Goal: Information Seeking & Learning: Learn about a topic

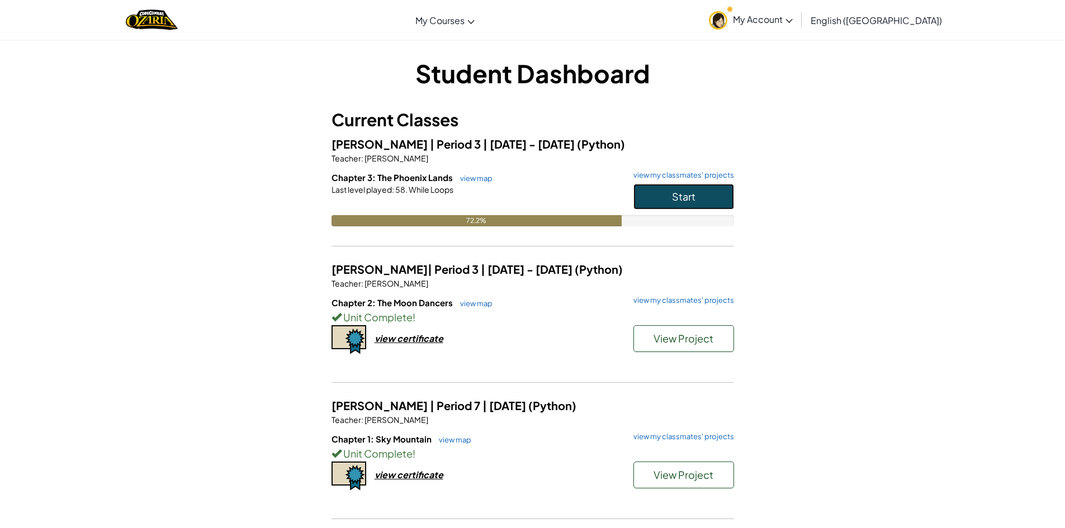
click at [675, 195] on span "Start" at bounding box center [683, 196] width 23 height 13
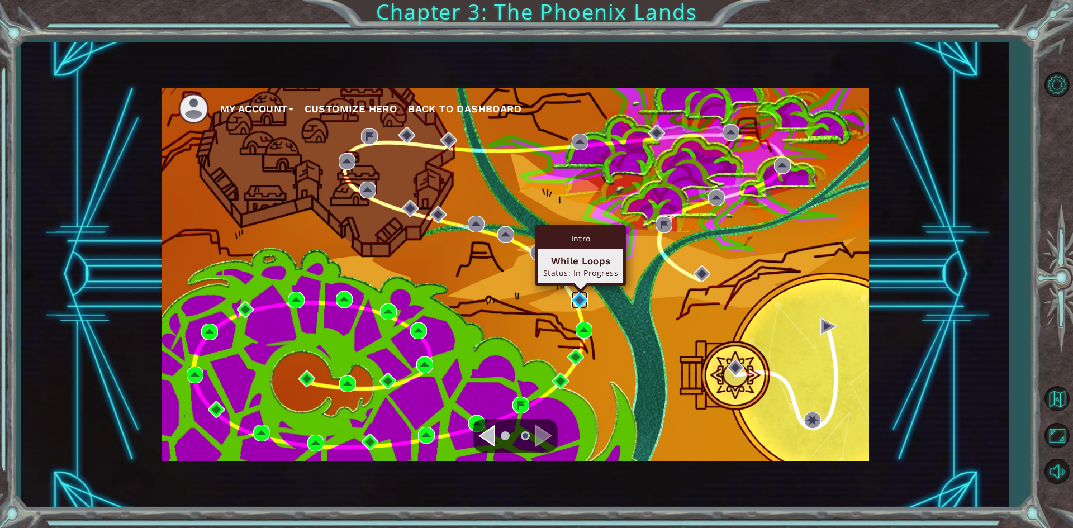
click at [585, 296] on img at bounding box center [579, 300] width 17 height 17
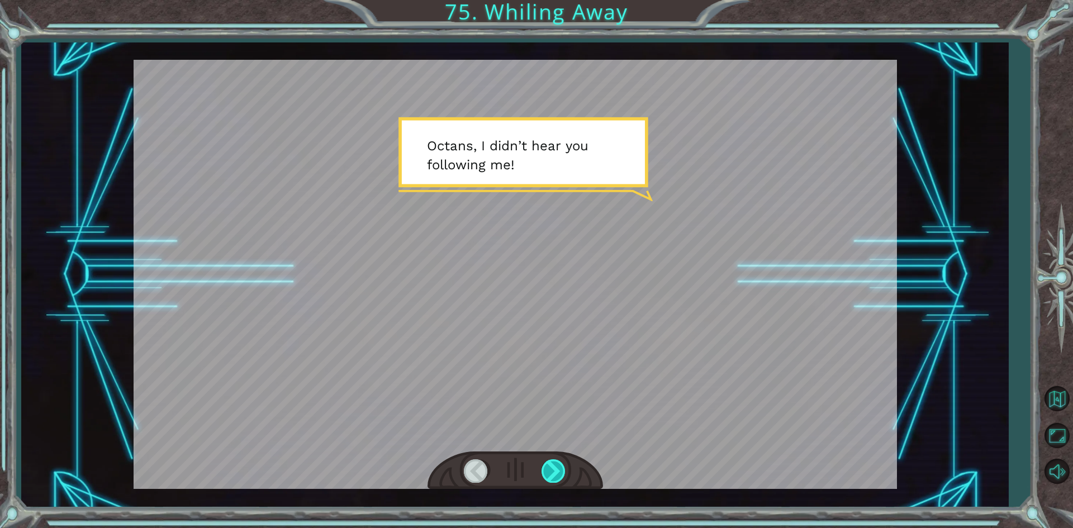
click at [556, 461] on div at bounding box center [554, 471] width 25 height 23
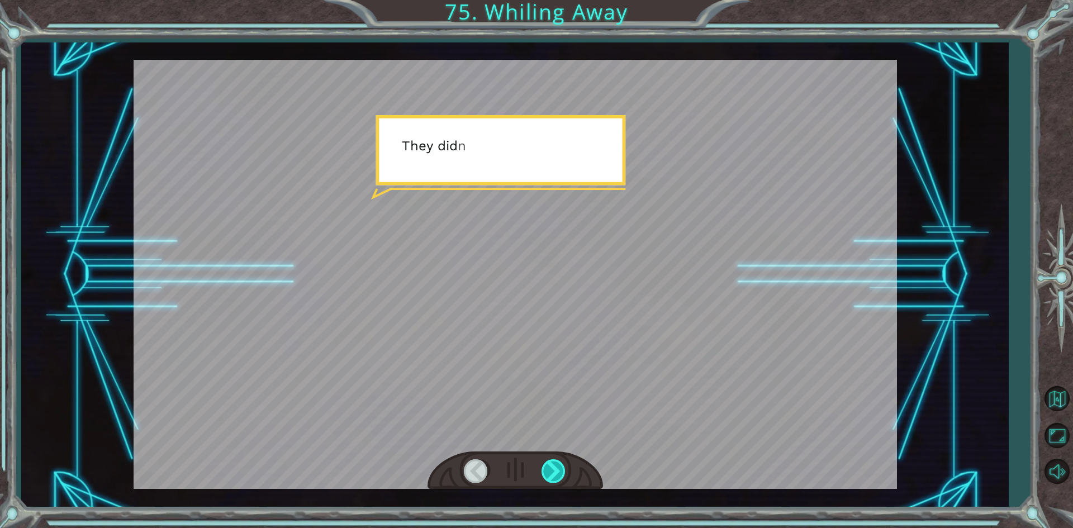
click at [559, 474] on div at bounding box center [554, 471] width 25 height 23
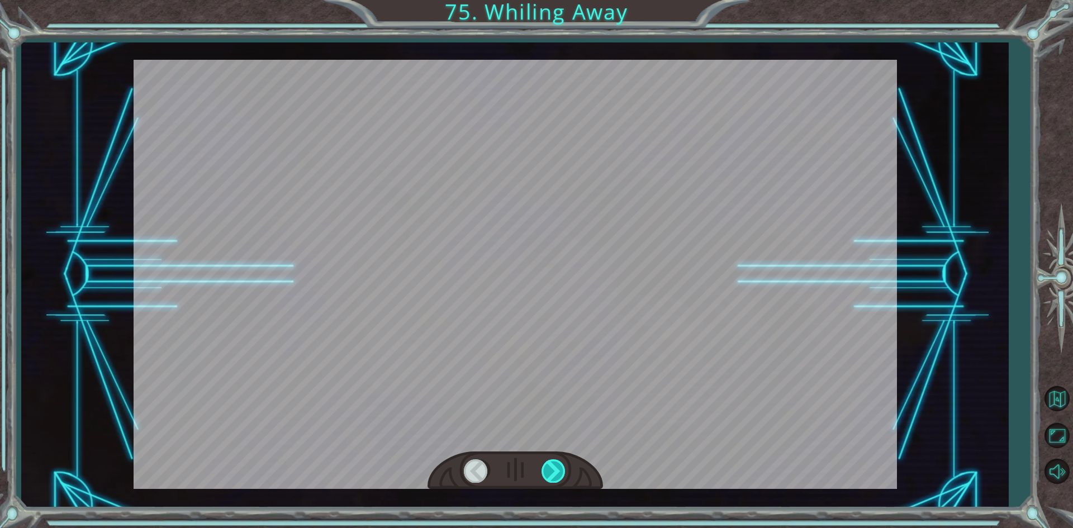
click at [559, 474] on div at bounding box center [554, 471] width 25 height 23
click at [558, 474] on div at bounding box center [554, 471] width 25 height 23
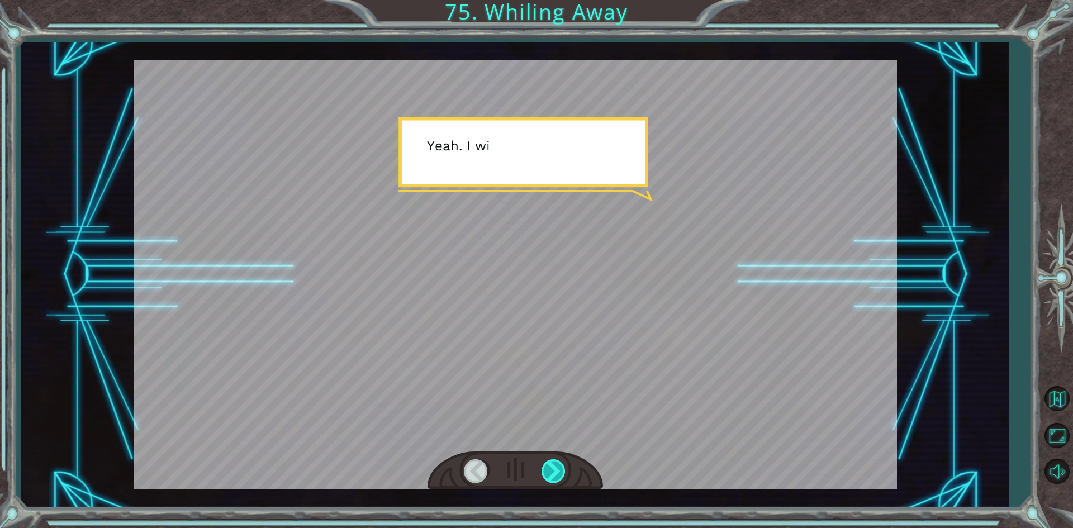
click at [561, 474] on div at bounding box center [554, 471] width 25 height 23
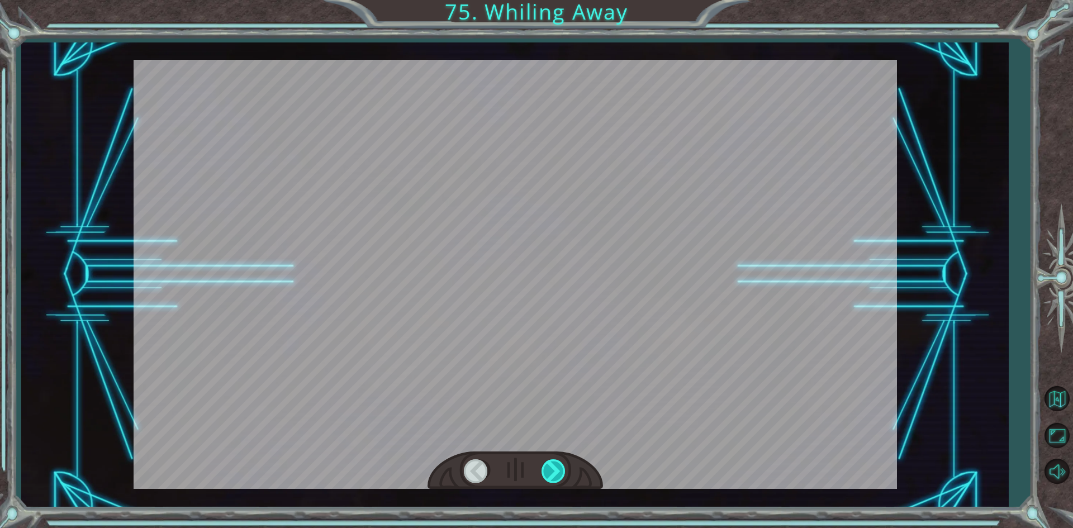
click at [561, 474] on div at bounding box center [554, 471] width 25 height 23
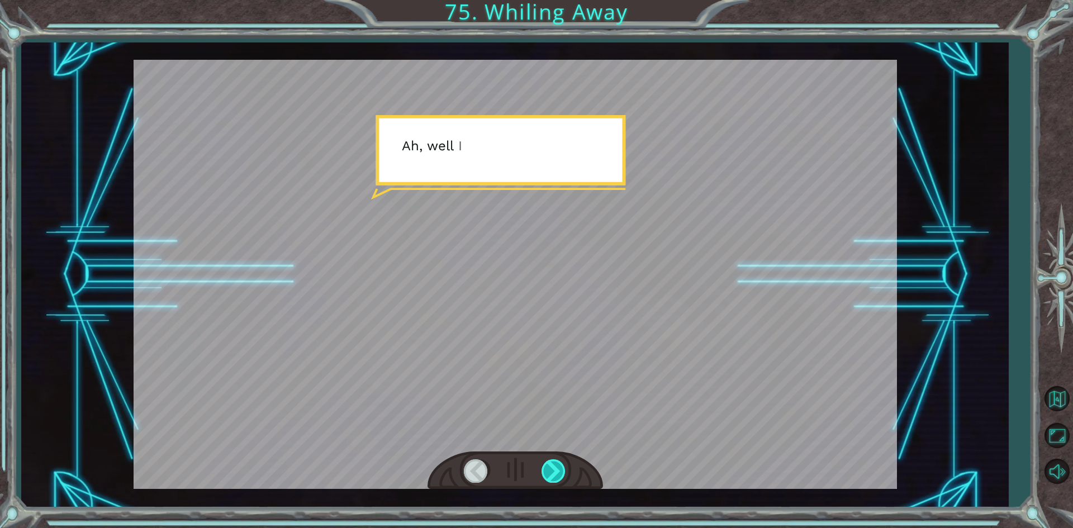
click at [562, 474] on div at bounding box center [554, 471] width 25 height 23
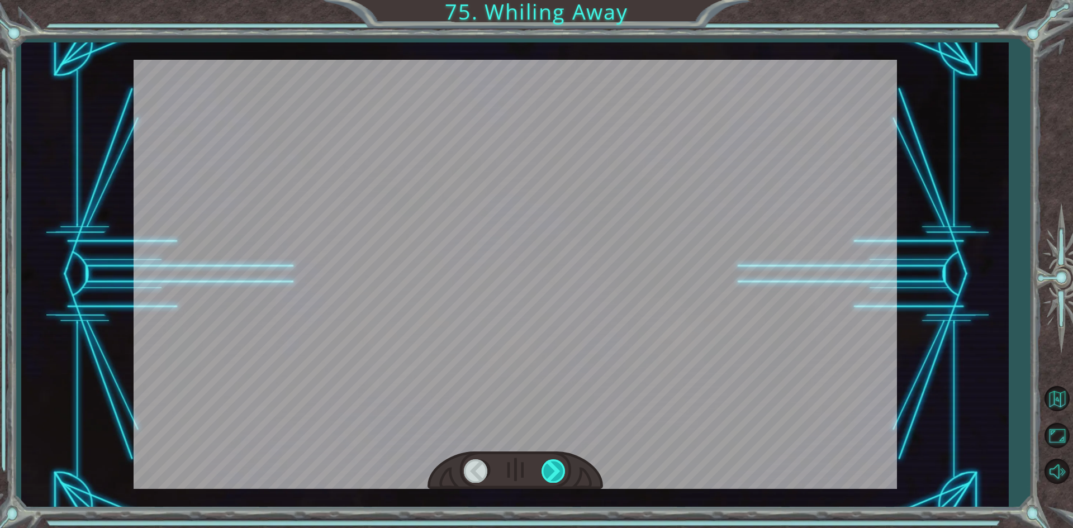
drag, startPoint x: 562, startPoint y: 474, endPoint x: 555, endPoint y: 469, distance: 8.4
click at [559, 473] on div at bounding box center [554, 471] width 25 height 23
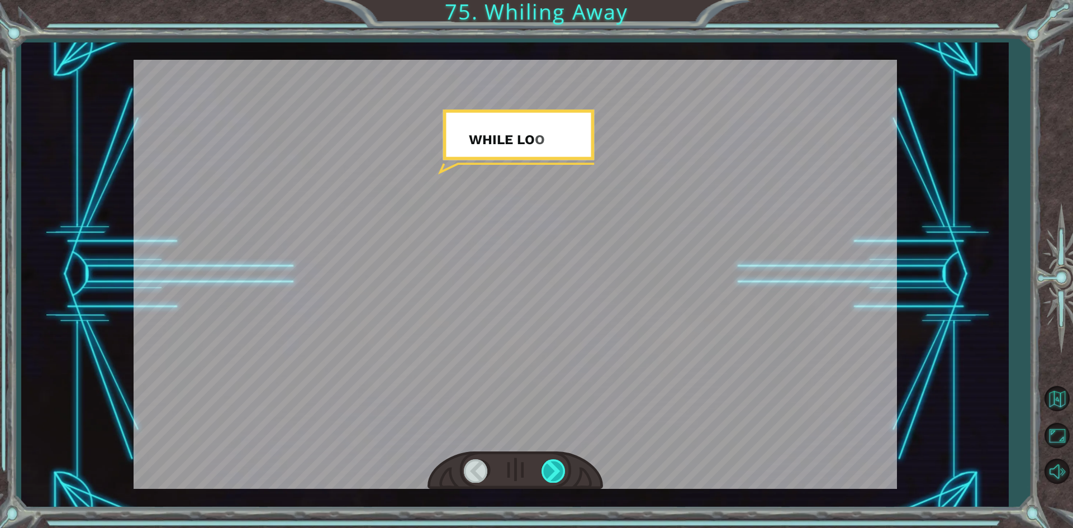
click at [555, 469] on div at bounding box center [554, 471] width 25 height 23
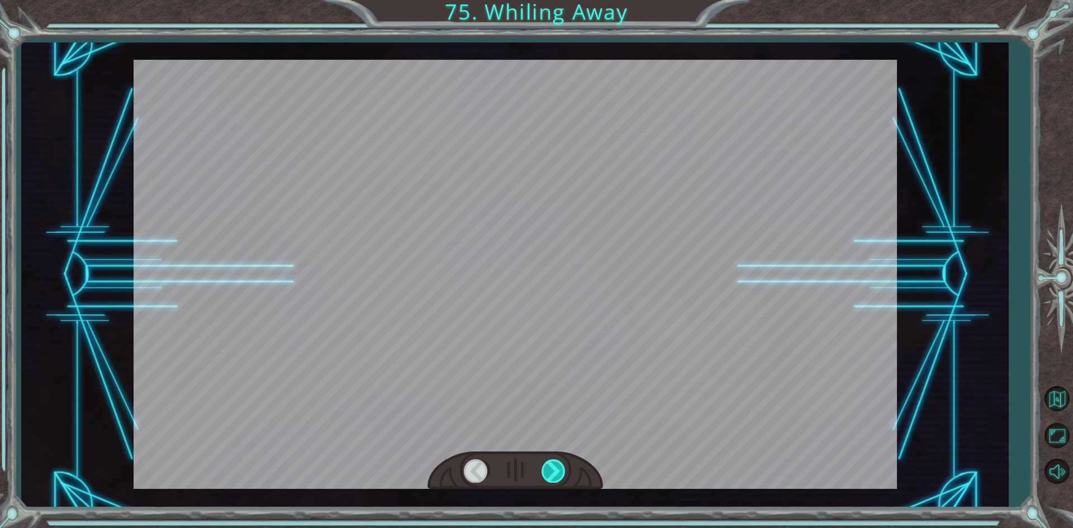
click at [552, 469] on div at bounding box center [554, 471] width 25 height 23
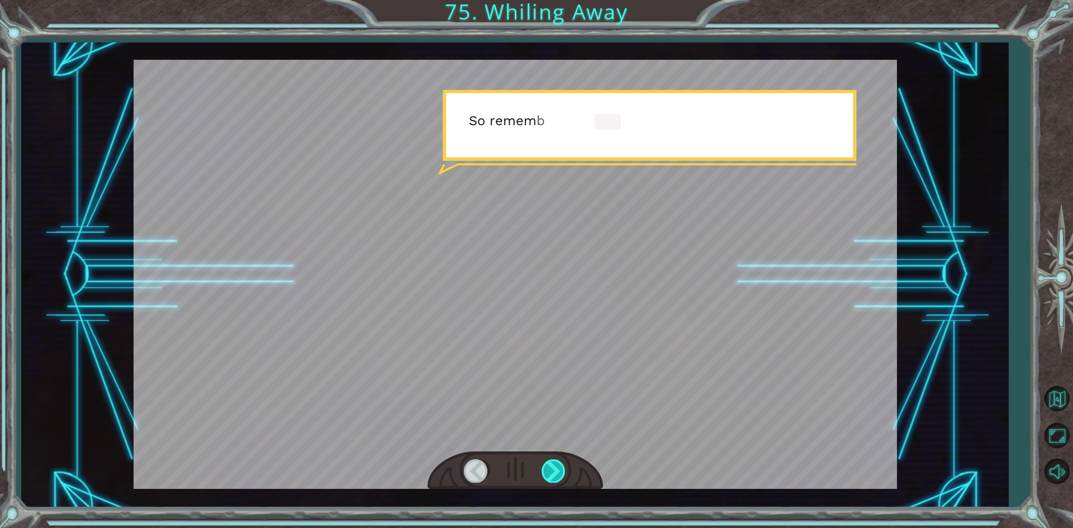
click at [550, 468] on div at bounding box center [554, 471] width 25 height 23
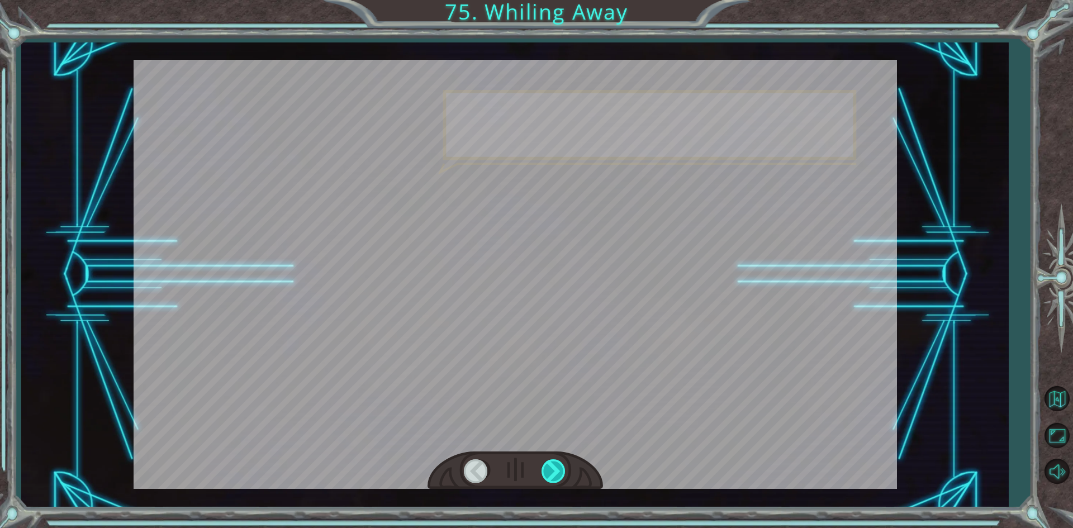
drag, startPoint x: 550, startPoint y: 468, endPoint x: 555, endPoint y: 461, distance: 8.4
click at [550, 466] on div at bounding box center [554, 471] width 25 height 23
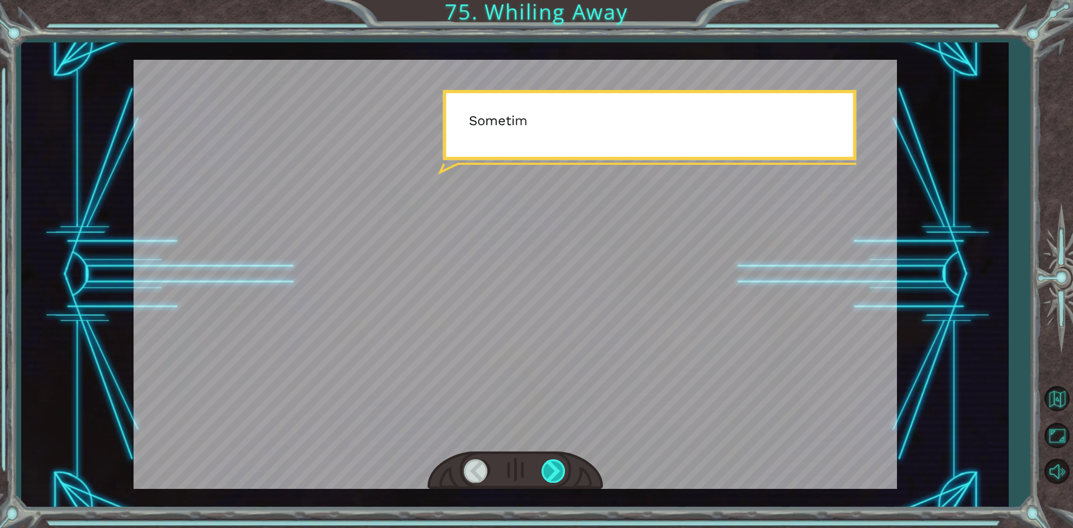
click at [557, 462] on div at bounding box center [554, 471] width 25 height 23
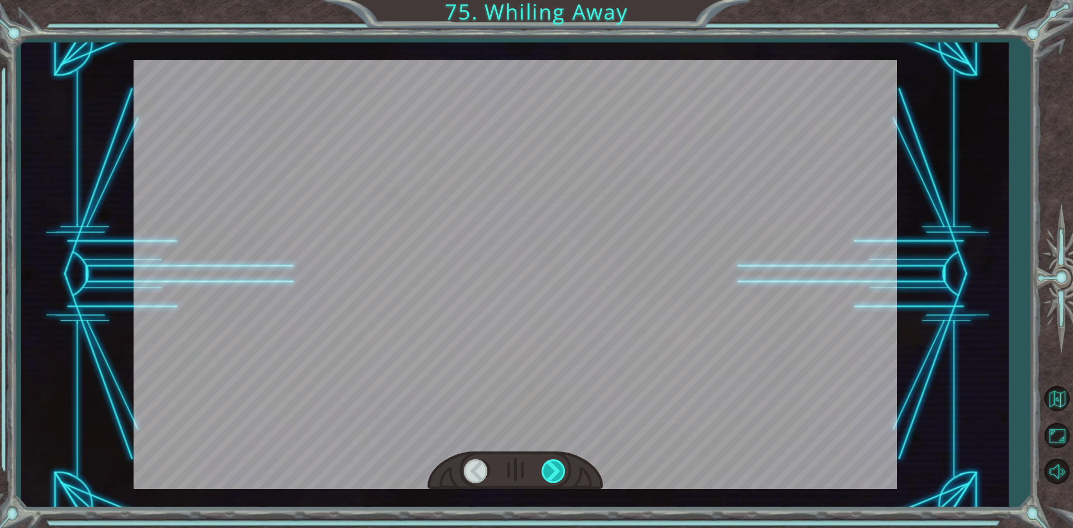
click at [555, 462] on div at bounding box center [554, 471] width 25 height 23
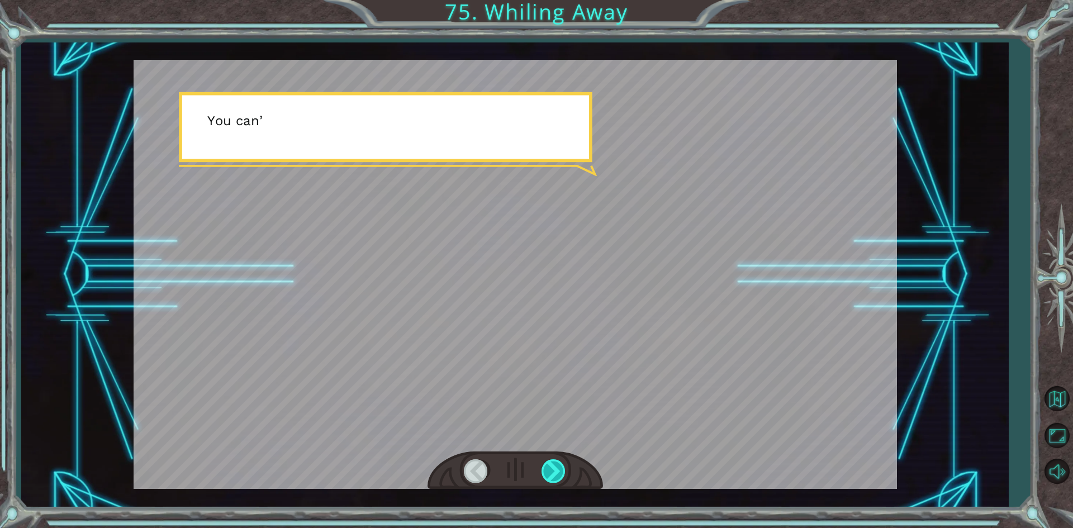
click at [555, 462] on div at bounding box center [554, 471] width 25 height 23
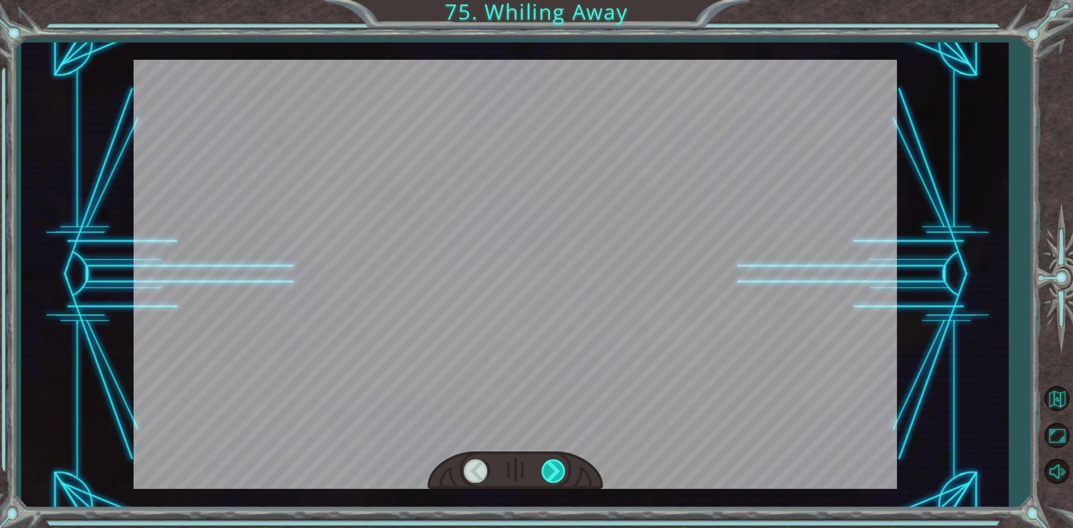
click at [555, 462] on div at bounding box center [554, 471] width 25 height 23
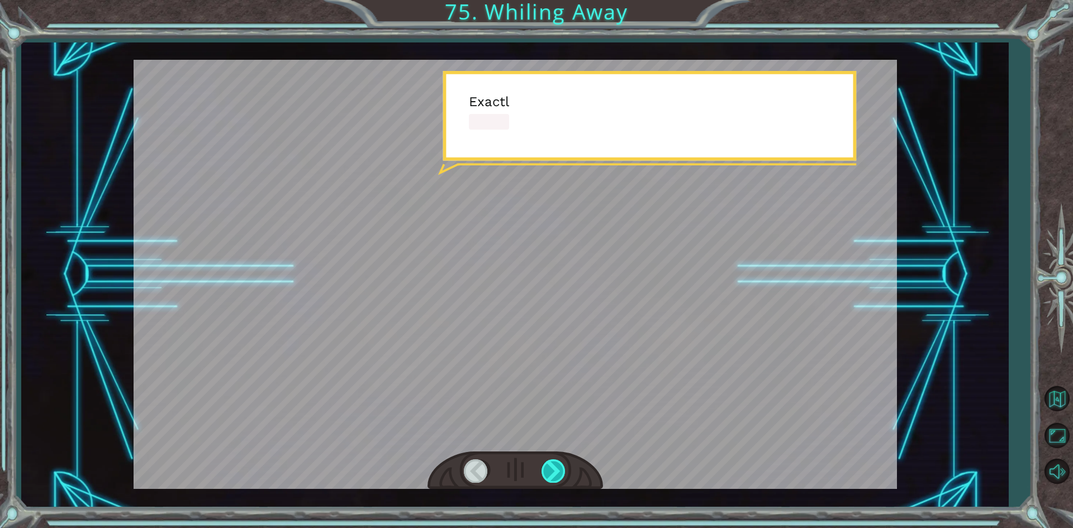
click at [555, 462] on div at bounding box center [554, 471] width 25 height 23
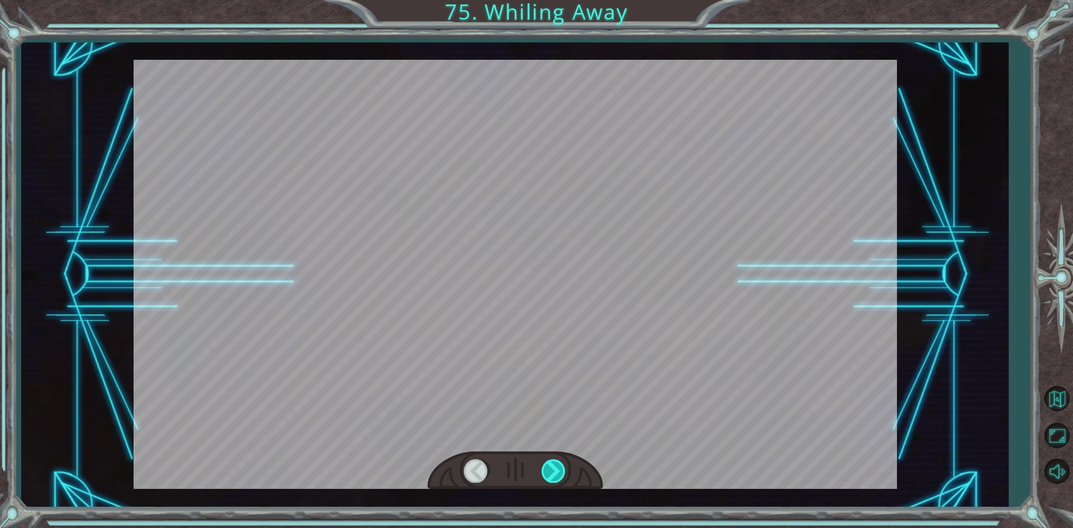
click at [555, 462] on div at bounding box center [554, 471] width 25 height 23
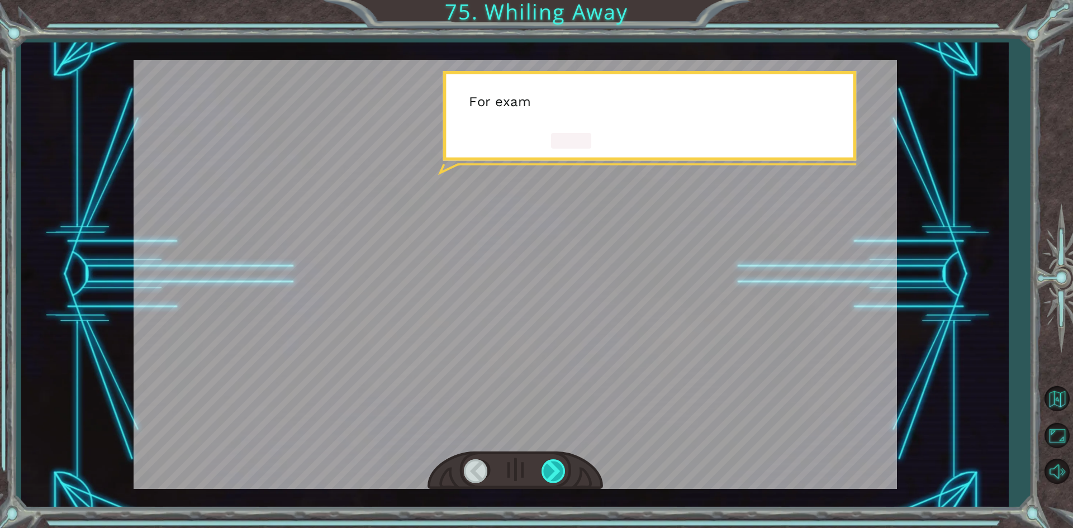
click at [555, 462] on div at bounding box center [554, 471] width 25 height 23
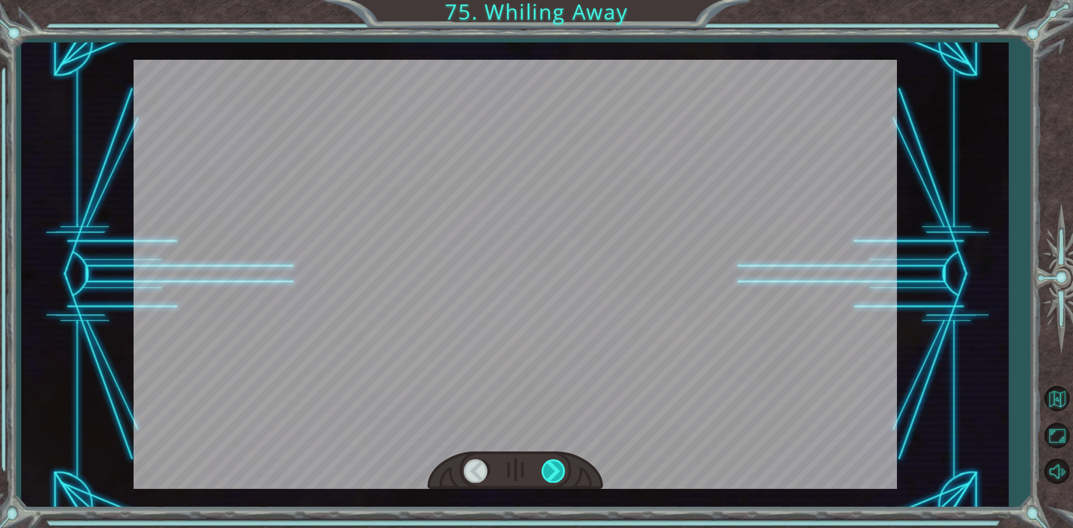
click at [555, 463] on div at bounding box center [554, 471] width 25 height 23
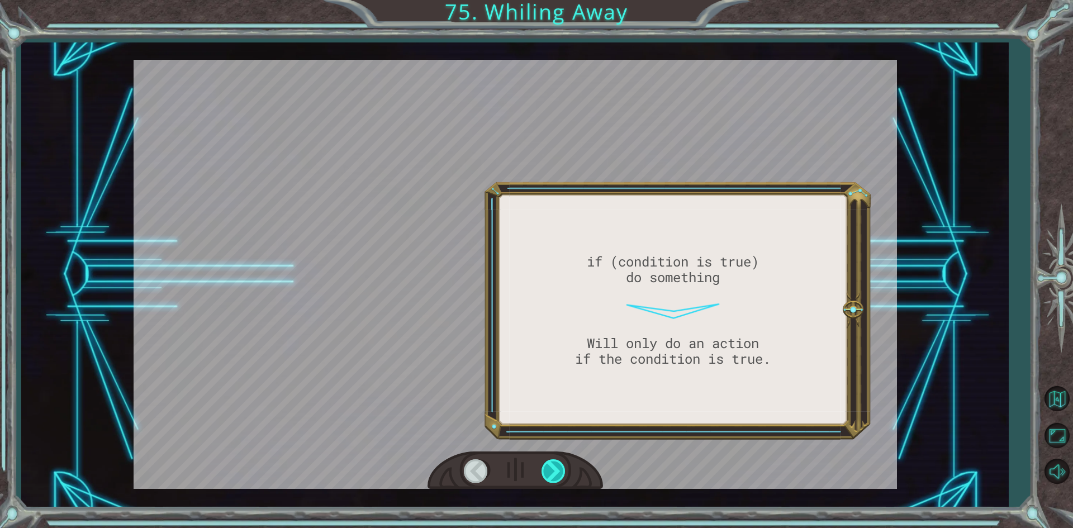
click at [555, 463] on div at bounding box center [554, 471] width 25 height 23
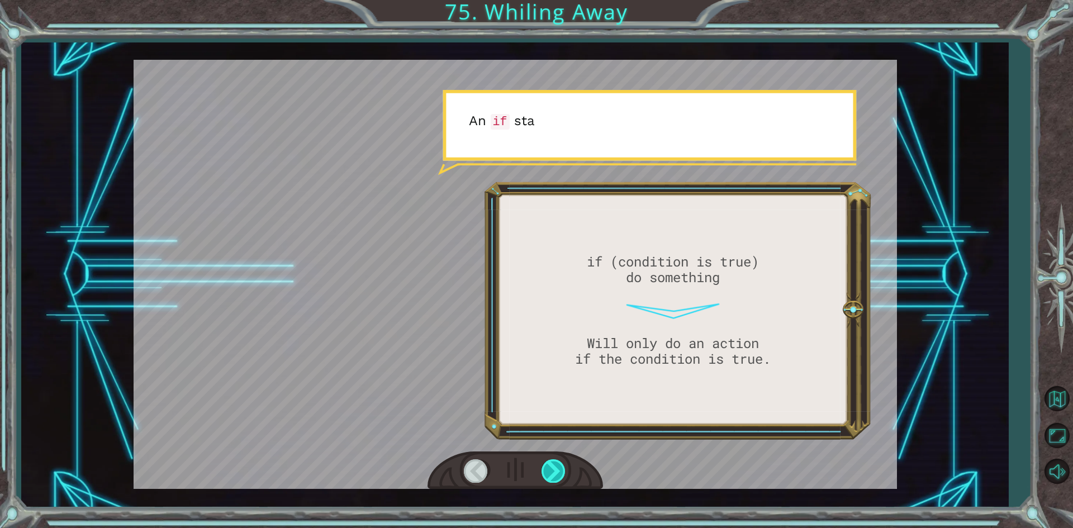
click at [555, 463] on div at bounding box center [554, 471] width 25 height 23
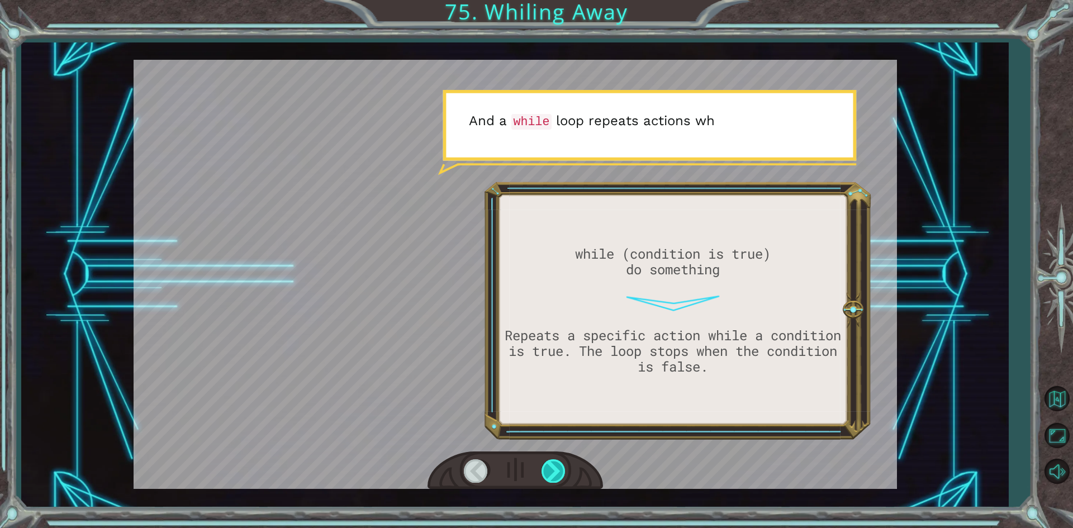
click at [555, 463] on div at bounding box center [554, 471] width 25 height 23
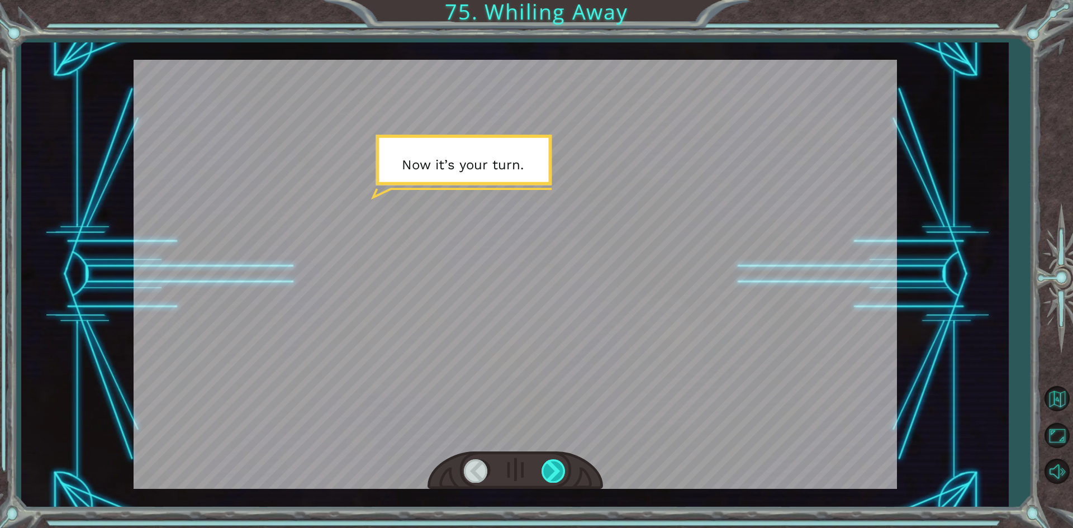
click at [557, 465] on div at bounding box center [554, 471] width 25 height 23
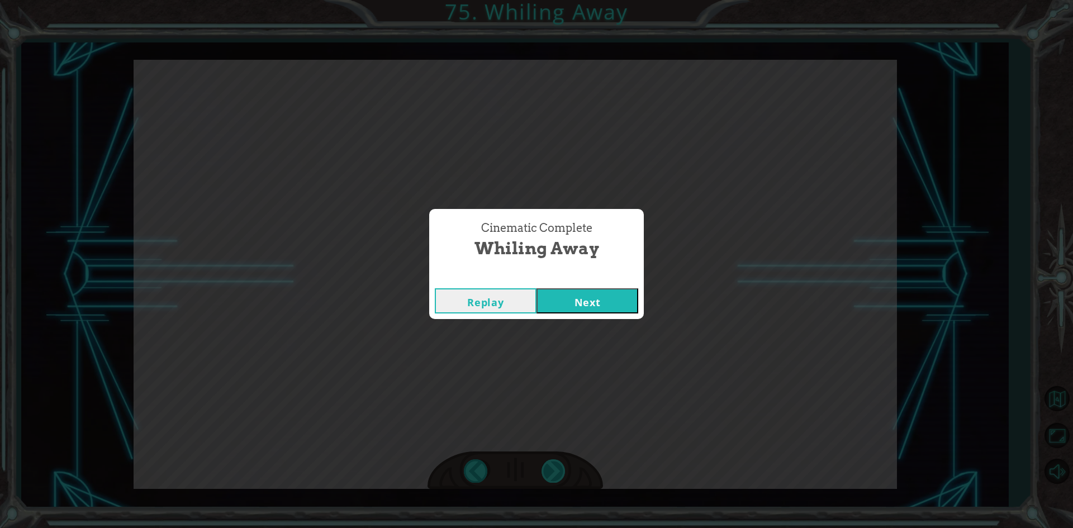
click at [557, 465] on div "Cinematic Complete Whiling Away Replay Next" at bounding box center [536, 264] width 1073 height 528
click at [588, 301] on button "Next" at bounding box center [588, 300] width 102 height 25
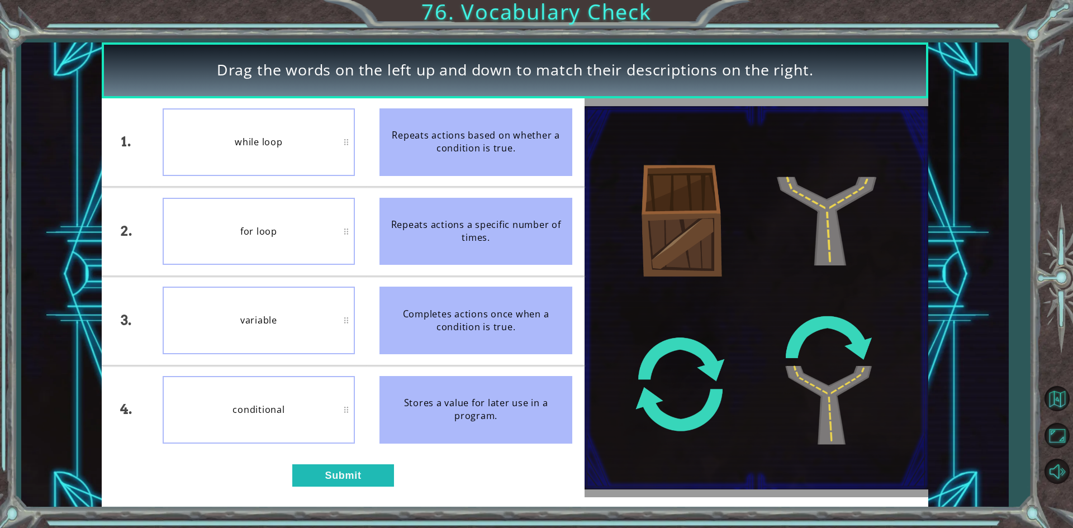
click at [344, 454] on li "conditional" at bounding box center [258, 410] width 217 height 88
click at [357, 482] on button "Submit" at bounding box center [343, 476] width 102 height 22
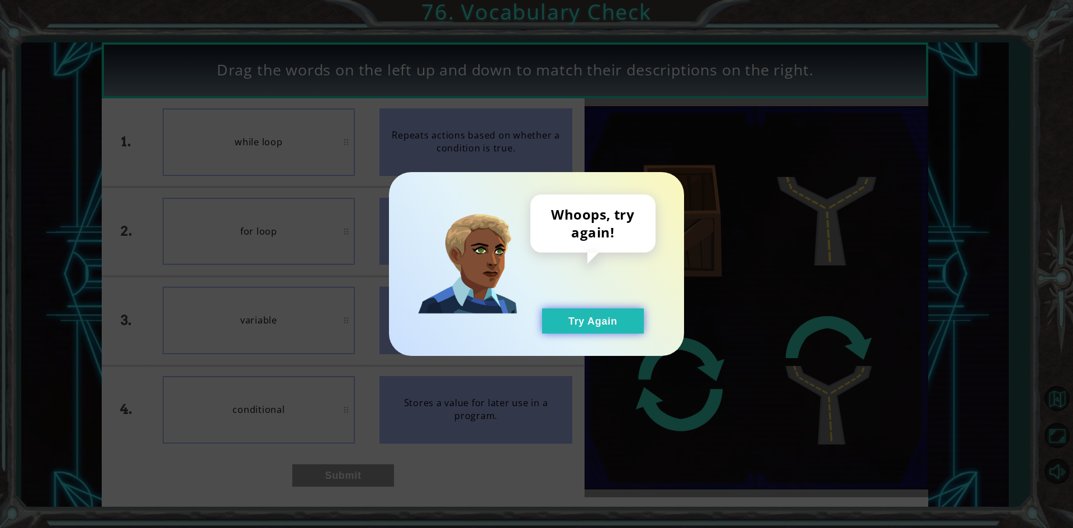
click at [581, 328] on button "Try Again" at bounding box center [593, 321] width 102 height 25
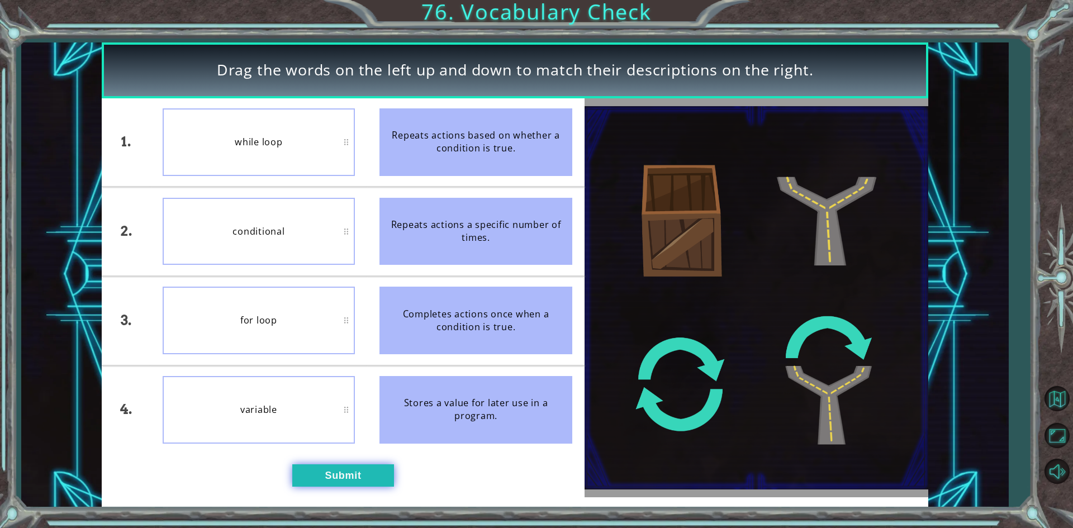
click at [351, 479] on button "Submit" at bounding box center [343, 476] width 102 height 22
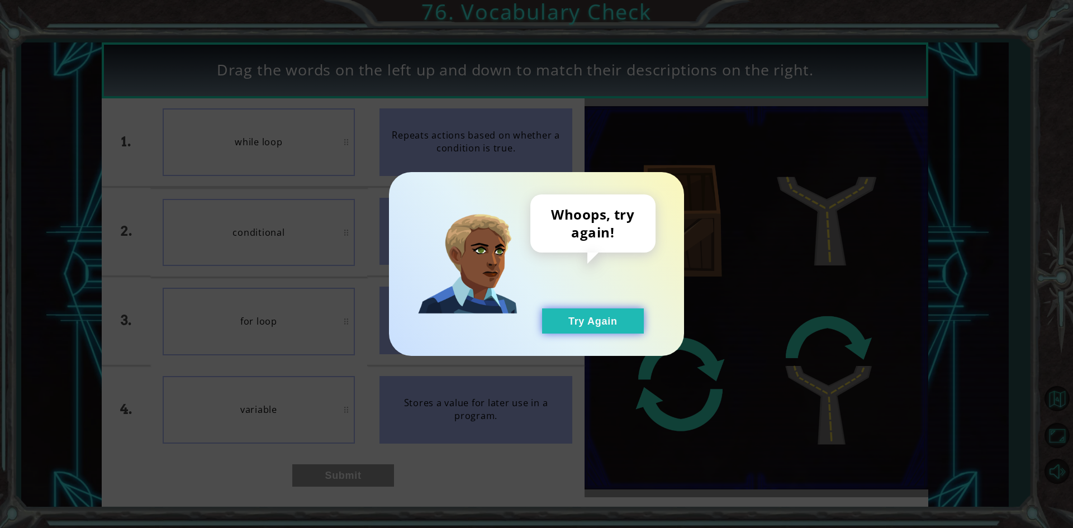
click at [595, 328] on button "Try Again" at bounding box center [593, 321] width 102 height 25
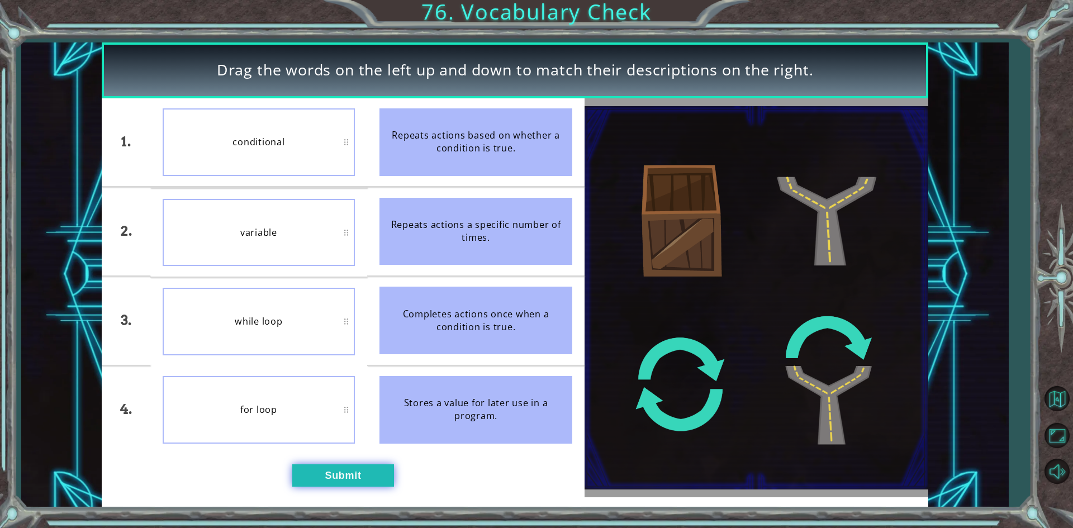
click at [386, 477] on button "Submit" at bounding box center [343, 476] width 102 height 22
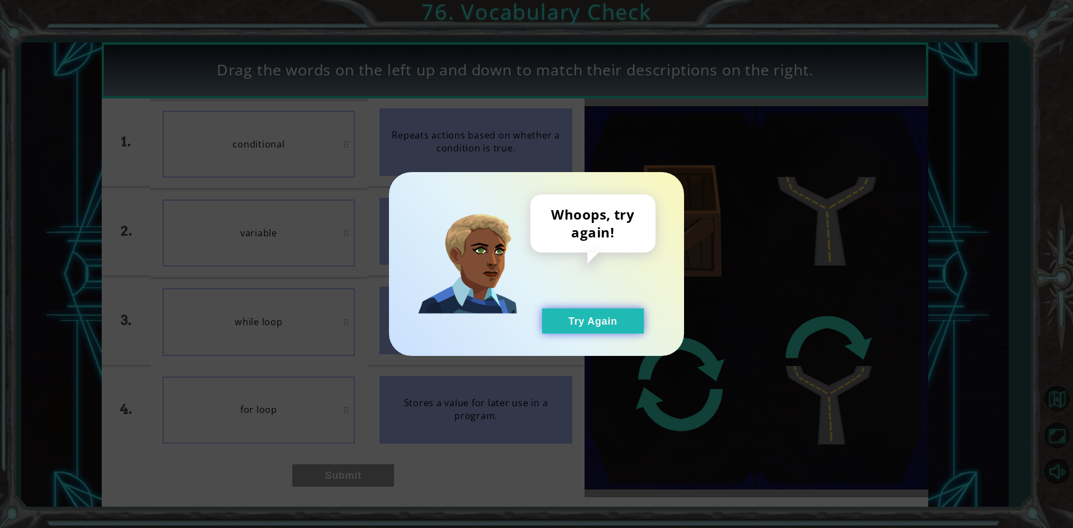
click at [580, 330] on button "Try Again" at bounding box center [593, 321] width 102 height 25
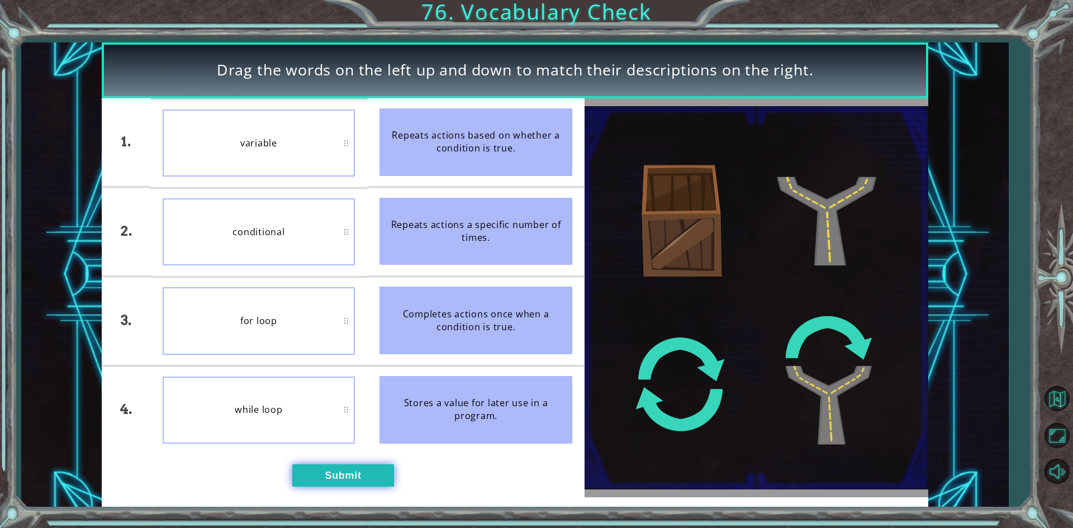
click at [329, 477] on button "Submit" at bounding box center [343, 476] width 102 height 22
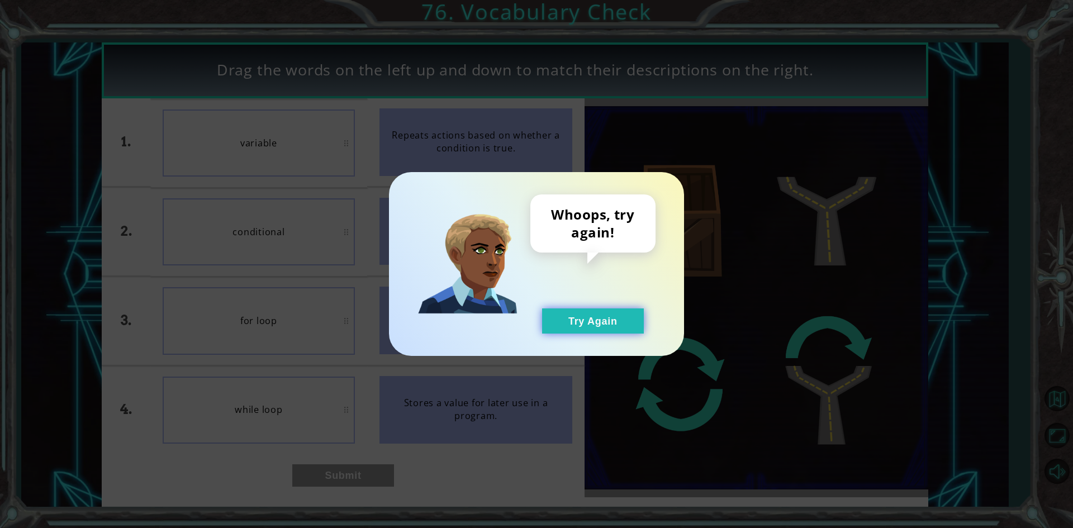
click at [610, 325] on button "Try Again" at bounding box center [593, 321] width 102 height 25
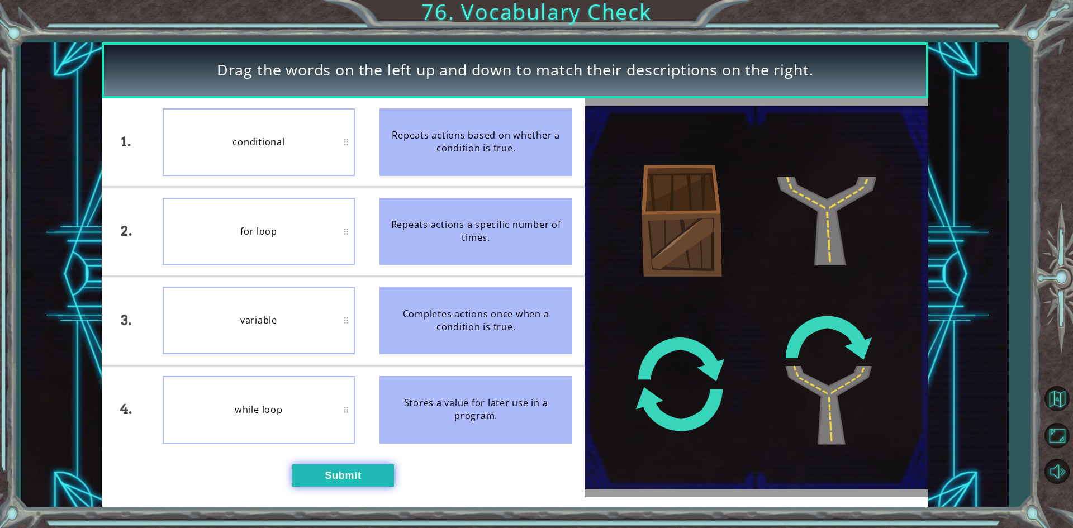
click at [344, 466] on button "Submit" at bounding box center [343, 476] width 102 height 22
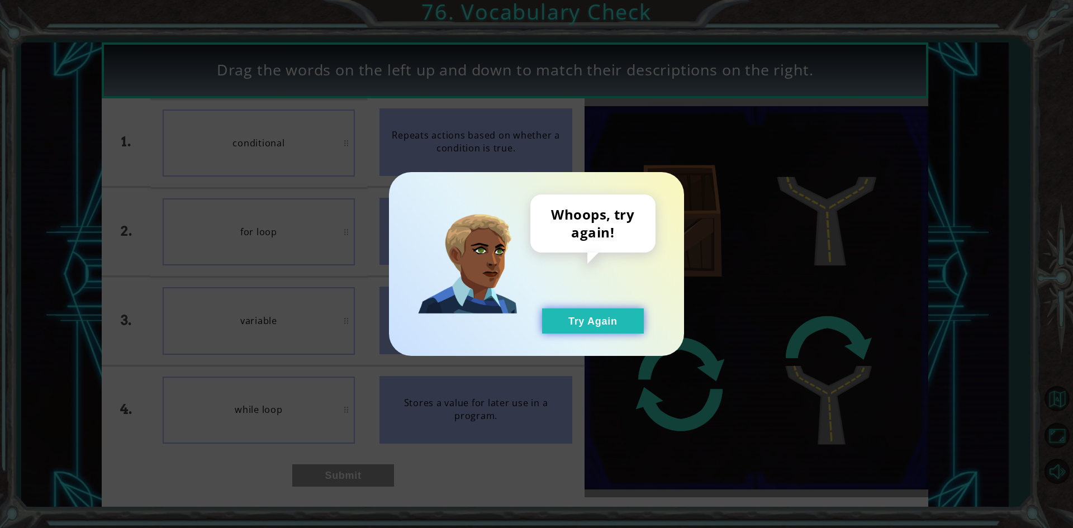
click at [603, 323] on button "Try Again" at bounding box center [593, 321] width 102 height 25
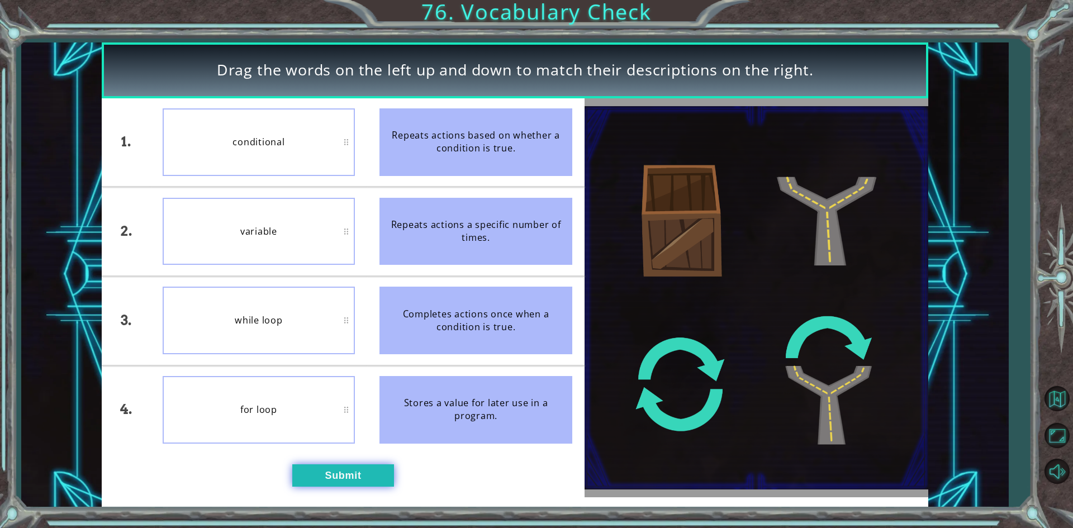
click at [343, 480] on button "Submit" at bounding box center [343, 476] width 102 height 22
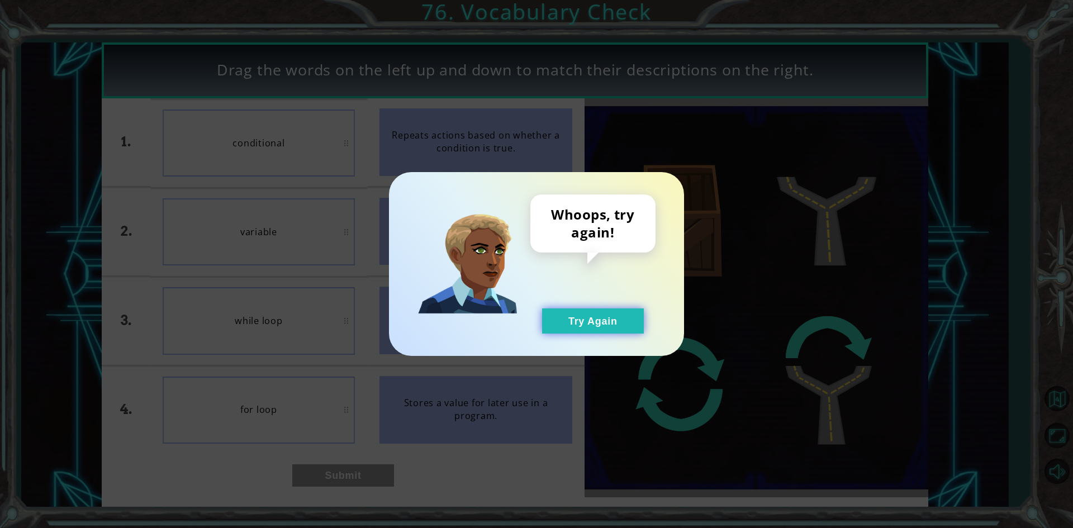
click at [598, 321] on button "Try Again" at bounding box center [593, 321] width 102 height 25
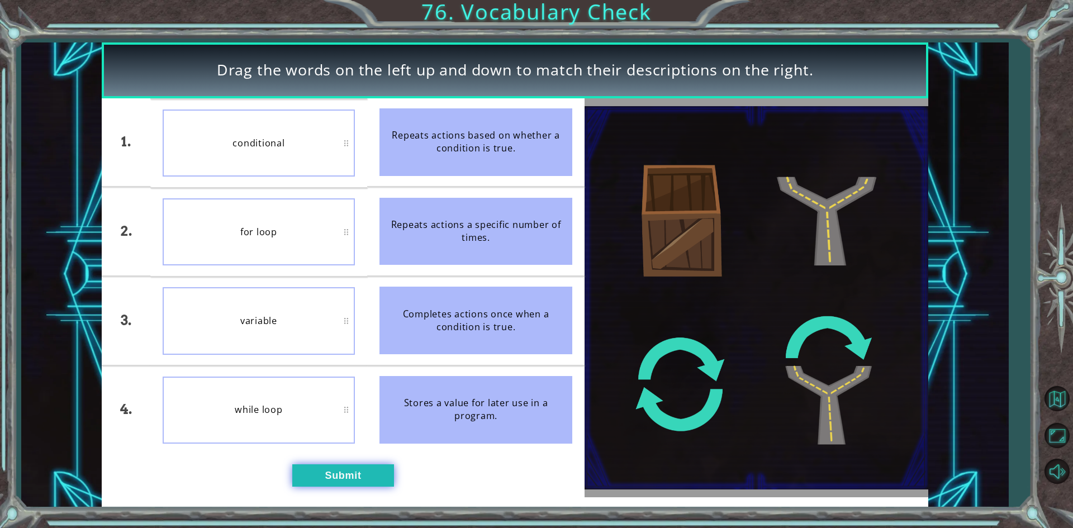
click at [333, 476] on button "Submit" at bounding box center [343, 476] width 102 height 22
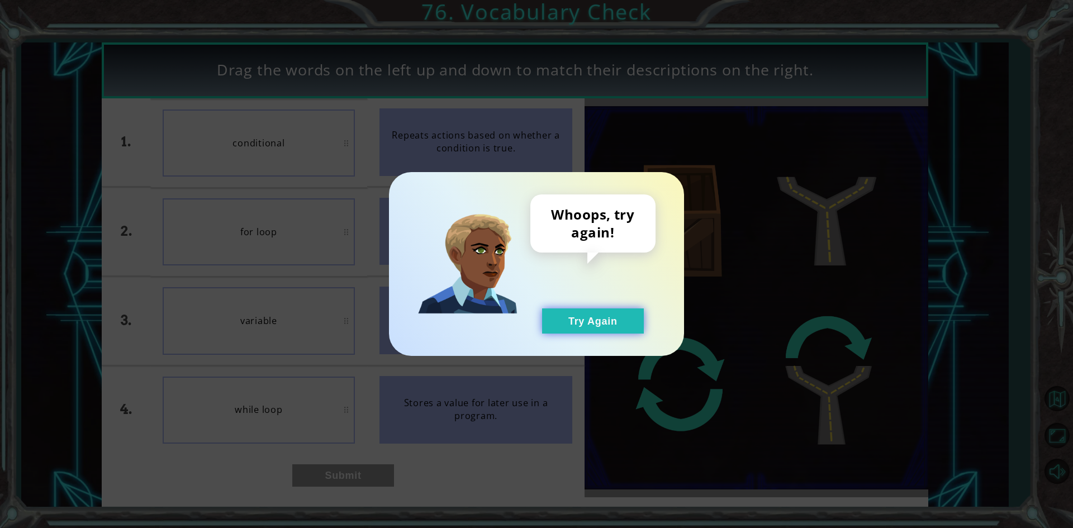
drag, startPoint x: 573, startPoint y: 314, endPoint x: 560, endPoint y: 314, distance: 13.4
click at [573, 314] on button "Try Again" at bounding box center [593, 321] width 102 height 25
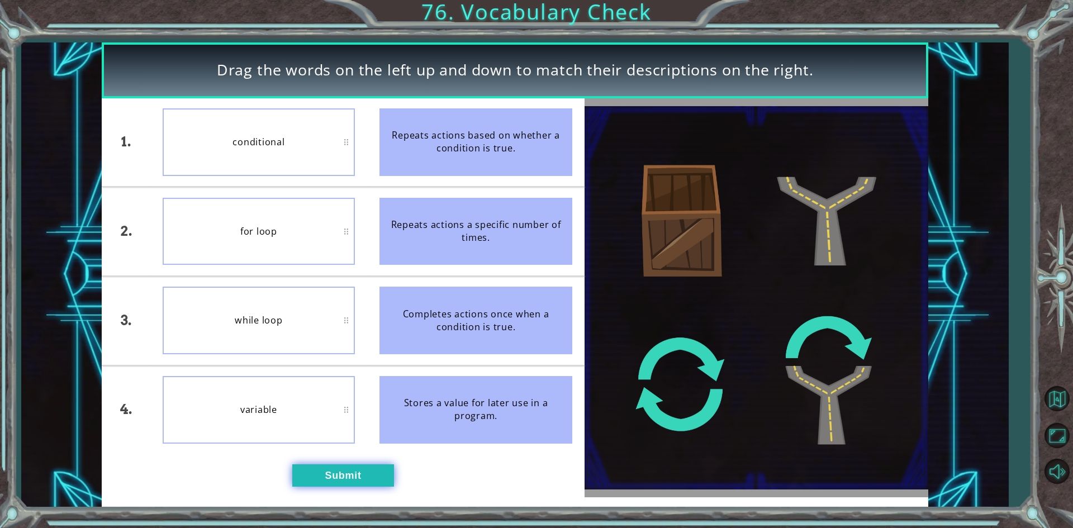
drag, startPoint x: 348, startPoint y: 492, endPoint x: 349, endPoint y: 484, distance: 7.8
click at [348, 486] on div "1. 2. 3. 4. conditional for loop while loop variable Repeats actions based on w…" at bounding box center [343, 297] width 483 height 399
click at [358, 482] on button "Submit" at bounding box center [343, 476] width 102 height 22
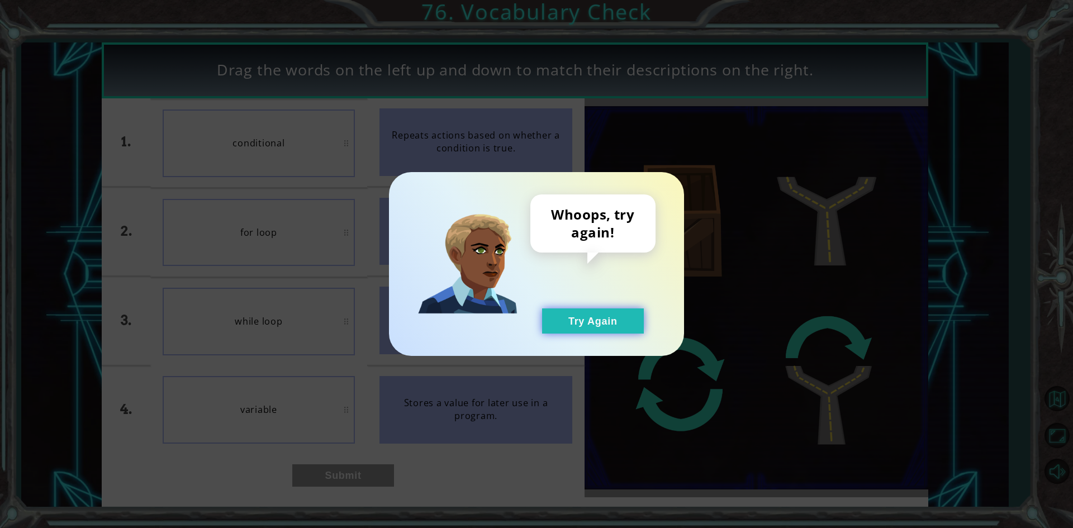
click at [606, 310] on button "Try Again" at bounding box center [593, 321] width 102 height 25
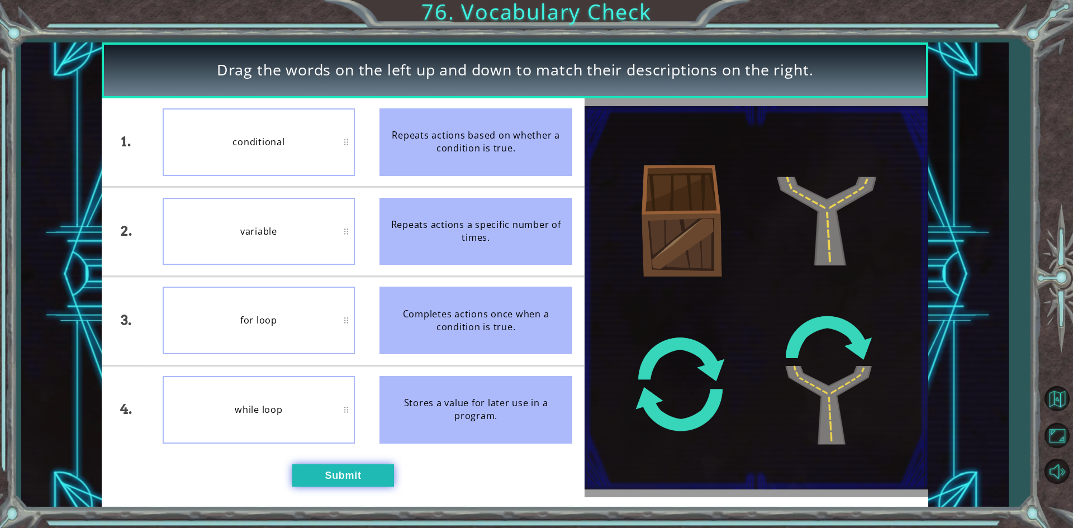
click at [373, 476] on button "Submit" at bounding box center [343, 476] width 102 height 22
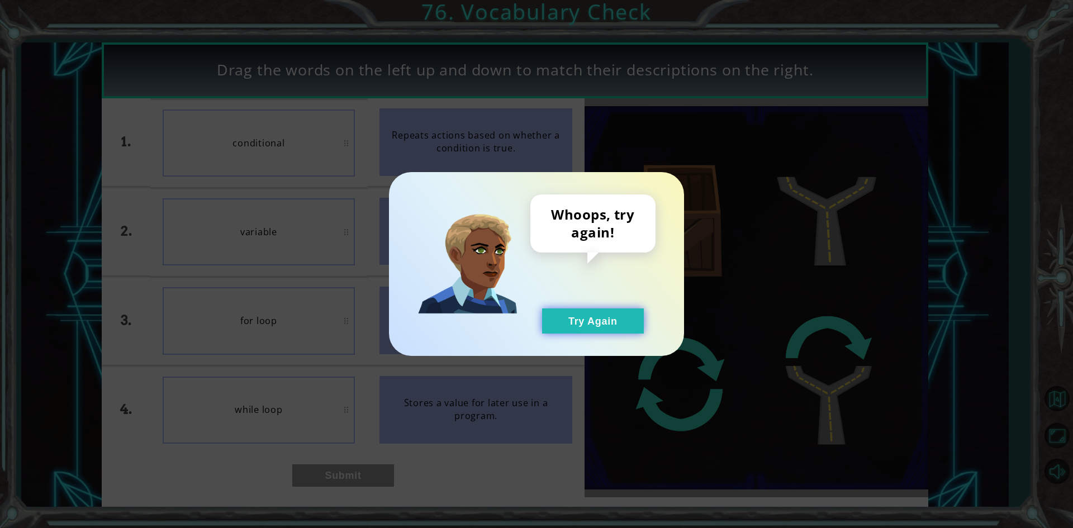
click at [625, 322] on button "Try Again" at bounding box center [593, 321] width 102 height 25
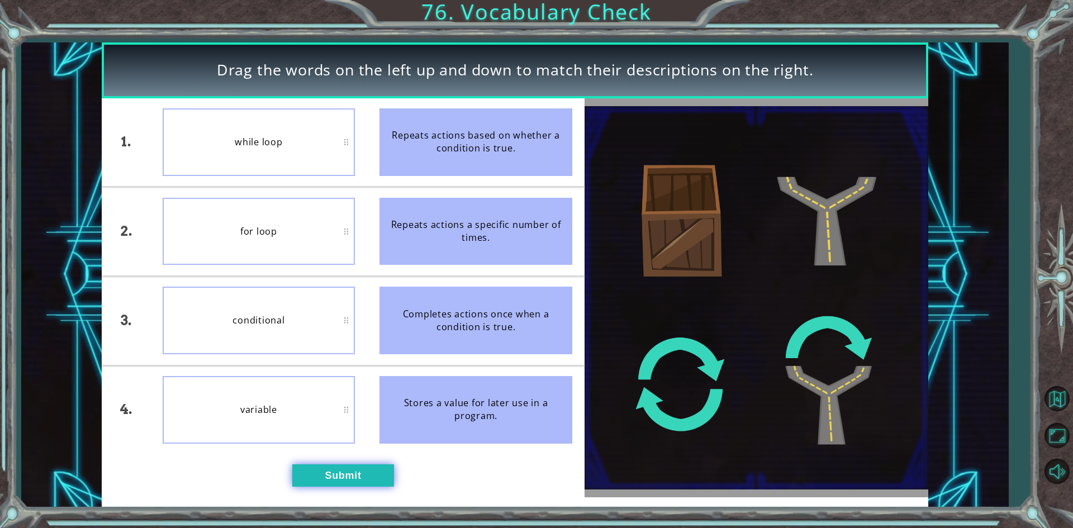
click at [334, 467] on button "Submit" at bounding box center [343, 476] width 102 height 22
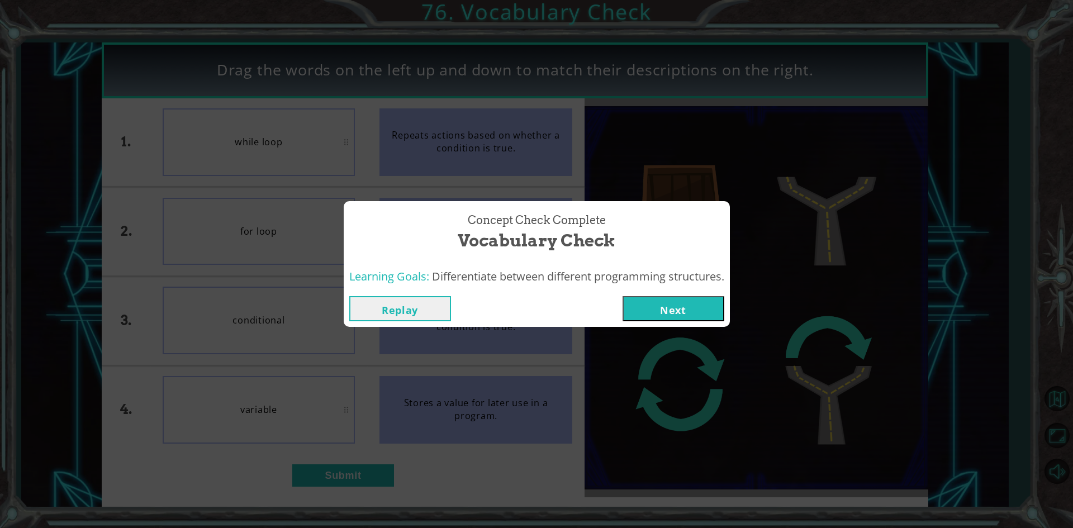
click at [708, 316] on button "Next" at bounding box center [674, 308] width 102 height 25
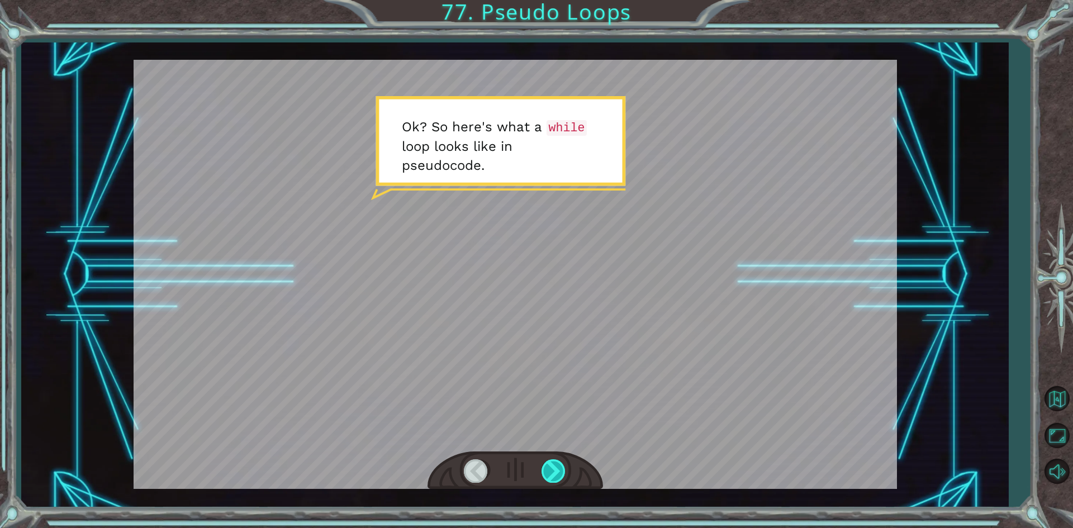
click at [544, 475] on div at bounding box center [554, 471] width 25 height 23
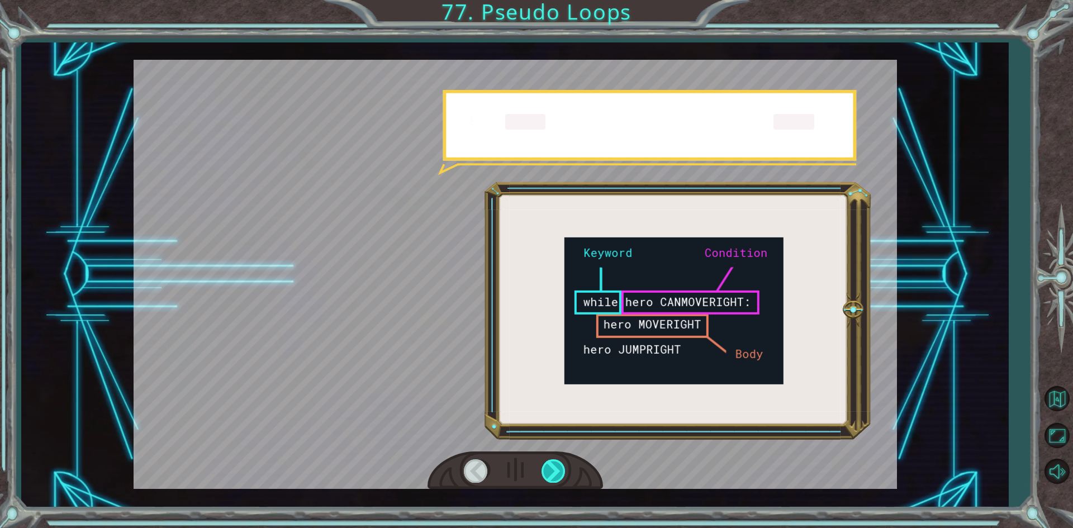
click at [544, 475] on div at bounding box center [554, 471] width 25 height 23
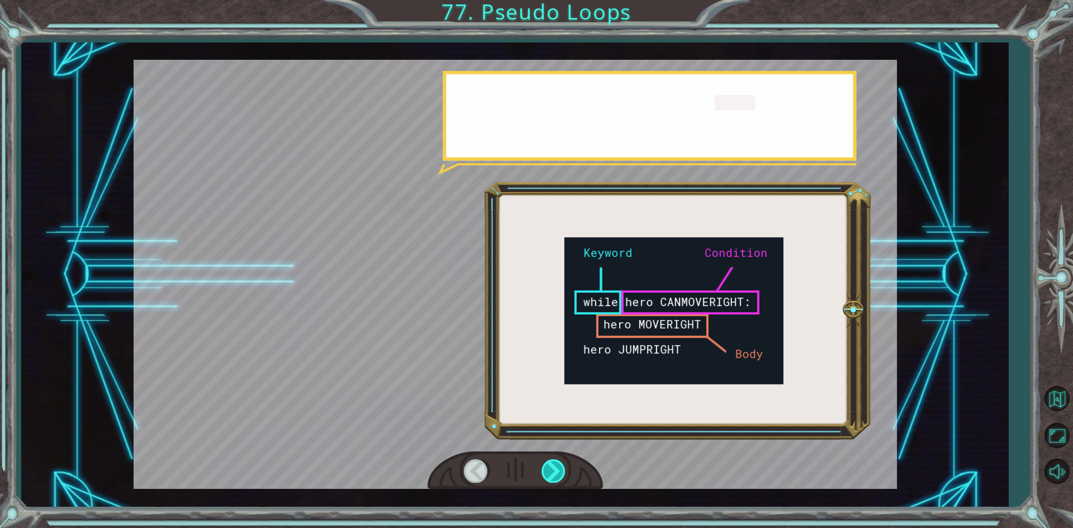
click at [544, 475] on div at bounding box center [554, 471] width 25 height 23
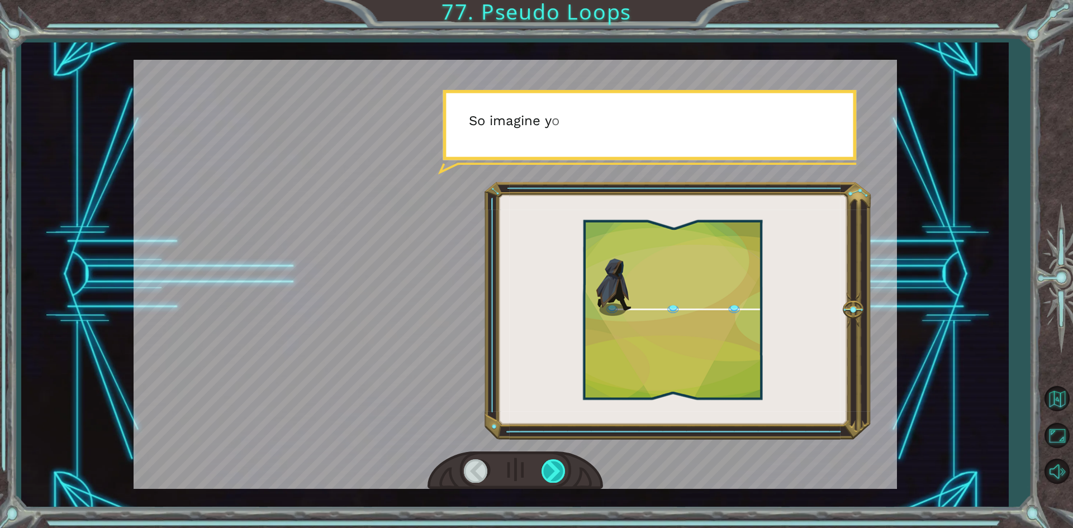
click at [544, 479] on div at bounding box center [554, 471] width 25 height 23
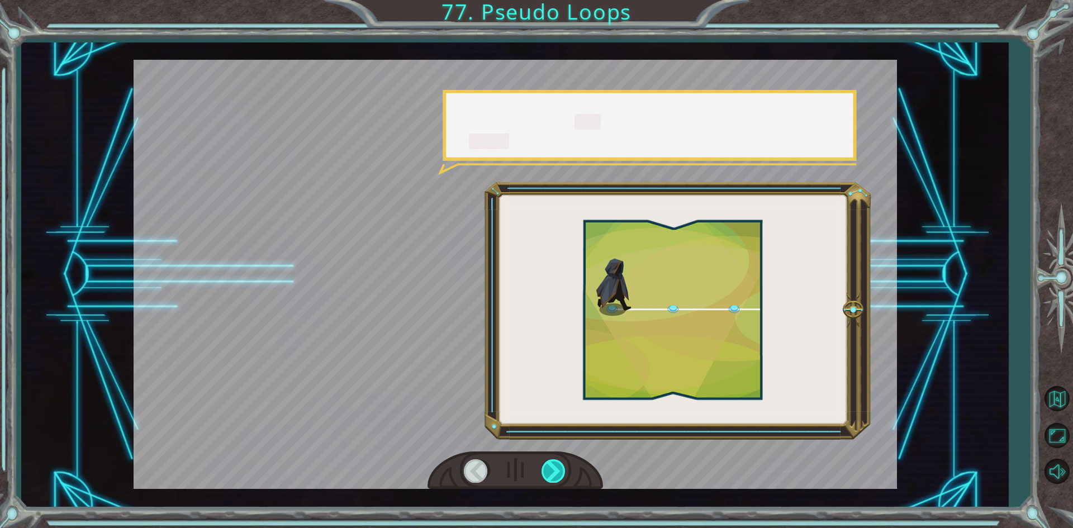
click at [544, 479] on div at bounding box center [554, 471] width 25 height 23
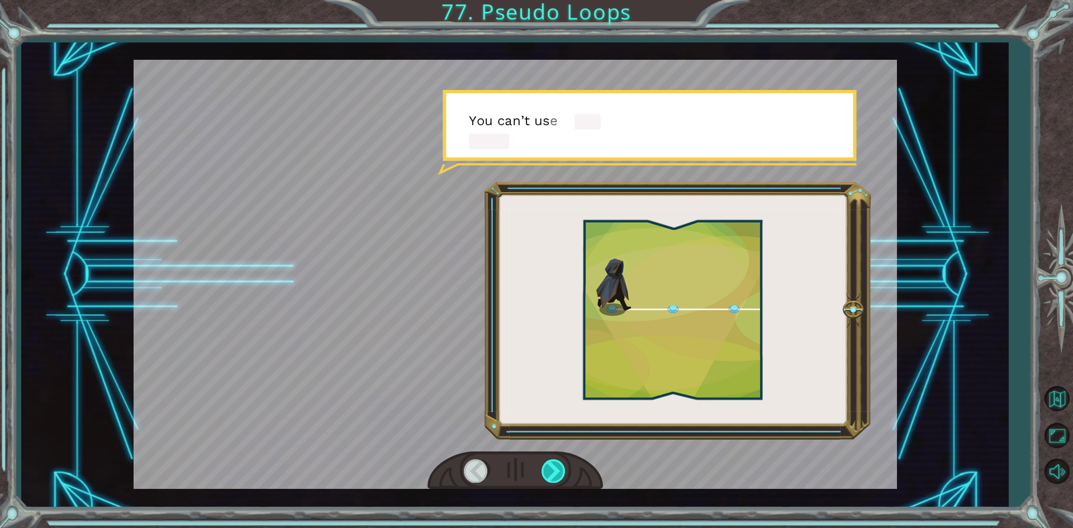
click at [547, 479] on div at bounding box center [554, 471] width 25 height 23
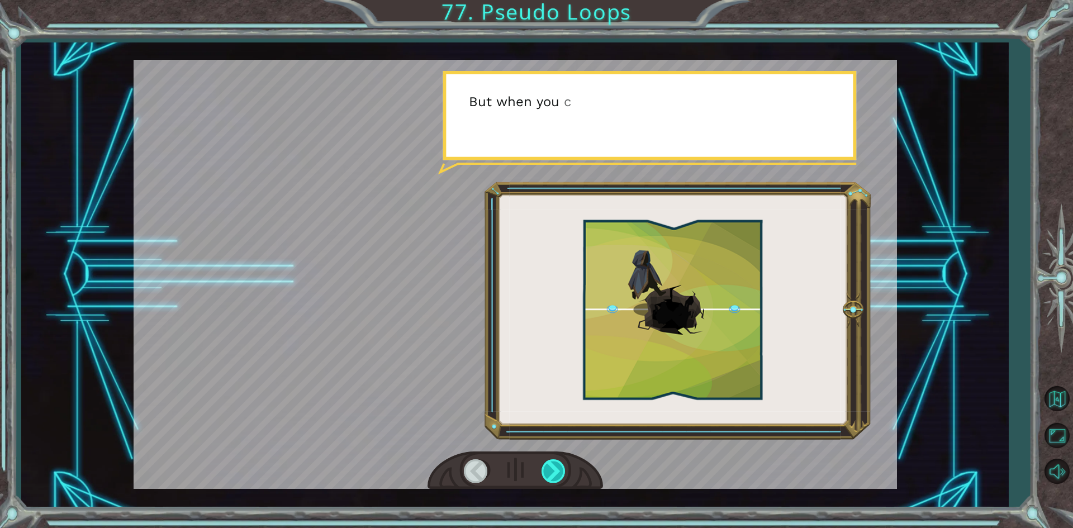
click at [548, 472] on div at bounding box center [554, 471] width 25 height 23
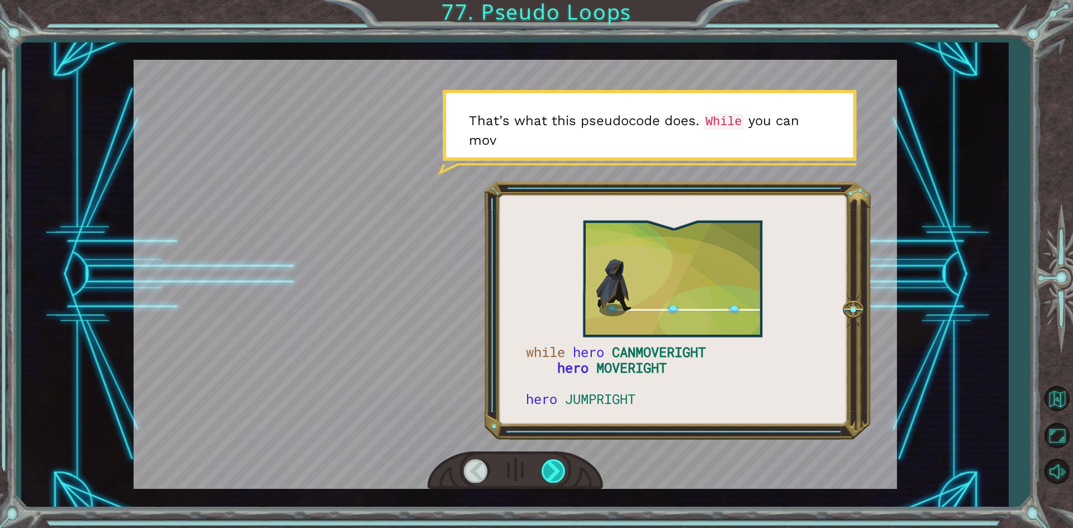
click at [549, 472] on div at bounding box center [554, 471] width 25 height 23
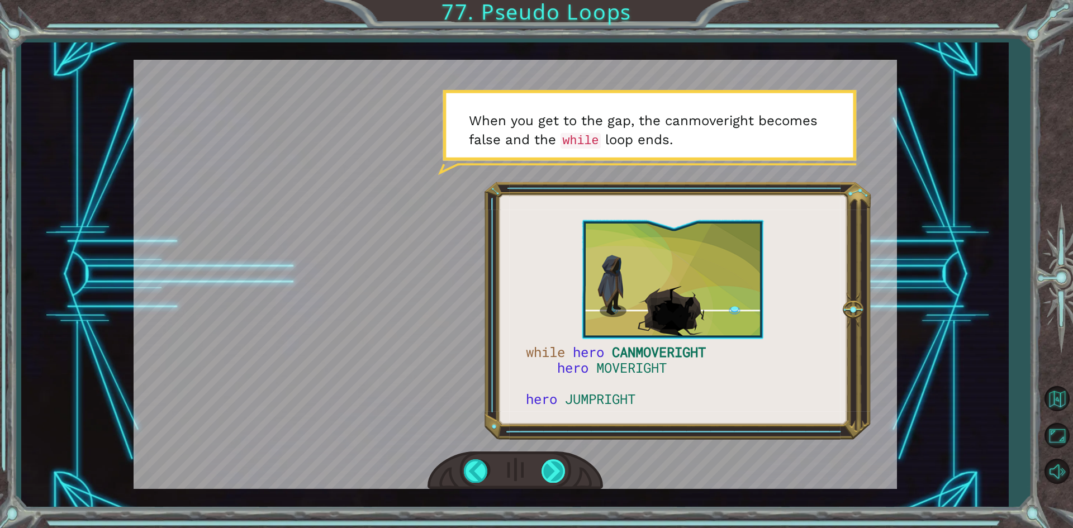
click at [550, 472] on div at bounding box center [554, 471] width 25 height 23
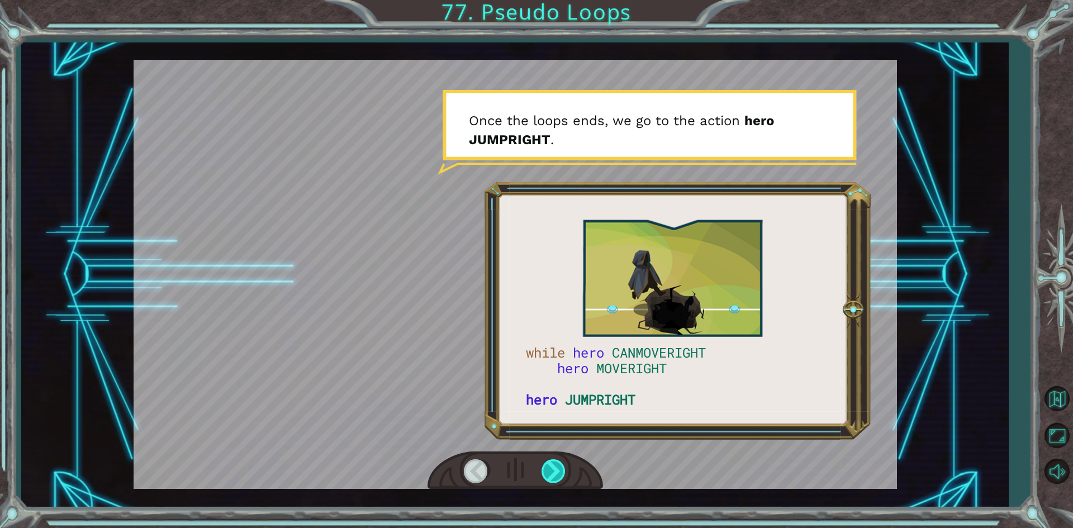
click at [550, 472] on div at bounding box center [554, 471] width 25 height 23
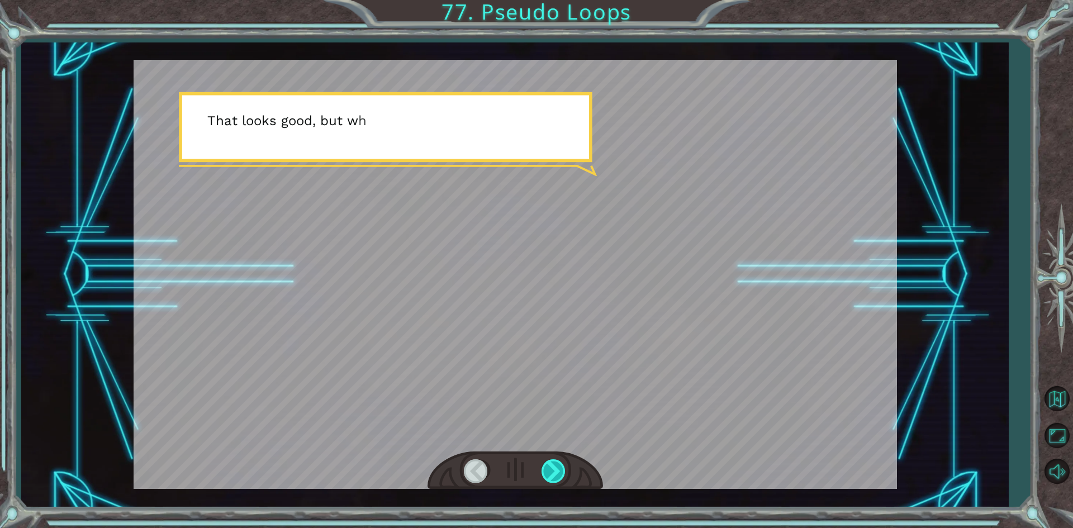
click at [550, 472] on div at bounding box center [554, 471] width 25 height 23
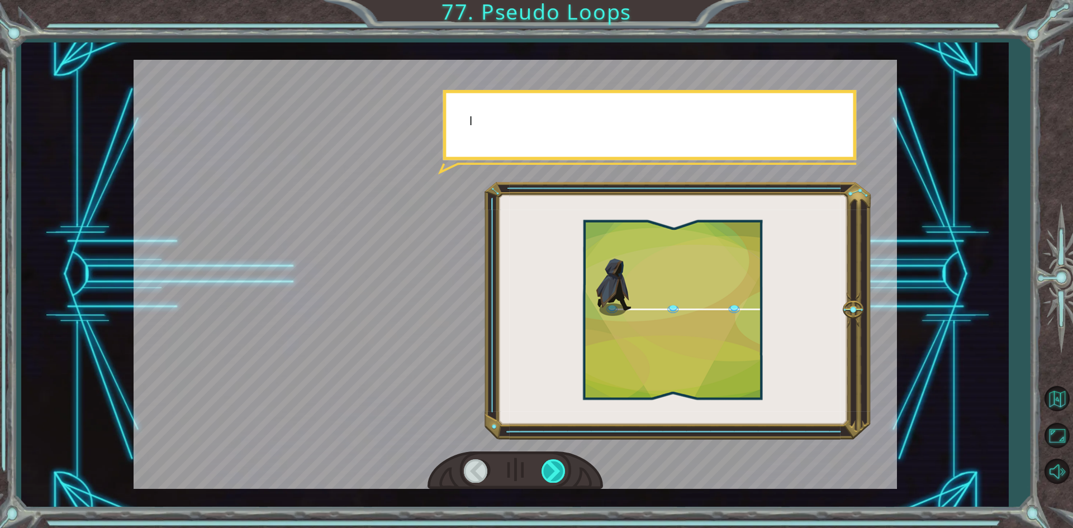
click at [547, 473] on div at bounding box center [554, 471] width 25 height 23
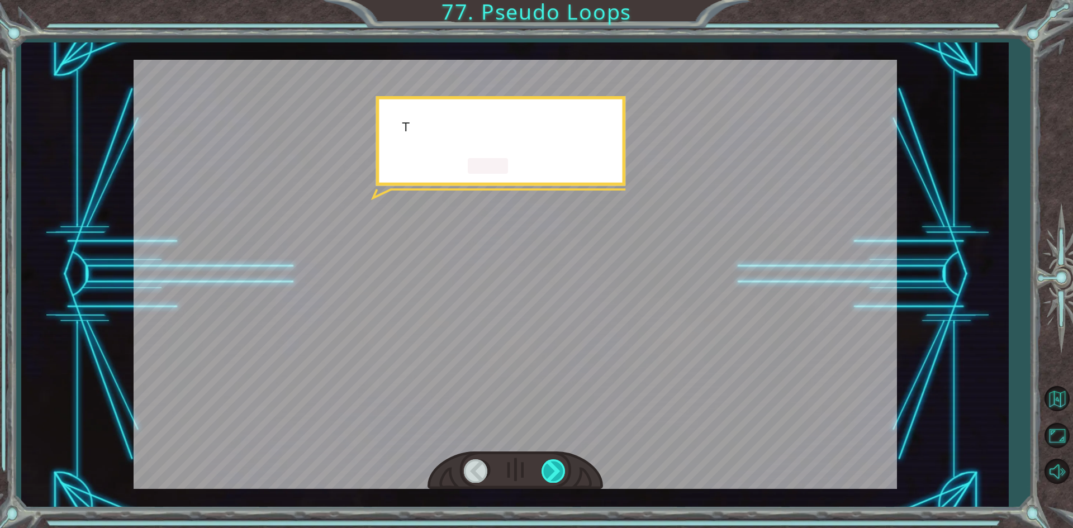
click at [547, 473] on div at bounding box center [554, 471] width 25 height 23
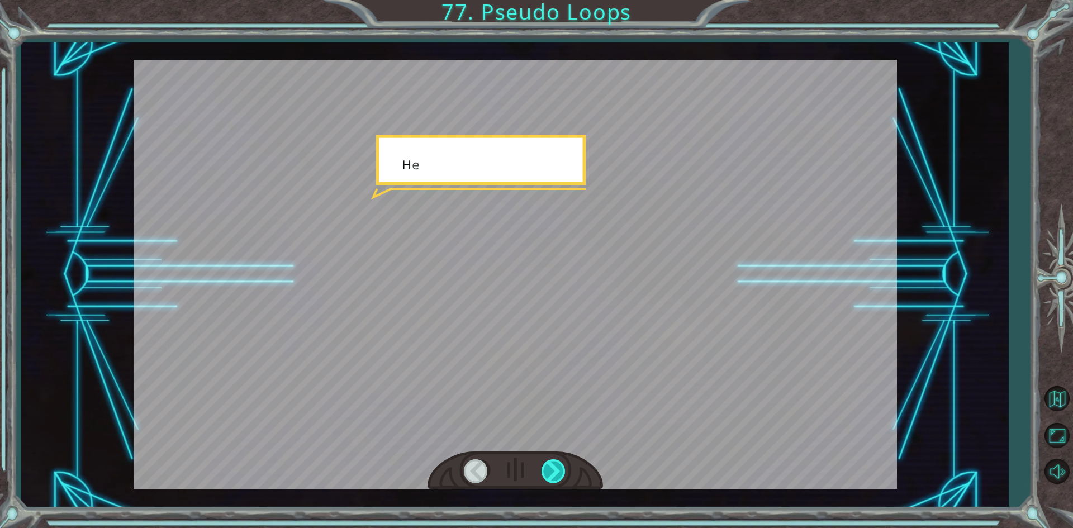
click at [547, 473] on div at bounding box center [554, 471] width 25 height 23
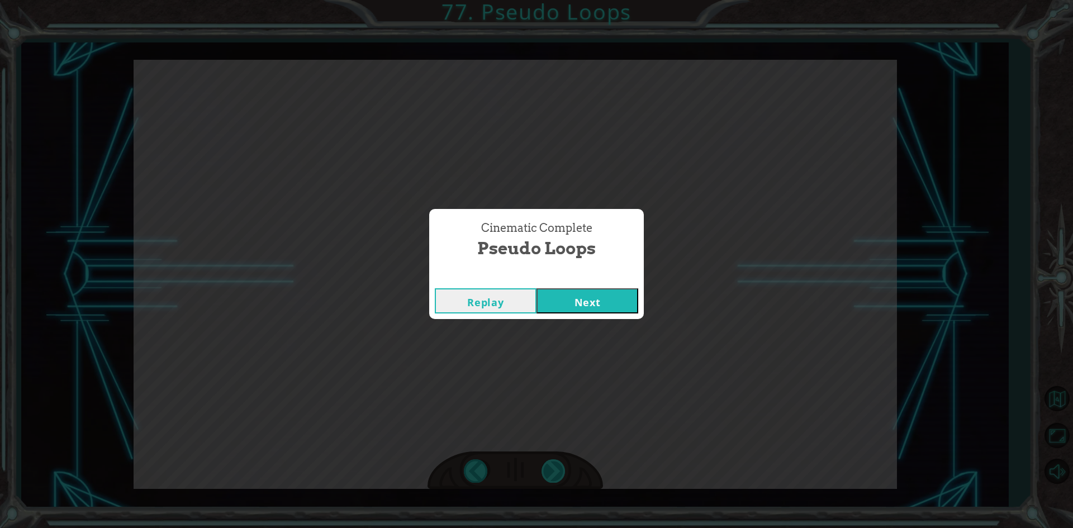
click at [547, 473] on div "Cinematic Complete Pseudo Loops Replay Next" at bounding box center [536, 264] width 1073 height 528
click at [546, 473] on div "Cinematic Complete Pseudo Loops Replay Next" at bounding box center [536, 264] width 1073 height 528
click at [572, 304] on button "Next" at bounding box center [588, 300] width 102 height 25
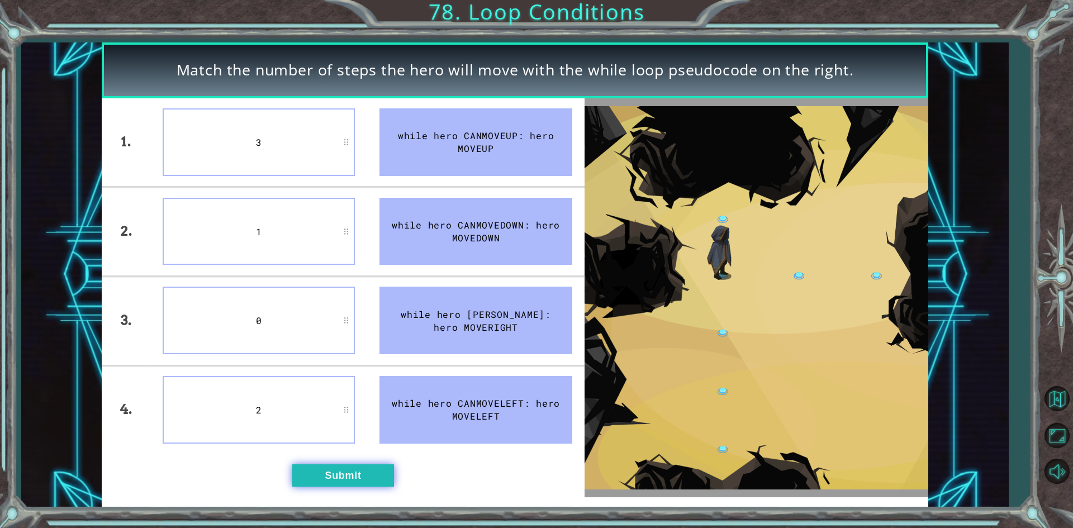
click at [334, 477] on button "Submit" at bounding box center [343, 476] width 102 height 22
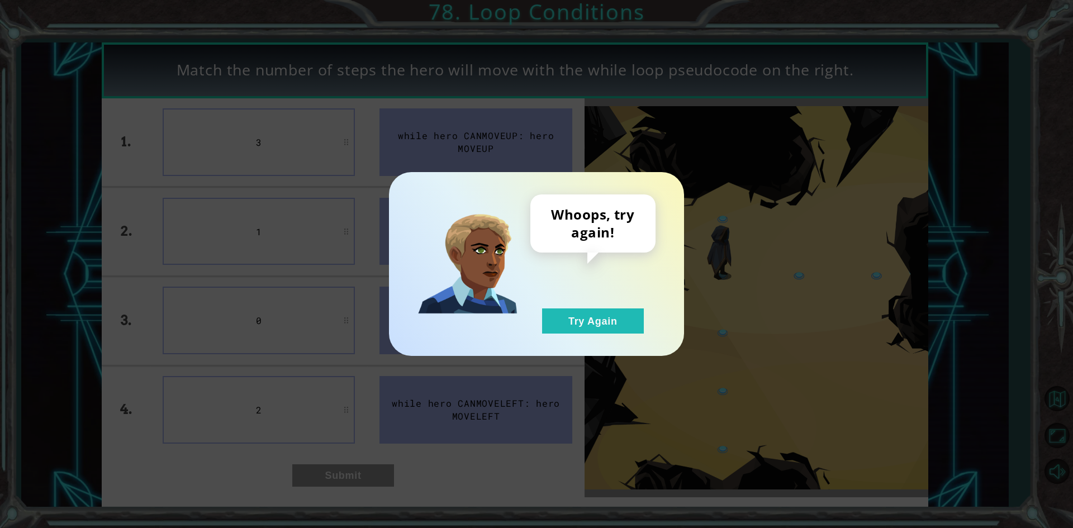
drag, startPoint x: 575, startPoint y: 294, endPoint x: 586, endPoint y: 334, distance: 42.5
click at [583, 327] on div "Whoops, try again! Try Again" at bounding box center [593, 264] width 125 height 139
click at [586, 334] on div "Whoops, try again! Try Again" at bounding box center [536, 264] width 295 height 184
click at [596, 323] on button "Try Again" at bounding box center [593, 321] width 102 height 25
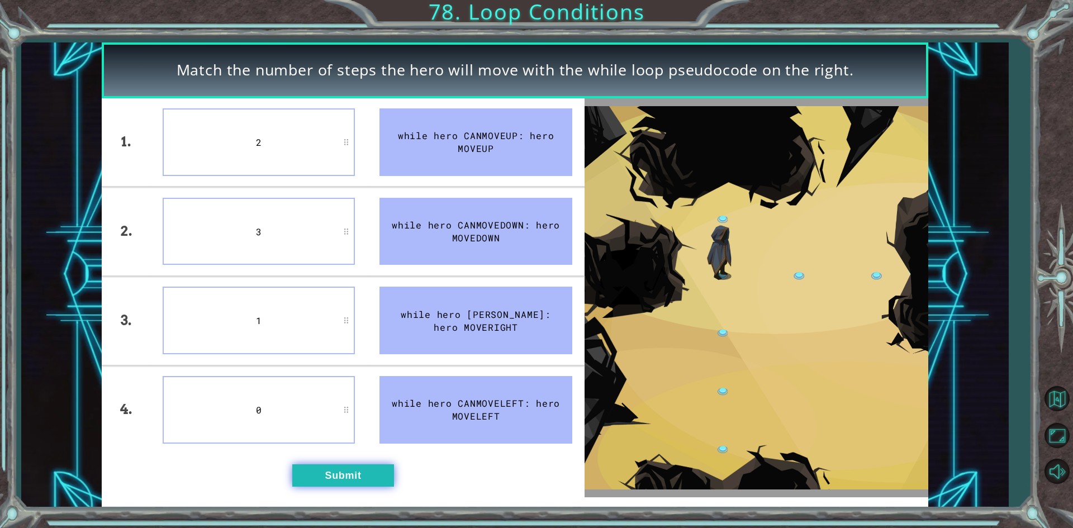
drag, startPoint x: 366, startPoint y: 463, endPoint x: 370, endPoint y: 470, distance: 7.5
click at [370, 470] on div "1. 2. 3. 4. 2 3 1 0 while hero CANMOVEUP: hero MOVEUP while hero CANMOVEDOWN: h…" at bounding box center [343, 297] width 483 height 399
click at [387, 470] on button "Submit" at bounding box center [343, 476] width 102 height 22
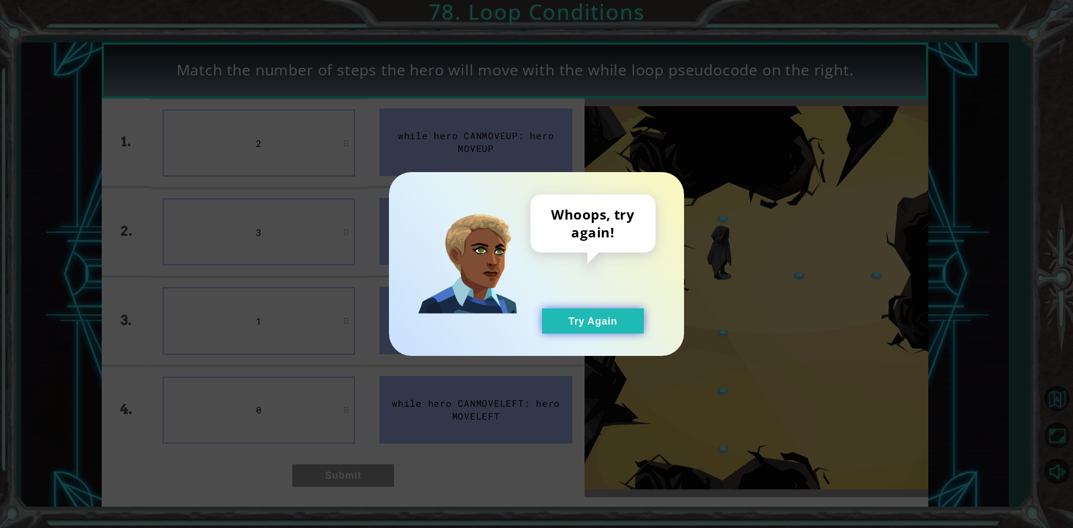
click at [598, 325] on button "Try Again" at bounding box center [593, 321] width 102 height 25
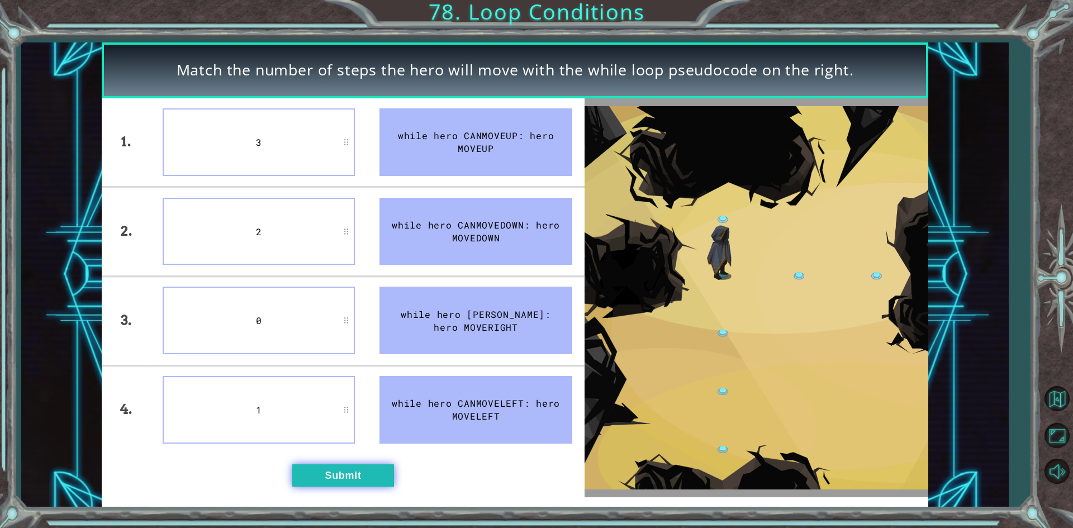
drag, startPoint x: 385, startPoint y: 490, endPoint x: 382, endPoint y: 485, distance: 6.0
click at [382, 485] on div "1. 2. 3. 4. 3 2 0 1 while hero CANMOVEUP: hero MOVEUP while hero CANMOVEDOWN: h…" at bounding box center [343, 297] width 483 height 399
click at [382, 485] on button "Submit" at bounding box center [343, 476] width 102 height 22
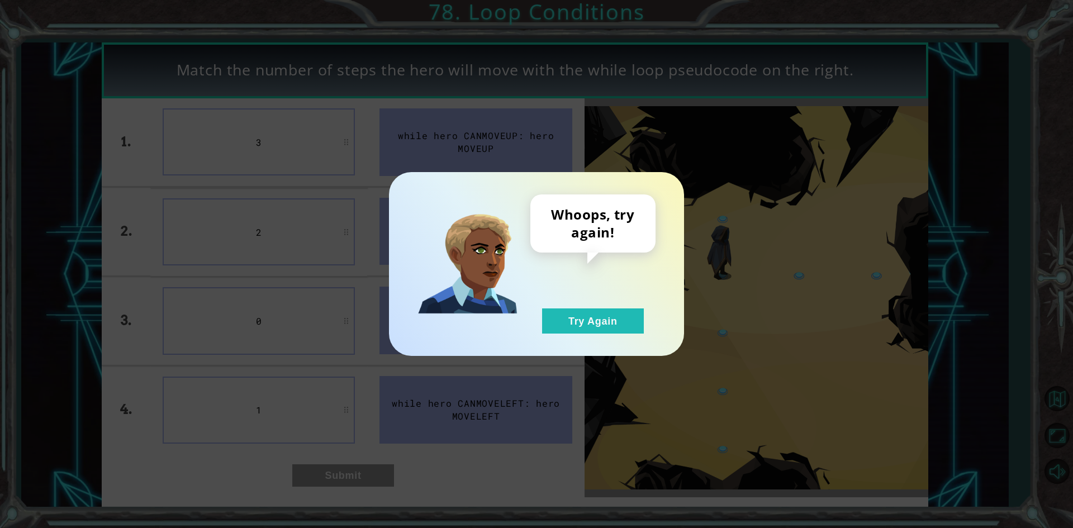
drag, startPoint x: 609, startPoint y: 325, endPoint x: 896, endPoint y: 357, distance: 289.1
click at [619, 325] on button "Try Again" at bounding box center [593, 321] width 102 height 25
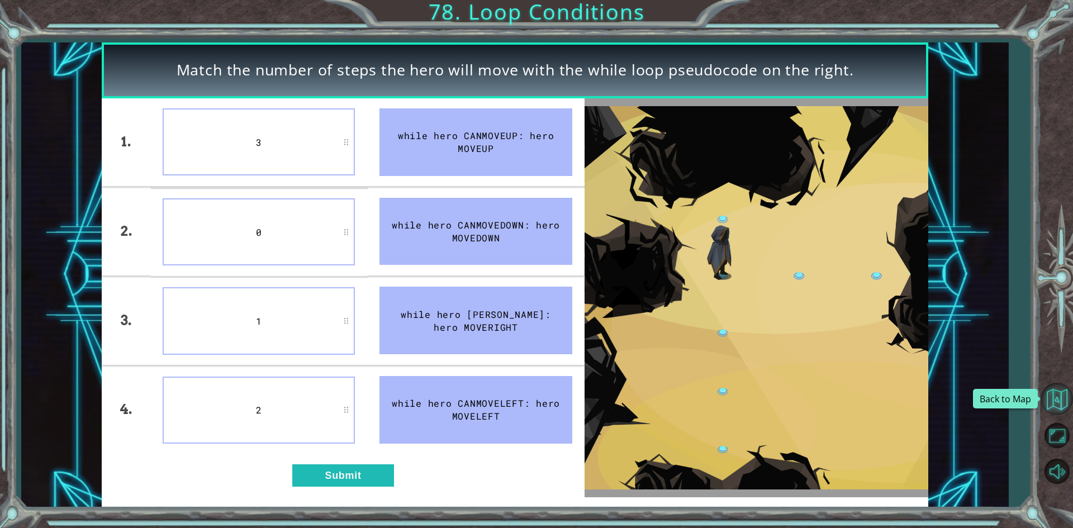
click at [1065, 401] on button "Back to Map" at bounding box center [1057, 399] width 32 height 32
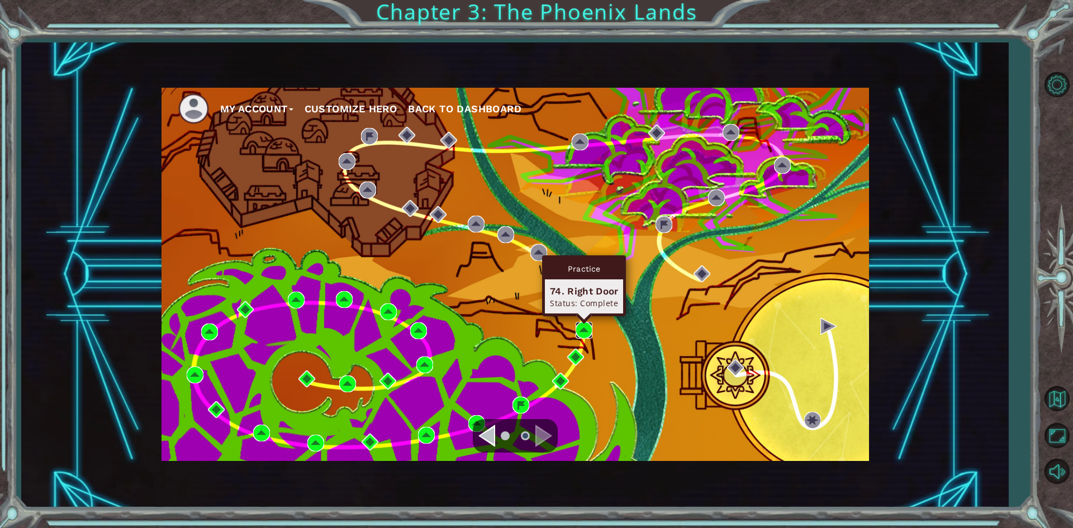
click at [583, 328] on img at bounding box center [584, 330] width 17 height 17
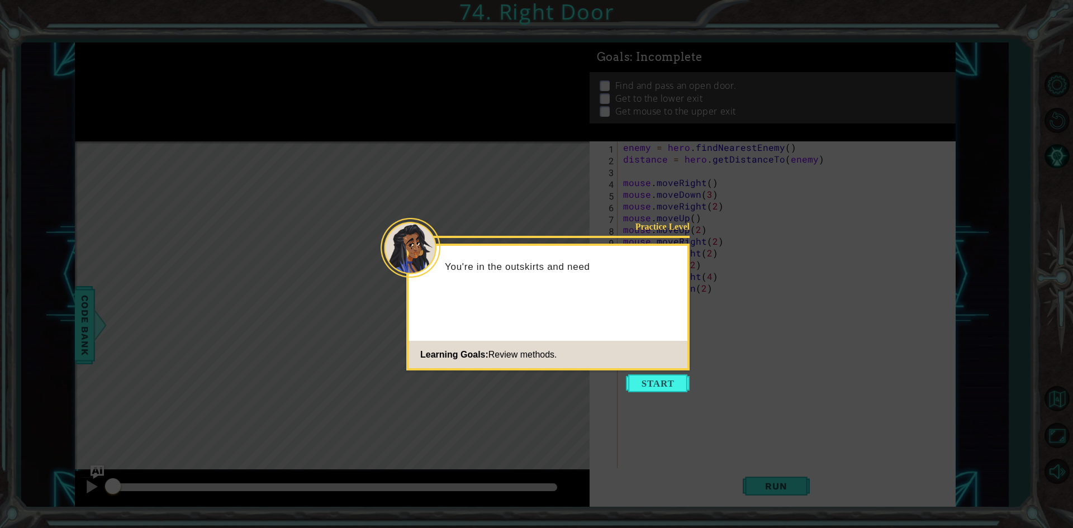
click at [652, 395] on icon at bounding box center [536, 264] width 1073 height 528
click at [656, 386] on button "Start" at bounding box center [658, 384] width 64 height 18
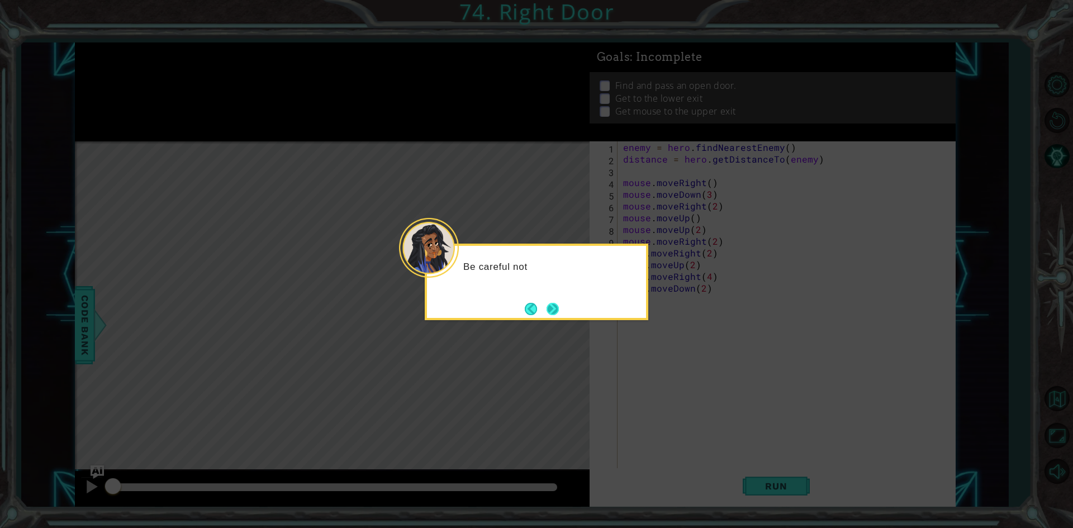
click at [550, 308] on button "Next" at bounding box center [553, 309] width 12 height 12
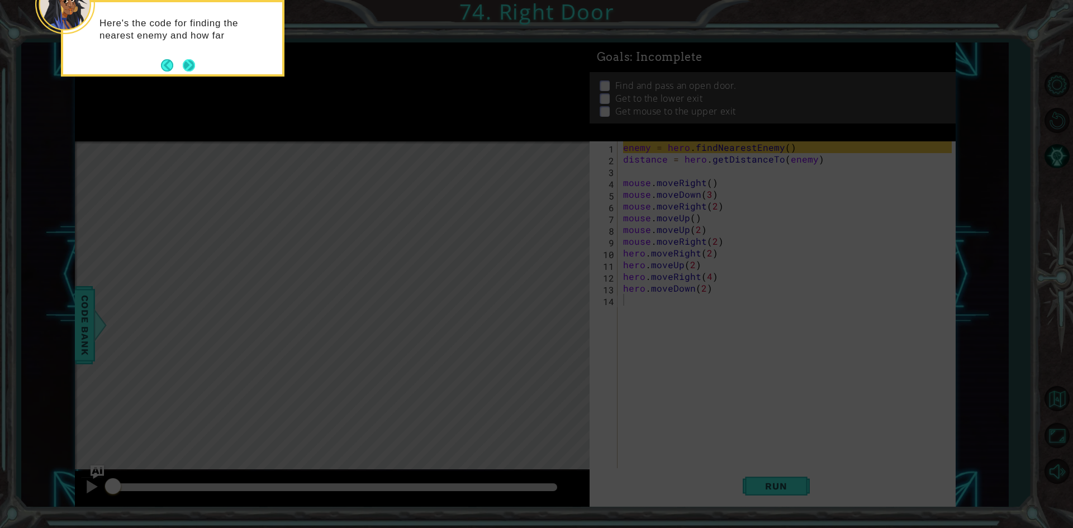
click at [194, 63] on button "Next" at bounding box center [189, 65] width 12 height 12
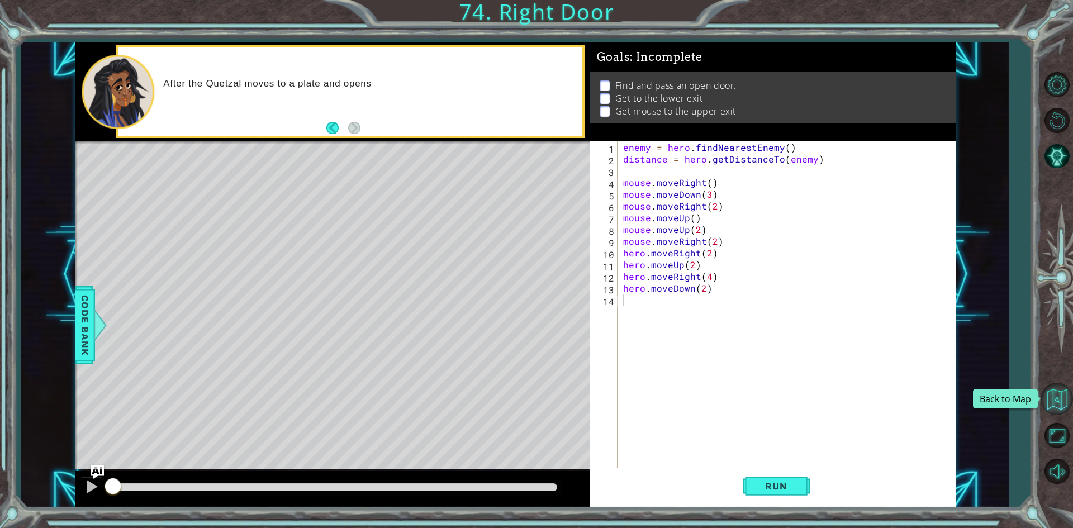
click at [1054, 409] on button "Back to Map" at bounding box center [1057, 399] width 32 height 32
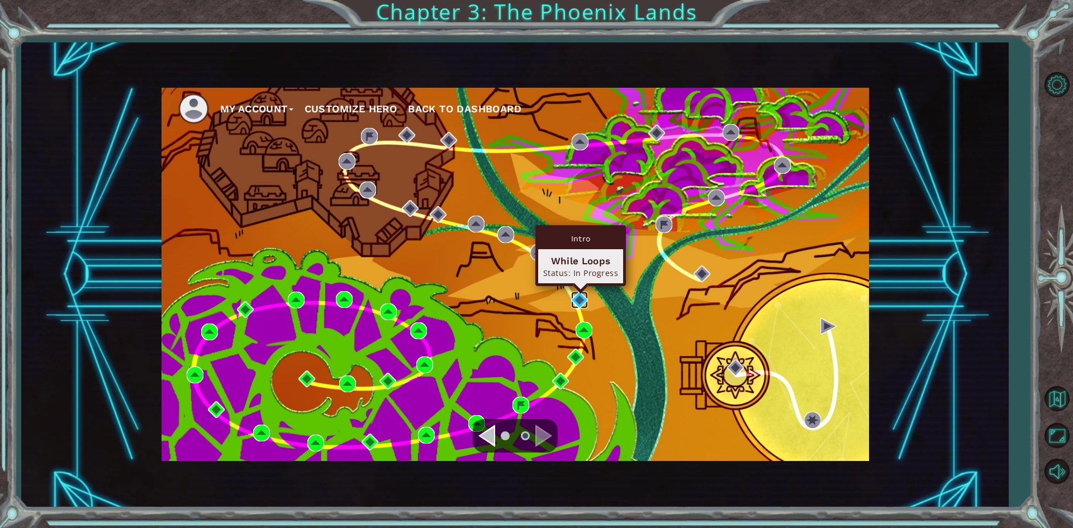
click at [585, 298] on img at bounding box center [579, 300] width 17 height 17
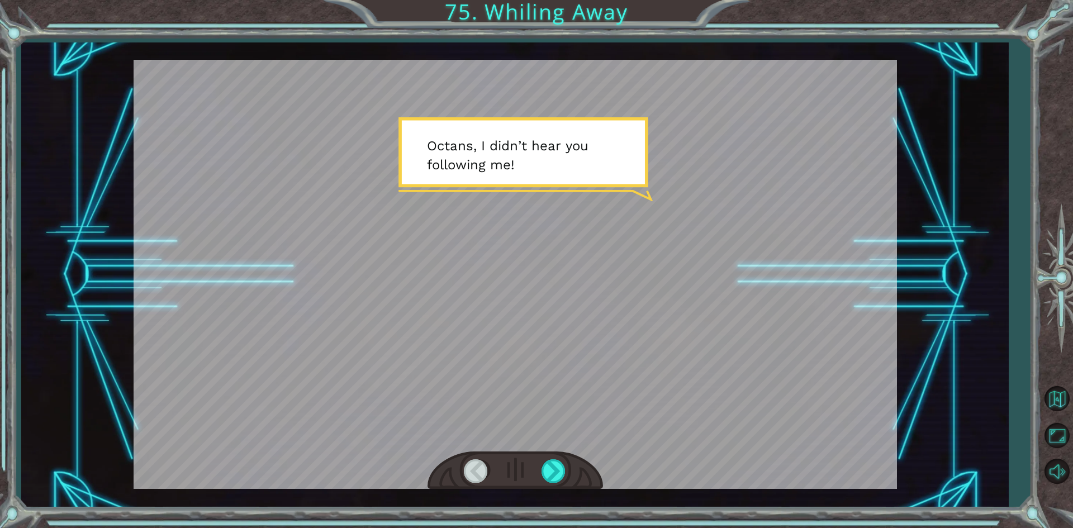
drag, startPoint x: 588, startPoint y: 435, endPoint x: 570, endPoint y: 442, distance: 19.1
click at [573, 441] on div at bounding box center [516, 274] width 764 height 429
drag, startPoint x: 566, startPoint y: 462, endPoint x: 561, endPoint y: 467, distance: 7.2
click at [561, 467] on div at bounding box center [554, 471] width 25 height 23
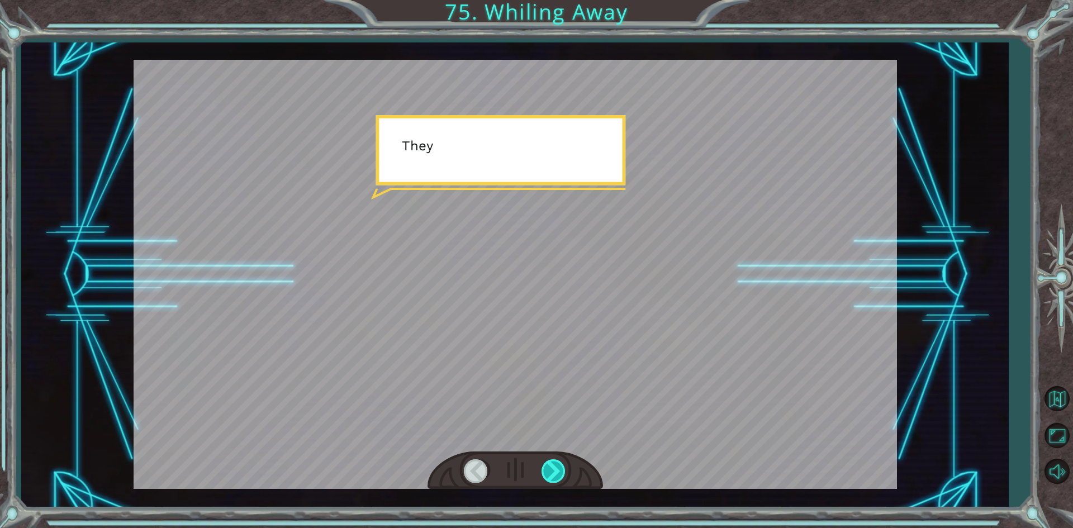
click at [561, 468] on div at bounding box center [554, 471] width 25 height 23
click at [560, 468] on div at bounding box center [554, 471] width 25 height 23
click at [560, 466] on div at bounding box center [554, 471] width 25 height 23
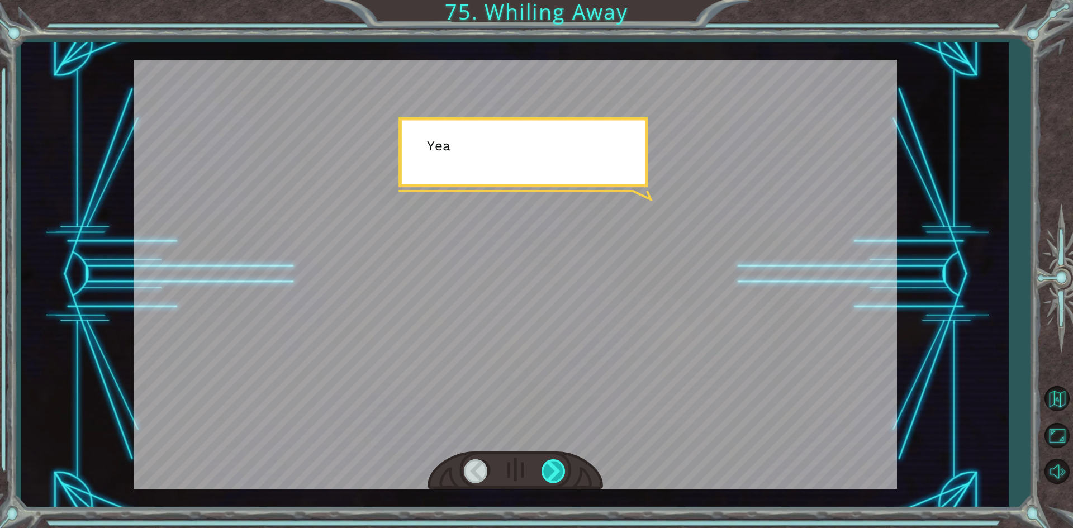
click at [560, 467] on div at bounding box center [554, 471] width 25 height 23
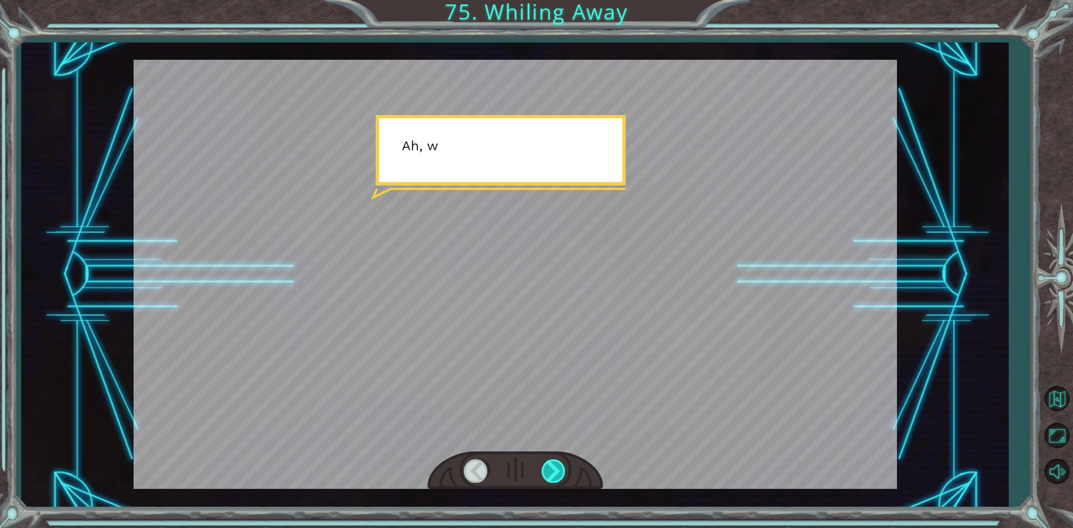
click at [561, 468] on div at bounding box center [554, 471] width 25 height 23
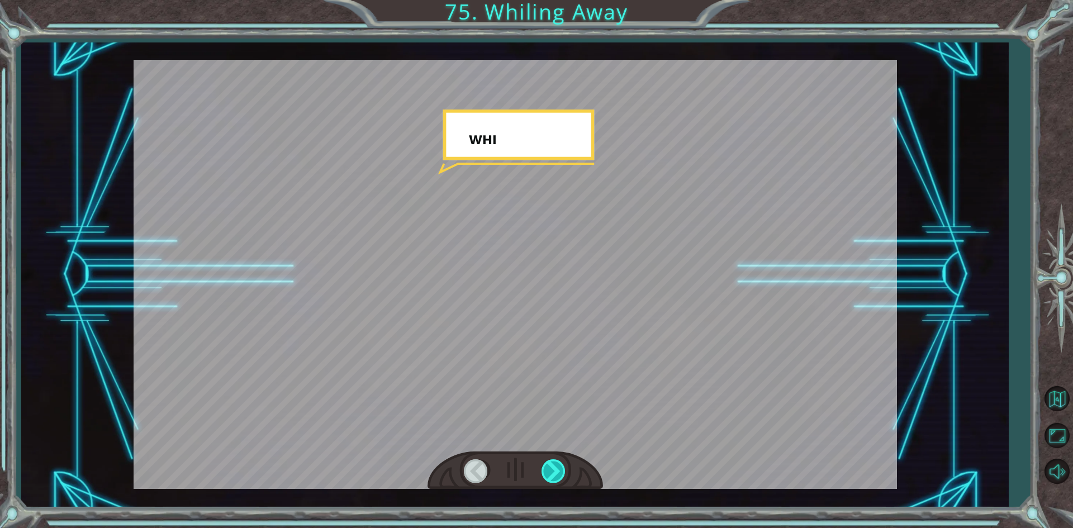
click at [561, 468] on div at bounding box center [554, 471] width 25 height 23
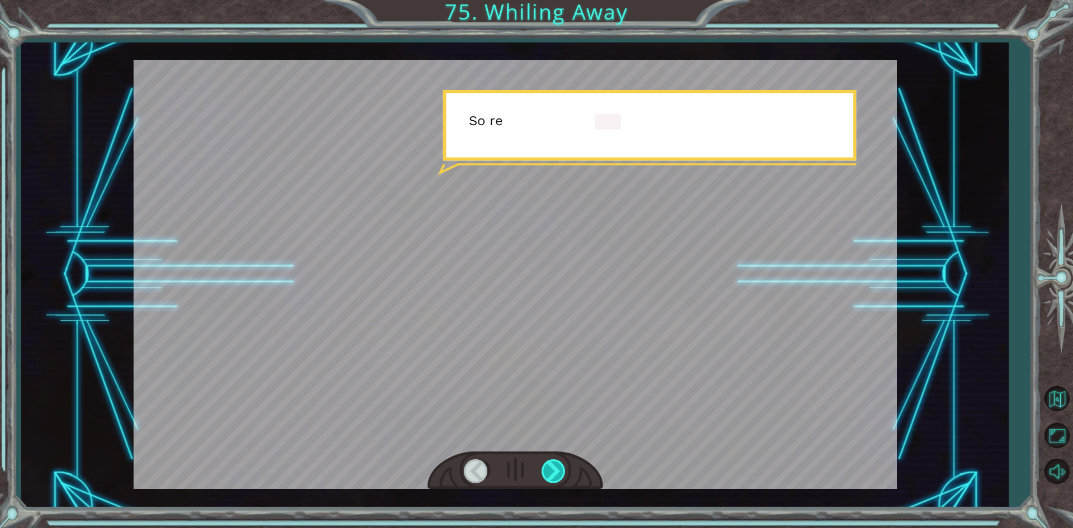
click at [561, 468] on div at bounding box center [554, 471] width 25 height 23
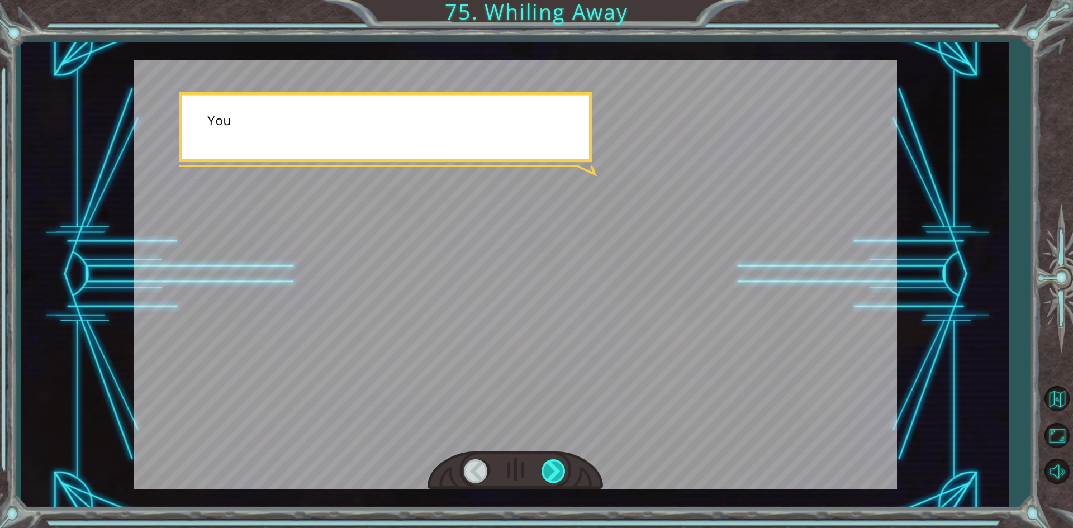
click at [561, 468] on div at bounding box center [554, 471] width 25 height 23
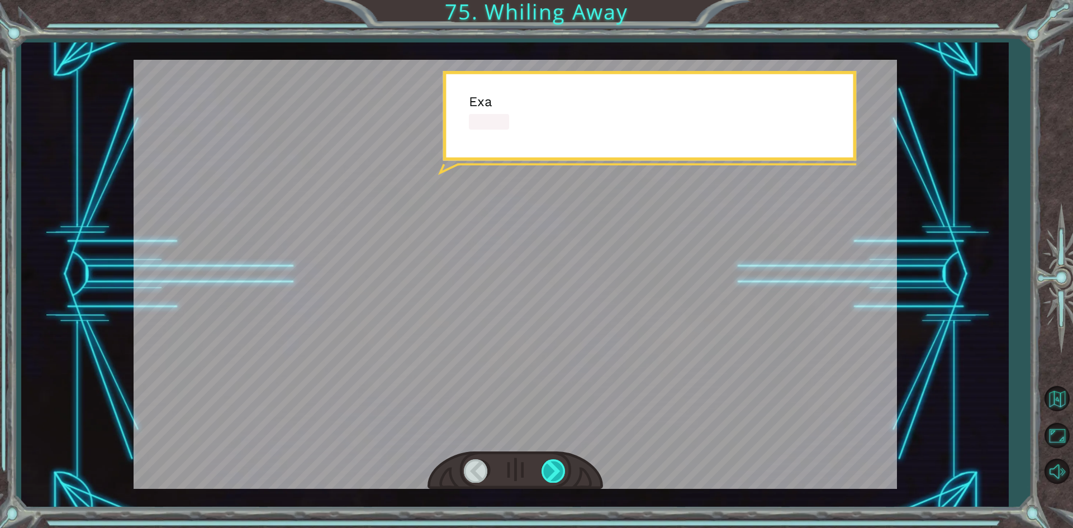
click at [561, 468] on div at bounding box center [554, 471] width 25 height 23
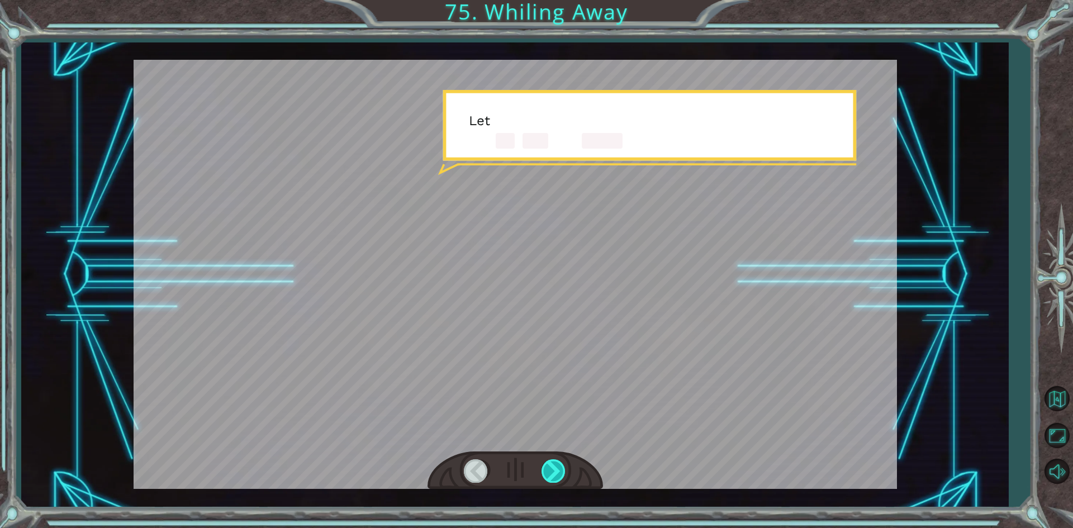
click at [561, 468] on div at bounding box center [554, 471] width 25 height 23
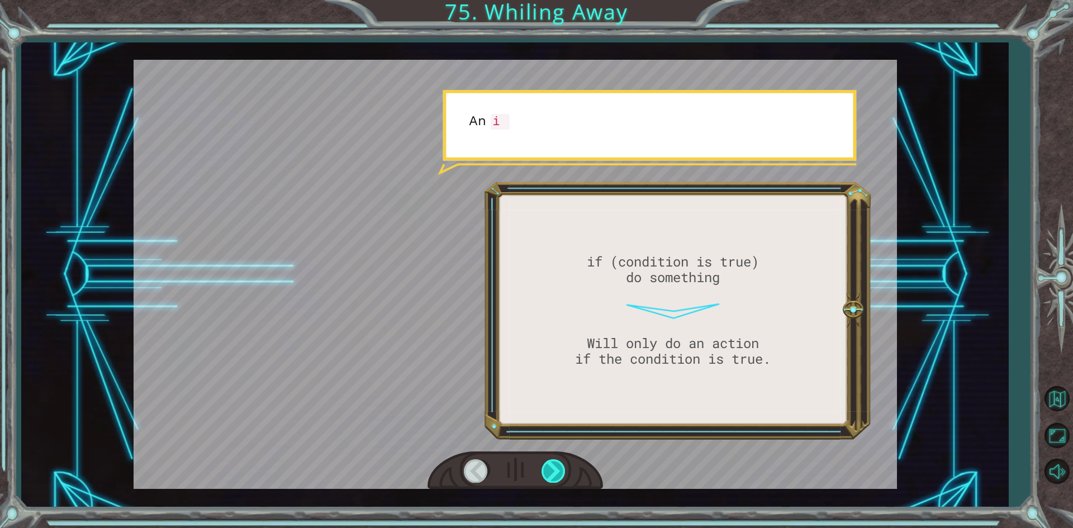
click at [561, 468] on div at bounding box center [554, 471] width 25 height 23
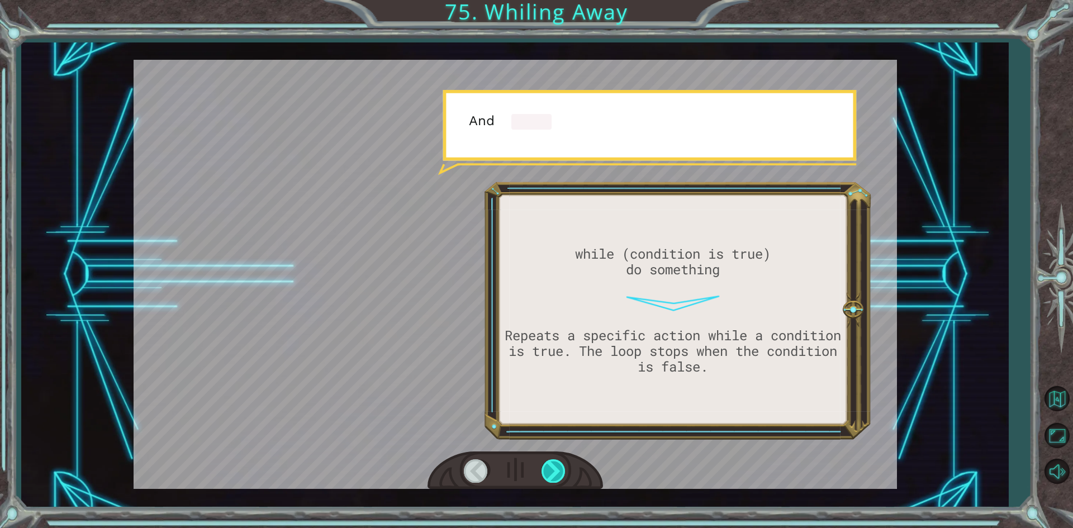
click at [561, 468] on div at bounding box center [554, 471] width 25 height 23
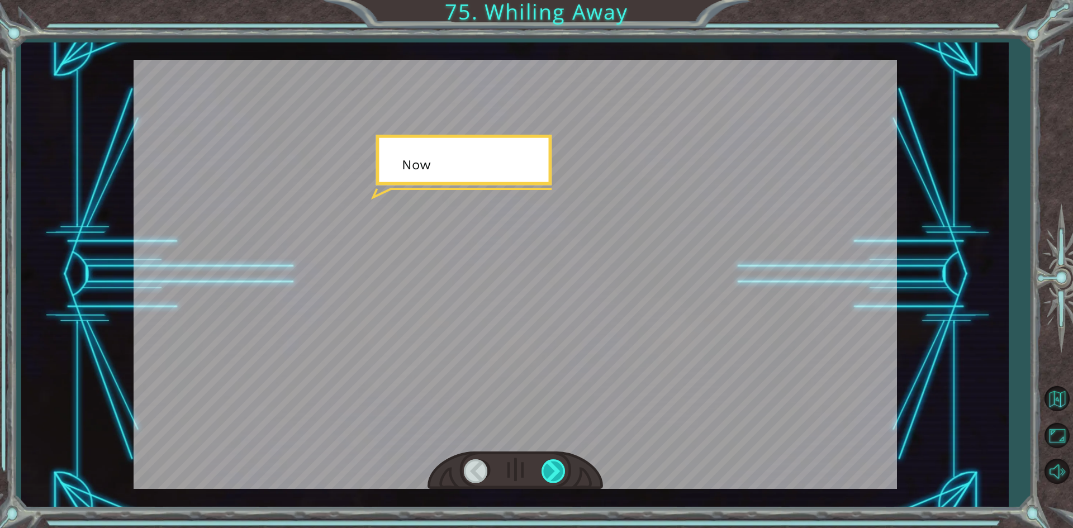
click at [561, 468] on div at bounding box center [554, 471] width 25 height 23
click at [561, 0] on div "while (condition is true) do something Repeats a specific action while a condit…" at bounding box center [536, 0] width 1073 height 0
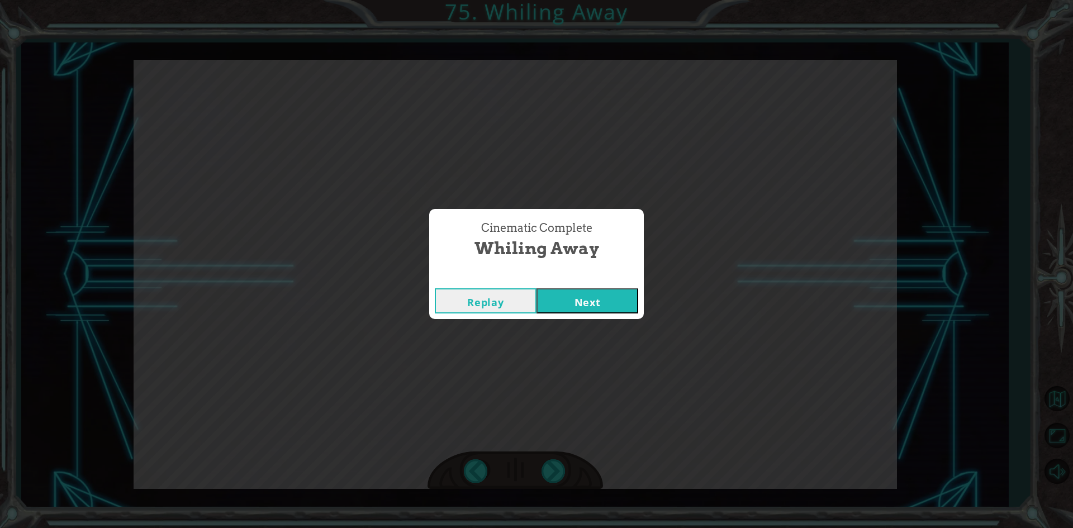
click at [597, 302] on button "Next" at bounding box center [588, 300] width 102 height 25
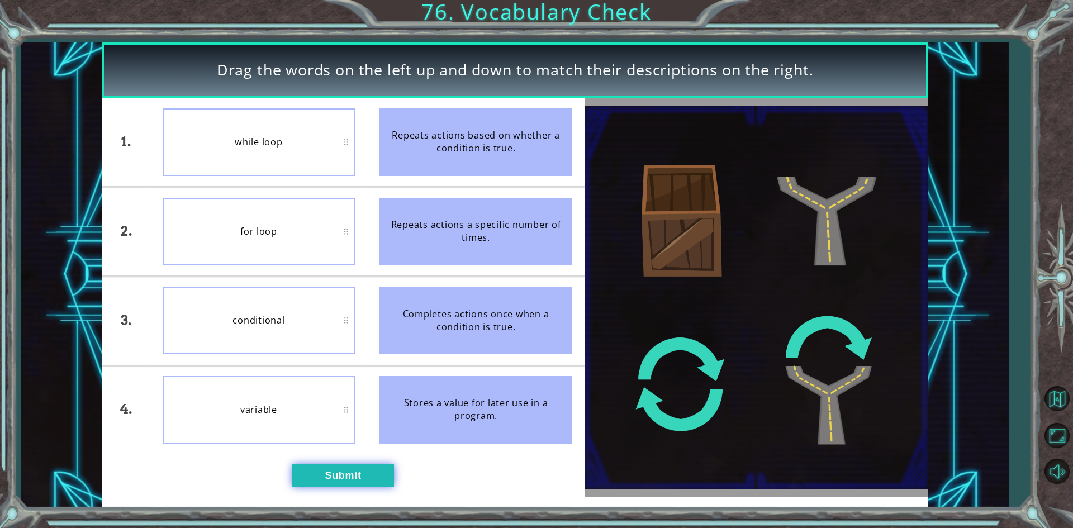
click at [348, 469] on button "Submit" at bounding box center [343, 476] width 102 height 22
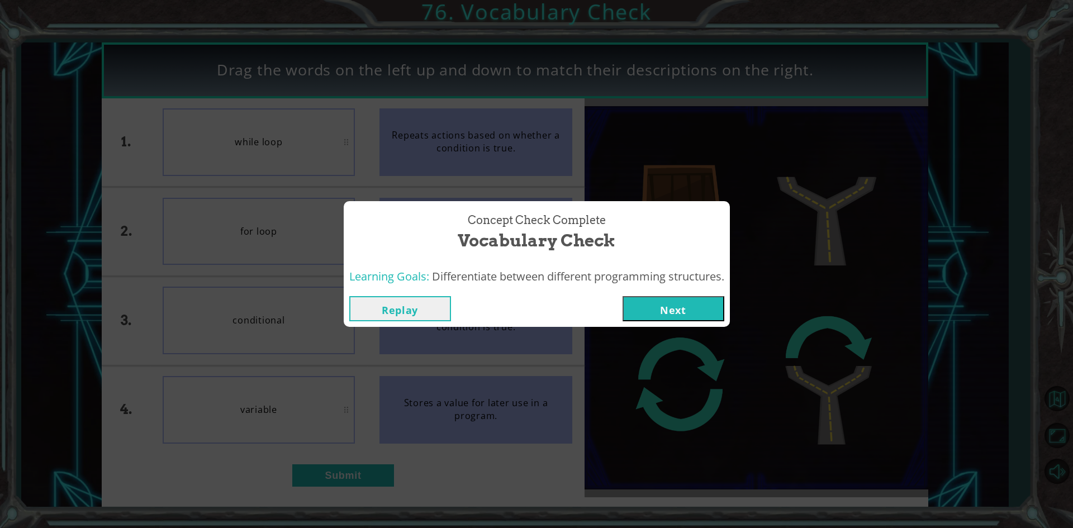
click at [682, 309] on button "Next" at bounding box center [674, 308] width 102 height 25
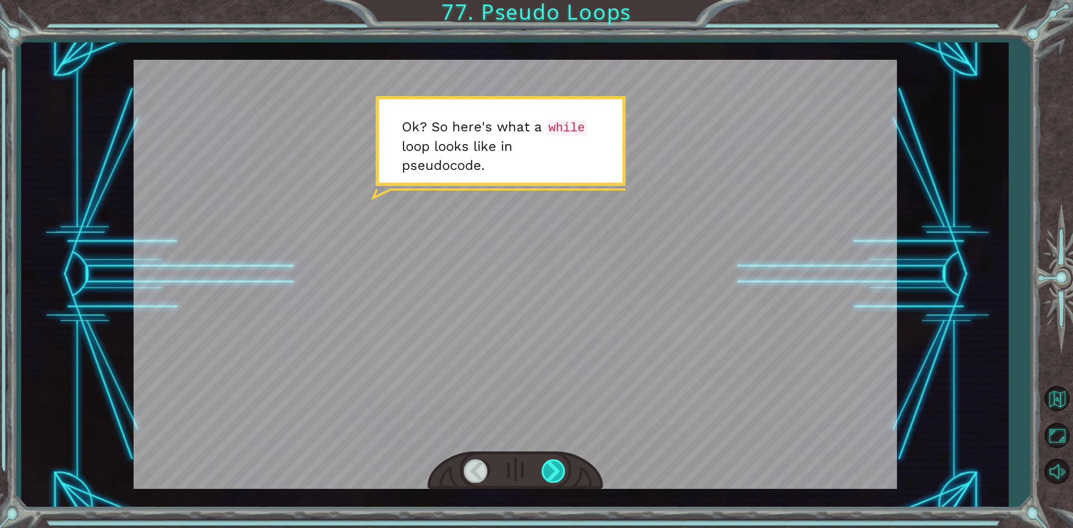
click at [542, 478] on div at bounding box center [554, 471] width 25 height 23
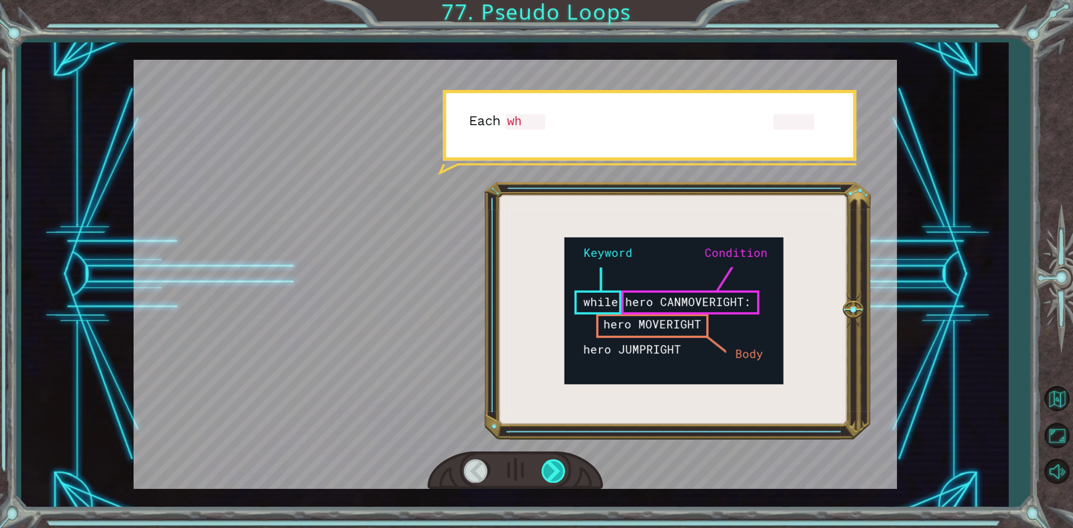
drag, startPoint x: 542, startPoint y: 478, endPoint x: 558, endPoint y: 478, distance: 16.2
click at [558, 478] on div at bounding box center [554, 471] width 25 height 23
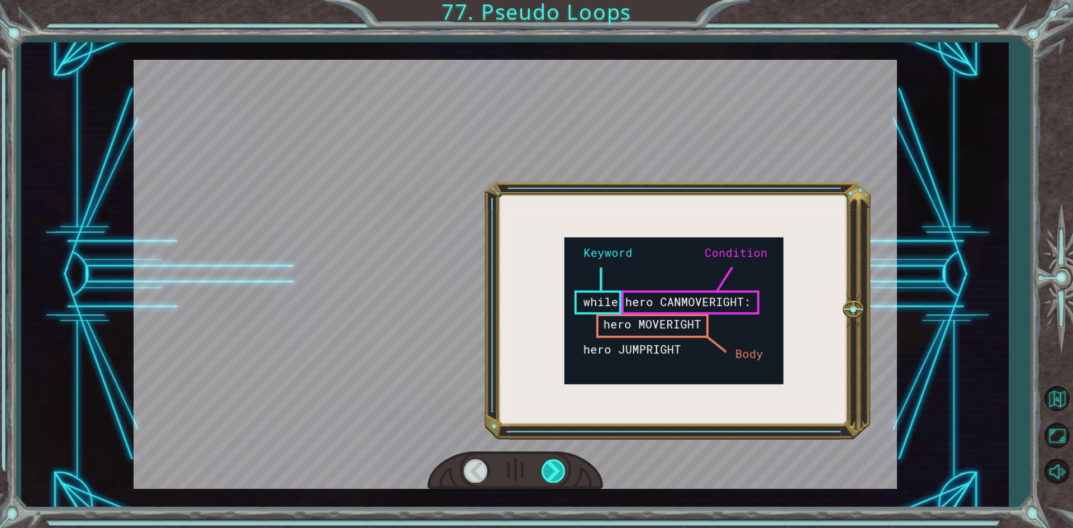
click at [558, 478] on div at bounding box center [554, 471] width 25 height 23
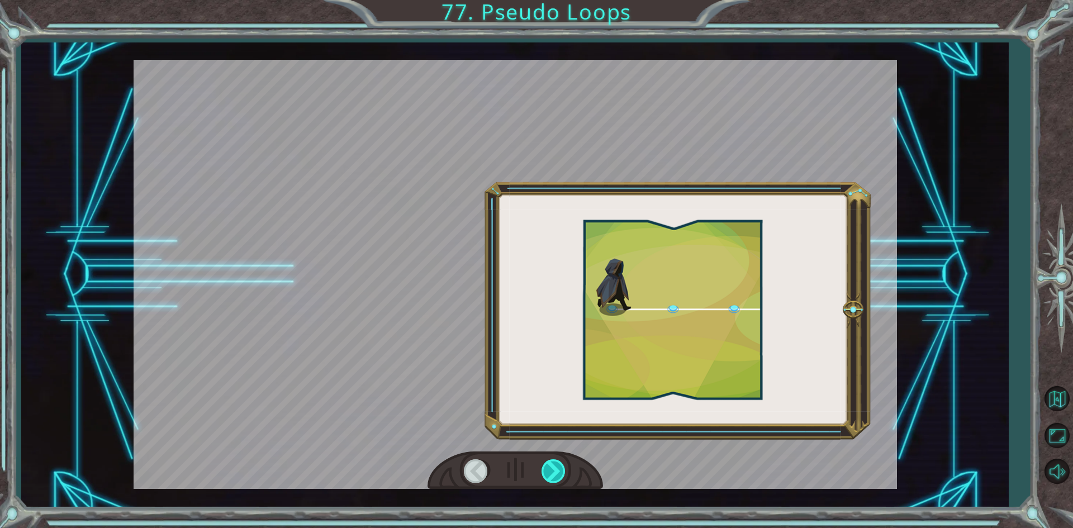
click at [551, 481] on div at bounding box center [554, 471] width 25 height 23
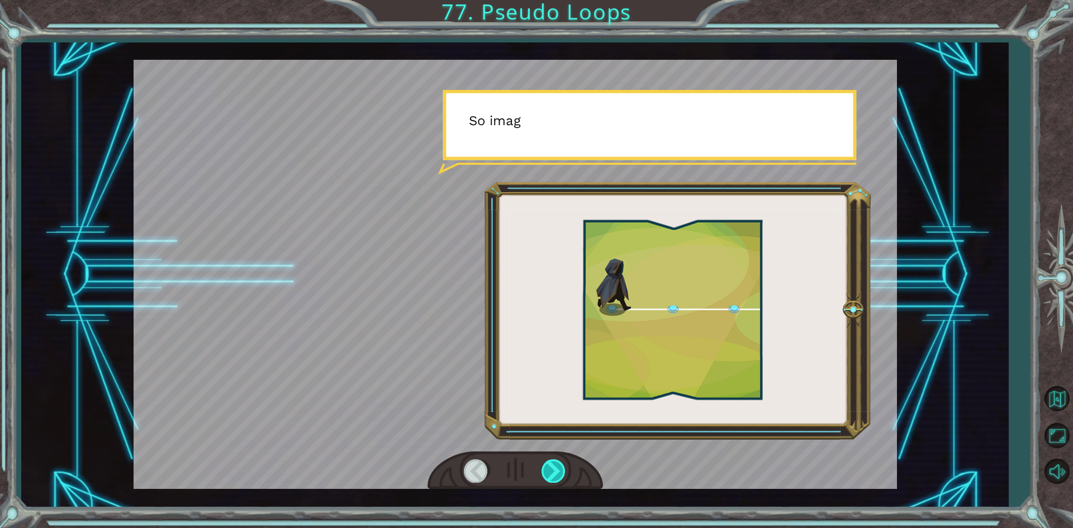
click at [551, 481] on div at bounding box center [554, 471] width 25 height 23
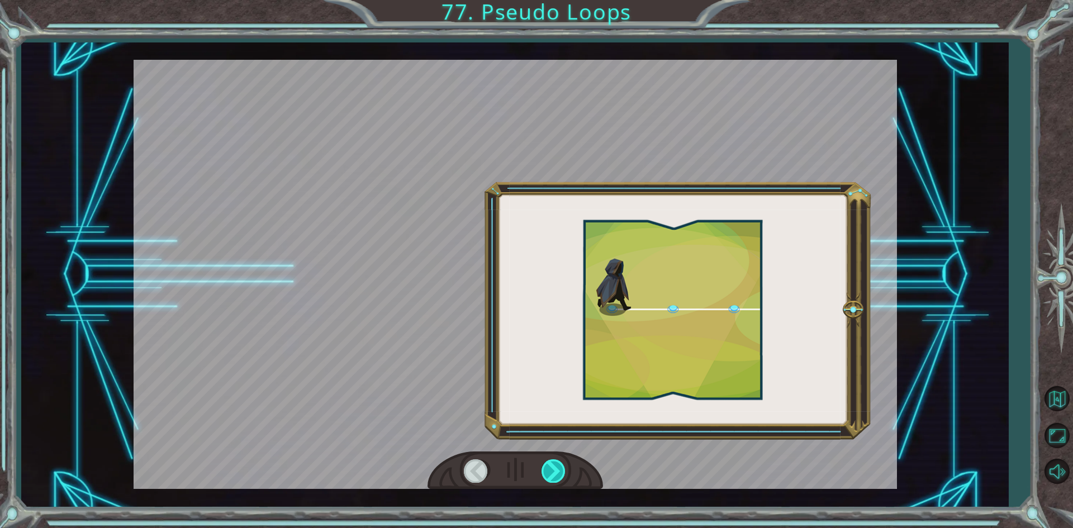
click at [551, 481] on div at bounding box center [554, 471] width 25 height 23
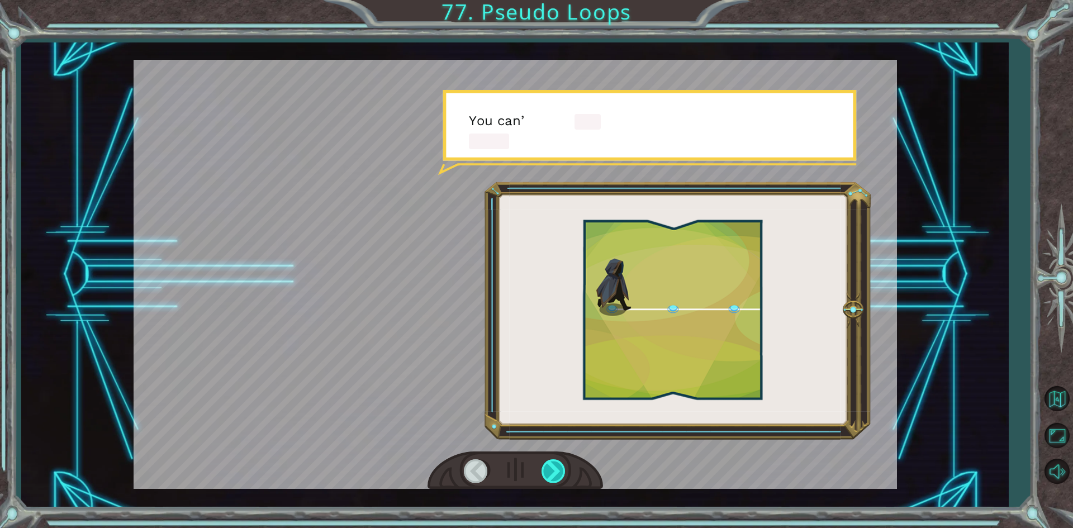
click at [551, 481] on div at bounding box center [554, 471] width 25 height 23
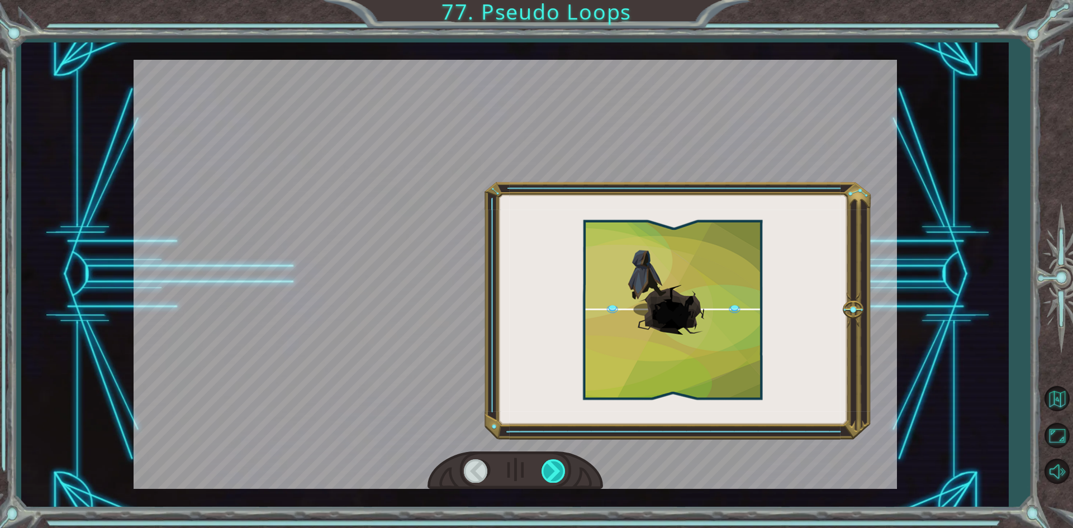
click at [551, 481] on div at bounding box center [554, 471] width 25 height 23
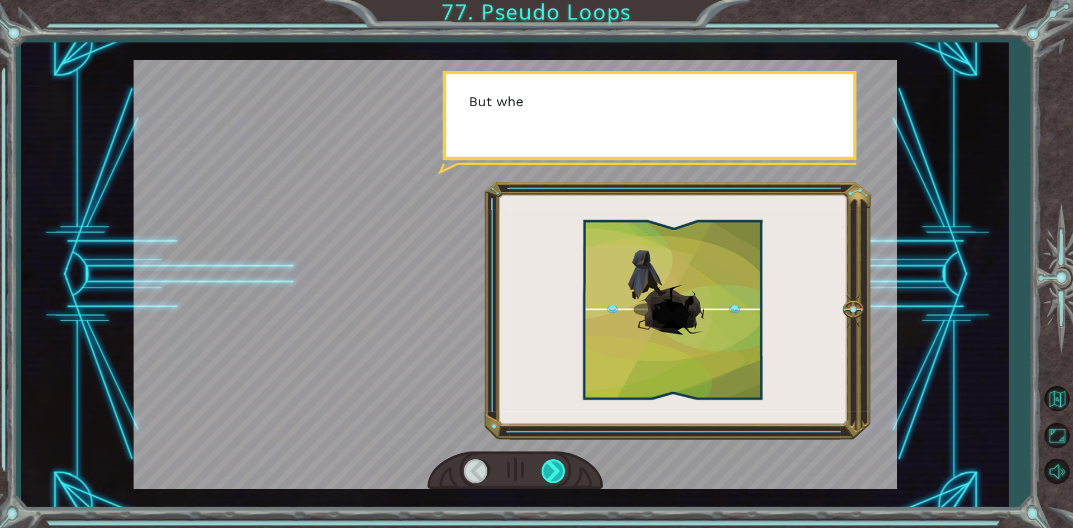
click at [551, 480] on div at bounding box center [554, 471] width 25 height 23
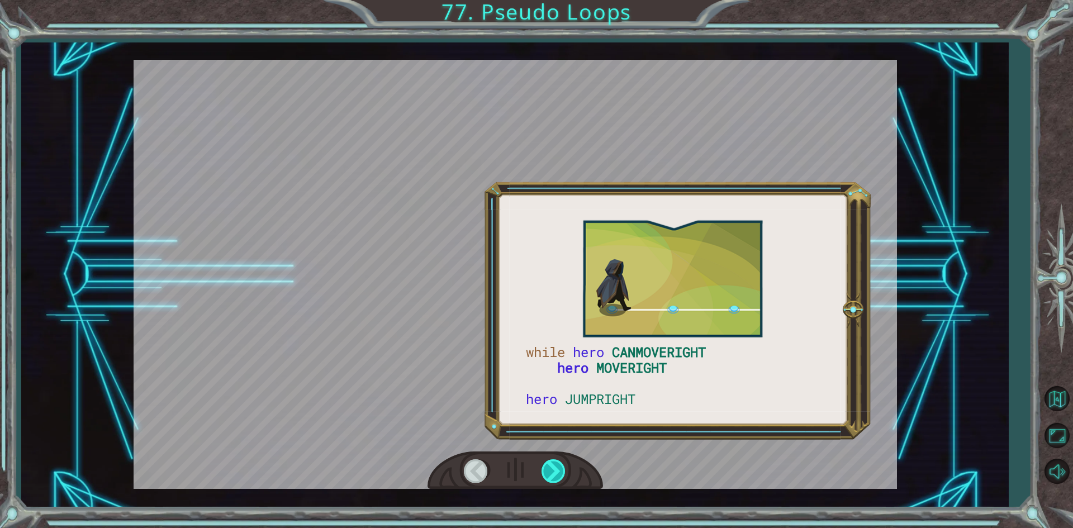
click at [552, 480] on div at bounding box center [554, 471] width 25 height 23
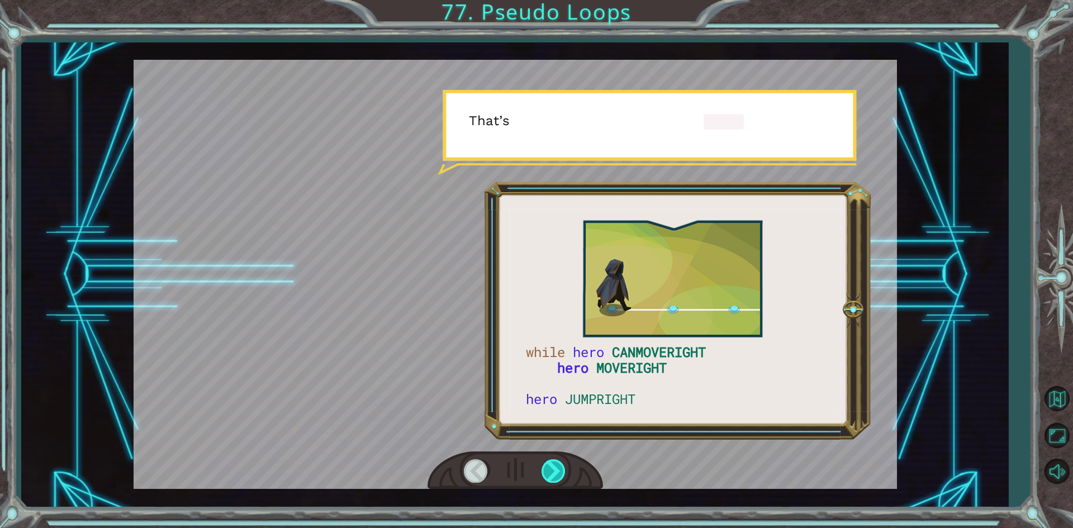
click at [553, 479] on div at bounding box center [554, 471] width 25 height 23
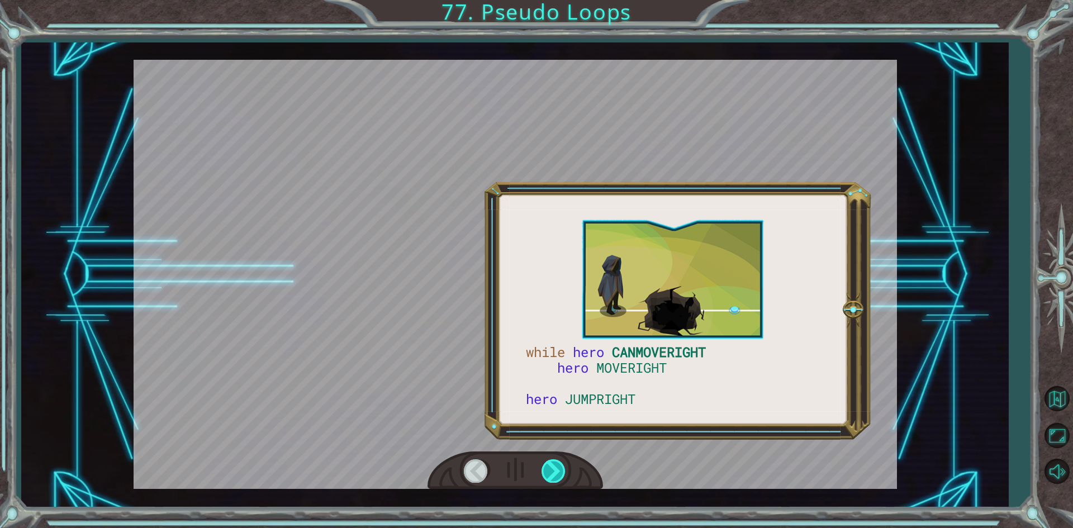
click at [554, 478] on div at bounding box center [554, 471] width 25 height 23
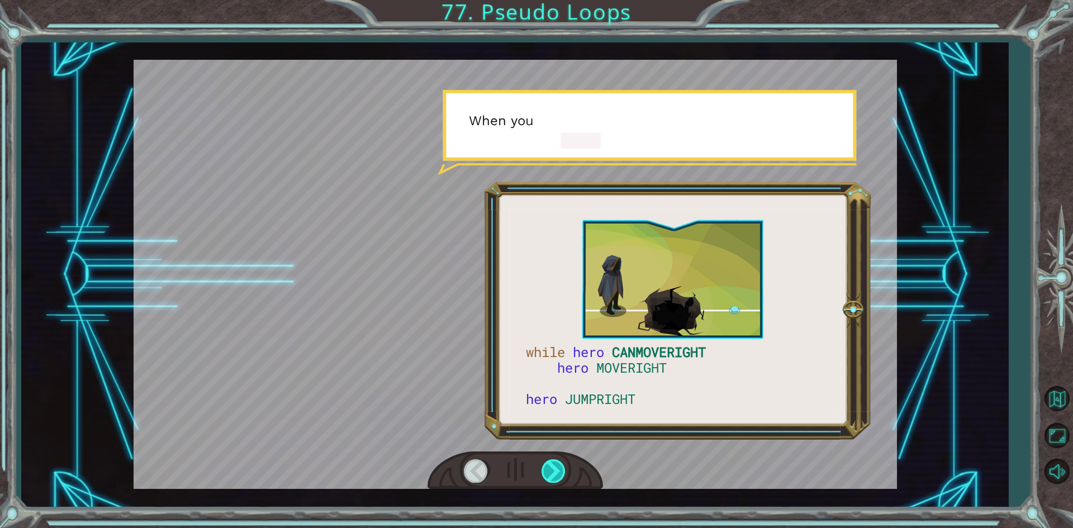
click at [553, 470] on div at bounding box center [554, 471] width 25 height 23
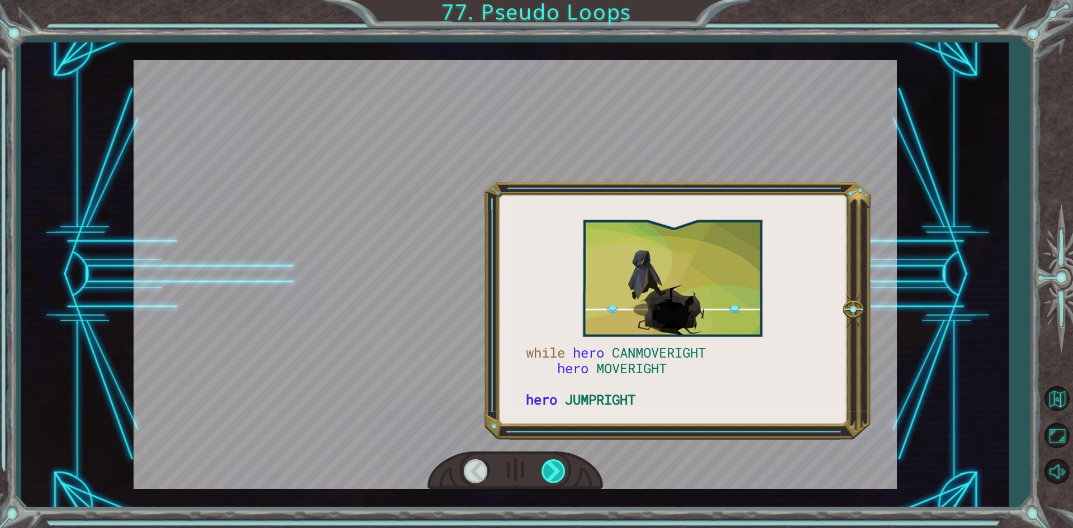
click at [548, 462] on div at bounding box center [554, 471] width 25 height 23
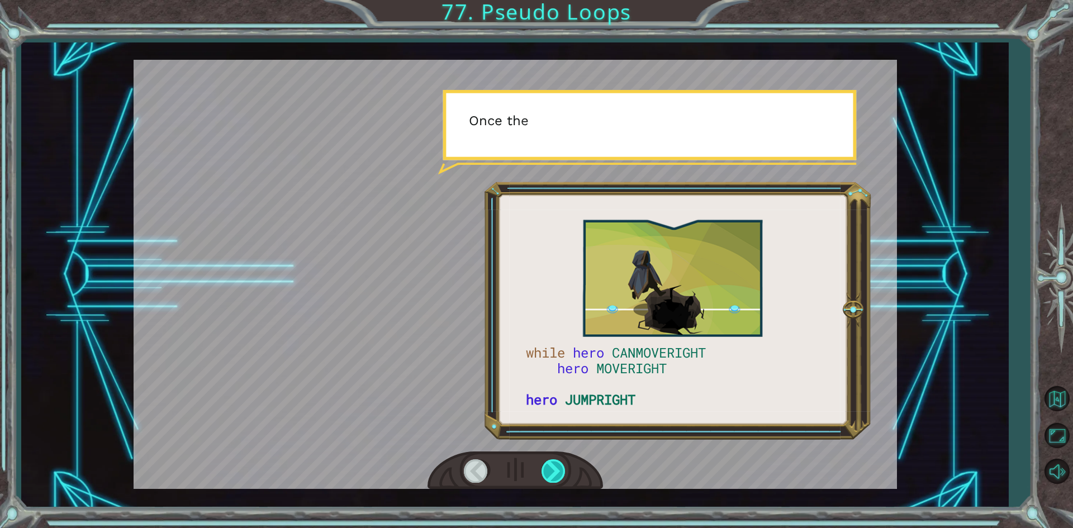
click at [548, 463] on div at bounding box center [554, 471] width 25 height 23
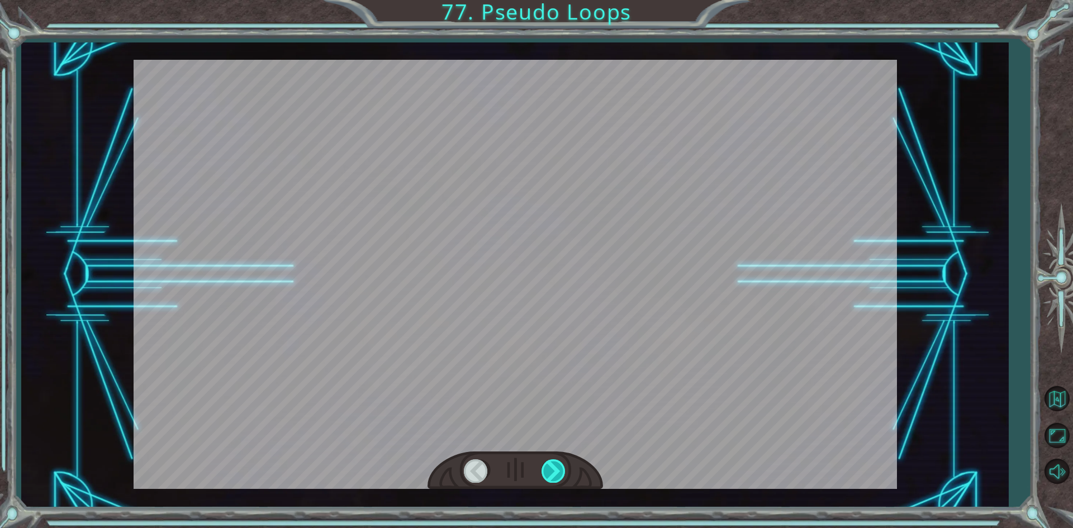
click at [545, 463] on div at bounding box center [554, 471] width 25 height 23
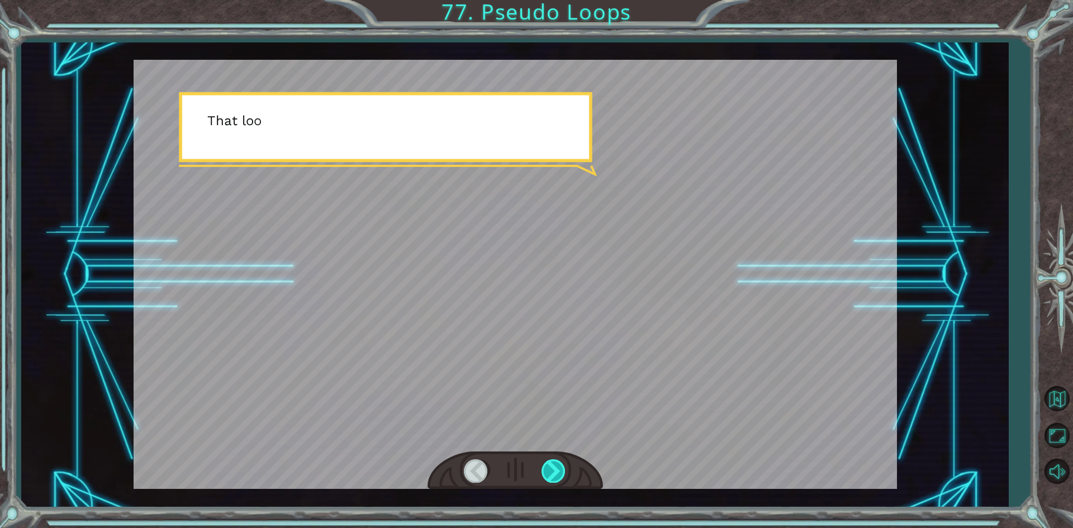
click at [551, 460] on div at bounding box center [554, 471] width 25 height 23
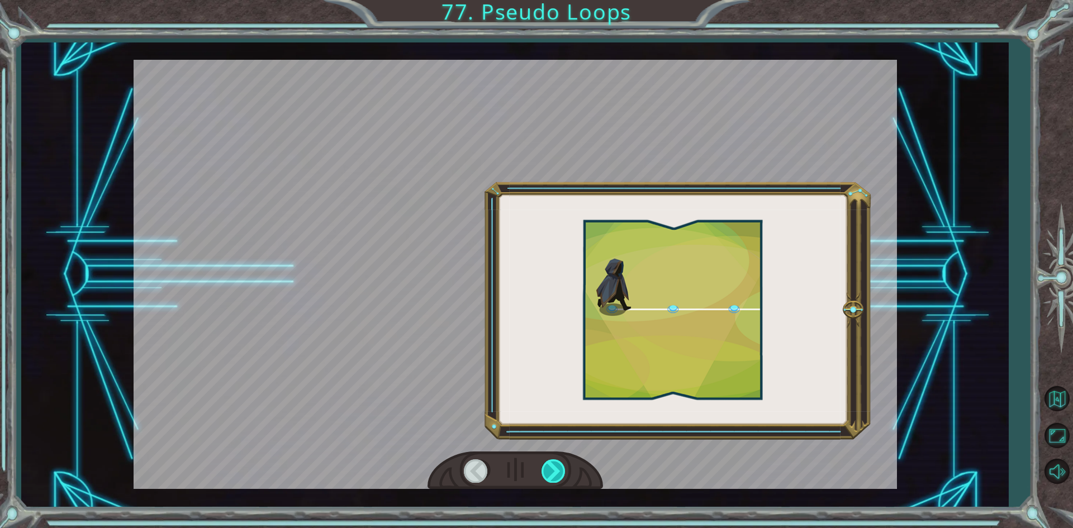
click at [554, 460] on div at bounding box center [554, 471] width 25 height 23
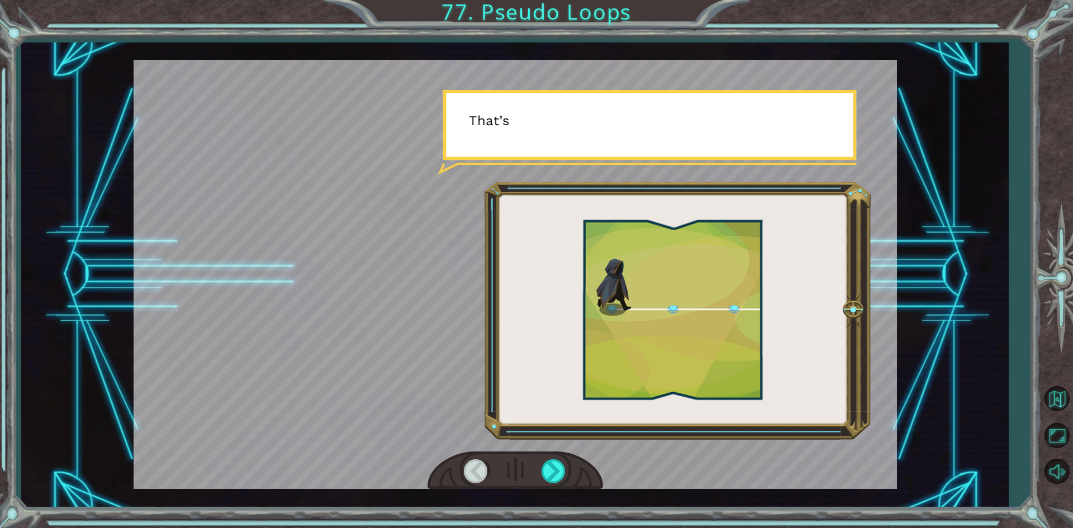
click at [565, 457] on div at bounding box center [516, 471] width 176 height 39
click at [561, 466] on div at bounding box center [554, 471] width 25 height 23
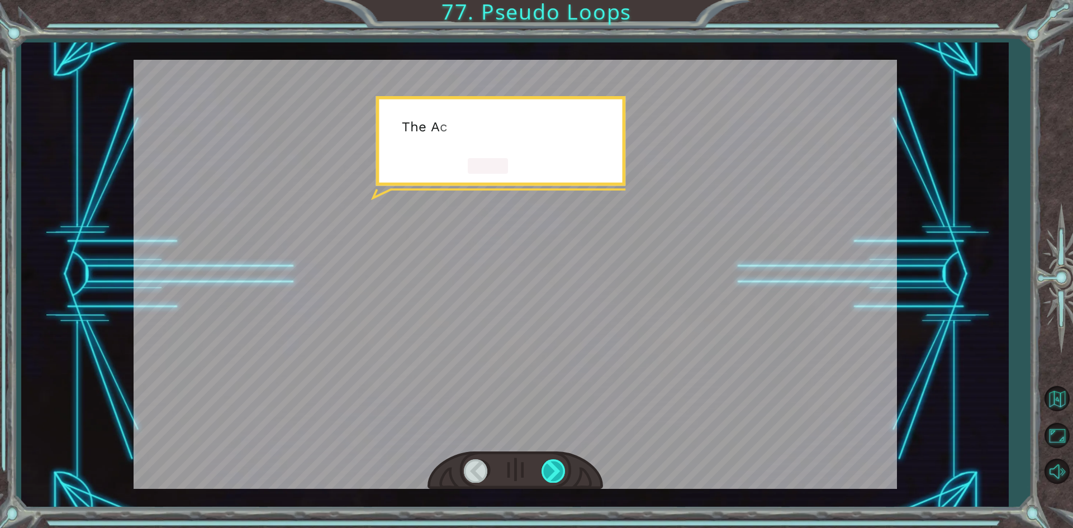
click at [560, 467] on div at bounding box center [554, 471] width 25 height 23
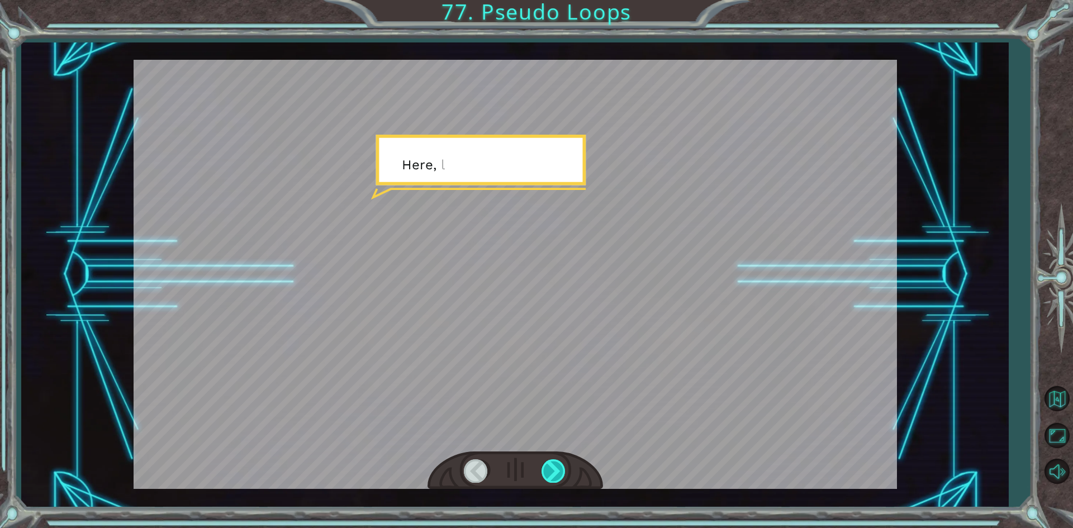
click at [560, 467] on div at bounding box center [554, 471] width 25 height 23
click at [561, 467] on div at bounding box center [554, 471] width 25 height 23
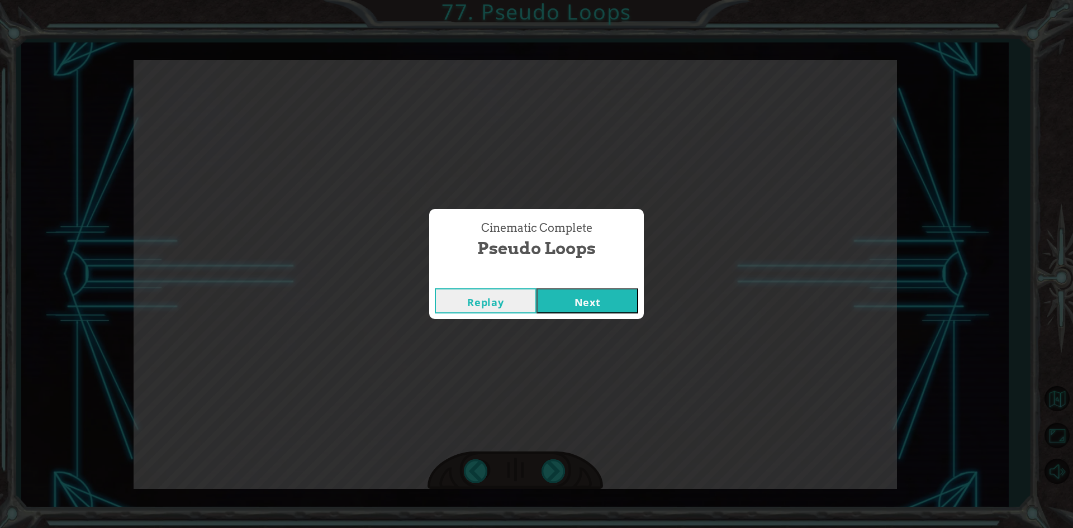
click at [575, 453] on div "Cinematic Complete Pseudo Loops Replay Next" at bounding box center [536, 264] width 1073 height 528
click at [583, 299] on button "Next" at bounding box center [588, 300] width 102 height 25
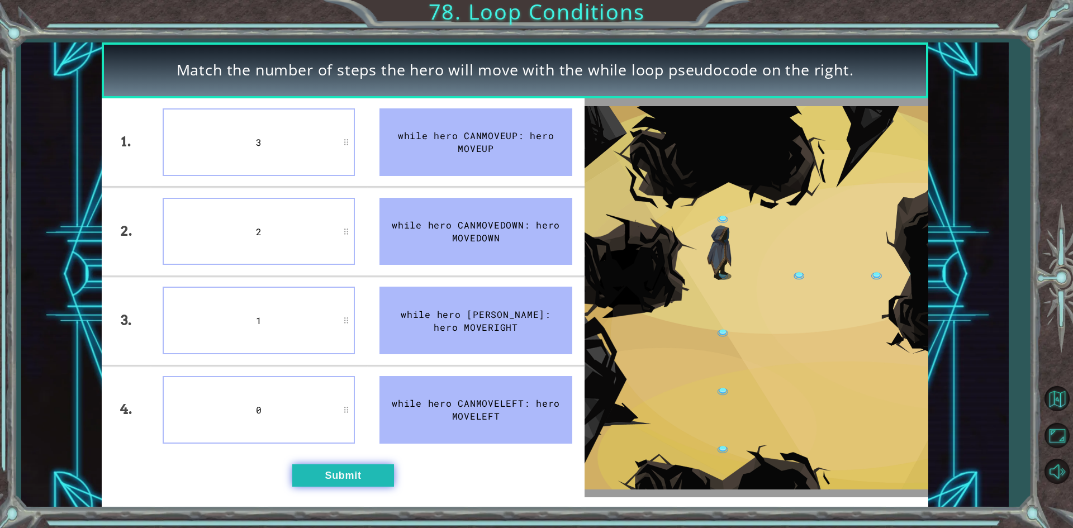
click at [366, 467] on button "Submit" at bounding box center [343, 476] width 102 height 22
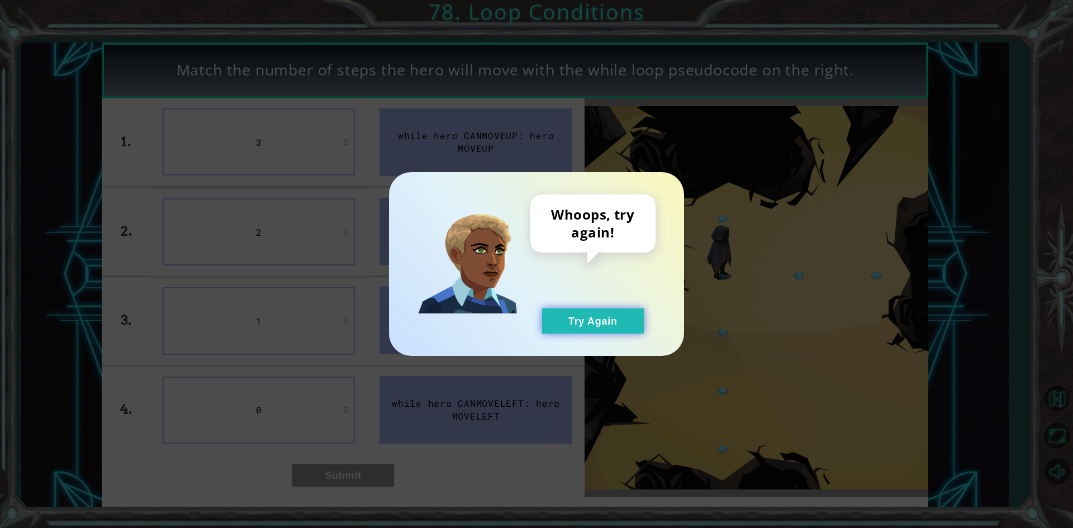
drag, startPoint x: 637, startPoint y: 315, endPoint x: 630, endPoint y: 322, distance: 10.3
click at [630, 322] on button "Try Again" at bounding box center [593, 321] width 102 height 25
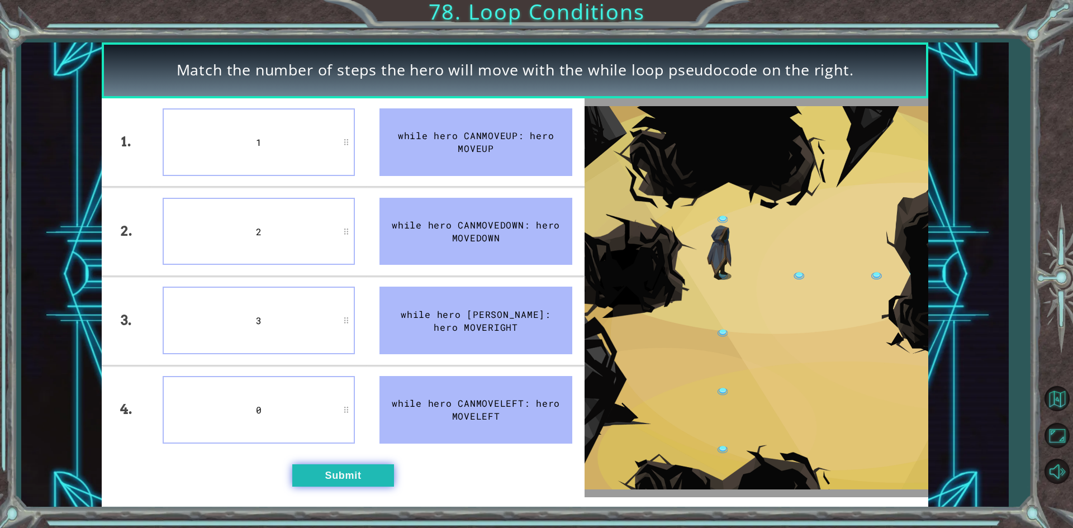
click at [334, 470] on button "Submit" at bounding box center [343, 476] width 102 height 22
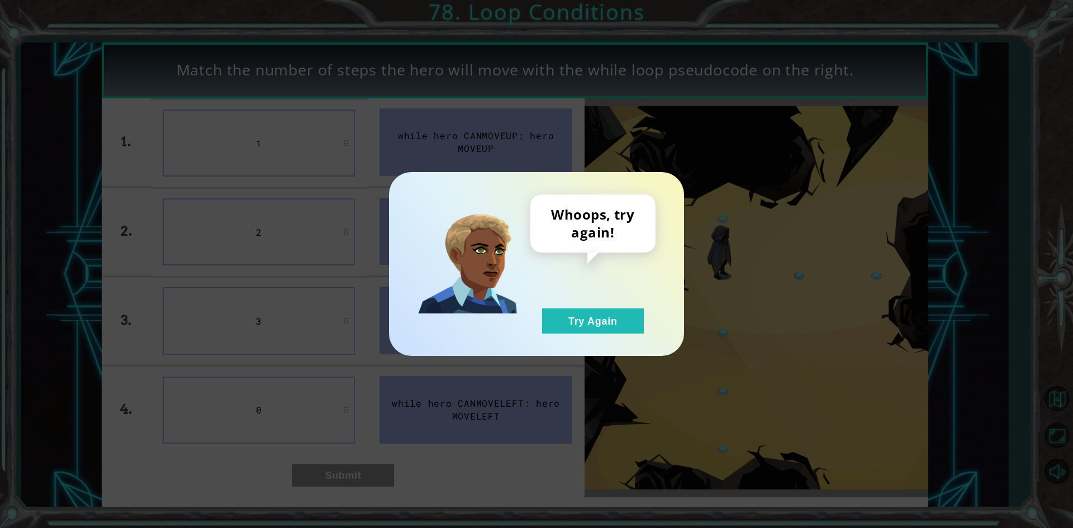
click at [605, 337] on div "Whoops, try again! Try Again" at bounding box center [536, 264] width 295 height 184
click at [604, 332] on button "Try Again" at bounding box center [593, 321] width 102 height 25
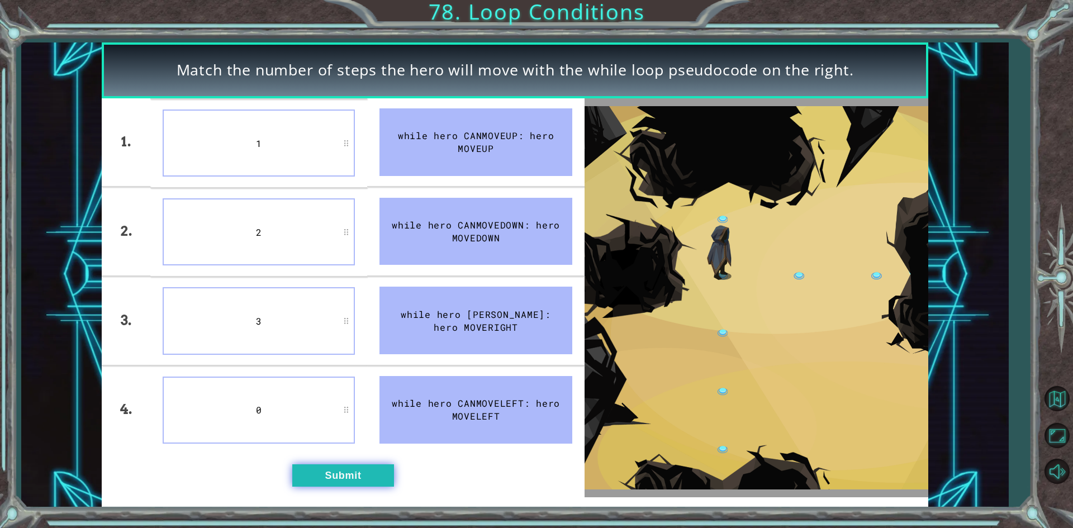
click at [347, 475] on button "Submit" at bounding box center [343, 476] width 102 height 22
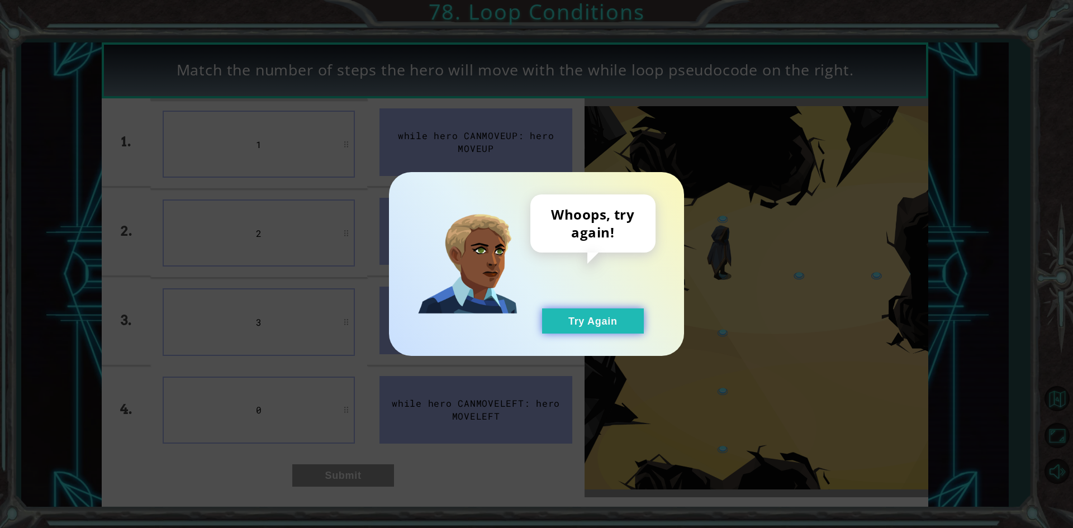
click at [589, 330] on button "Try Again" at bounding box center [593, 321] width 102 height 25
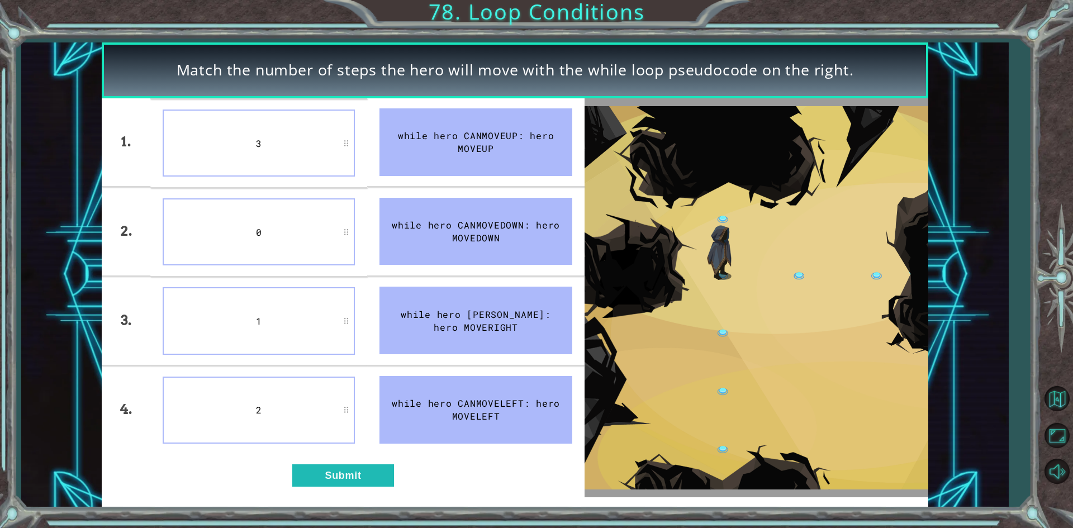
click at [333, 461] on div "1. 2. 3. 4. 3 0 1 2 while hero CANMOVEUP: hero MOVEUP while hero CANMOVEDOWN: h…" at bounding box center [343, 297] width 483 height 399
click at [349, 469] on button "Submit" at bounding box center [343, 476] width 102 height 22
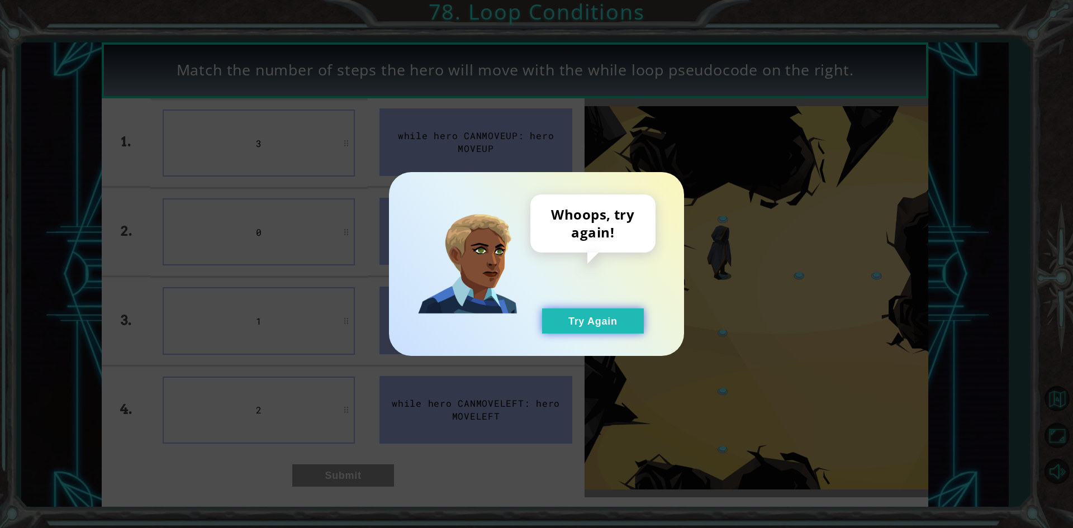
click at [588, 324] on button "Try Again" at bounding box center [593, 321] width 102 height 25
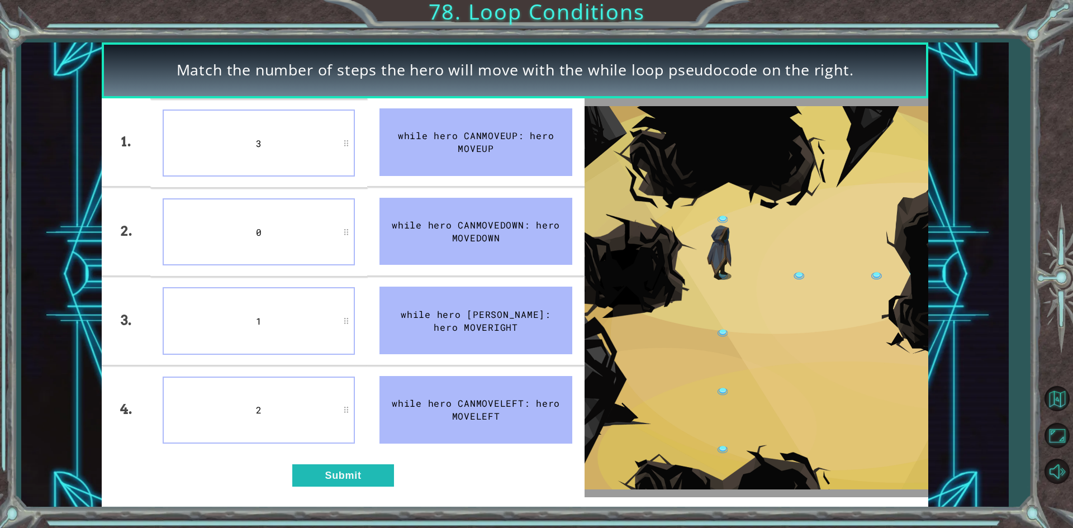
drag, startPoint x: 385, startPoint y: 470, endPoint x: 557, endPoint y: 359, distance: 205.5
click at [395, 465] on div "1. 2. 3. 4. 3 0 1 2 while hero CANMOVEUP: hero MOVEUP while hero CANMOVEDOWN: h…" at bounding box center [343, 297] width 483 height 399
click at [344, 479] on button "Submit" at bounding box center [343, 476] width 102 height 22
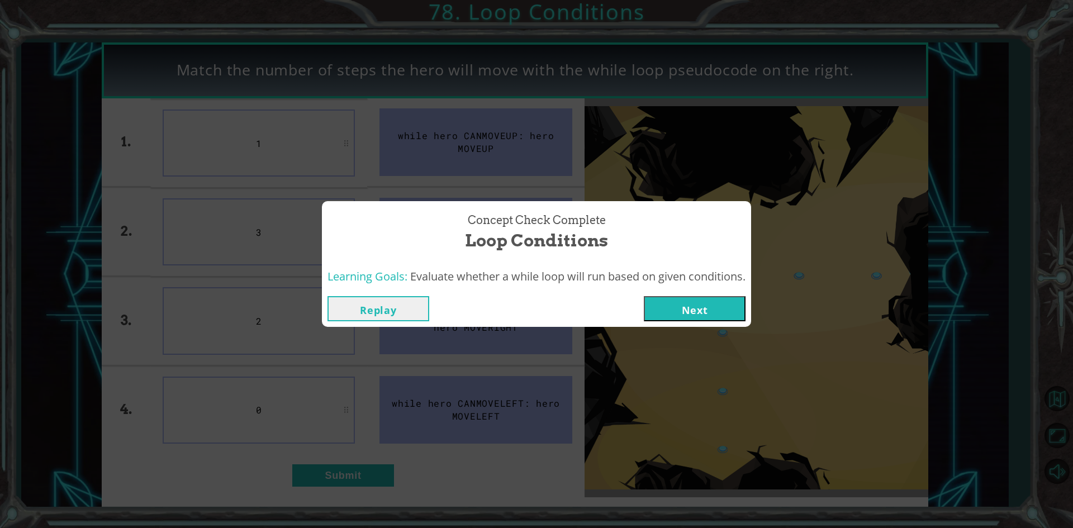
click at [675, 301] on button "Next" at bounding box center [695, 308] width 102 height 25
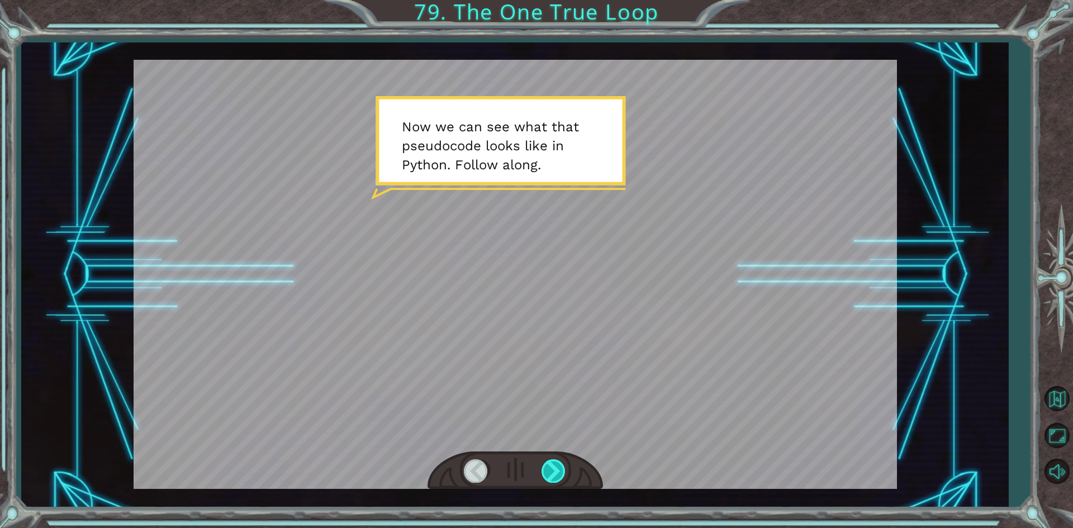
click at [547, 467] on div at bounding box center [554, 471] width 25 height 23
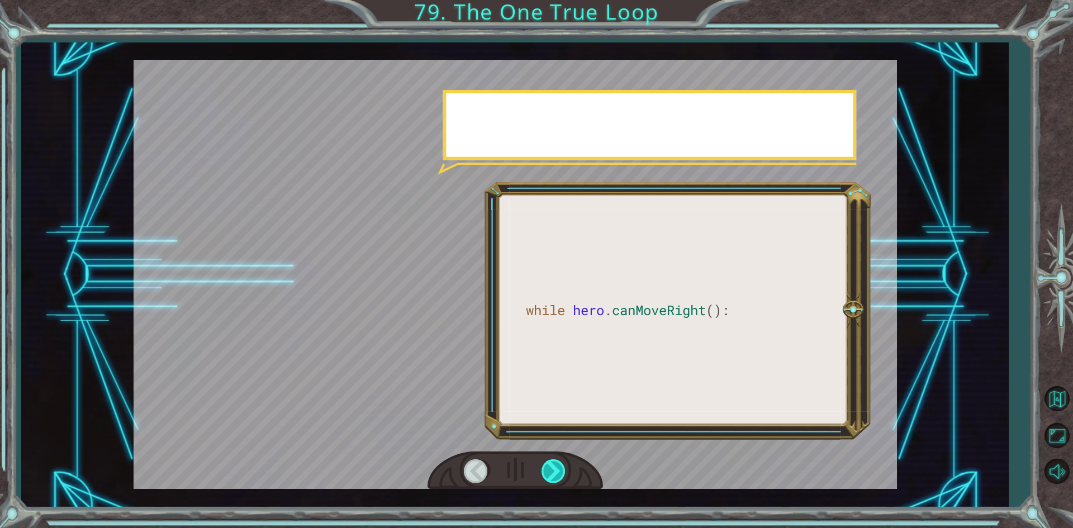
click at [547, 467] on div at bounding box center [554, 471] width 25 height 23
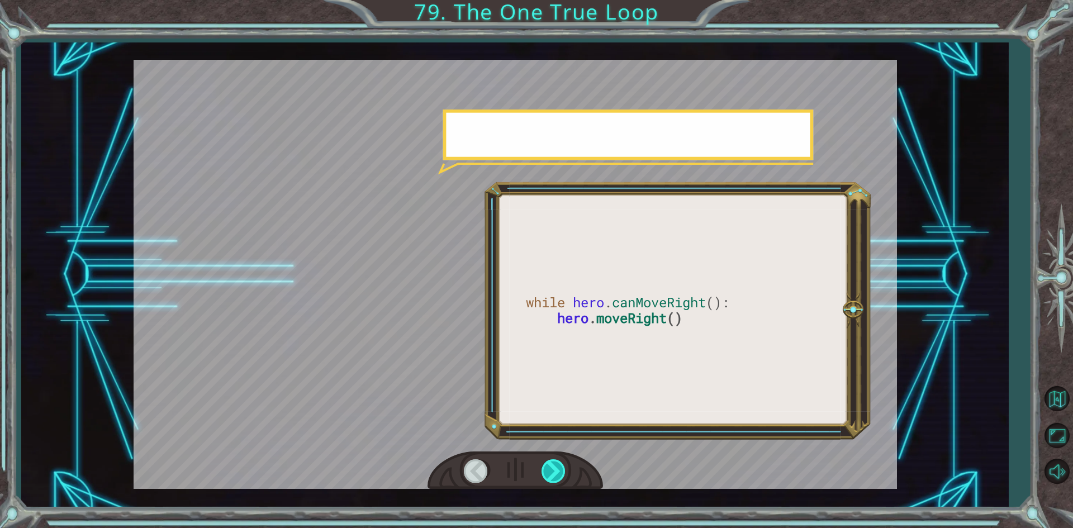
click at [547, 467] on div at bounding box center [554, 471] width 25 height 23
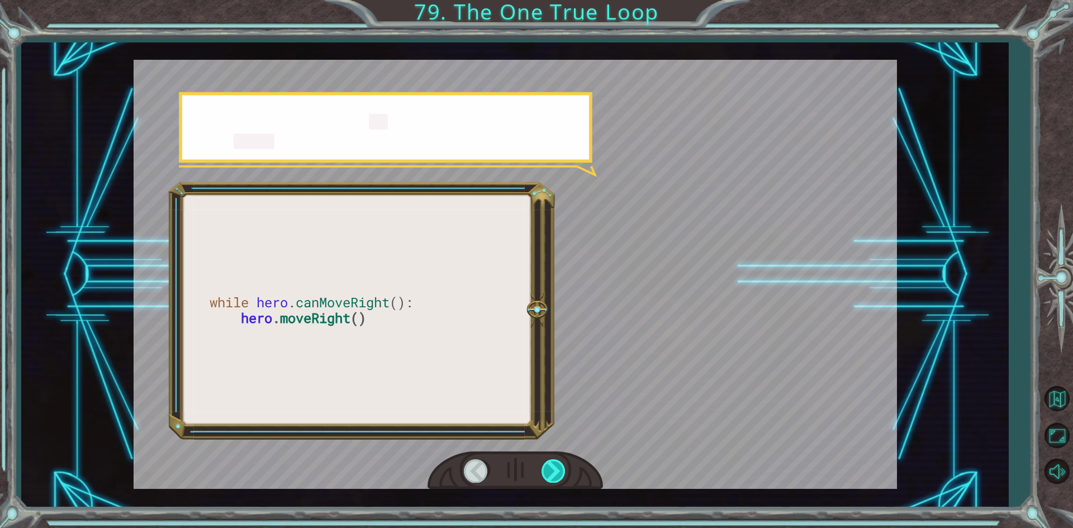
click at [547, 469] on div at bounding box center [554, 471] width 25 height 23
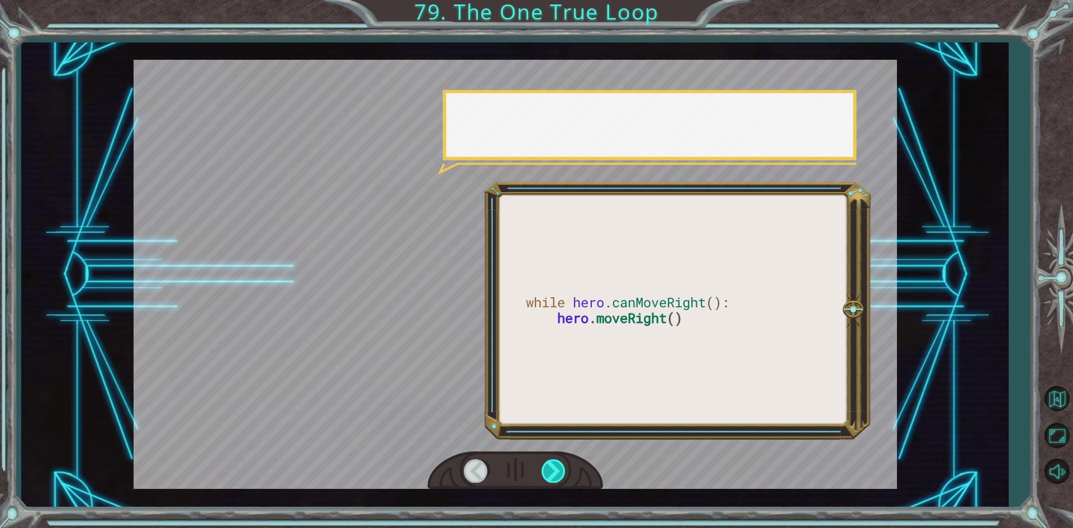
click at [547, 469] on div at bounding box center [554, 471] width 25 height 23
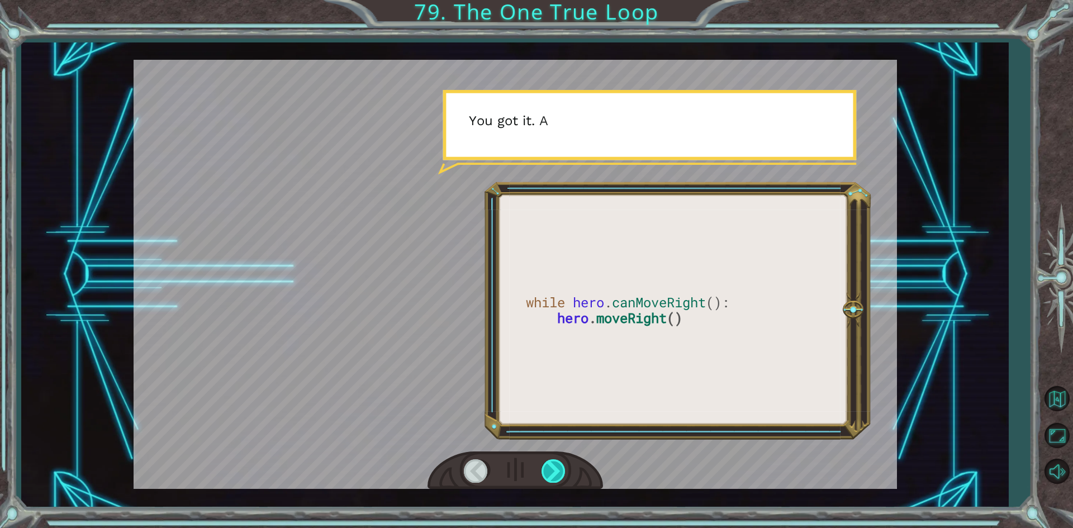
click at [547, 469] on div at bounding box center [554, 471] width 25 height 23
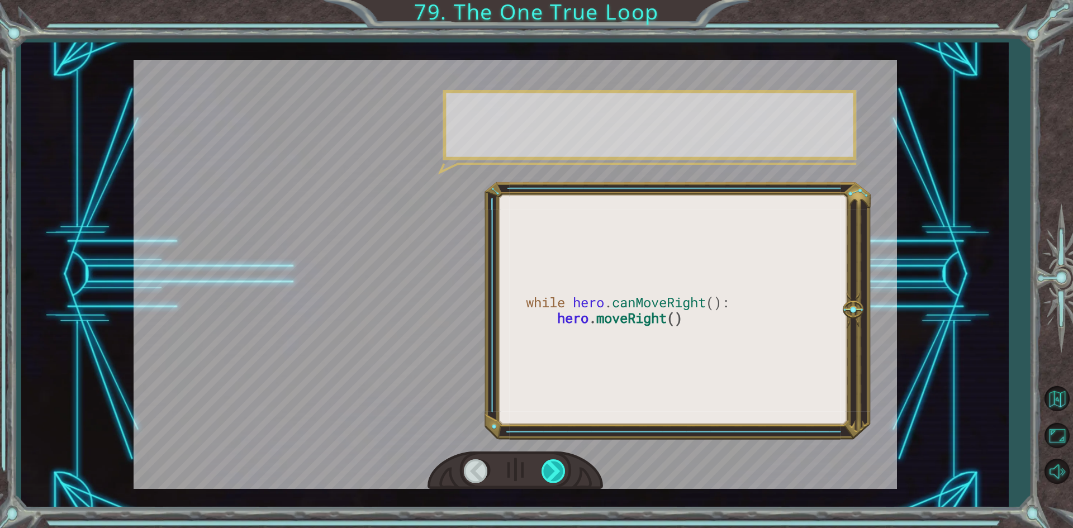
click at [547, 469] on div at bounding box center [554, 471] width 25 height 23
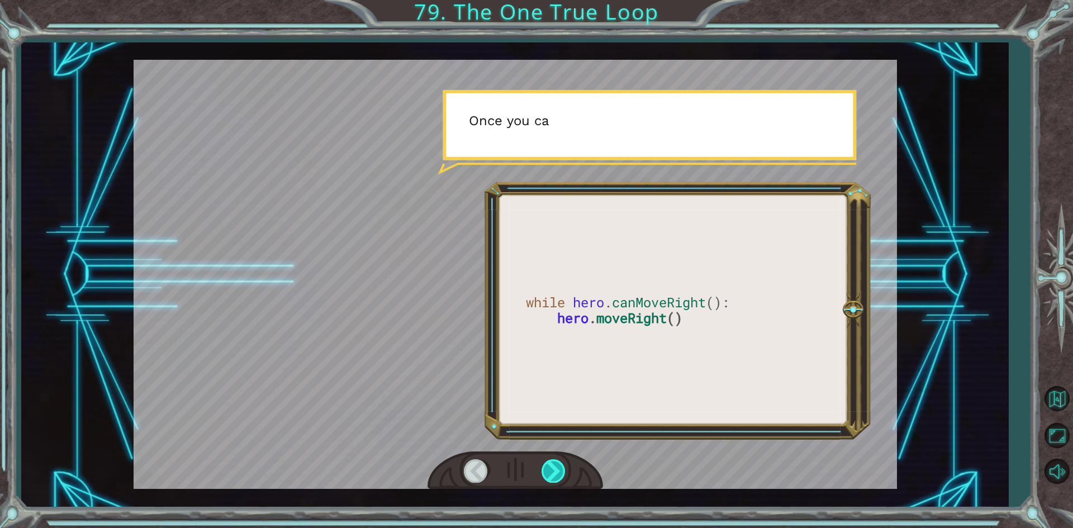
click at [547, 469] on div at bounding box center [554, 471] width 25 height 23
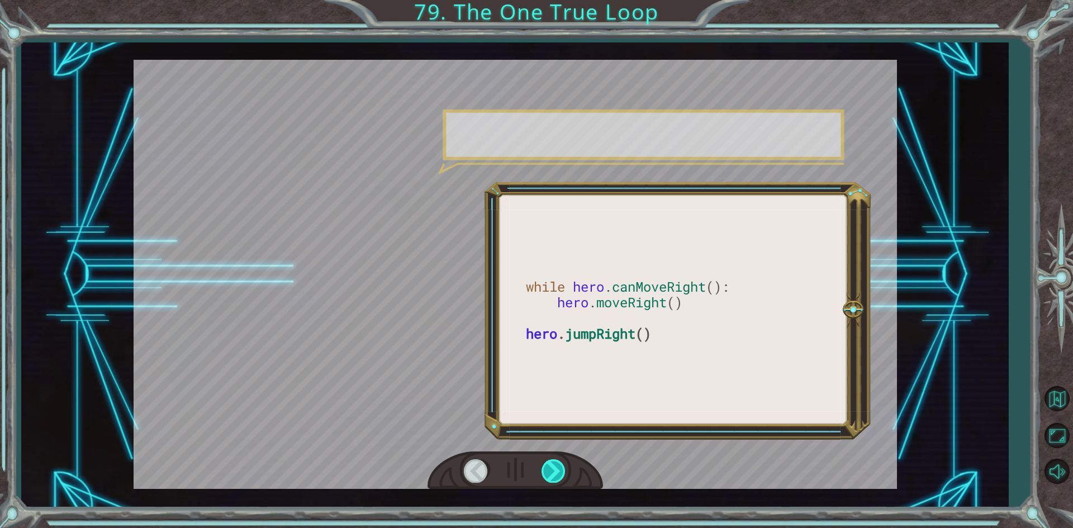
click at [550, 469] on div at bounding box center [554, 471] width 25 height 23
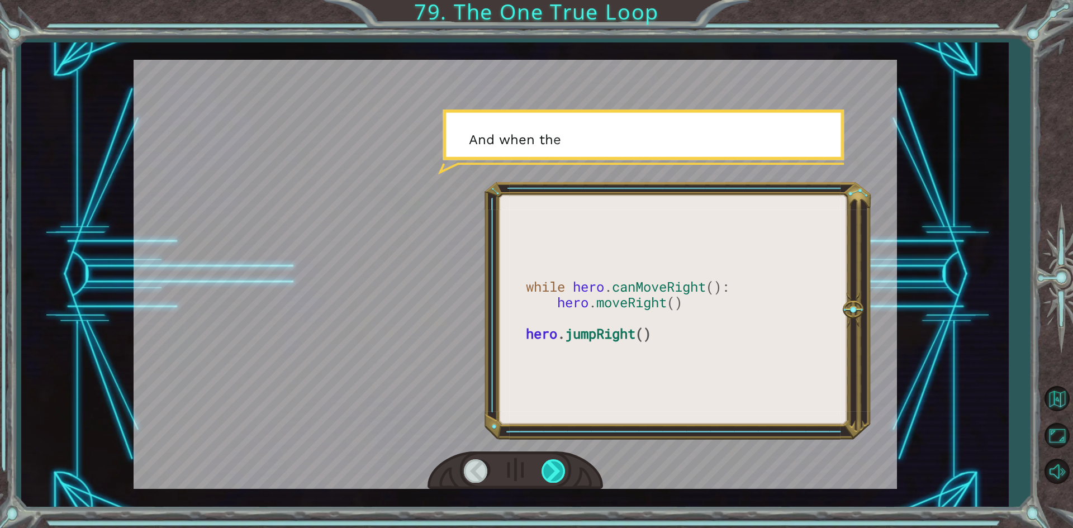
click at [550, 469] on div at bounding box center [554, 471] width 25 height 23
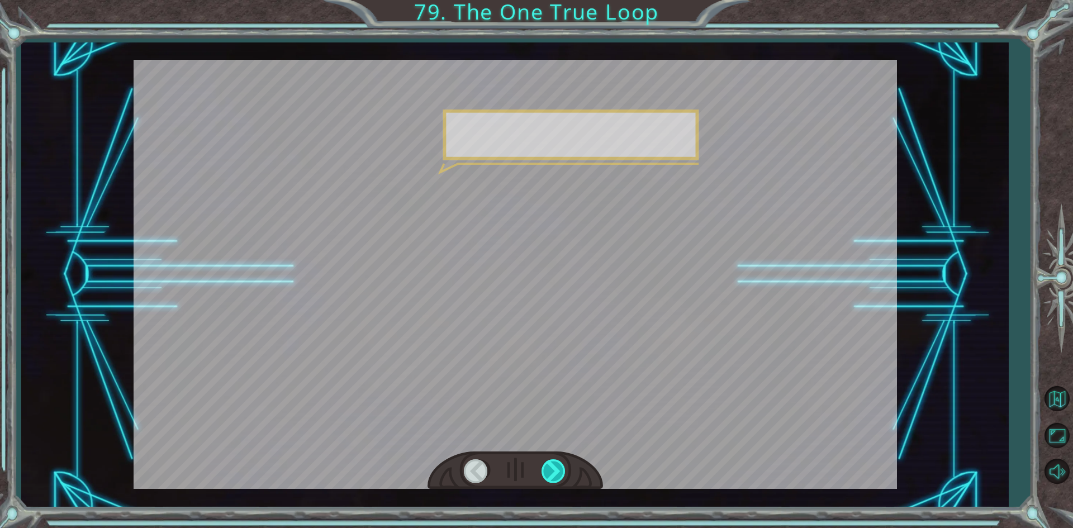
click at [557, 470] on div at bounding box center [554, 471] width 25 height 23
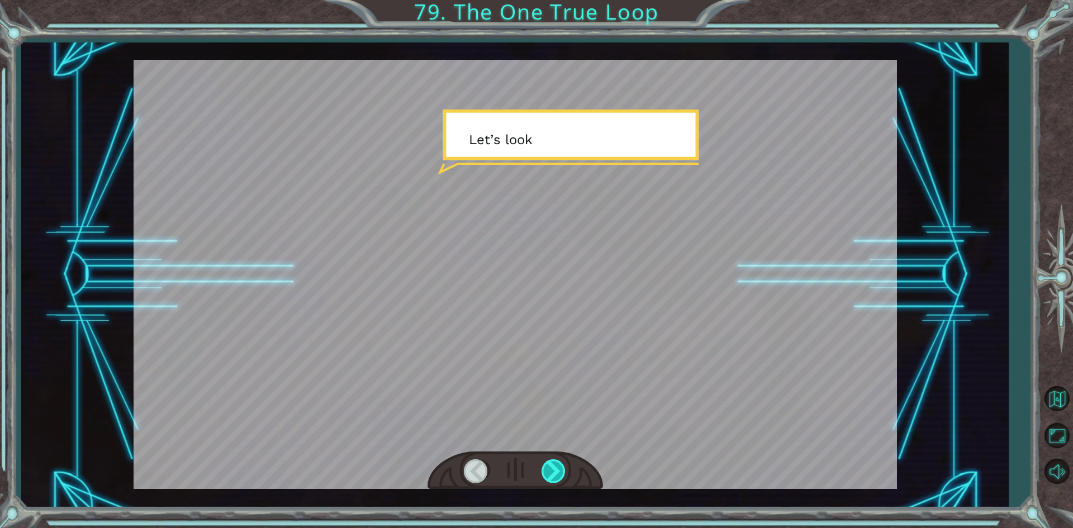
click at [560, 470] on div at bounding box center [554, 471] width 25 height 23
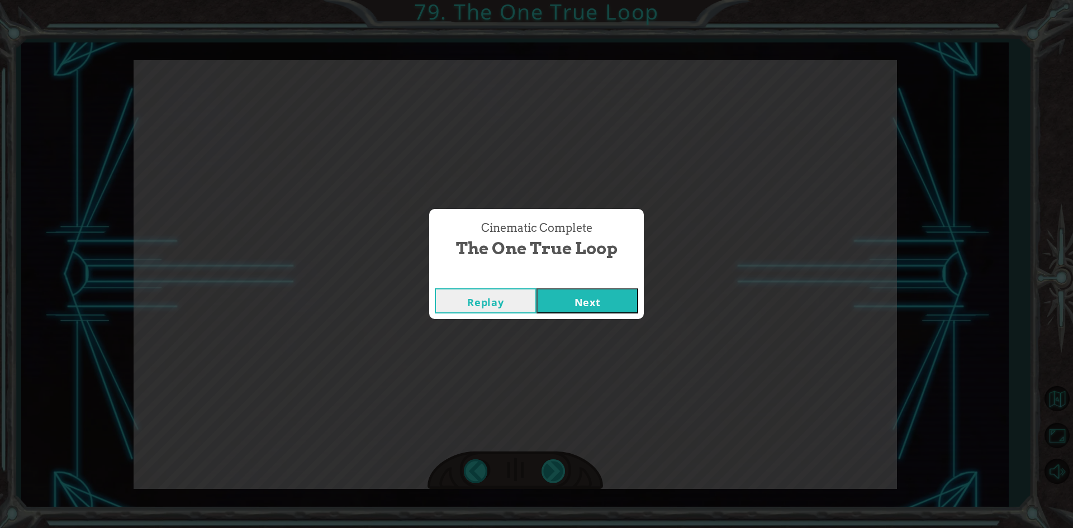
click at [560, 470] on div "Cinematic Complete The One True Loop Replay Next" at bounding box center [536, 264] width 1073 height 528
click at [583, 306] on button "Next" at bounding box center [588, 300] width 102 height 25
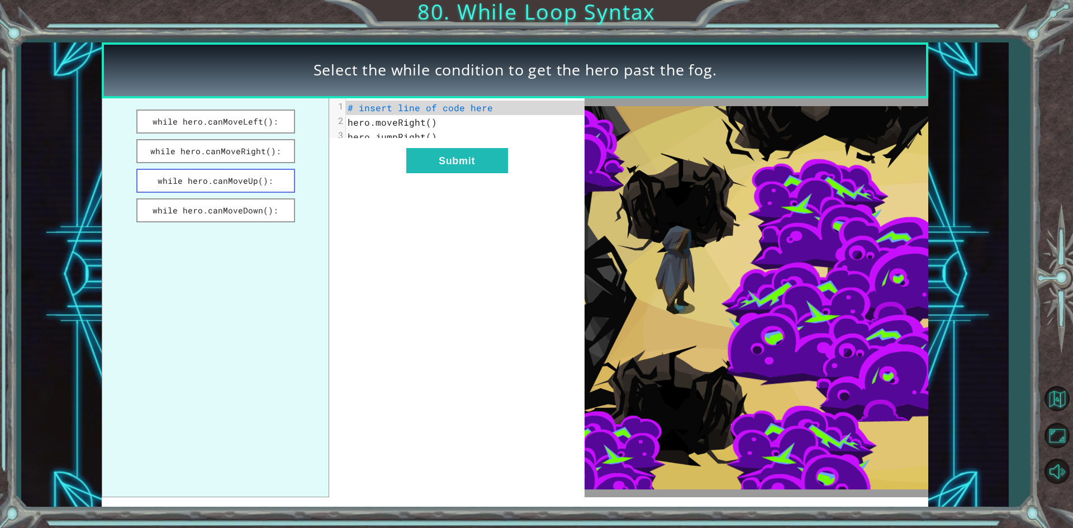
click at [258, 172] on button "while hero.canMoveUp():" at bounding box center [215, 181] width 159 height 24
drag, startPoint x: 468, startPoint y: 141, endPoint x: 474, endPoint y: 148, distance: 8.7
click at [474, 148] on div "xxxxxxxxxx 3 1 while hero.canMoveUp(): 2 hero.moveRight() 3 hero.jumpRight() Su…" at bounding box center [456, 297] width 255 height 399
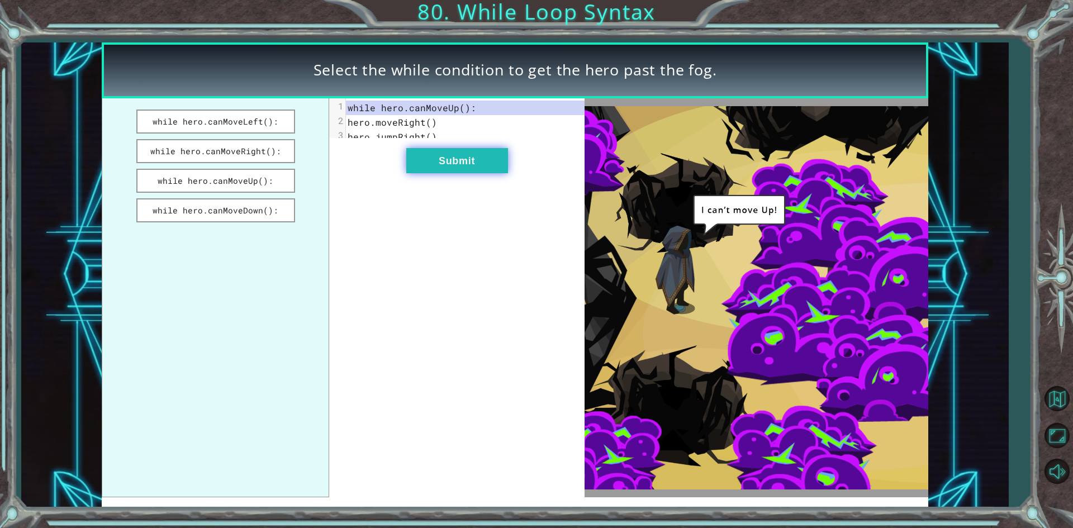
click at [474, 162] on button "Submit" at bounding box center [457, 160] width 102 height 25
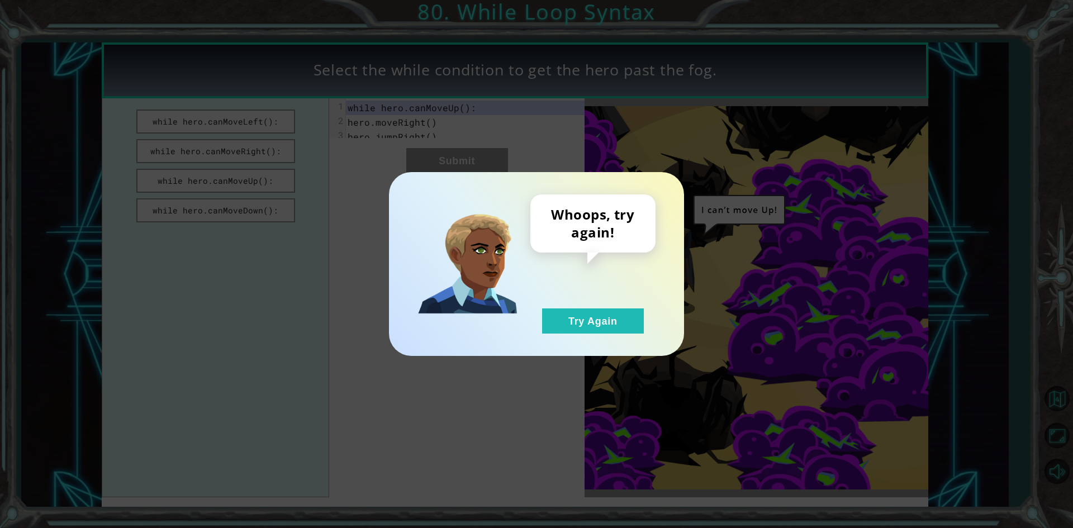
drag, startPoint x: 606, startPoint y: 320, endPoint x: 523, endPoint y: 287, distance: 88.4
click at [605, 320] on button "Try Again" at bounding box center [593, 321] width 102 height 25
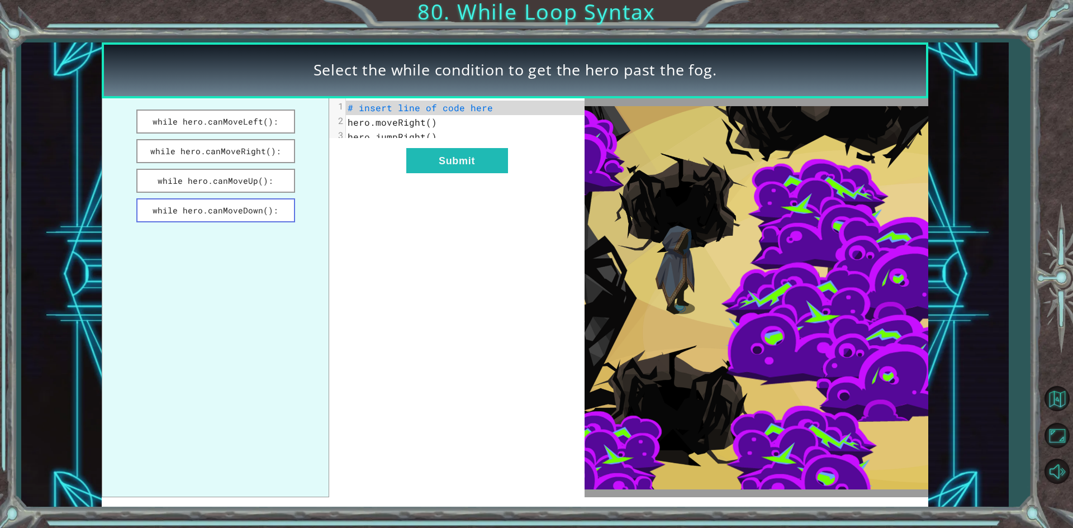
drag, startPoint x: 276, startPoint y: 197, endPoint x: 288, endPoint y: 199, distance: 12.5
click at [276, 198] on ul "while hero.canMoveLeft(): while hero.canMoveRight(): while hero.canMoveUp(): wh…" at bounding box center [216, 297] width 228 height 399
click at [273, 218] on button "while hero.canMoveDown():" at bounding box center [215, 210] width 159 height 24
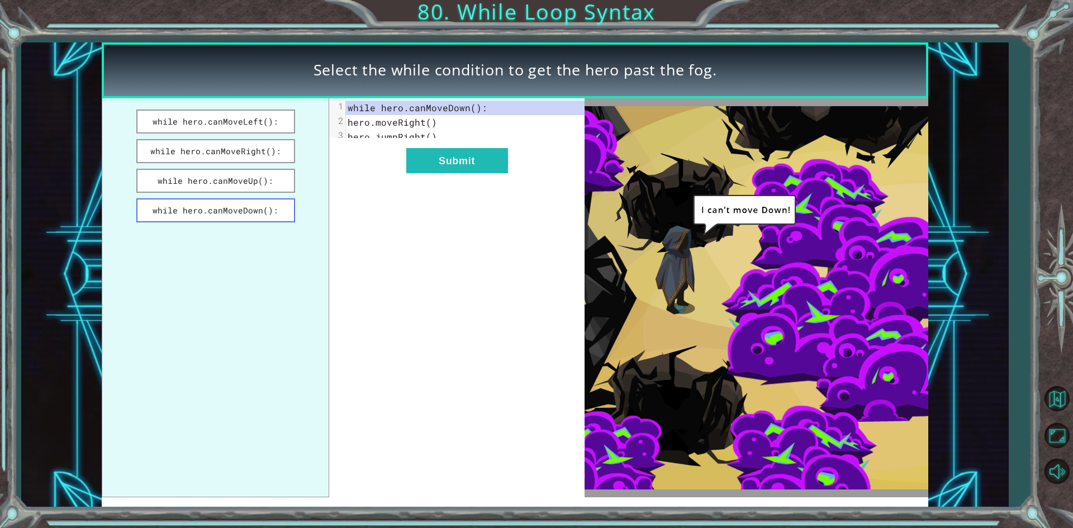
click at [269, 207] on button "while hero.canMoveDown():" at bounding box center [215, 210] width 159 height 24
drag, startPoint x: 269, startPoint y: 180, endPoint x: 269, endPoint y: 156, distance: 24.0
click at [269, 167] on ul "while hero.canMoveLeft(): while hero.canMoveRight(): while hero.canMoveUp(): wh…" at bounding box center [216, 297] width 228 height 399
click at [258, 118] on button "while hero.canMoveLeft():" at bounding box center [215, 122] width 159 height 24
drag, startPoint x: 468, startPoint y: 159, endPoint x: 474, endPoint y: 164, distance: 7.9
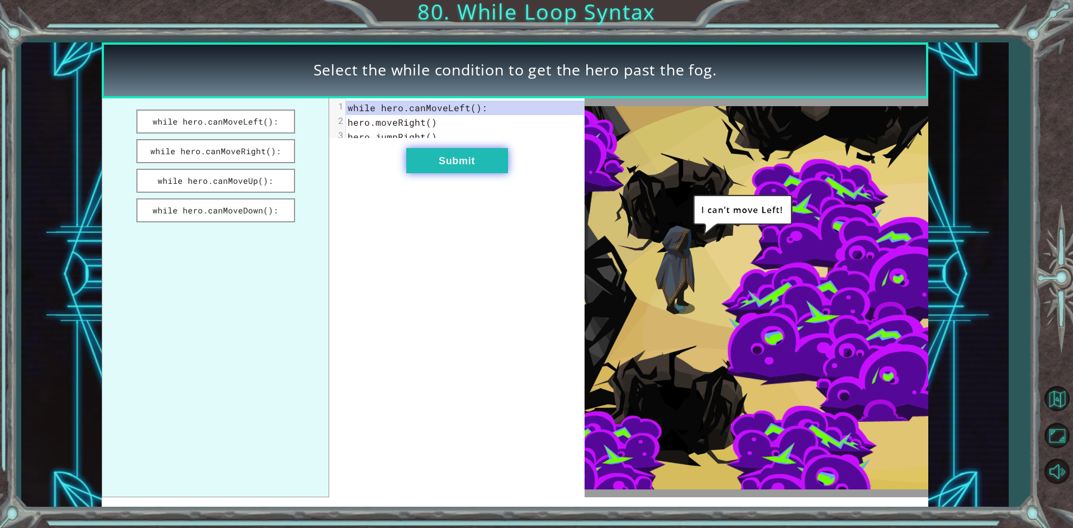
click at [474, 164] on button "Submit" at bounding box center [457, 160] width 102 height 25
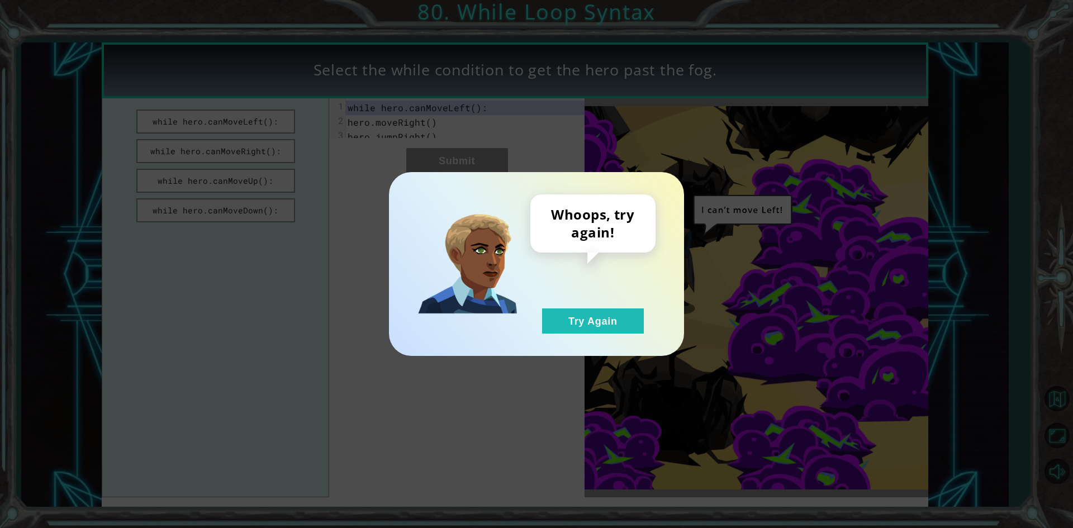
drag, startPoint x: 599, startPoint y: 342, endPoint x: 597, endPoint y: 332, distance: 10.3
click at [599, 342] on div "Whoops, try again! Try Again" at bounding box center [536, 264] width 295 height 184
click at [597, 332] on button "Try Again" at bounding box center [593, 321] width 102 height 25
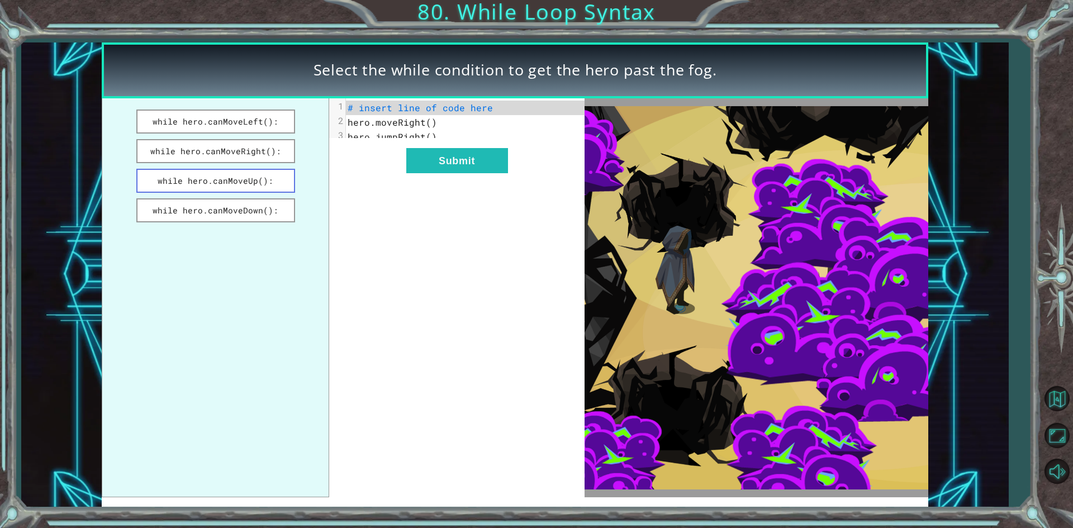
drag, startPoint x: 259, startPoint y: 148, endPoint x: 290, endPoint y: 176, distance: 41.9
click at [278, 175] on ul "while hero.canMoveLeft(): while hero.canMoveRight(): while hero.canMoveUp(): wh…" at bounding box center [216, 297] width 228 height 399
click at [447, 168] on button "Submit" at bounding box center [457, 160] width 102 height 25
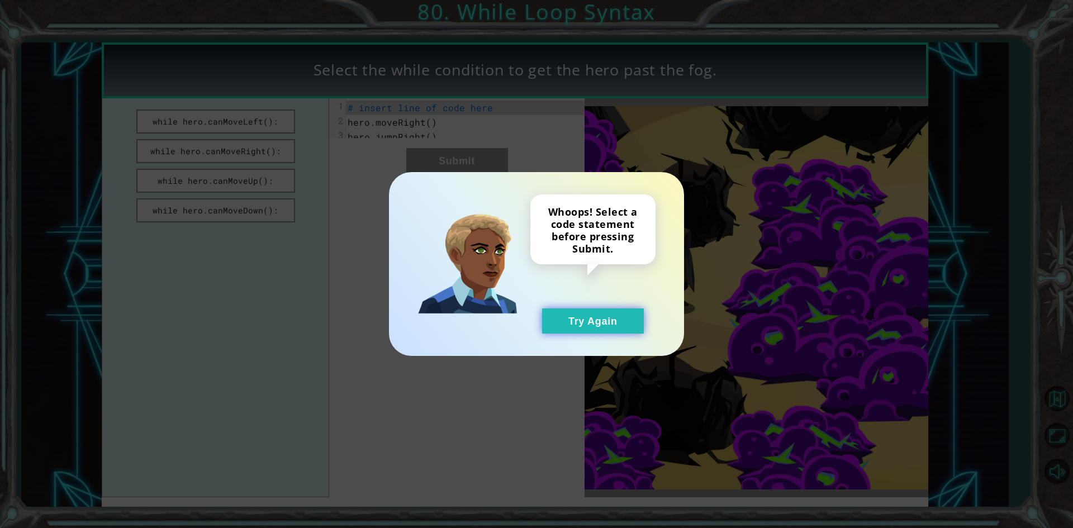
click at [609, 332] on button "Try Again" at bounding box center [593, 321] width 102 height 25
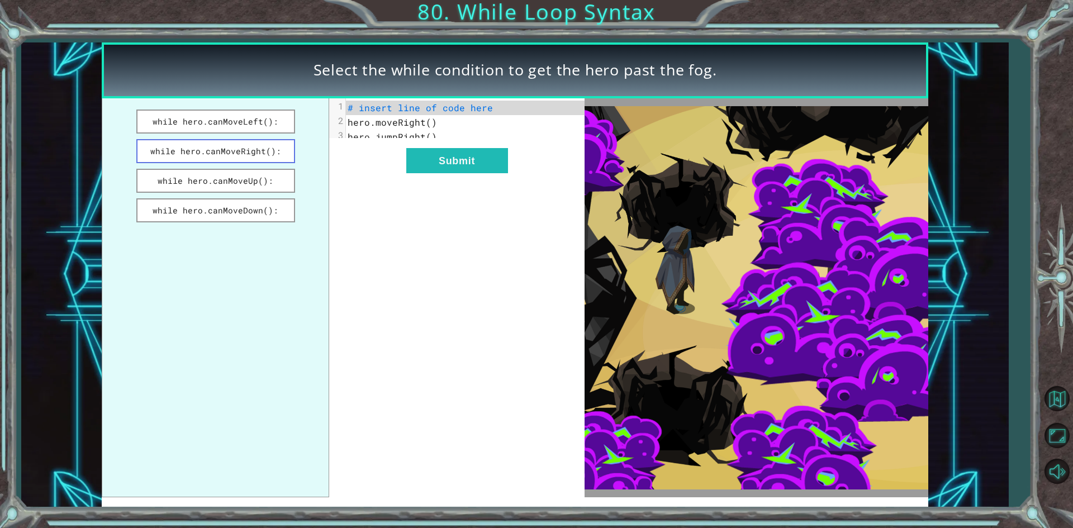
click at [277, 158] on button "while hero.canMoveRight():" at bounding box center [215, 151] width 159 height 24
click at [470, 172] on button "Submit" at bounding box center [457, 160] width 102 height 25
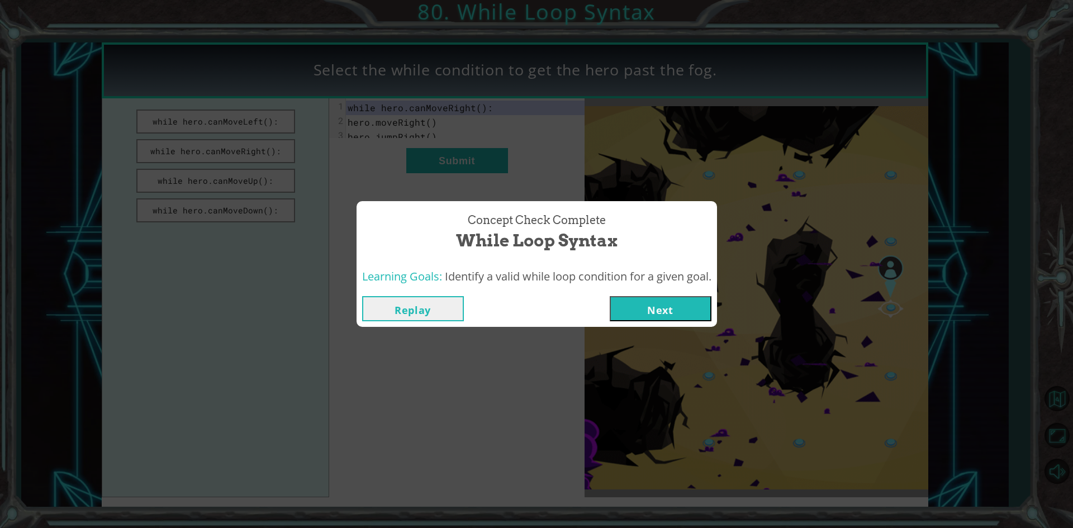
click at [675, 311] on button "Next" at bounding box center [661, 308] width 102 height 25
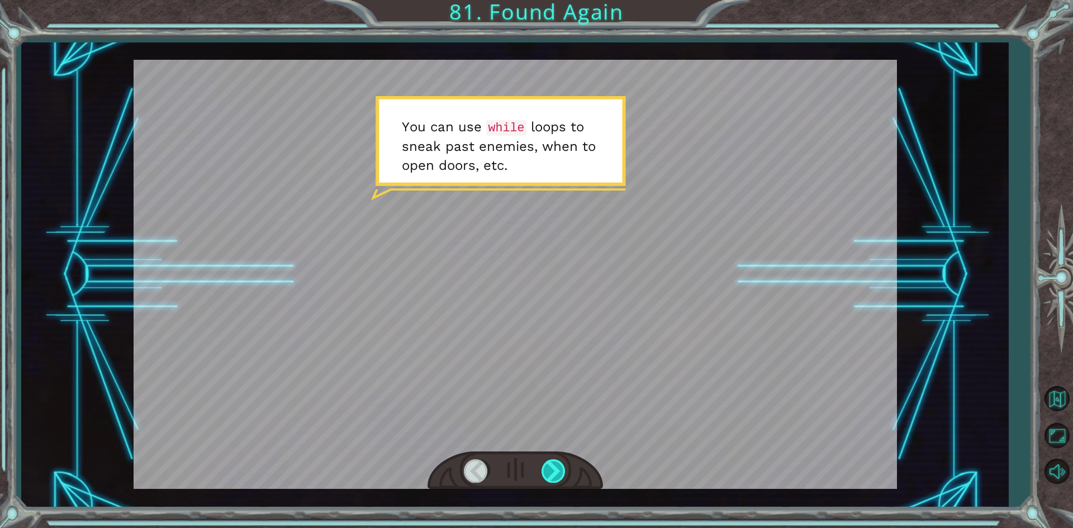
click at [556, 467] on div at bounding box center [554, 471] width 25 height 23
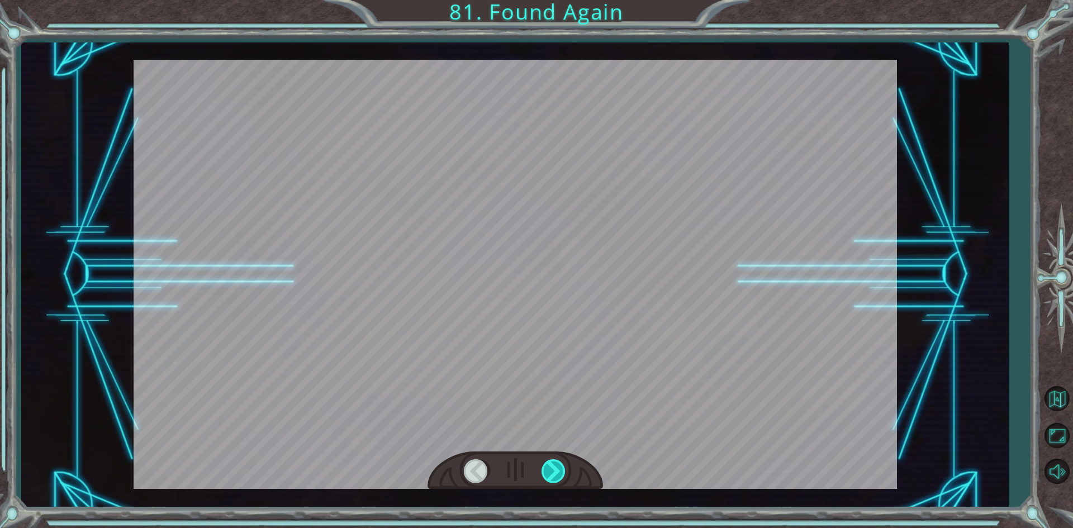
click at [556, 467] on div at bounding box center [554, 471] width 25 height 23
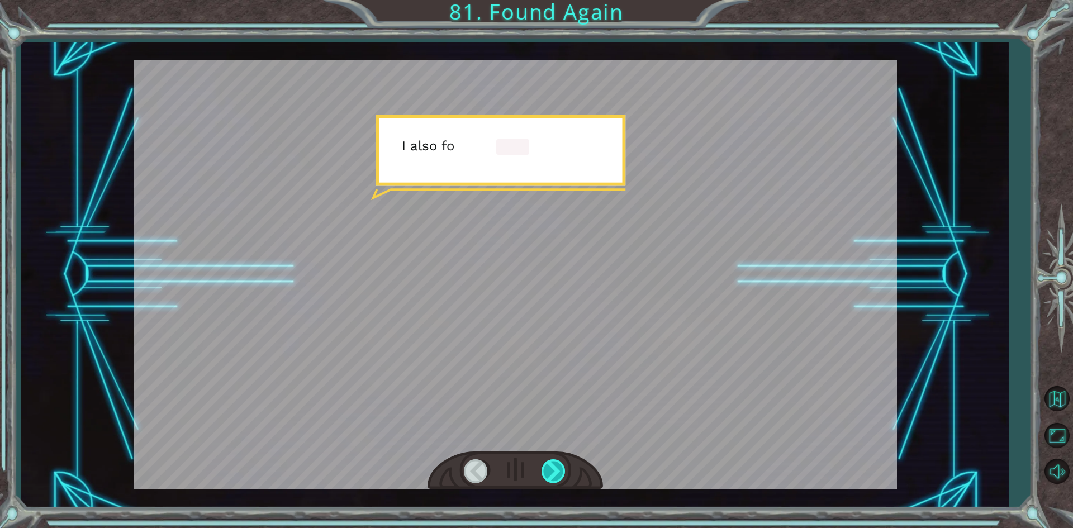
click at [555, 467] on div at bounding box center [554, 471] width 25 height 23
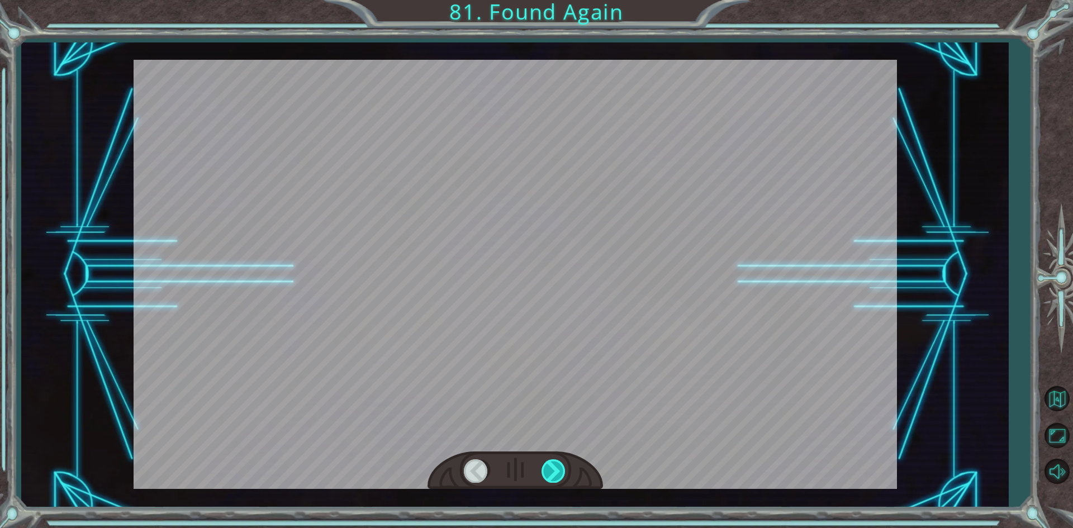
click at [548, 462] on div at bounding box center [554, 471] width 25 height 23
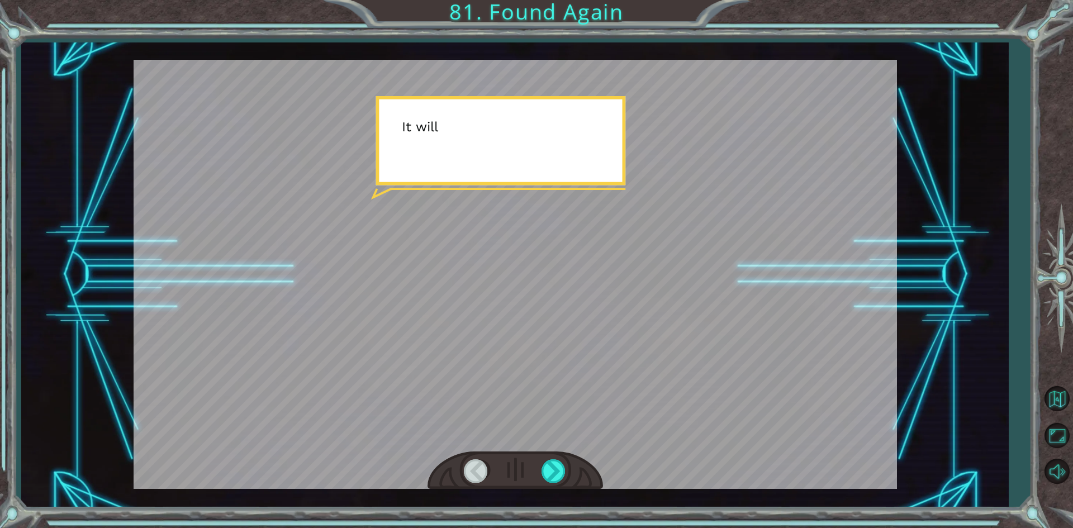
click at [541, 458] on div at bounding box center [516, 471] width 176 height 39
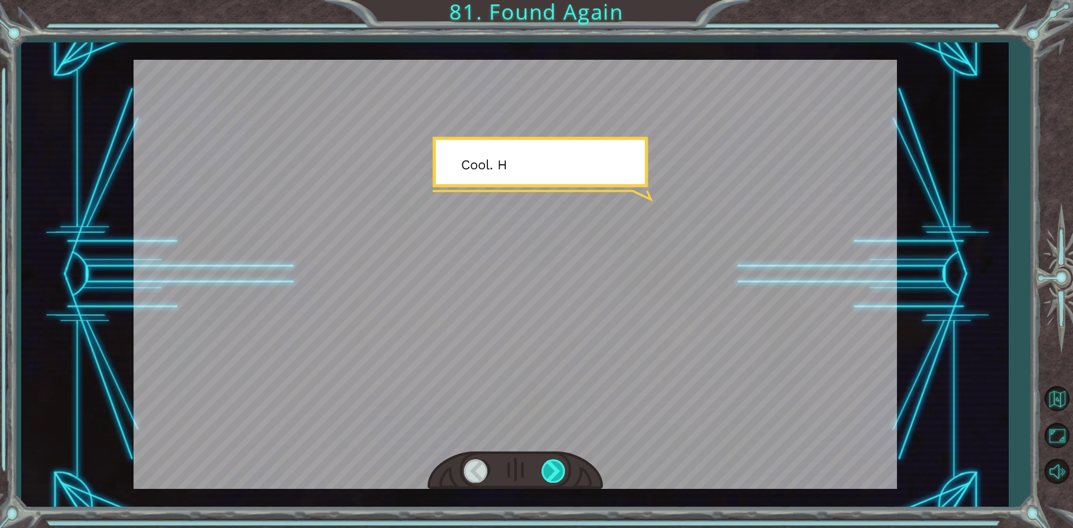
click at [552, 470] on div at bounding box center [554, 471] width 25 height 23
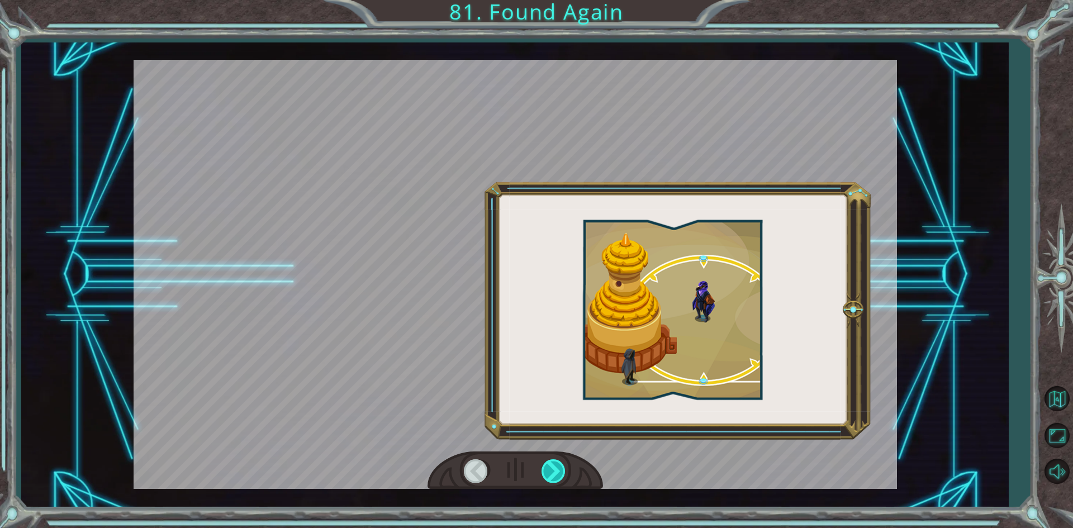
click at [552, 470] on div at bounding box center [554, 471] width 25 height 23
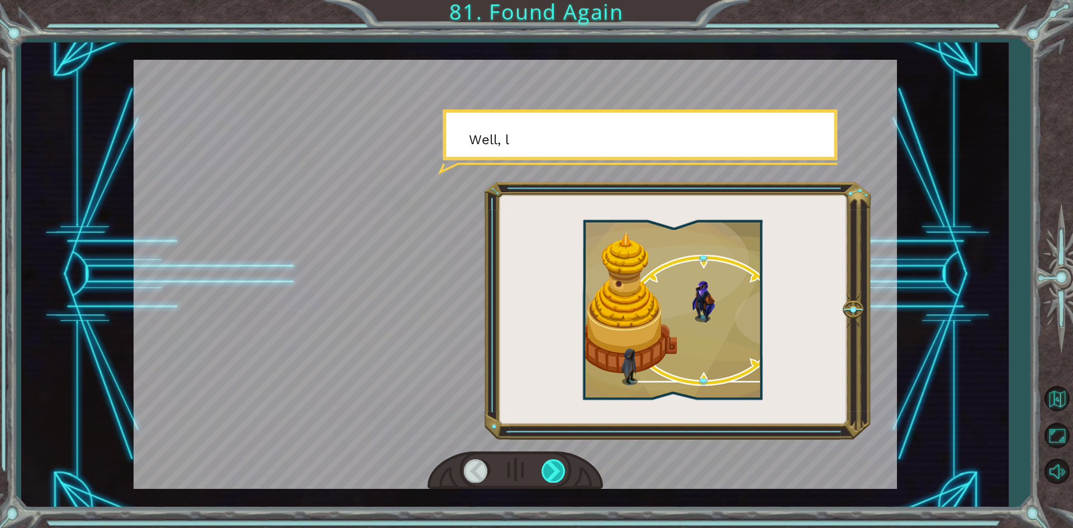
click at [552, 471] on div at bounding box center [554, 471] width 25 height 23
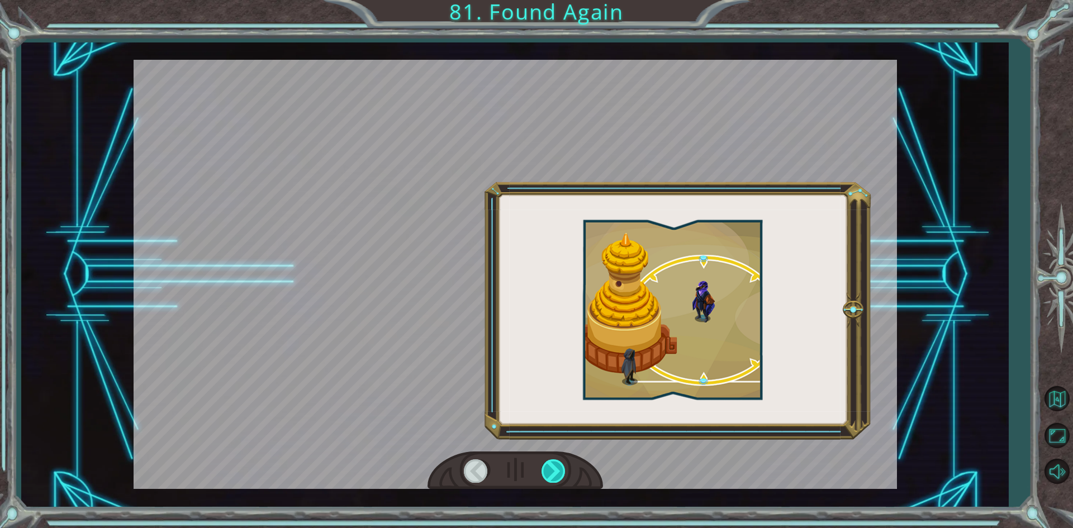
click at [552, 471] on div at bounding box center [554, 471] width 25 height 23
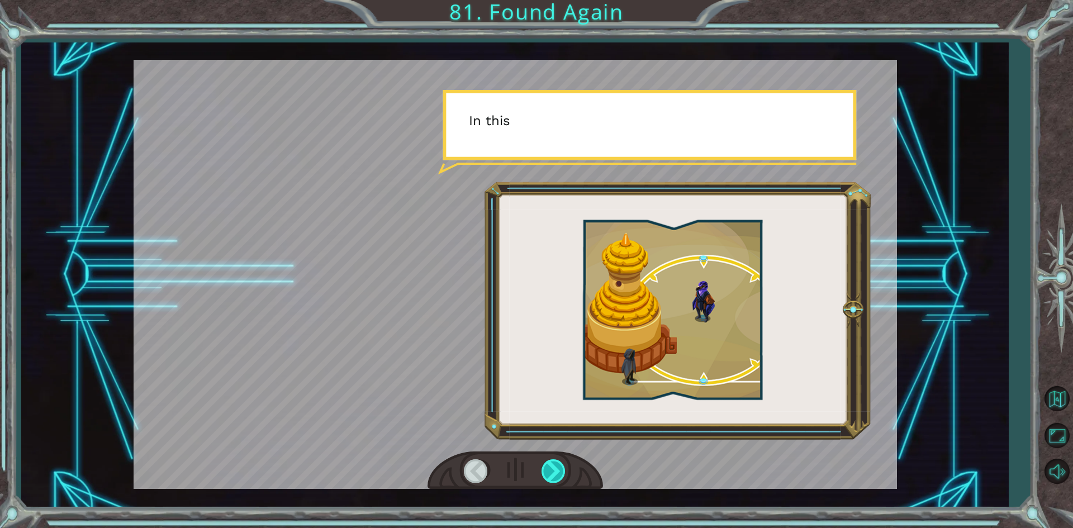
click at [552, 471] on div at bounding box center [554, 471] width 25 height 23
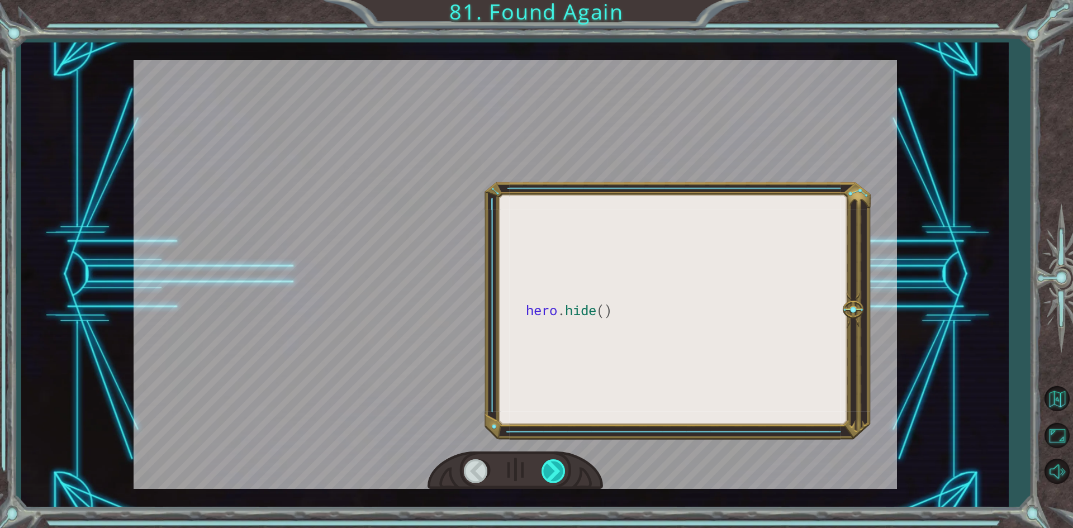
click at [552, 471] on div at bounding box center [554, 471] width 25 height 23
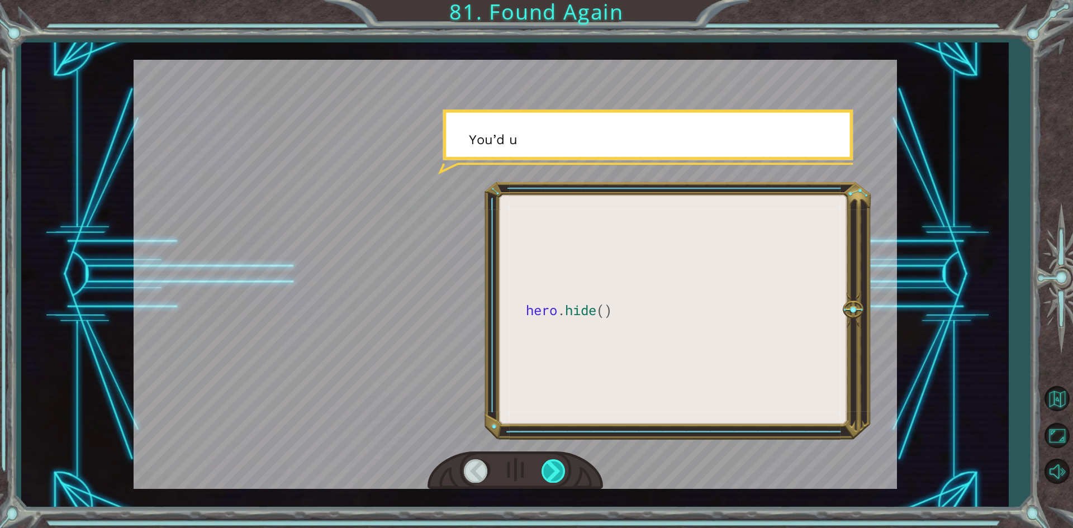
click at [552, 471] on div at bounding box center [554, 471] width 25 height 23
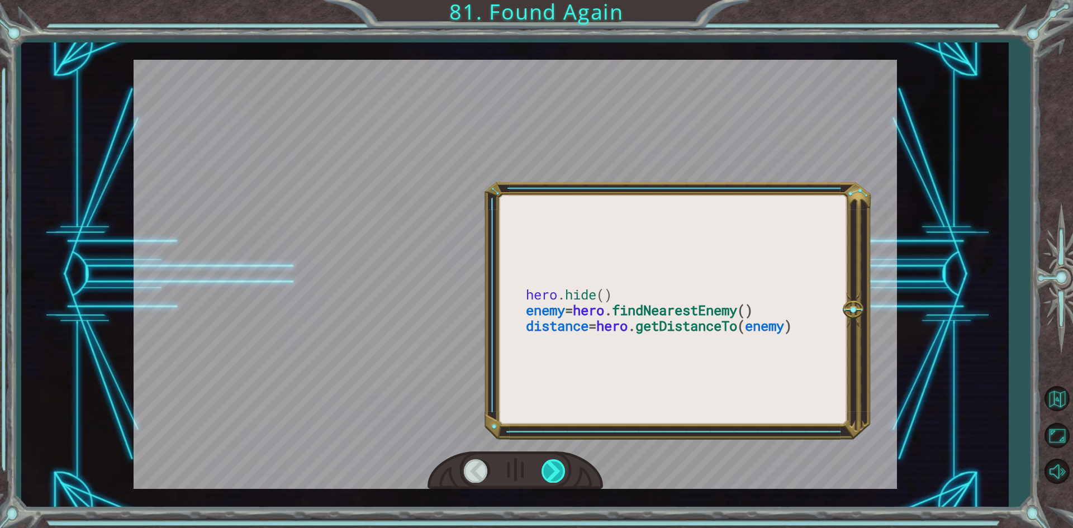
click at [552, 471] on div at bounding box center [554, 471] width 25 height 23
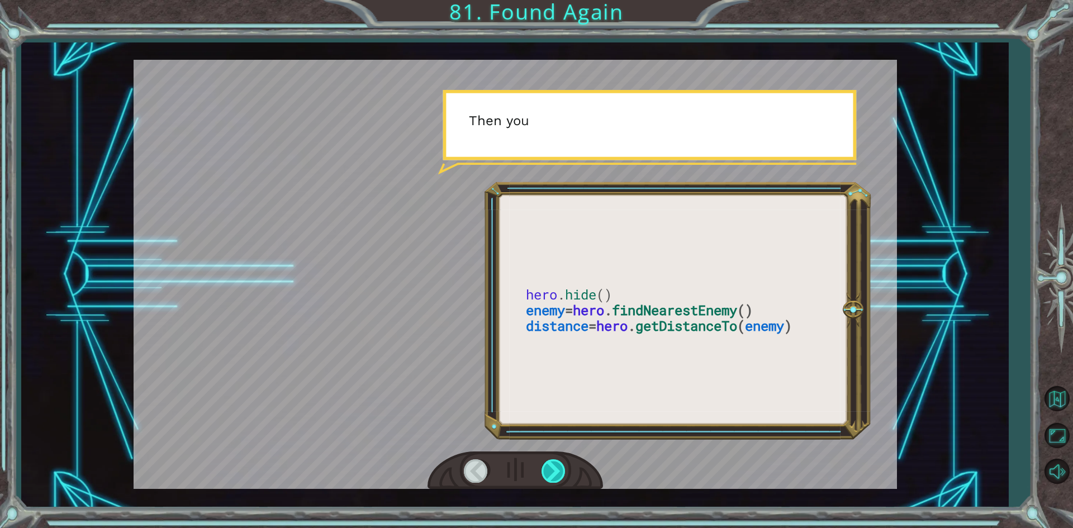
click at [550, 471] on div at bounding box center [554, 471] width 25 height 23
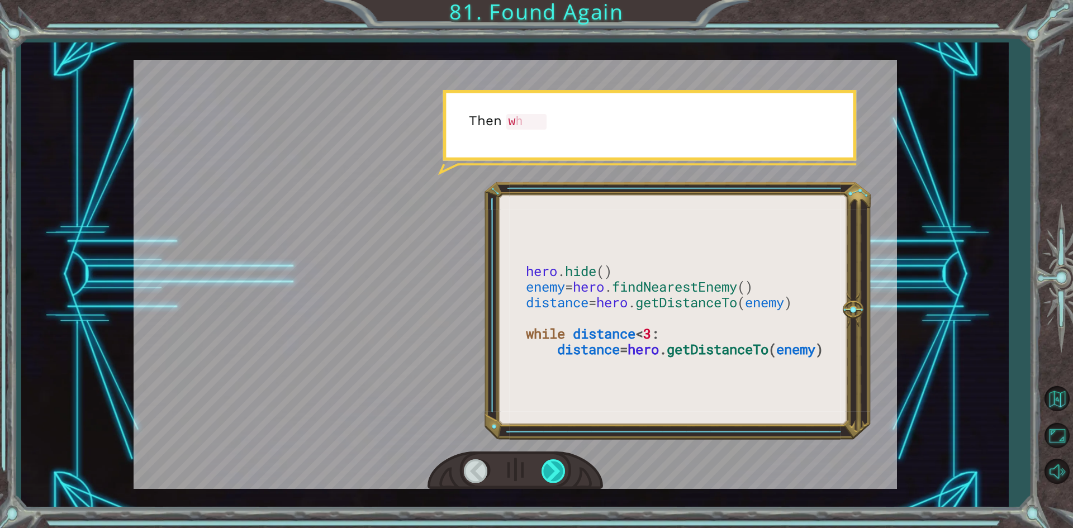
click at [548, 470] on div at bounding box center [554, 471] width 25 height 23
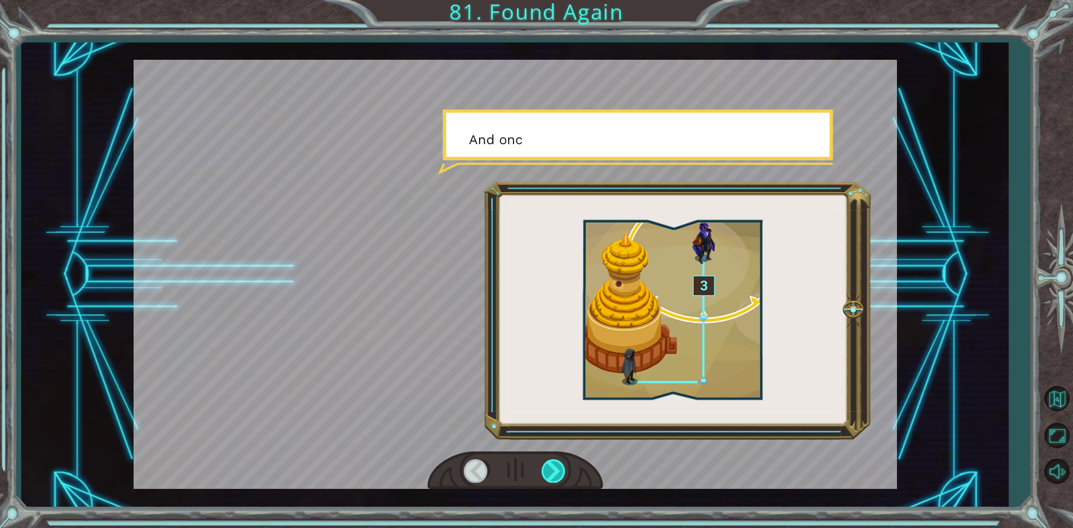
click at [551, 470] on div at bounding box center [554, 471] width 25 height 23
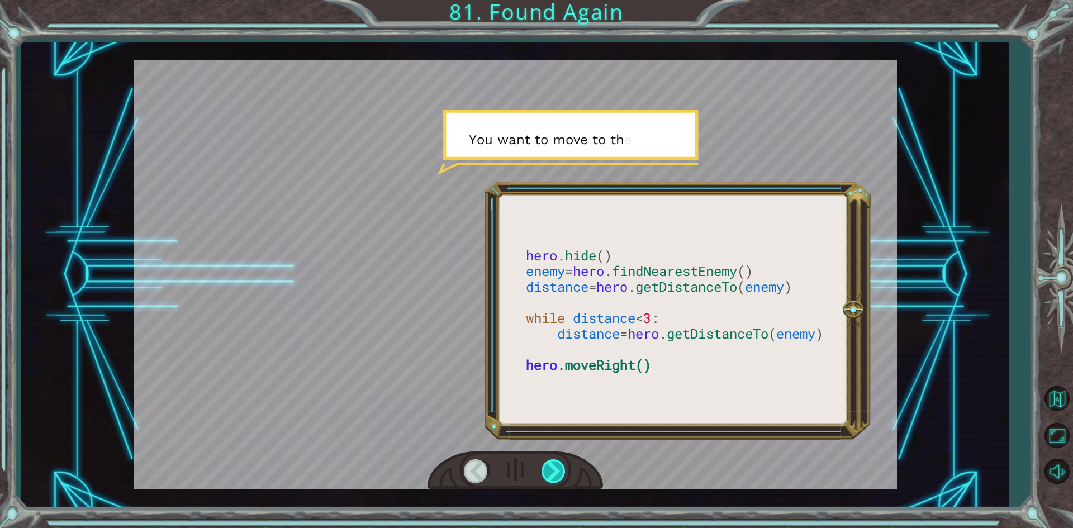
click at [551, 470] on div at bounding box center [554, 471] width 25 height 23
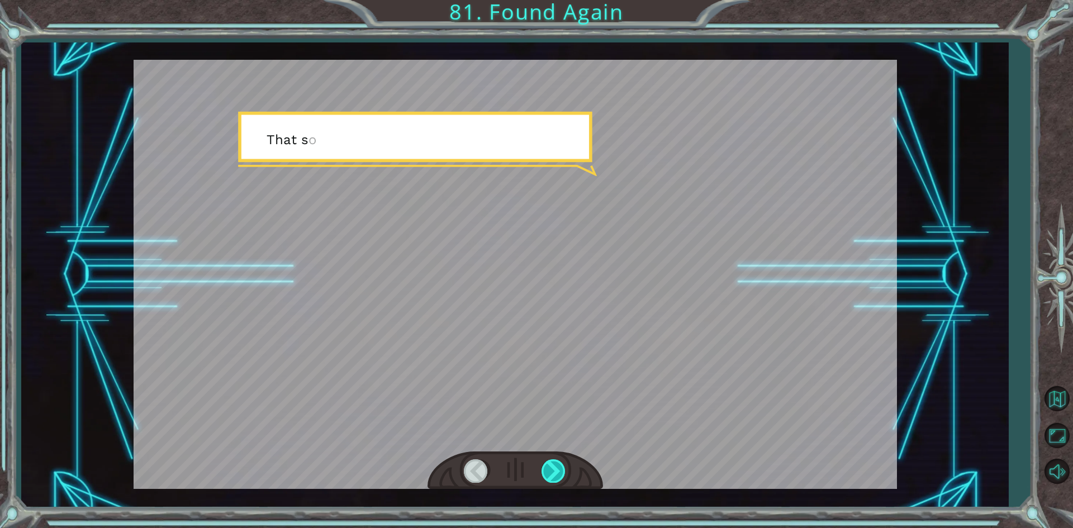
click at [551, 470] on div at bounding box center [554, 471] width 25 height 23
click at [560, 470] on div at bounding box center [554, 471] width 25 height 23
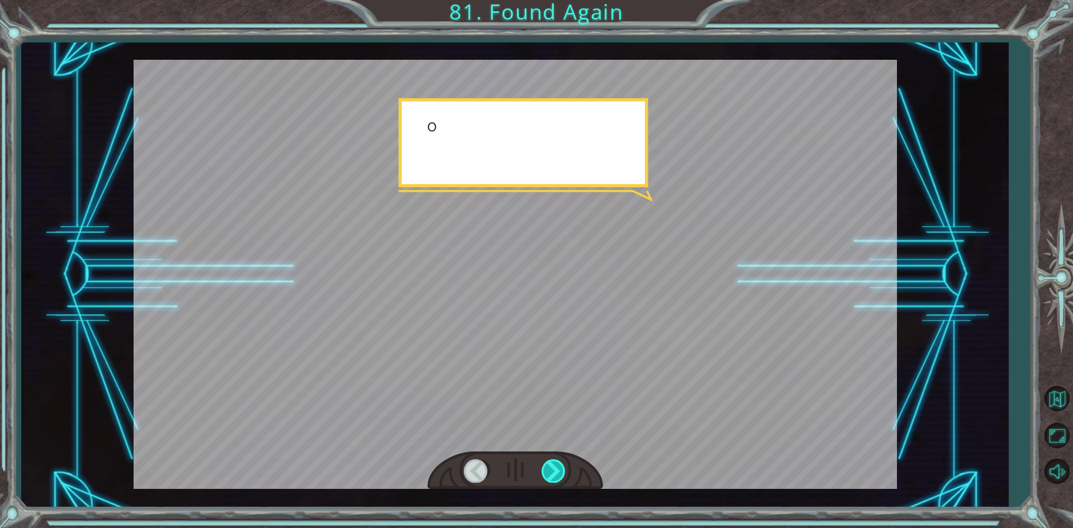
click at [560, 470] on div at bounding box center [554, 471] width 25 height 23
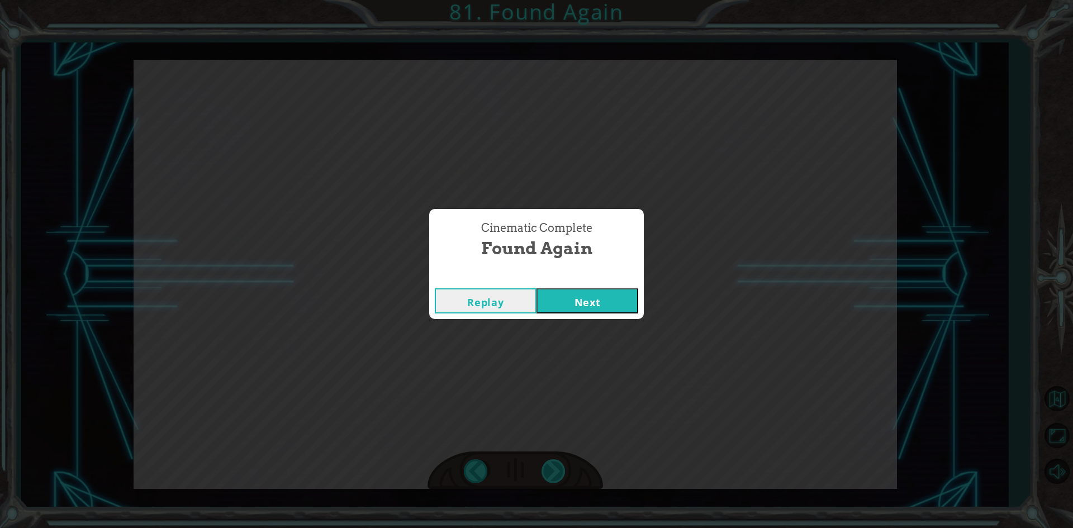
click at [560, 470] on div "Cinematic Complete Found Again Replay Next" at bounding box center [536, 264] width 1073 height 528
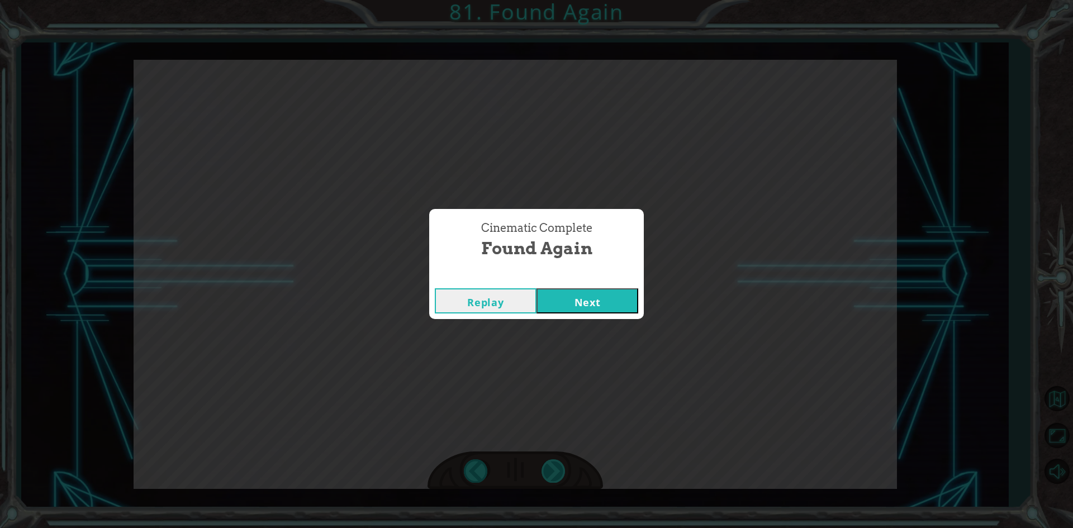
click at [560, 470] on div "Cinematic Complete Found Again Replay Next" at bounding box center [536, 264] width 1073 height 528
click at [569, 469] on div "Cinematic Complete Found Again Replay Next" at bounding box center [536, 264] width 1073 height 528
click at [569, 294] on button "Next" at bounding box center [588, 300] width 102 height 25
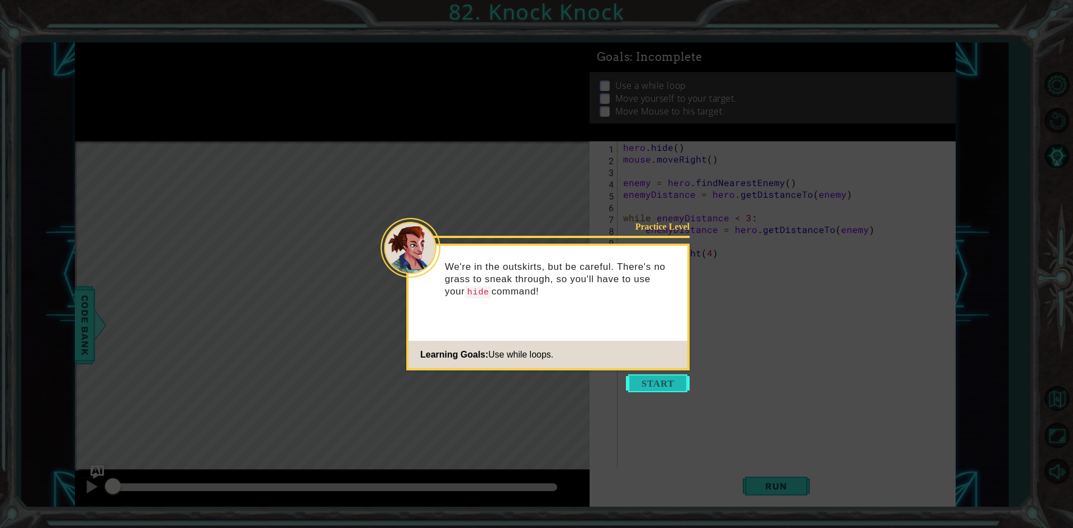
click at [666, 392] on button "Start" at bounding box center [658, 384] width 64 height 18
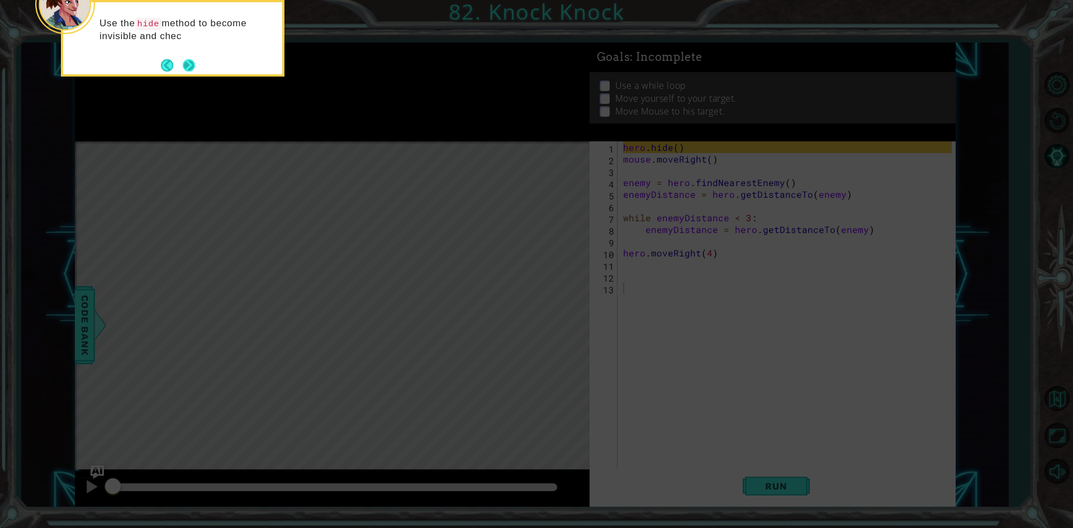
click at [183, 57] on footer at bounding box center [178, 65] width 34 height 17
click at [192, 69] on button "Next" at bounding box center [189, 66] width 12 height 12
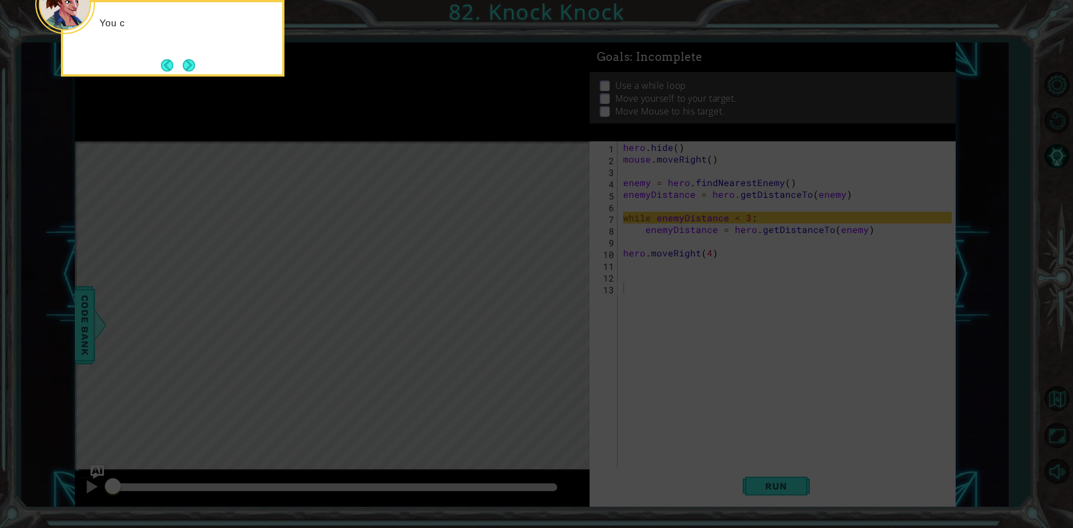
click at [192, 69] on button "Next" at bounding box center [189, 65] width 12 height 12
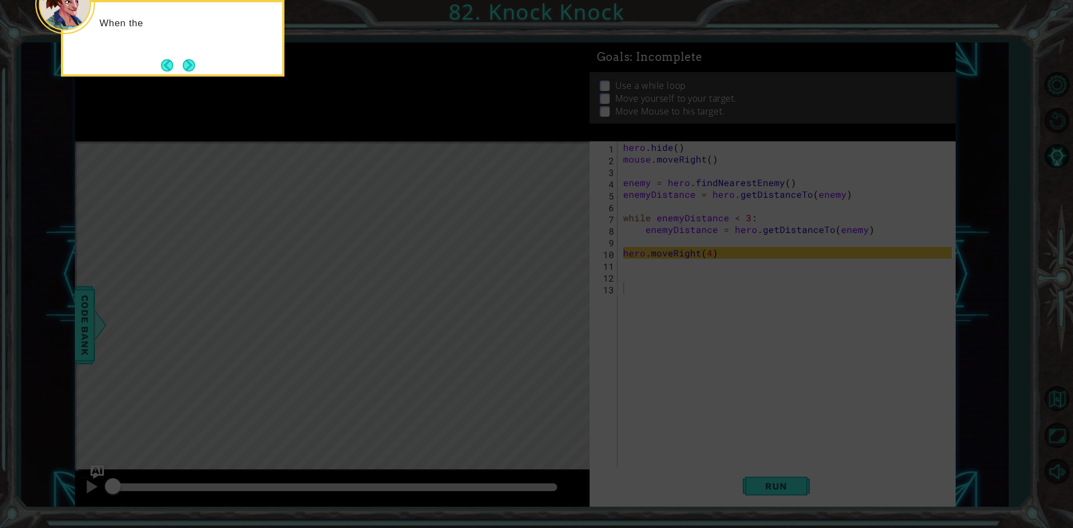
click at [192, 69] on button "Next" at bounding box center [189, 65] width 12 height 12
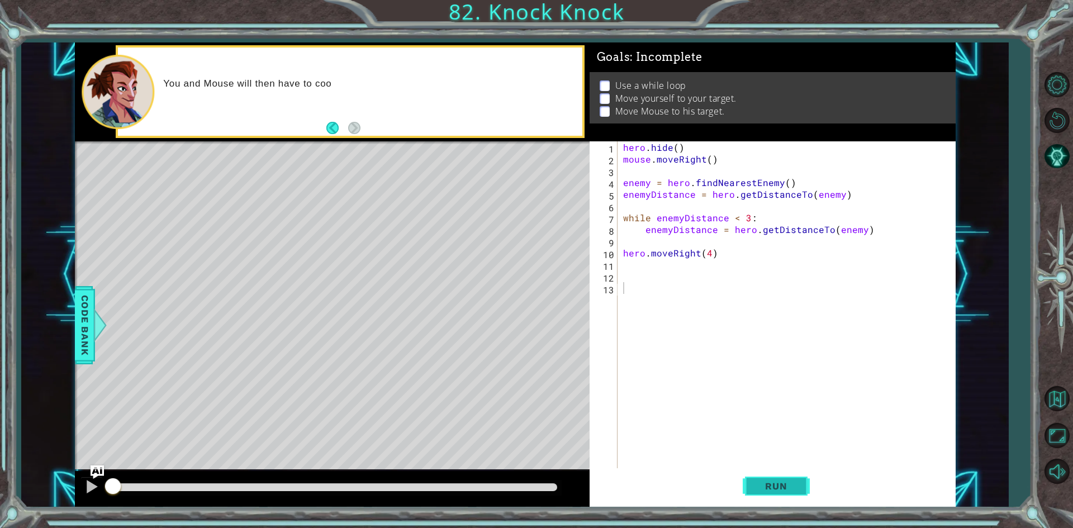
click at [775, 483] on span "Run" at bounding box center [776, 486] width 44 height 11
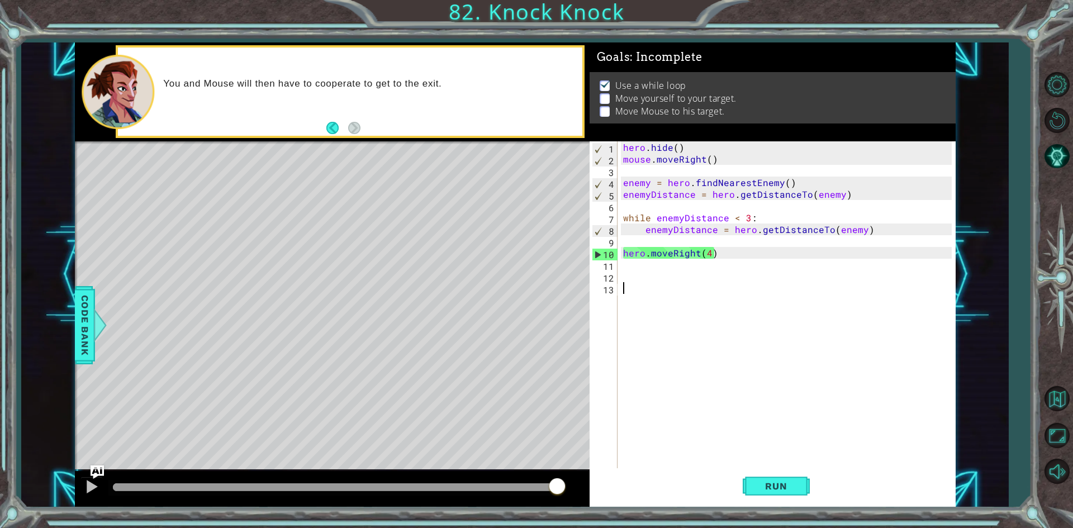
click at [742, 255] on div "hero . hide ( ) mouse . moveRight ( ) enemy = hero . findNearestEnemy ( ) enemy…" at bounding box center [789, 317] width 337 height 352
type textarea "hero.moveRight(4)"
drag, startPoint x: 742, startPoint y: 255, endPoint x: 728, endPoint y: 254, distance: 14.5
click at [728, 254] on div "hero . hide ( ) mouse . moveRight ( ) enemy = hero . findNearestEnemy ( ) enemy…" at bounding box center [789, 317] width 337 height 352
click at [805, 480] on button "Run" at bounding box center [776, 487] width 67 height 36
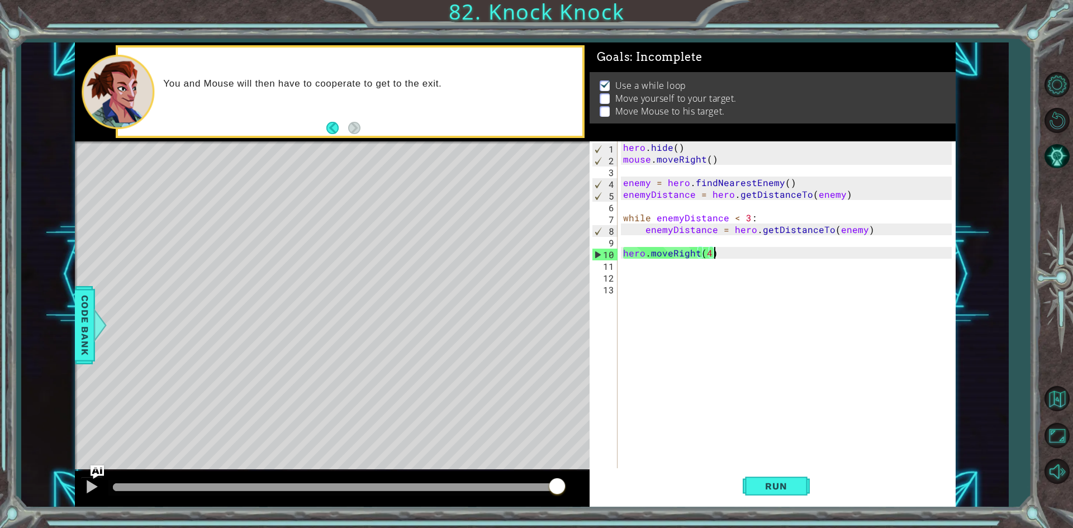
drag, startPoint x: 670, startPoint y: 271, endPoint x: 664, endPoint y: 272, distance: 5.7
click at [669, 271] on div "hero . hide ( ) mouse . moveRight ( ) enemy = hero . findNearestEnemy ( ) enemy…" at bounding box center [789, 317] width 337 height 352
click at [709, 254] on div "hero . hide ( ) mouse . moveRight ( ) enemy = hero . findNearestEnemy ( ) enemy…" at bounding box center [789, 317] width 337 height 352
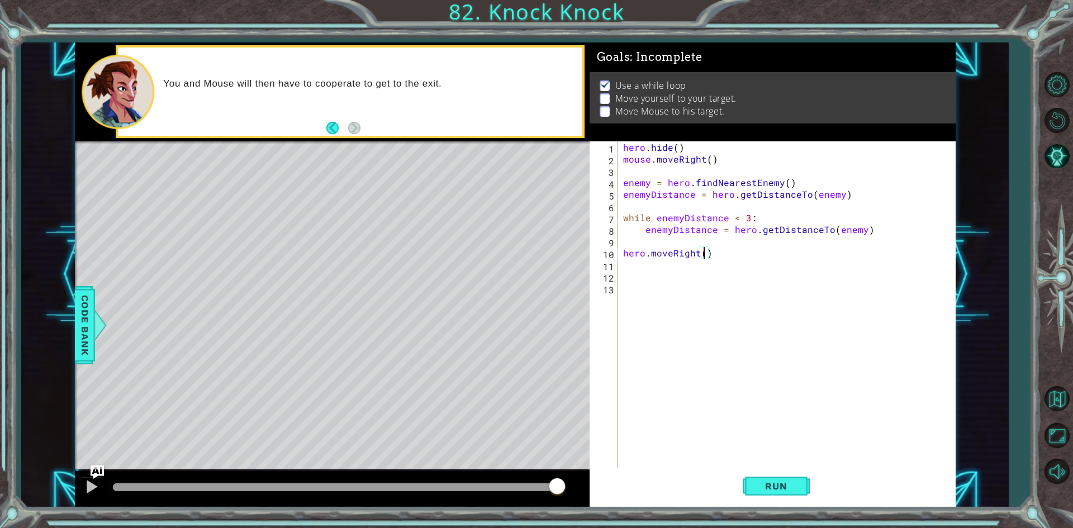
scroll to position [0, 5]
click at [797, 491] on span "Run" at bounding box center [776, 486] width 44 height 11
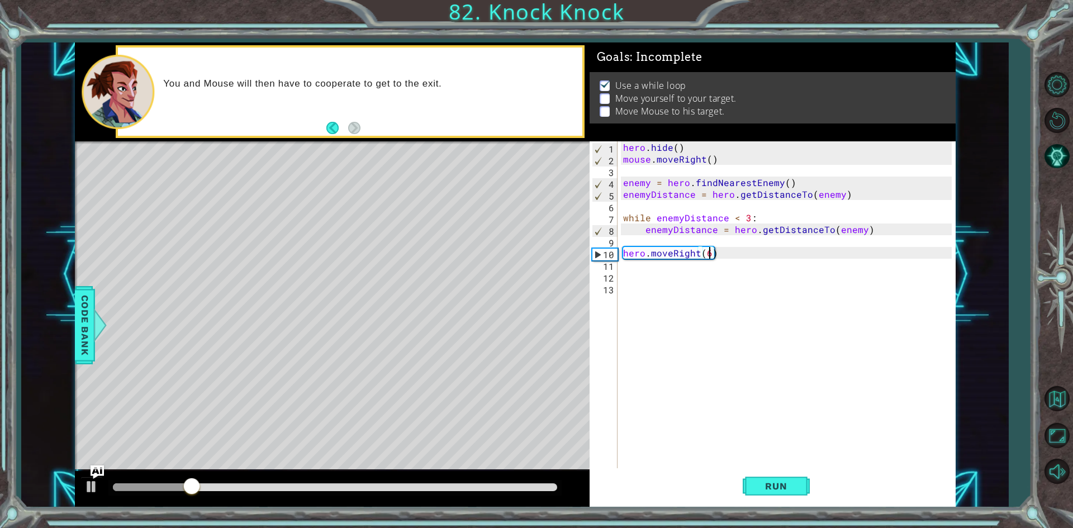
type textarea "hero.moveRight()"
click at [643, 273] on div "hero . hide ( ) mouse . moveRight ( ) enemy = hero . findNearestEnemy ( ) enemy…" at bounding box center [789, 317] width 337 height 352
click at [639, 271] on div "hero . hide ( ) mouse . moveRight ( ) enemy = hero . findNearestEnemy ( ) enemy…" at bounding box center [789, 317] width 337 height 352
click at [636, 266] on div "hero . hide ( ) mouse . moveRight ( ) enemy = hero . findNearestEnemy ( ) enemy…" at bounding box center [789, 317] width 337 height 352
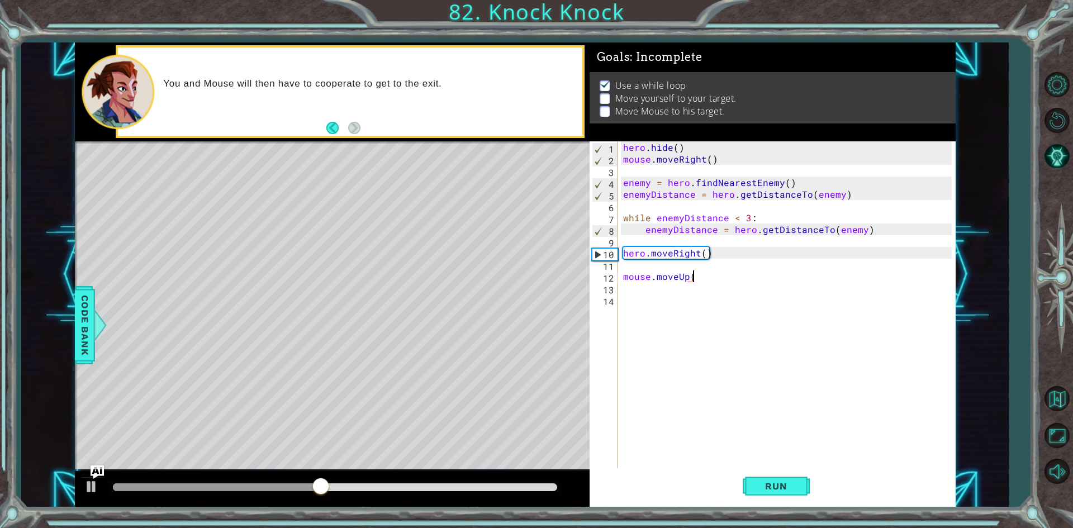
scroll to position [0, 4]
type textarea "mouse.moveUp()"
click at [772, 478] on button "Run" at bounding box center [776, 487] width 67 height 36
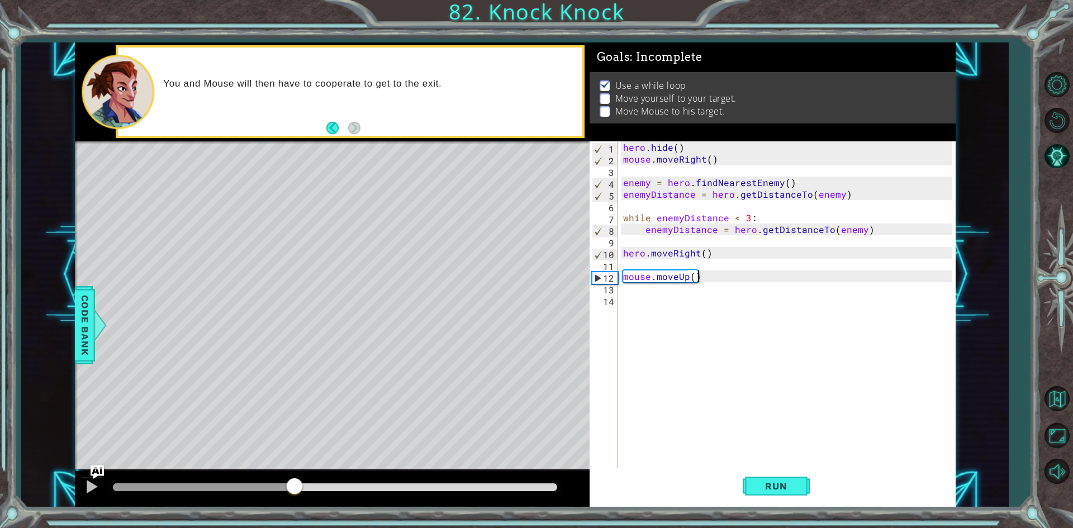
drag, startPoint x: 136, startPoint y: 484, endPoint x: 295, endPoint y: 499, distance: 159.5
click at [295, 499] on div at bounding box center [332, 489] width 515 height 36
click at [627, 292] on div "hero . hide ( ) mouse . moveRight ( ) enemy = hero . findNearestEnemy ( ) enemy…" at bounding box center [789, 317] width 337 height 352
type textarea "mouse.digRight()"
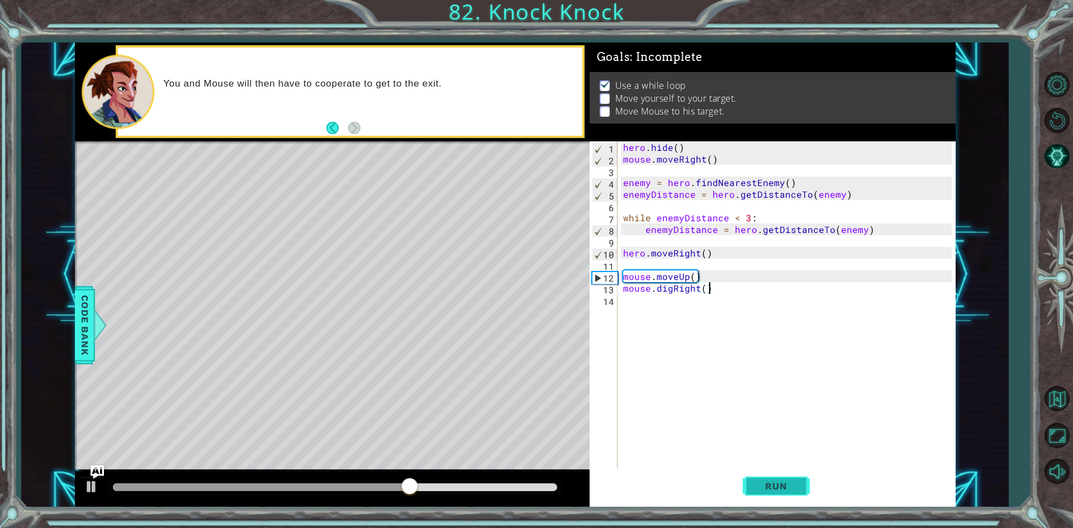
click at [790, 491] on span "Run" at bounding box center [776, 486] width 44 height 11
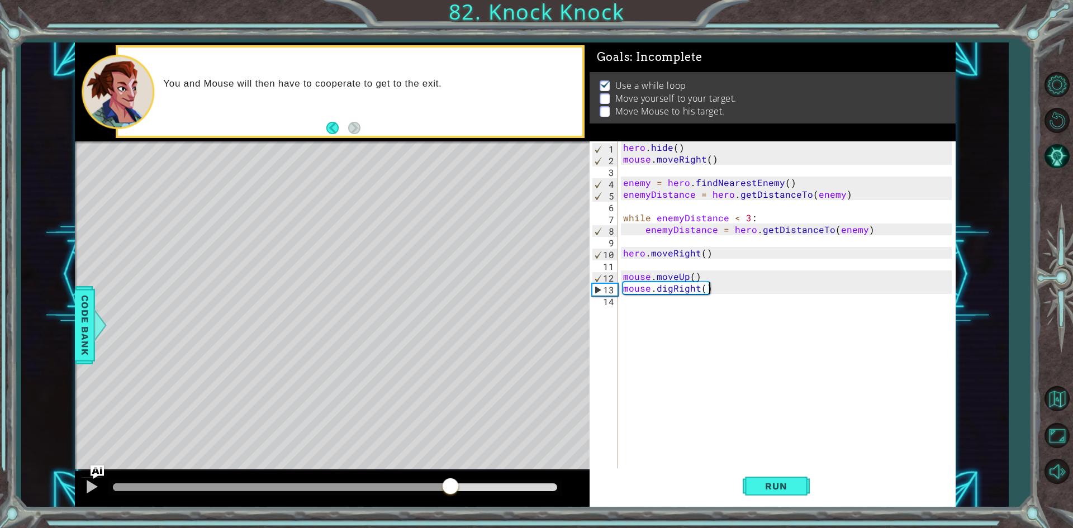
drag, startPoint x: 140, startPoint y: 486, endPoint x: 462, endPoint y: 509, distance: 322.3
click at [451, 509] on div "1 ההההההההההההההההההההההההההההההההההההההההההההההההההההההההההההההההההההההההההההה…" at bounding box center [536, 264] width 1073 height 528
click at [708, 324] on div "hero . hide ( ) mouse . moveRight ( ) enemy = hero . findNearestEnemy ( ) enemy…" at bounding box center [789, 317] width 337 height 352
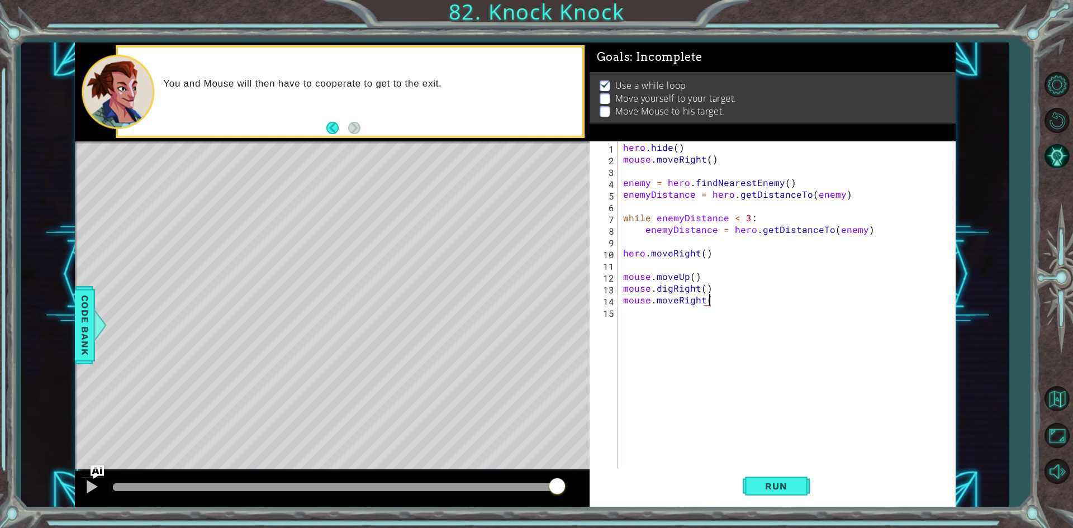
scroll to position [0, 5]
type textarea "mouse.moveRight()"
click at [796, 474] on button "Run" at bounding box center [776, 487] width 67 height 36
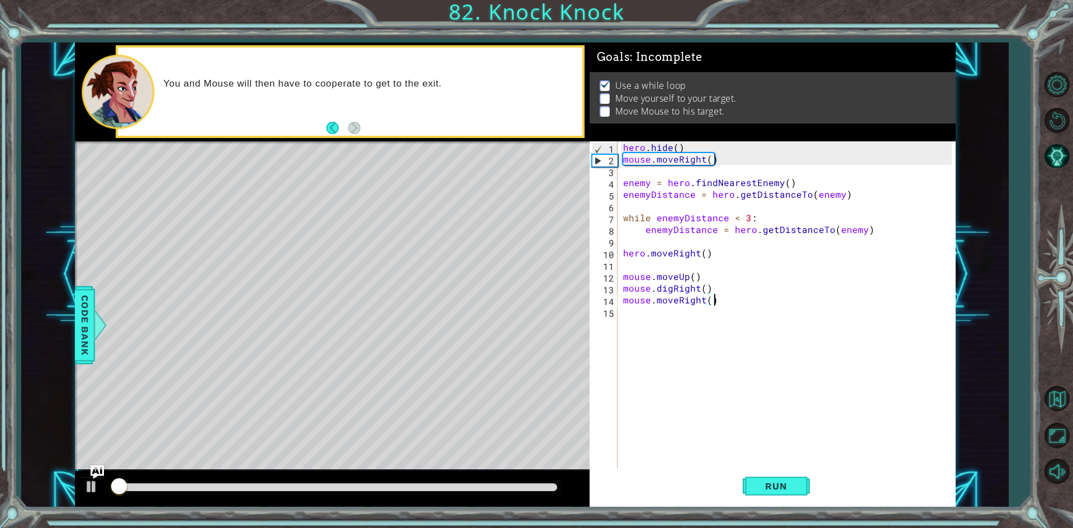
click at [651, 310] on div "hero . hide ( ) mouse . moveRight ( ) enemy = hero . findNearestEnemy ( ) enemy…" at bounding box center [789, 317] width 337 height 352
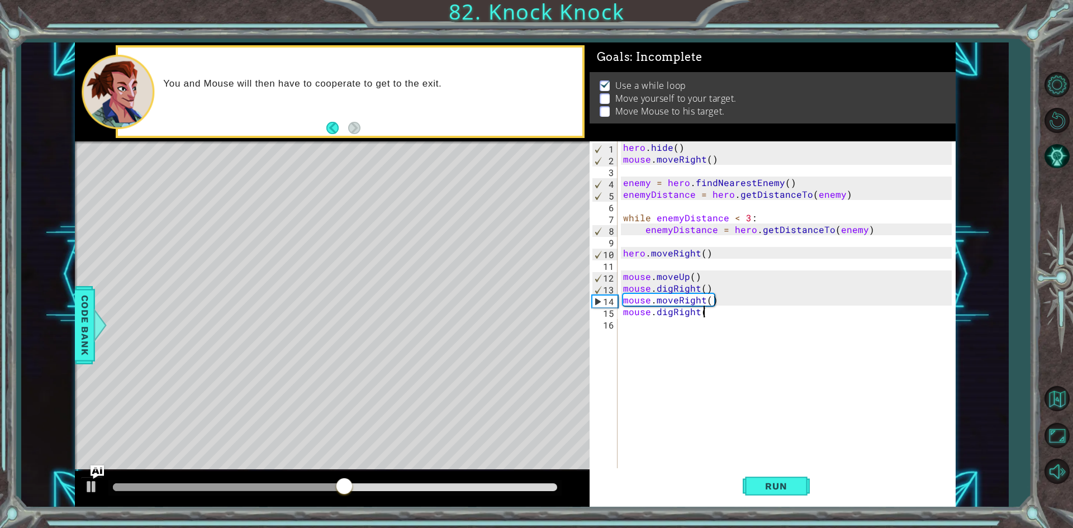
scroll to position [0, 4]
type textarea "mouse.digRight()"
click at [708, 328] on div "hero . hide ( ) mouse . moveRight ( ) enemy = hero . findNearestEnemy ( ) enemy…" at bounding box center [789, 317] width 337 height 352
click at [761, 499] on button "Run" at bounding box center [776, 487] width 67 height 36
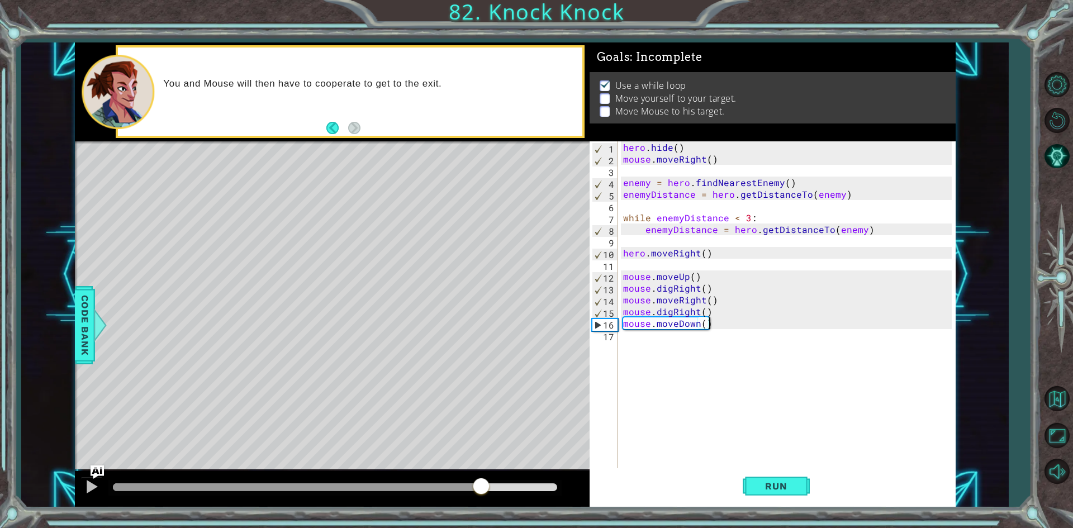
drag, startPoint x: 206, startPoint y: 480, endPoint x: 495, endPoint y: 480, distance: 289.6
click at [491, 480] on div at bounding box center [481, 487] width 20 height 20
click at [704, 254] on div "hero . hide ( ) mouse . moveRight ( ) enemy = hero . findNearestEnemy ( ) enemy…" at bounding box center [789, 317] width 337 height 352
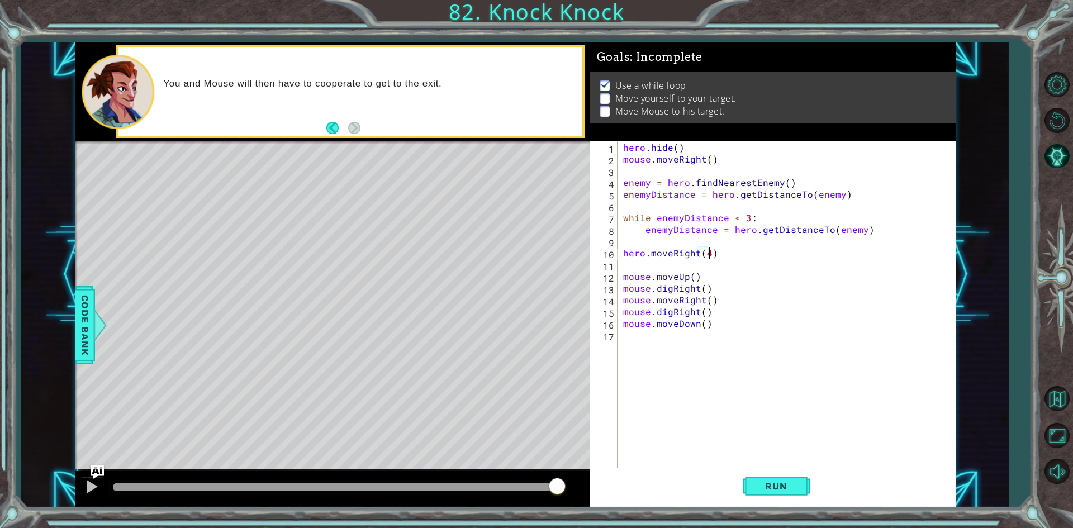
scroll to position [0, 5]
type textarea "hero.moveRight(4)"
click at [797, 488] on span "Run" at bounding box center [776, 486] width 44 height 11
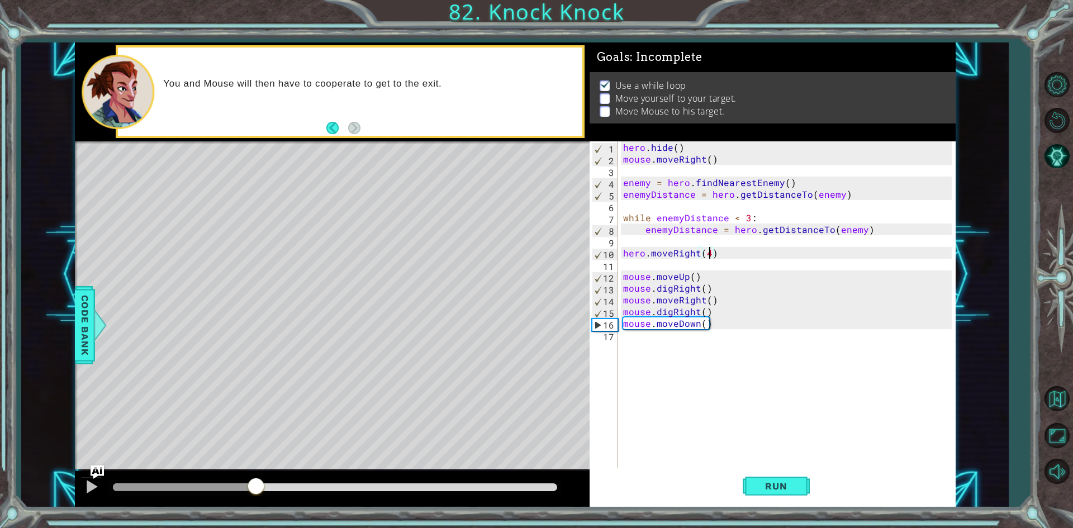
drag, startPoint x: 147, startPoint y: 488, endPoint x: 256, endPoint y: 502, distance: 109.9
click at [256, 502] on div at bounding box center [332, 489] width 515 height 36
click at [658, 349] on div "hero . hide ( ) mouse . moveRight ( ) enemy = hero . findNearestEnemy ( ) enemy…" at bounding box center [789, 317] width 337 height 352
type textarea "mouse.moveRight(2)"
click at [656, 349] on div "hero . hide ( ) mouse . moveRight ( ) enemy = hero . findNearestEnemy ( ) enemy…" at bounding box center [789, 317] width 337 height 352
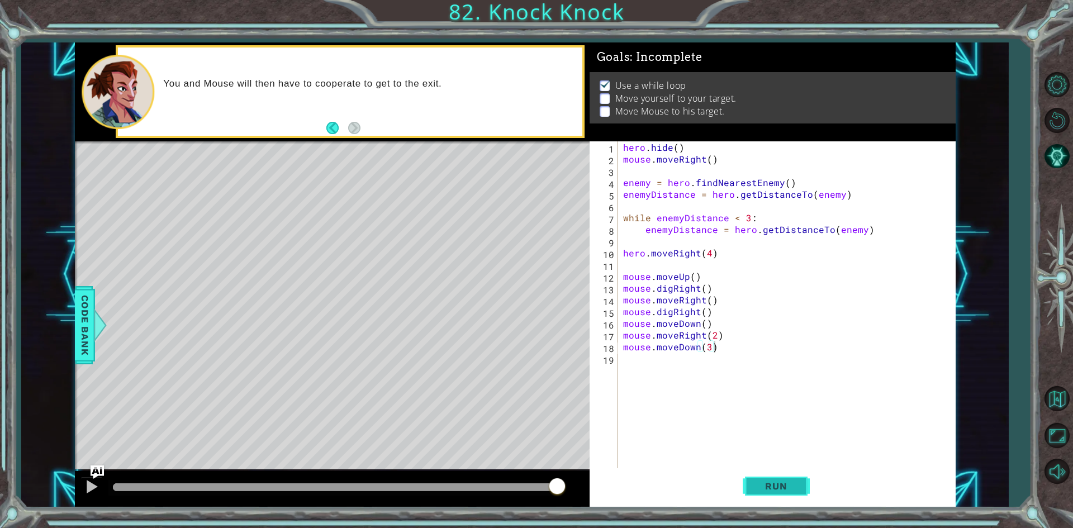
click at [770, 485] on span "Run" at bounding box center [776, 486] width 44 height 11
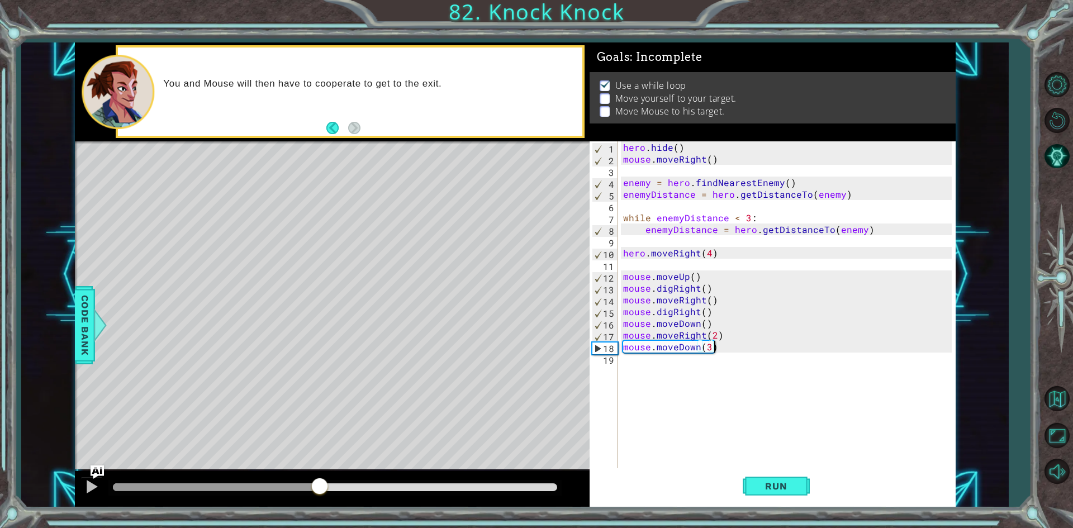
drag, startPoint x: 128, startPoint y: 486, endPoint x: 320, endPoint y: 520, distance: 194.7
click at [320, 520] on div "1 ההההההההההההההההההההההההההההההההההההההההההההההההההההההההההההההההההההההההההההה…" at bounding box center [536, 264] width 1073 height 528
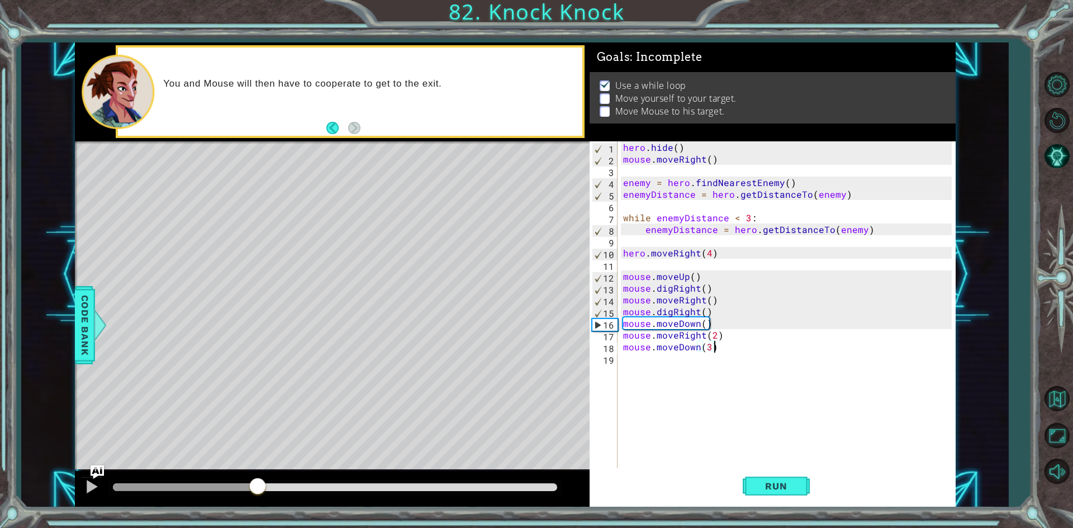
drag, startPoint x: 371, startPoint y: 486, endPoint x: 258, endPoint y: 492, distance: 113.6
click at [258, 492] on div at bounding box center [258, 487] width 20 height 20
click at [724, 334] on div "hero . hide ( ) mouse . moveRight ( ) enemy = hero . findNearestEnemy ( ) enemy…" at bounding box center [789, 317] width 337 height 352
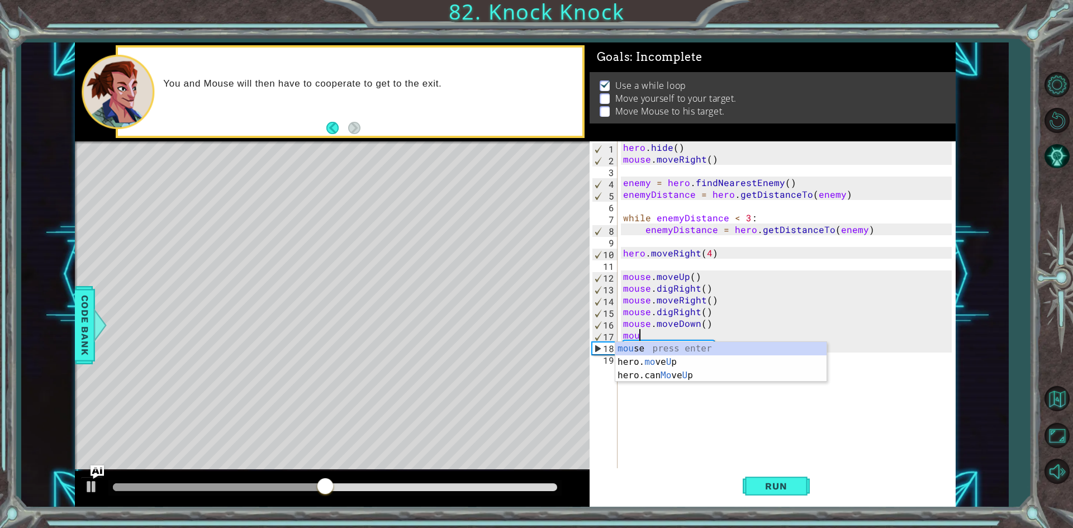
scroll to position [0, 0]
type textarea "m"
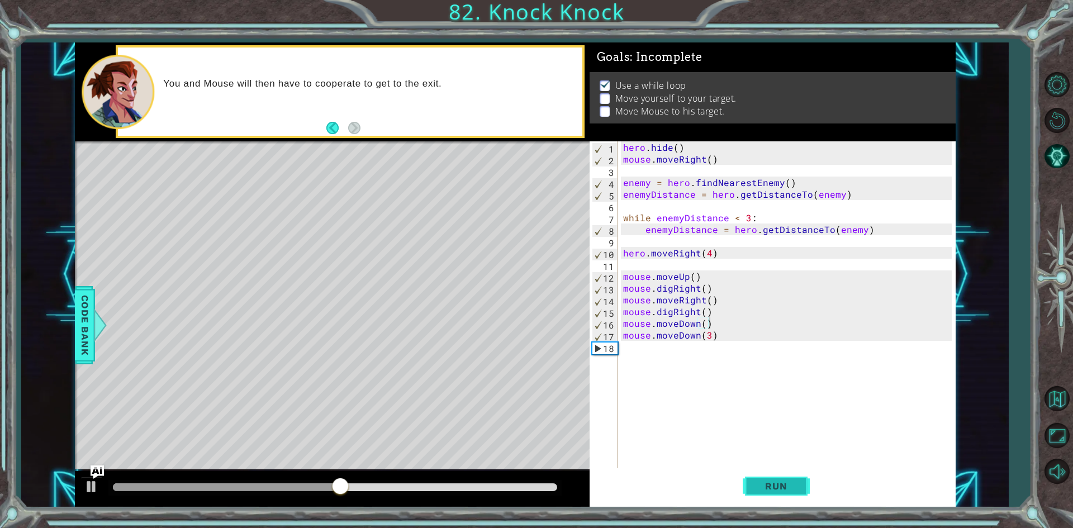
click at [769, 491] on span "Run" at bounding box center [776, 486] width 44 height 11
drag, startPoint x: 143, startPoint y: 486, endPoint x: 282, endPoint y: 485, distance: 138.7
click at [282, 485] on div at bounding box center [281, 487] width 20 height 20
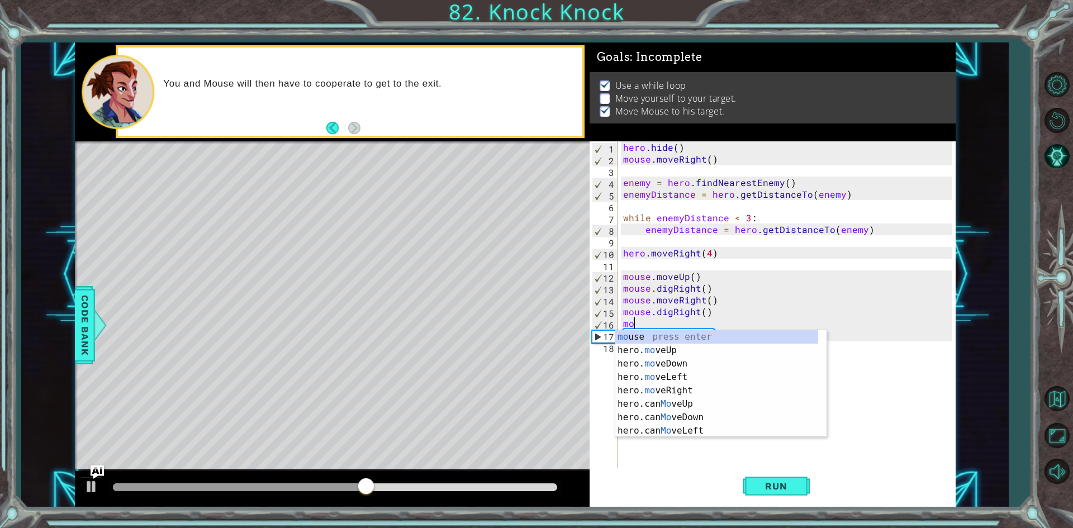
type textarea "m"
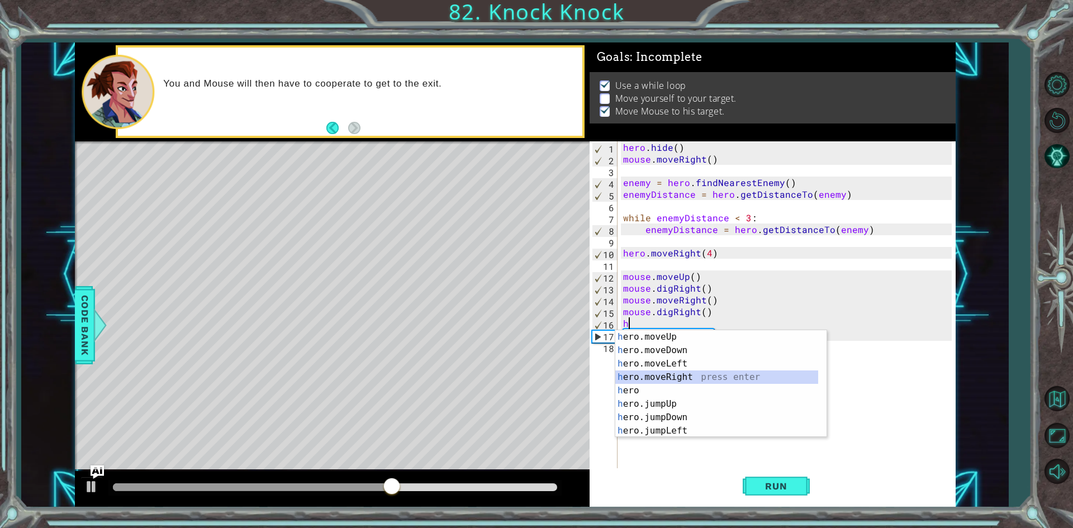
click at [683, 376] on div "h ero.moveUp press enter h ero.moveDown press enter h ero.moveLeft press enter …" at bounding box center [717, 397] width 203 height 134
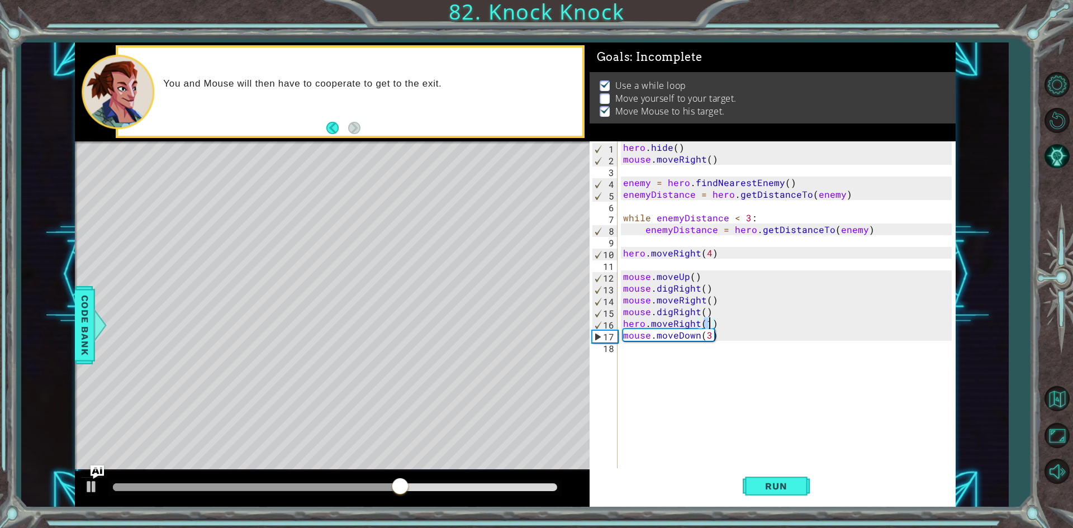
scroll to position [0, 5]
click at [772, 488] on span "Run" at bounding box center [776, 486] width 44 height 11
drag, startPoint x: 137, startPoint y: 486, endPoint x: 316, endPoint y: 491, distance: 179.5
click at [316, 491] on div at bounding box center [316, 487] width 20 height 20
drag, startPoint x: 355, startPoint y: 486, endPoint x: 262, endPoint y: 475, distance: 94.0
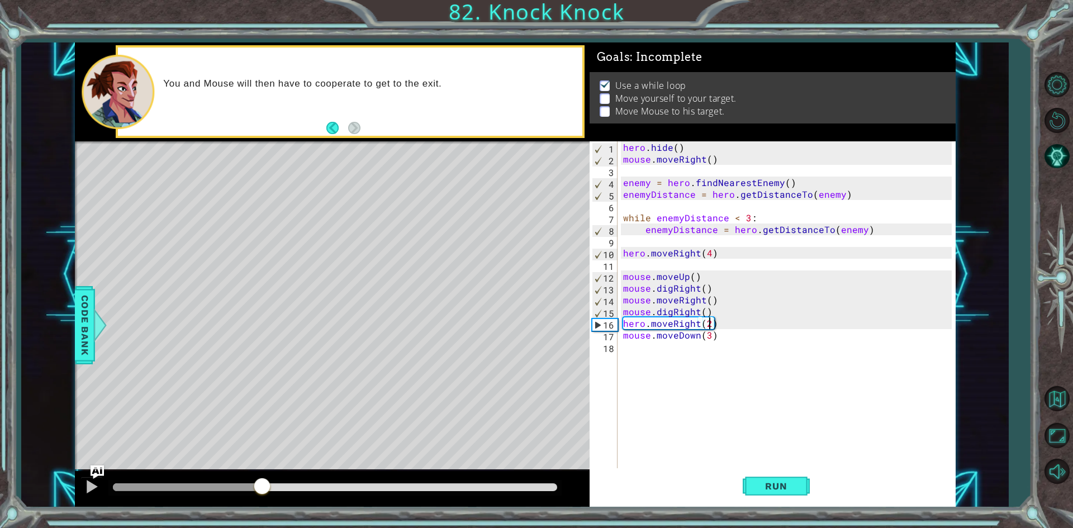
click at [262, 475] on div at bounding box center [332, 489] width 515 height 36
click at [801, 481] on button "Run" at bounding box center [776, 487] width 67 height 36
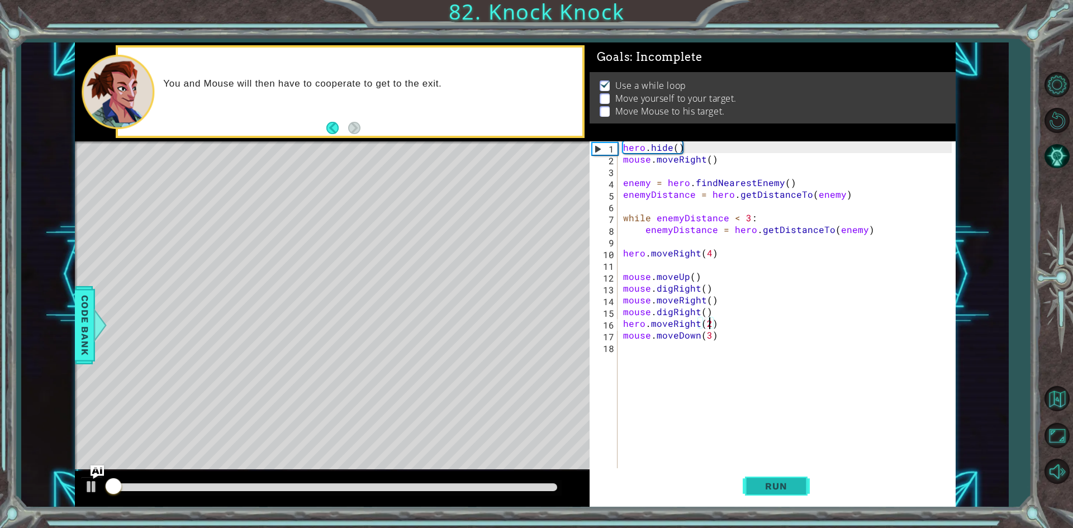
click at [801, 481] on button "Run" at bounding box center [776, 487] width 67 height 36
click at [802, 481] on button "Run" at bounding box center [776, 487] width 67 height 36
click at [803, 480] on button "Run" at bounding box center [776, 487] width 67 height 36
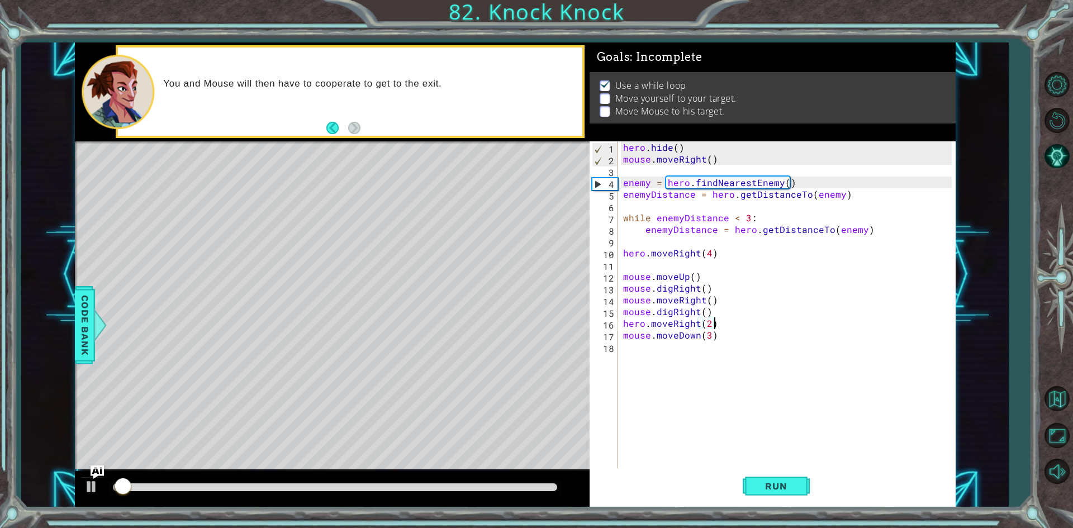
click at [717, 323] on div "hero . hide ( ) mouse . moveRight ( ) enemy = hero . findNearestEnemy ( ) enemy…" at bounding box center [789, 317] width 337 height 352
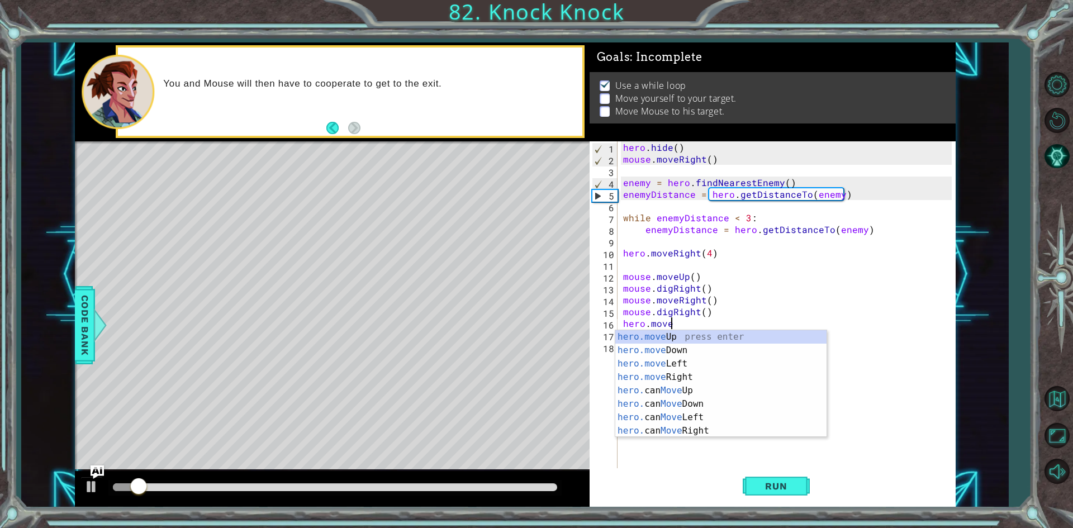
scroll to position [0, 0]
type textarea "h"
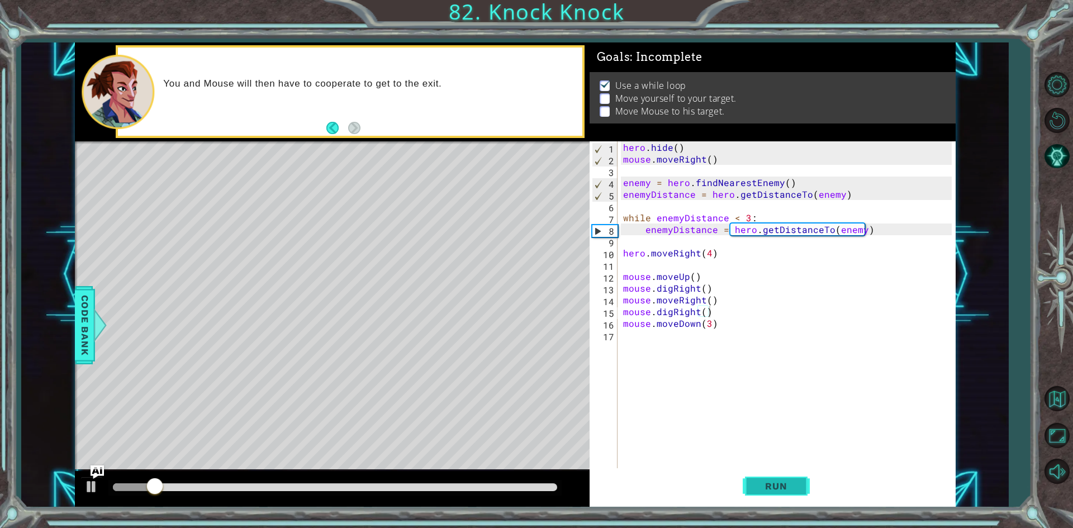
click at [787, 489] on span "Run" at bounding box center [776, 486] width 44 height 11
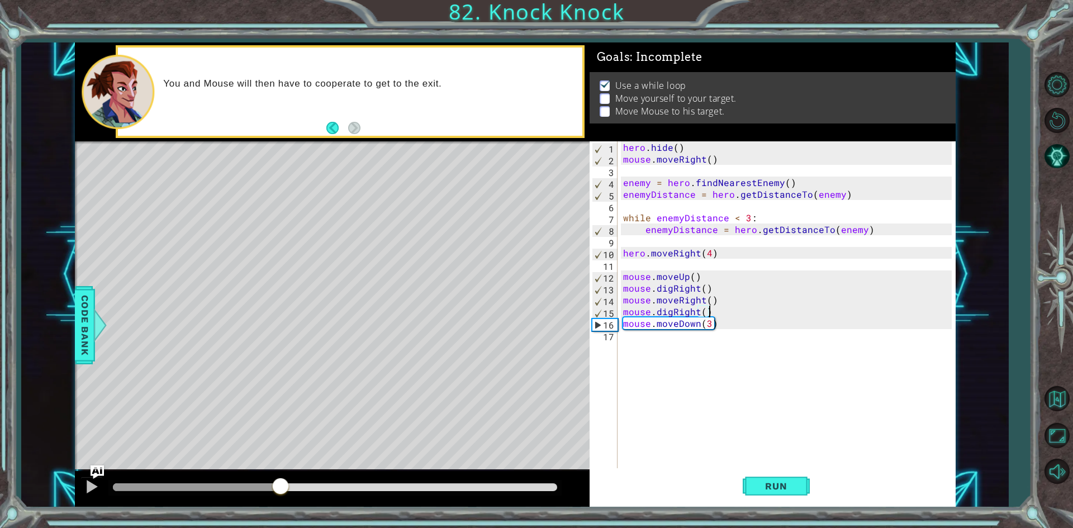
drag, startPoint x: 150, startPoint y: 485, endPoint x: 281, endPoint y: 508, distance: 132.8
click at [281, 508] on div "1 ההההההההההההההההההההההההההההההההההההההההההההההההההההההההההההההההההההההההההההה…" at bounding box center [536, 264] width 1073 height 528
click at [721, 324] on div "hero . hide ( ) mouse . moveRight ( ) enemy = hero . findNearestEnemy ( ) enemy…" at bounding box center [789, 317] width 337 height 352
type textarea "mouse.moveDown(3)"
click at [708, 307] on div "hero . hide ( ) mouse . moveRight ( ) enemy = hero . findNearestEnemy ( ) enemy…" at bounding box center [789, 317] width 337 height 352
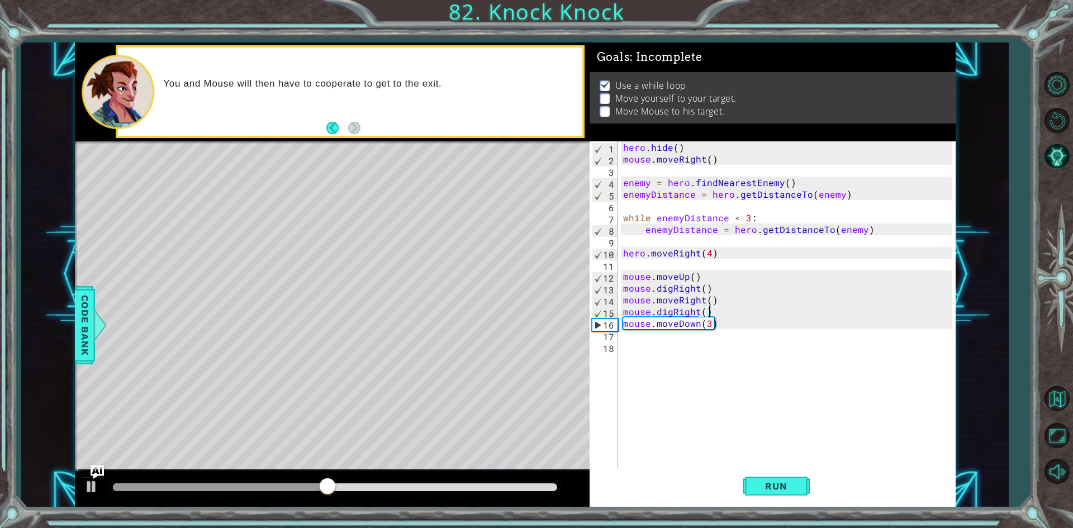
type textarea "mouse.digRight()"
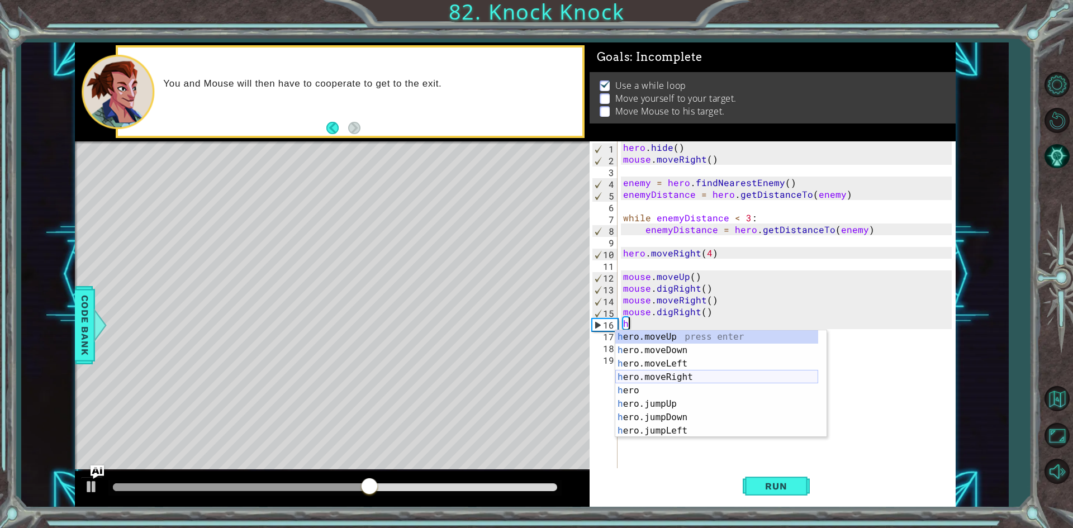
click at [717, 378] on div "h ero.moveUp press enter h ero.moveDown press enter h ero.moveLeft press enter …" at bounding box center [717, 397] width 203 height 134
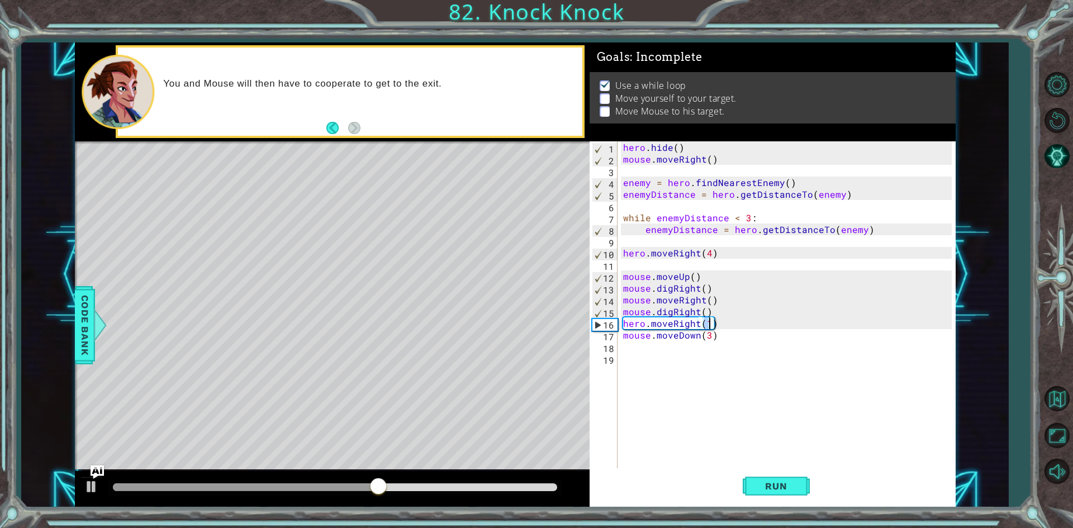
type textarea "hero.moveRight(2)"
click at [683, 347] on div "hero . hide ( ) mouse . moveRight ( ) enemy = hero . findNearestEnemy ( ) enemy…" at bounding box center [789, 317] width 337 height 352
click at [710, 339] on div "hero . hide ( ) mouse . moveRight ( ) enemy = hero . findNearestEnemy ( ) enemy…" at bounding box center [789, 317] width 337 height 352
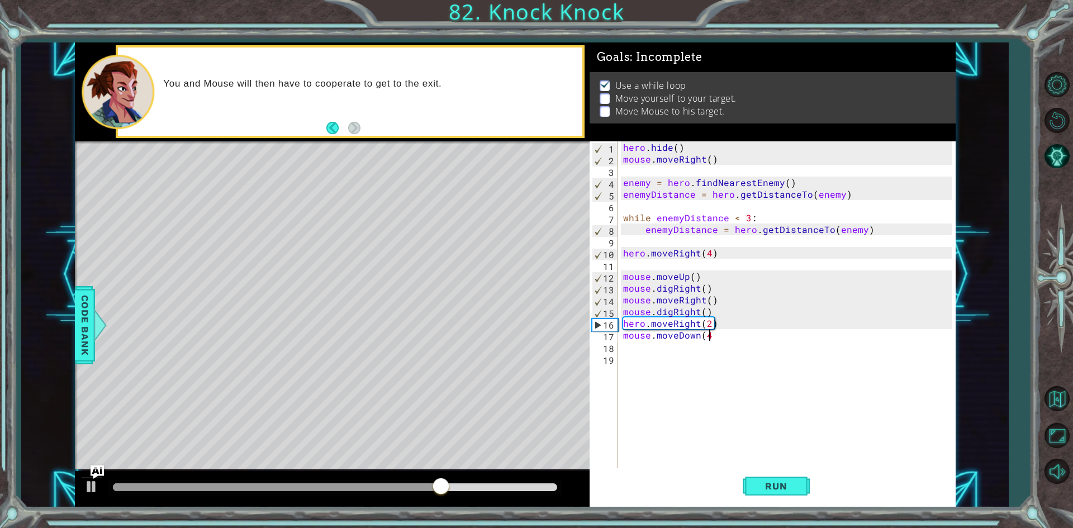
scroll to position [0, 5]
click at [789, 475] on button "Run" at bounding box center [776, 487] width 67 height 36
drag, startPoint x: 125, startPoint y: 481, endPoint x: 330, endPoint y: 507, distance: 206.2
click at [330, 507] on div at bounding box center [332, 489] width 515 height 36
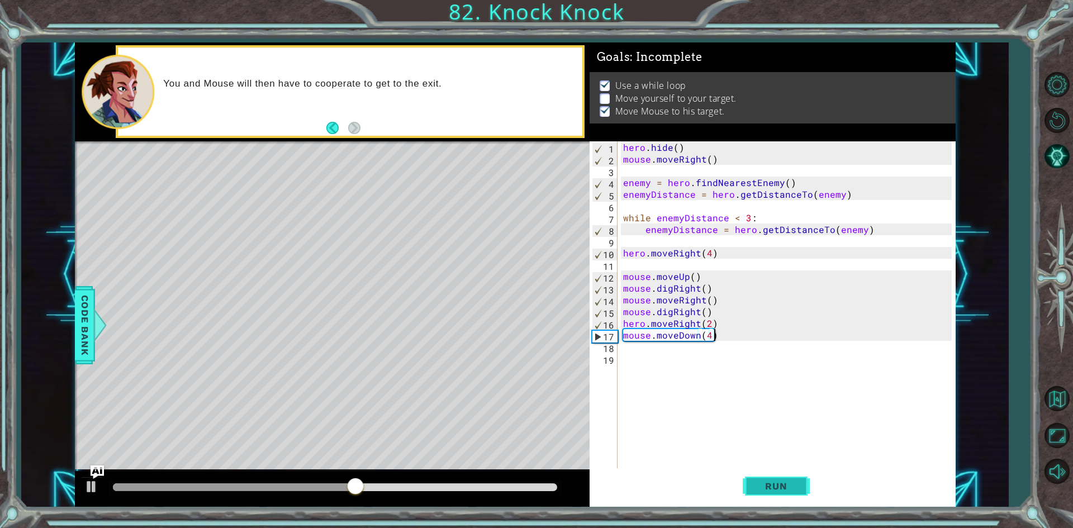
click at [792, 495] on button "Run" at bounding box center [776, 487] width 67 height 36
drag, startPoint x: 709, startPoint y: 309, endPoint x: 710, endPoint y: 318, distance: 9.0
click at [710, 309] on div "hero . hide ( ) mouse . moveRight ( ) enemy = hero . findNearestEnemy ( ) enemy…" at bounding box center [789, 317] width 337 height 352
type textarea "mouse.digRight()"
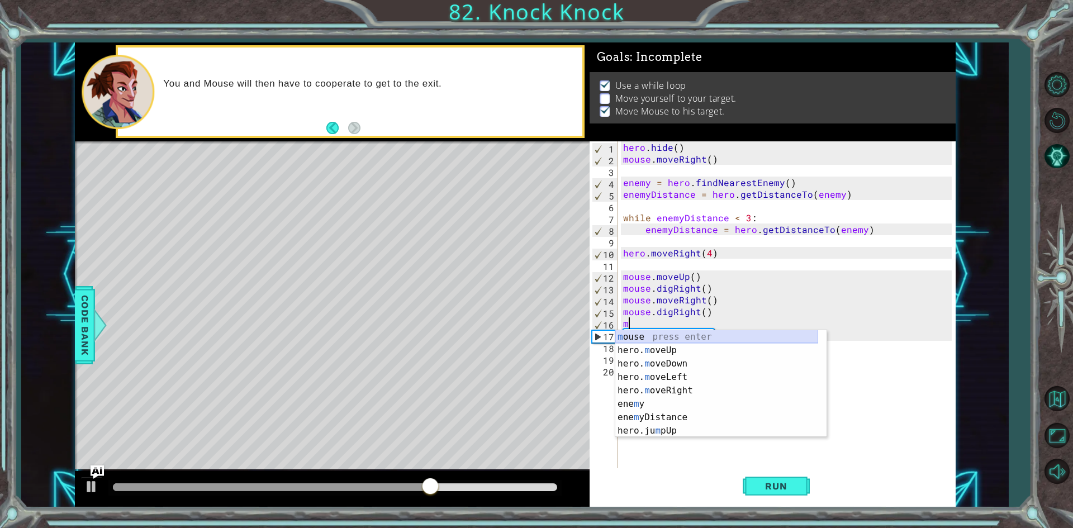
click at [716, 335] on div "m ouse press enter hero. m oveUp press enter hero. m oveDown press enter hero. …" at bounding box center [717, 397] width 203 height 134
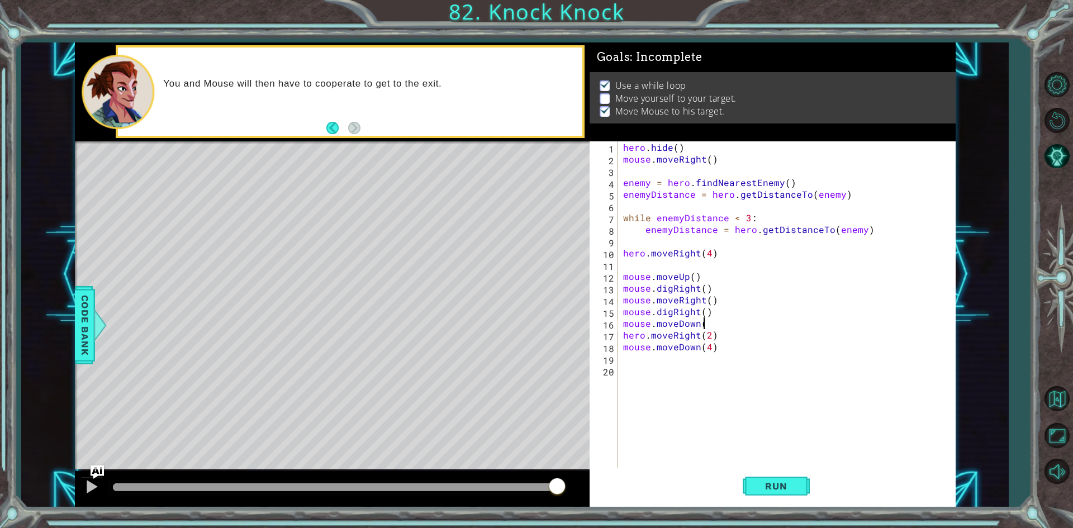
scroll to position [0, 4]
type textarea "mouse.moveDown()"
click at [779, 494] on button "Run" at bounding box center [776, 487] width 67 height 36
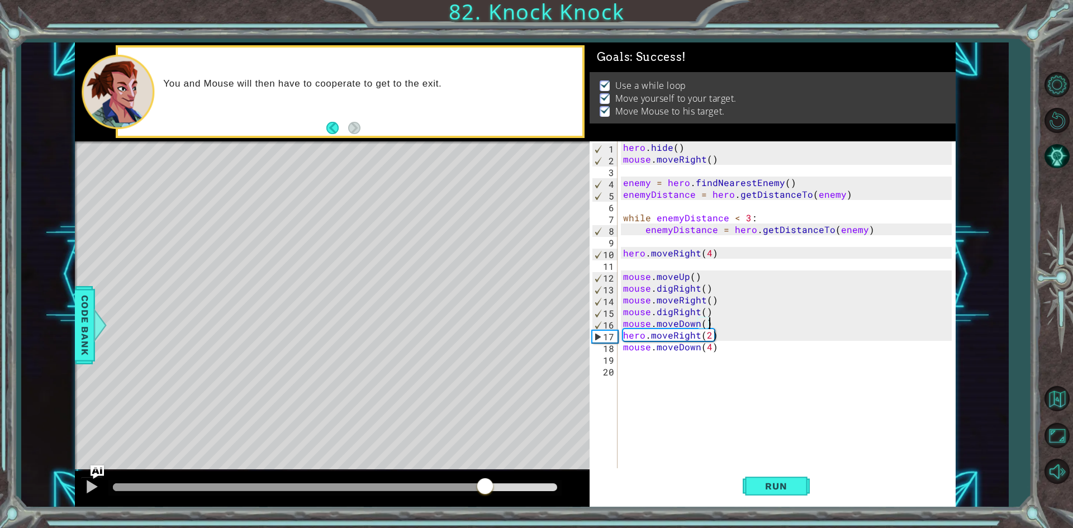
drag, startPoint x: 153, startPoint y: 479, endPoint x: 503, endPoint y: 495, distance: 349.8
click at [495, 495] on div at bounding box center [485, 487] width 20 height 20
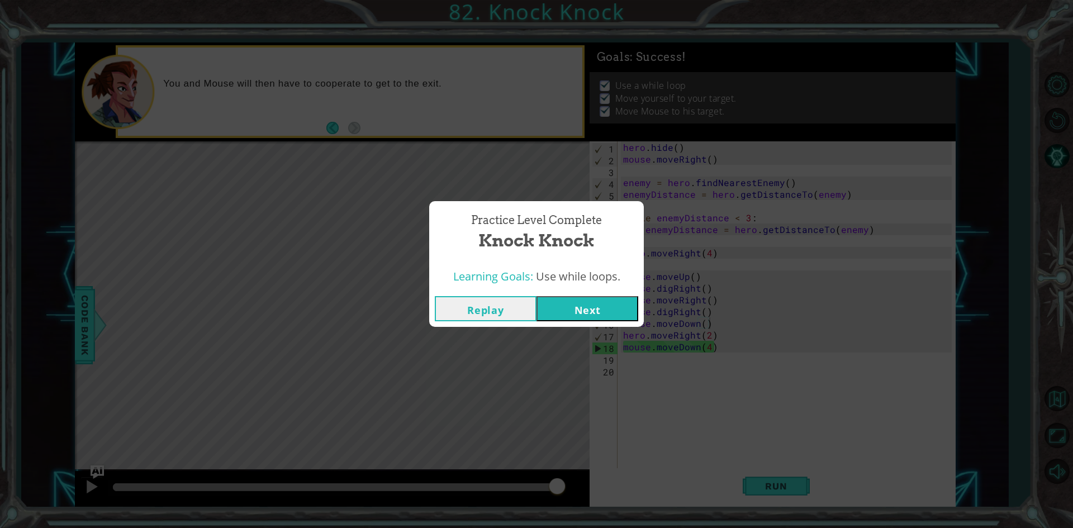
click at [602, 311] on button "Next" at bounding box center [588, 308] width 102 height 25
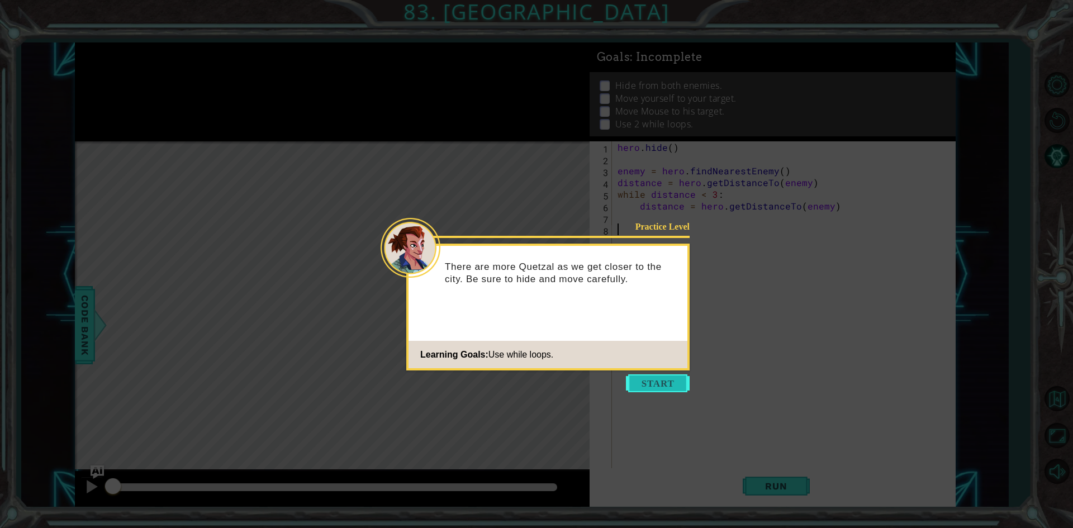
click at [669, 387] on button "Start" at bounding box center [658, 384] width 64 height 18
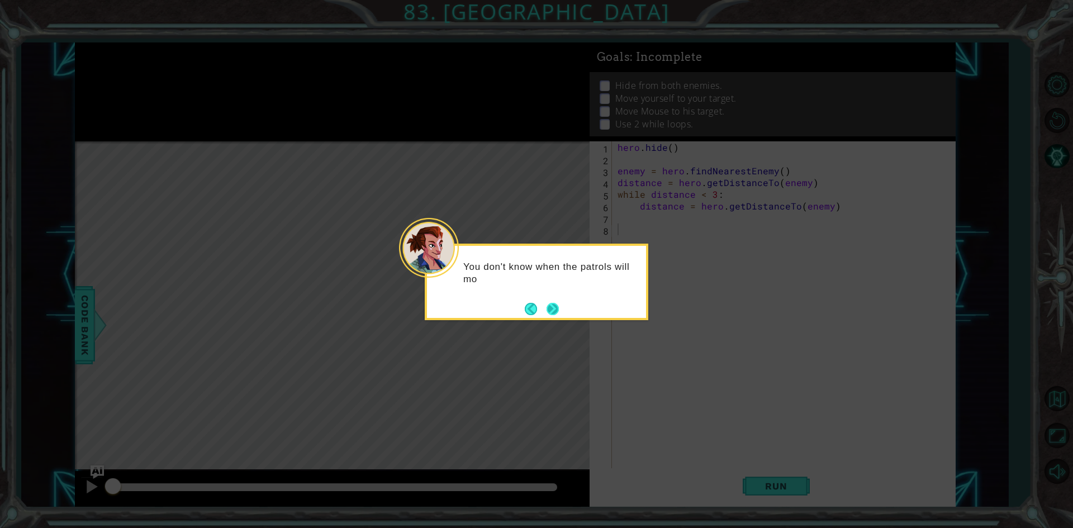
click at [556, 309] on button "Next" at bounding box center [553, 309] width 12 height 12
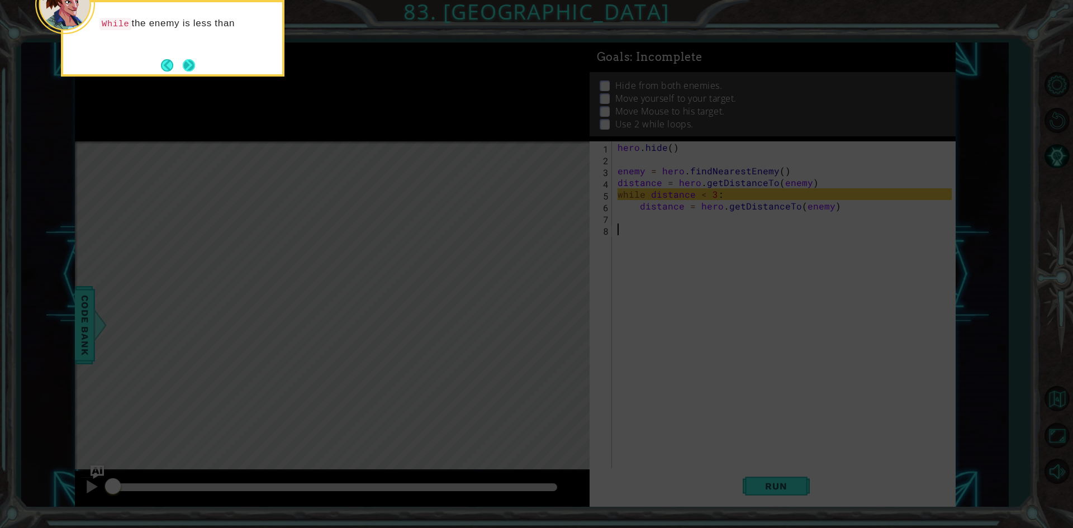
click at [192, 59] on button "Next" at bounding box center [189, 65] width 12 height 12
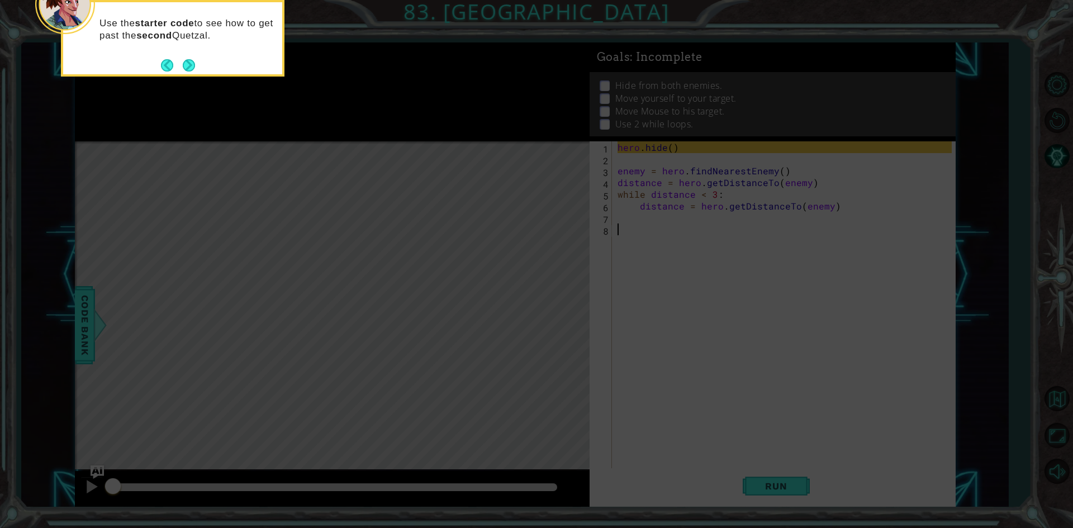
click at [192, 56] on div "Use the starter code to see how to get past the second Quetzal." at bounding box center [172, 32] width 219 height 61
click at [189, 65] on button "Next" at bounding box center [189, 65] width 12 height 12
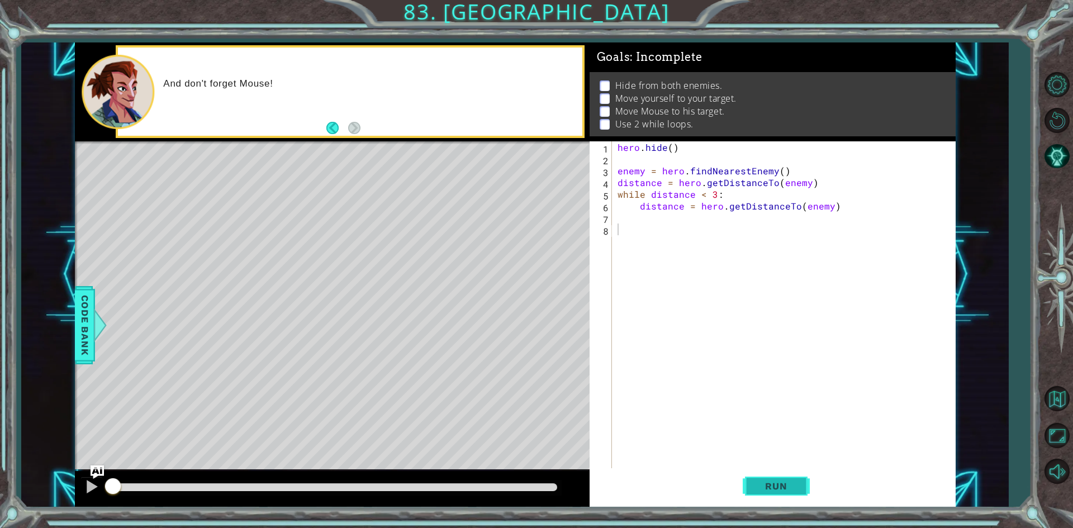
click at [773, 496] on button "Run" at bounding box center [776, 487] width 67 height 36
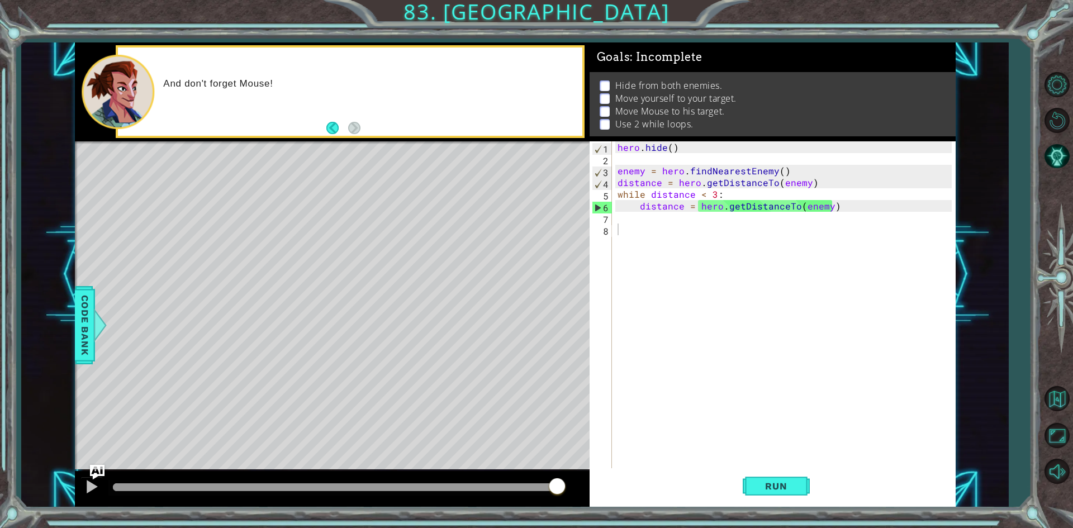
click at [103, 466] on img "Ask AI" at bounding box center [96, 472] width 15 height 15
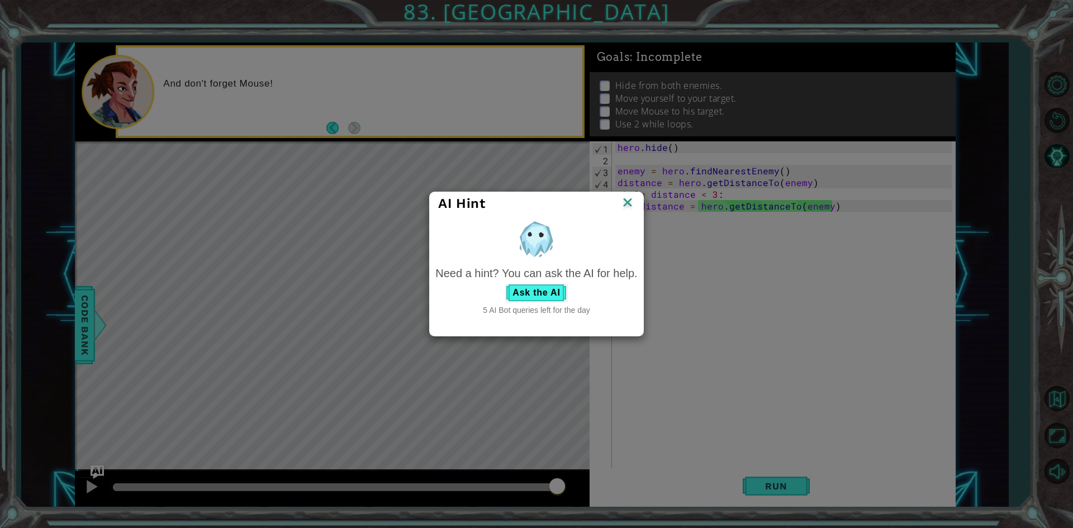
click at [537, 282] on div "Need a hint? You can ask the AI for help. Ask the AI 5 AI Bot queries left for …" at bounding box center [537, 291] width 202 height 51
click at [538, 286] on button "Ask the AI" at bounding box center [536, 293] width 62 height 18
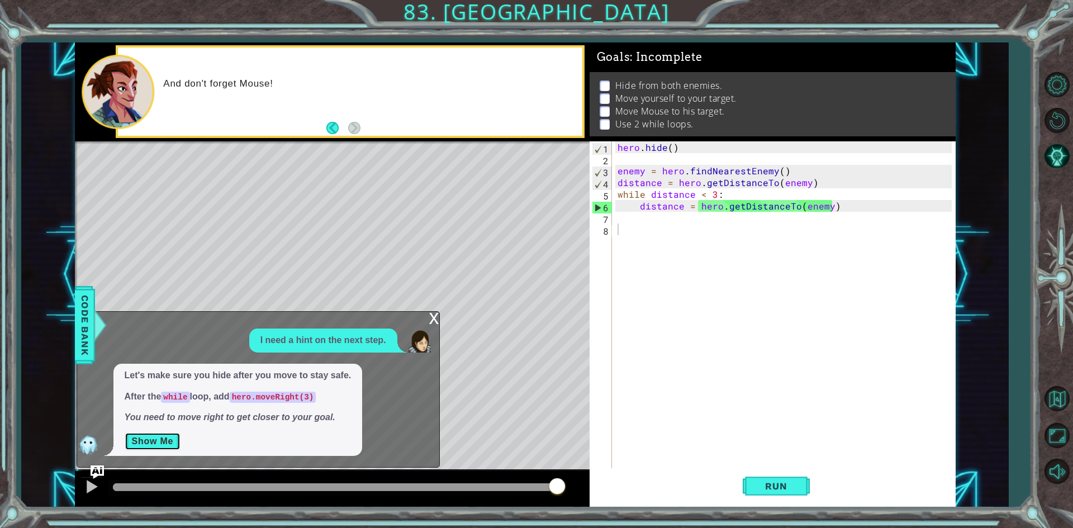
click at [158, 439] on button "Show Me" at bounding box center [153, 442] width 56 height 18
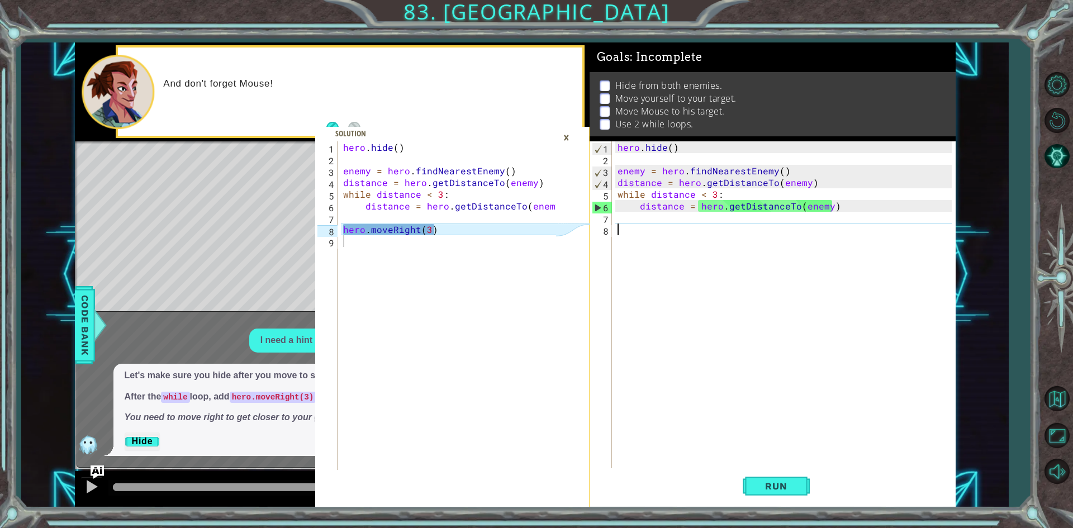
click at [628, 236] on div "hero . hide ( ) enemy = hero . findNearestEnemy ( ) distance = hero . getDistan…" at bounding box center [787, 317] width 342 height 352
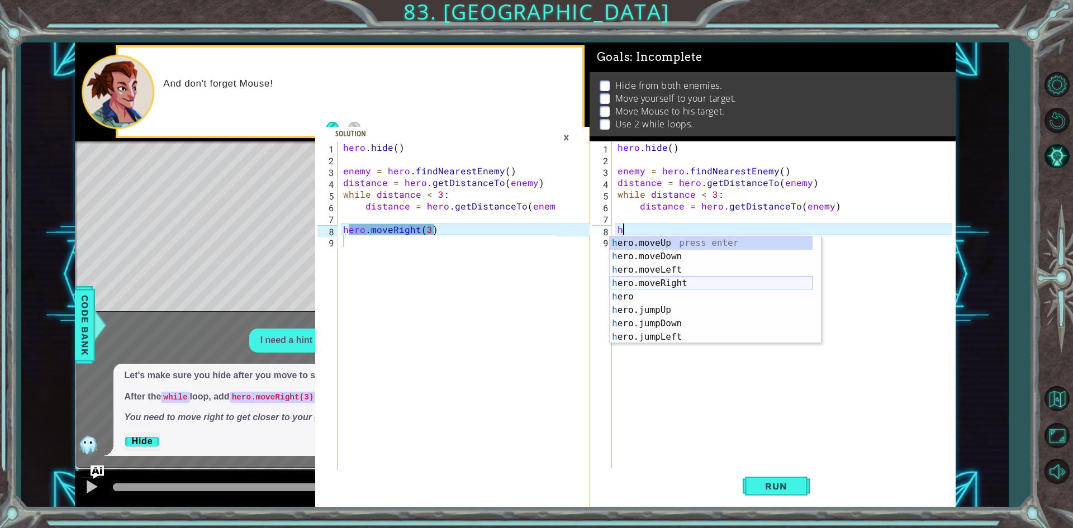
click at [642, 282] on div "h ero.moveUp press enter h ero.moveDown press enter h ero.moveLeft press enter …" at bounding box center [711, 303] width 203 height 134
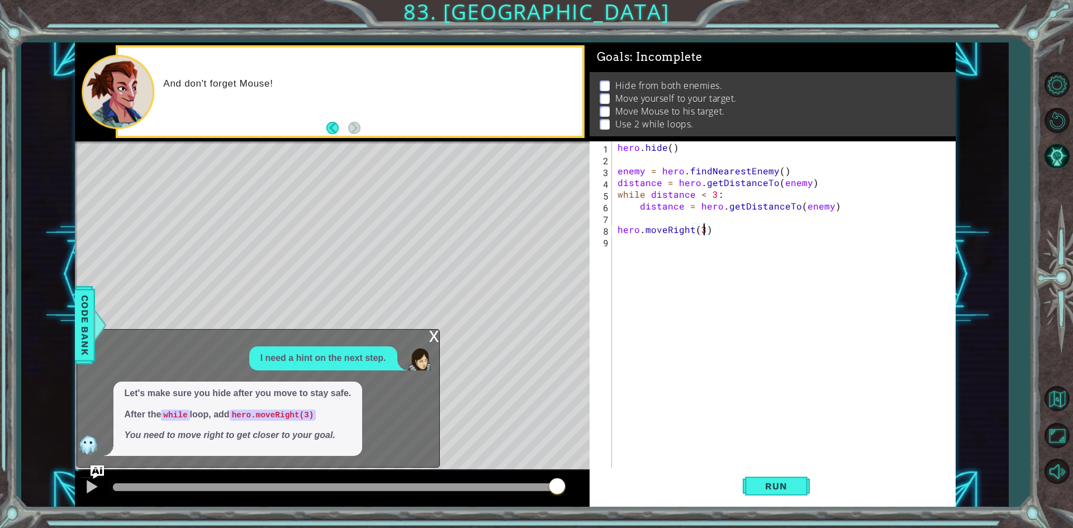
scroll to position [0, 5]
drag, startPoint x: 791, startPoint y: 488, endPoint x: 769, endPoint y: 495, distance: 23.0
click at [790, 491] on span "Run" at bounding box center [776, 486] width 44 height 11
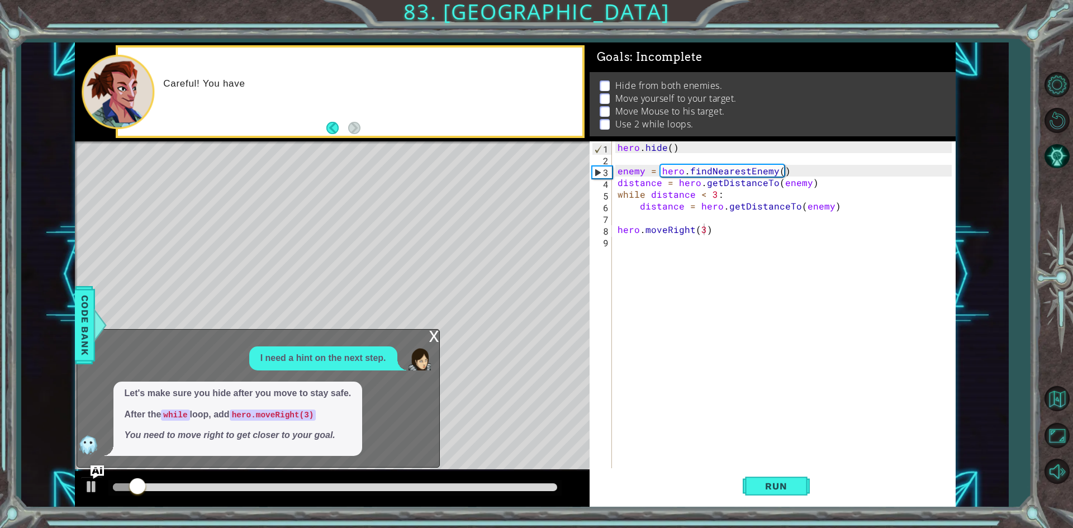
click at [430, 333] on div "x" at bounding box center [434, 335] width 10 height 11
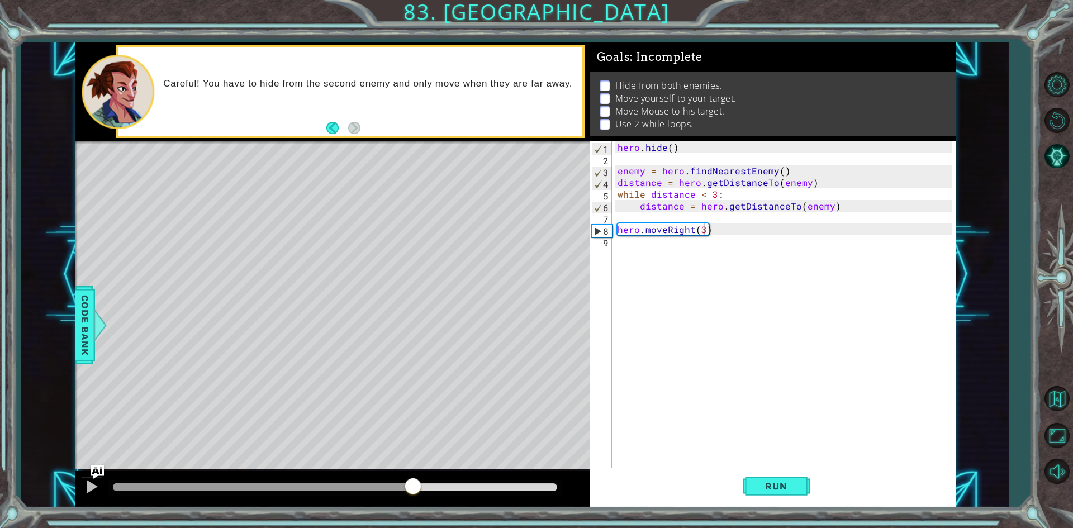
drag, startPoint x: 231, startPoint y: 482, endPoint x: 413, endPoint y: 505, distance: 183.1
click at [413, 505] on div at bounding box center [332, 489] width 515 height 36
type textarea "hero.moveRight(3 )"
click at [676, 261] on div "hero . hide ( ) enemy = hero . findNearestEnemy ( ) distance = hero . getDistan…" at bounding box center [787, 317] width 342 height 352
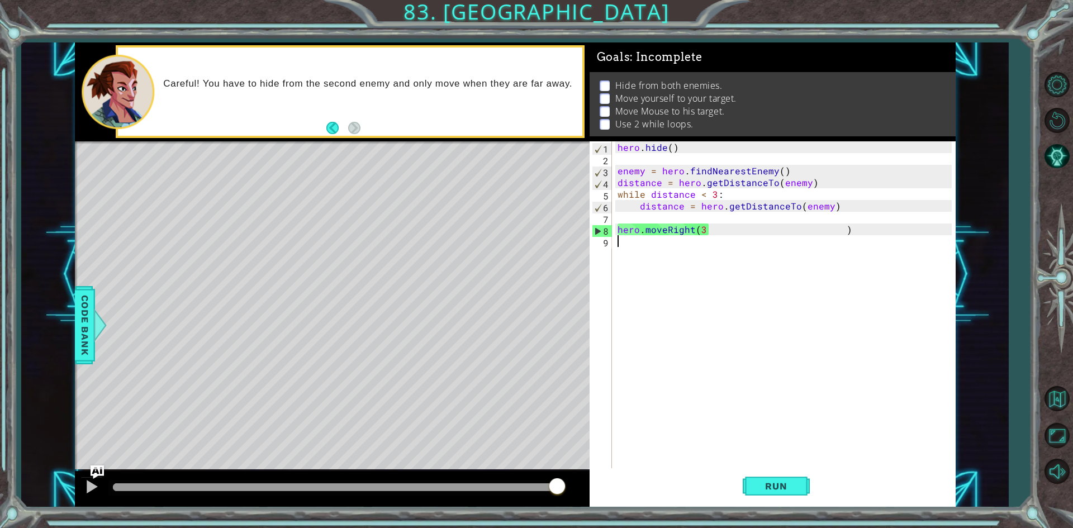
type textarea "g"
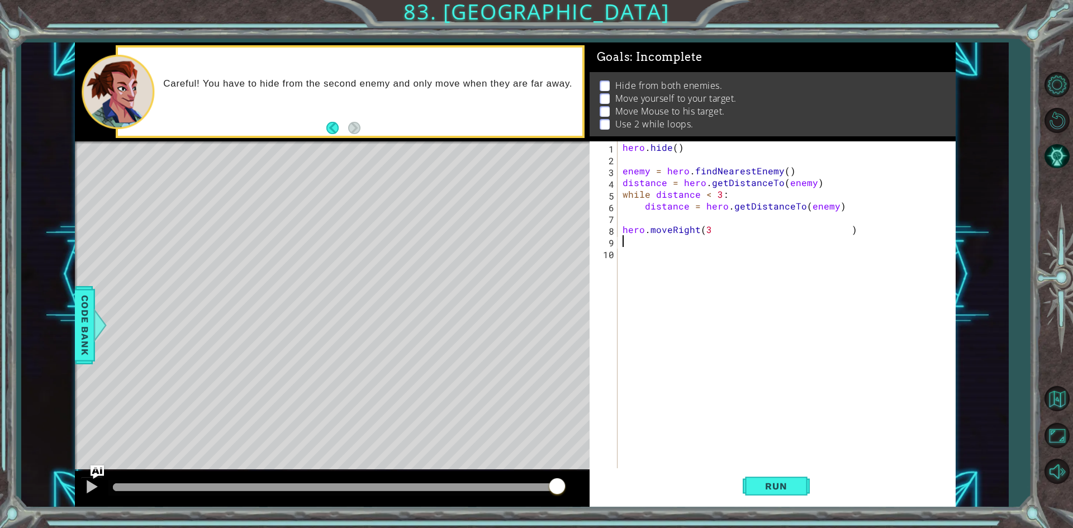
type textarea "h"
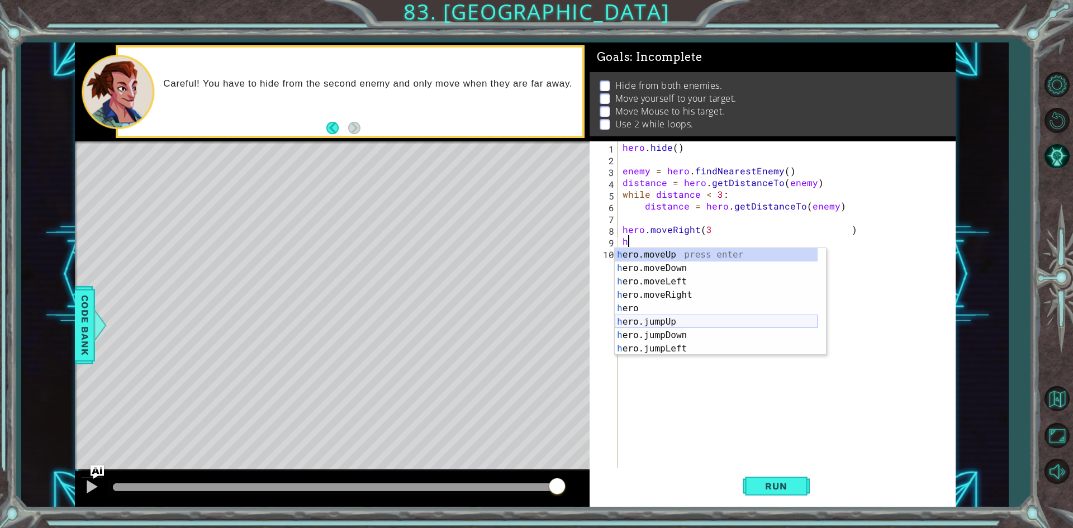
scroll to position [201, 0]
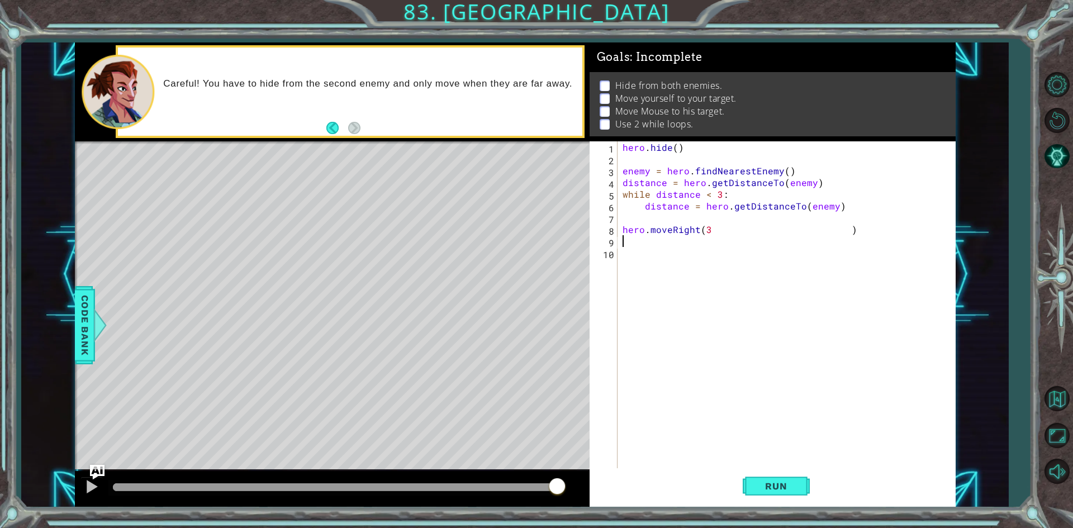
click at [96, 470] on img "Ask AI" at bounding box center [96, 472] width 15 height 15
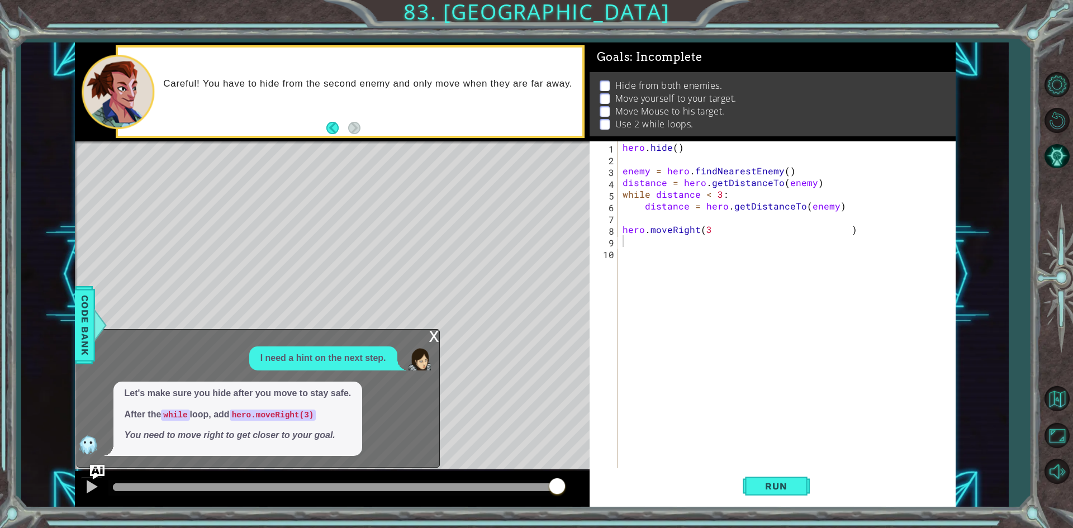
click at [101, 470] on img "Ask AI" at bounding box center [96, 472] width 15 height 15
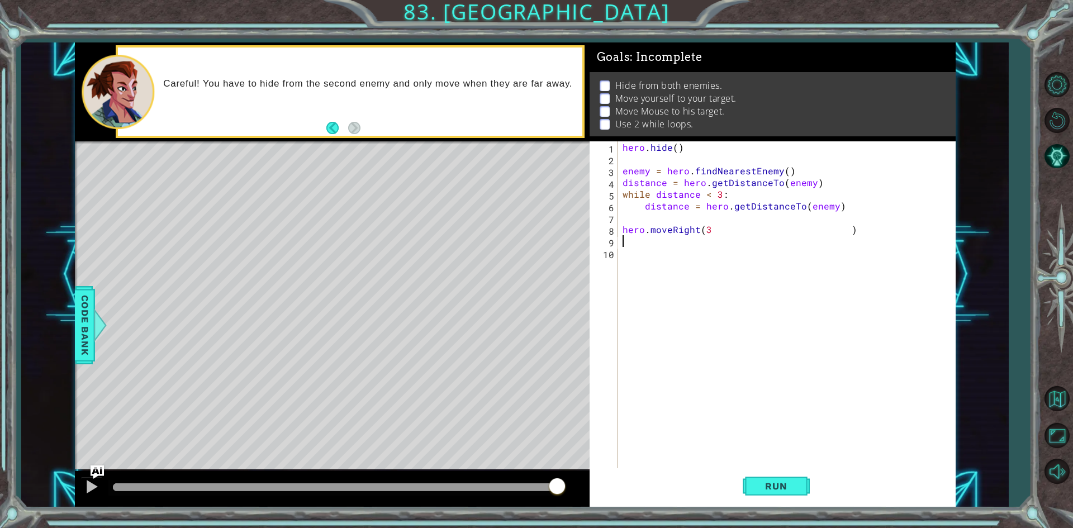
click at [625, 239] on div "hero . hide ( ) enemy = hero . findNearestEnemy ( ) distance = hero . getDistan…" at bounding box center [789, 317] width 337 height 352
click at [100, 469] on img "Ask AI" at bounding box center [96, 472] width 15 height 15
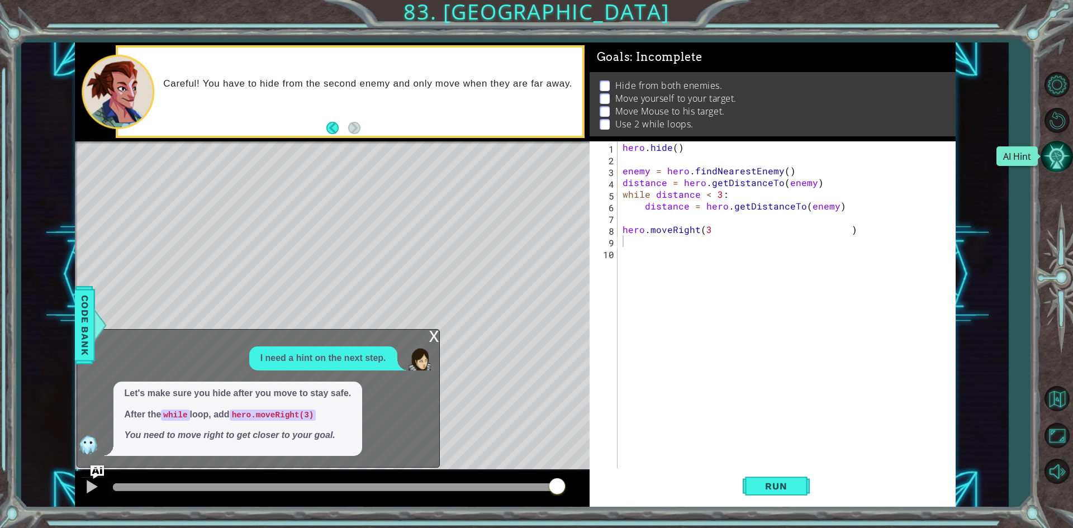
click at [1061, 157] on button "AI Hint" at bounding box center [1057, 156] width 32 height 32
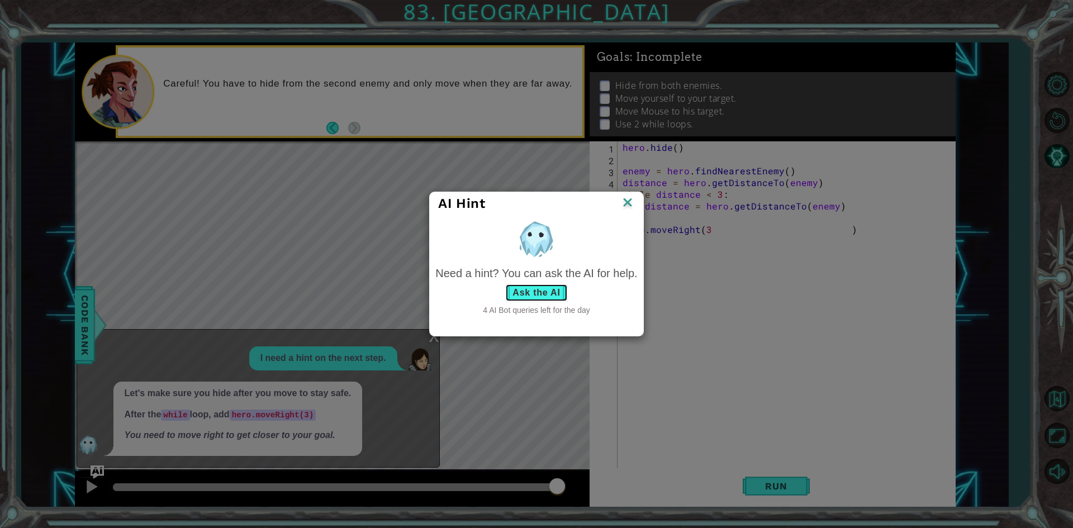
click at [541, 290] on button "Ask the AI" at bounding box center [536, 293] width 62 height 18
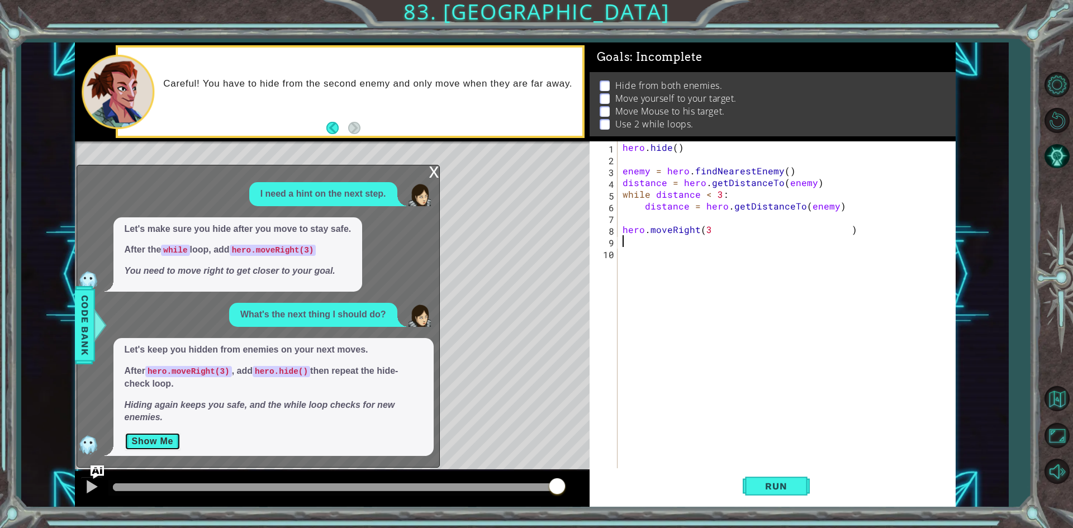
click at [163, 443] on button "Show Me" at bounding box center [153, 442] width 56 height 18
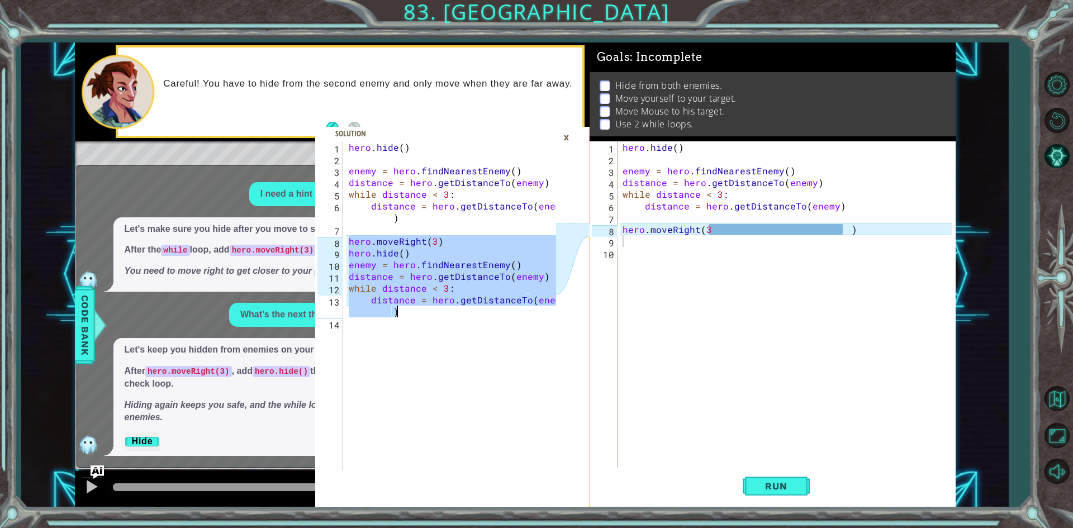
drag, startPoint x: 348, startPoint y: 241, endPoint x: 461, endPoint y: 313, distance: 134.0
click at [461, 313] on div "hero . hide ( ) enemy = hero . findNearestEnemy ( ) distance = hero . getDistan…" at bounding box center [454, 317] width 215 height 352
type textarea "while distance < 3: distance = hero.getDistanceTo(enemy)"
click at [1061, 127] on button "Restart Level" at bounding box center [1057, 121] width 32 height 32
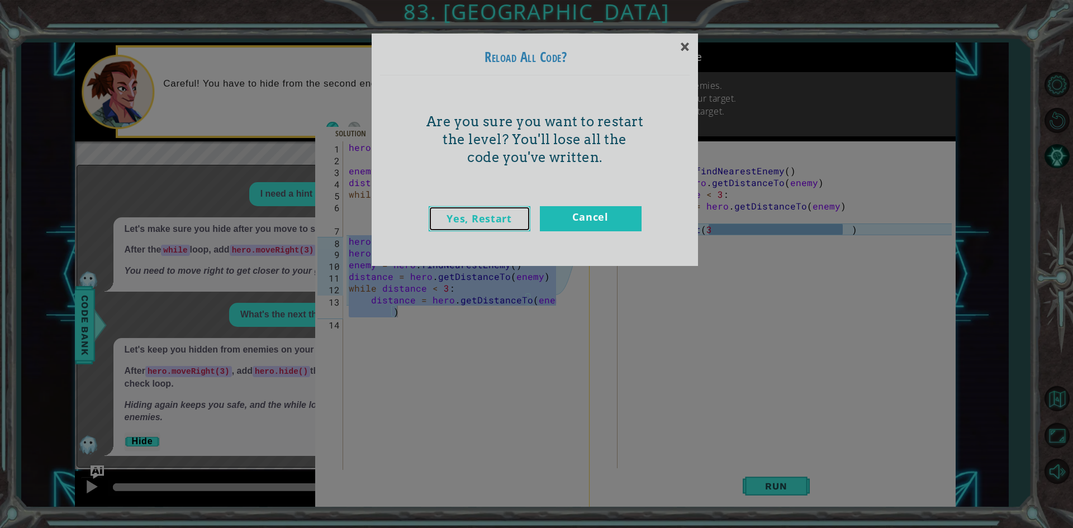
click at [485, 214] on link "Yes, Restart" at bounding box center [480, 218] width 102 height 25
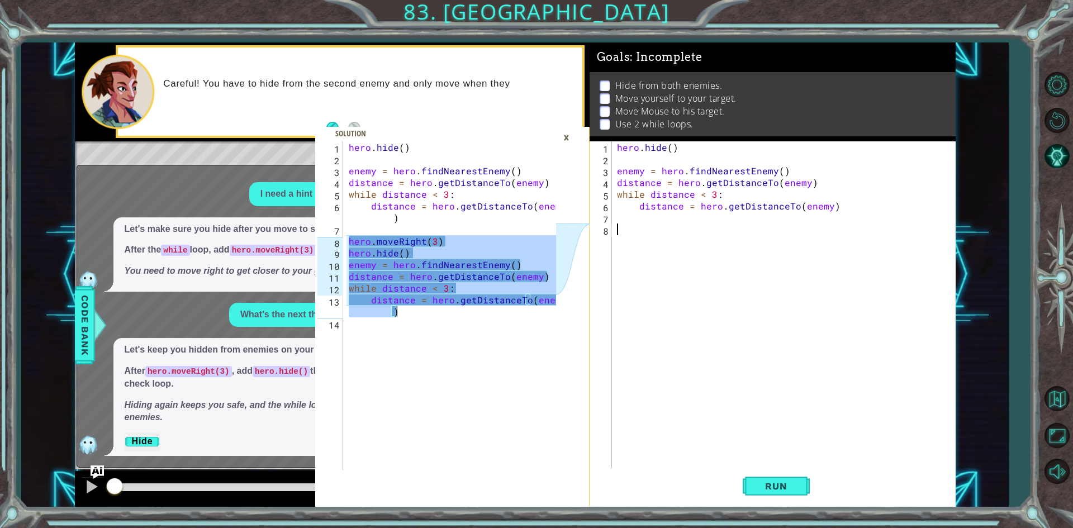
paste textarea "distance = hero.getDistanceTo(enemy)"
type textarea "distance = hero.getDistanceTo(enemy)"
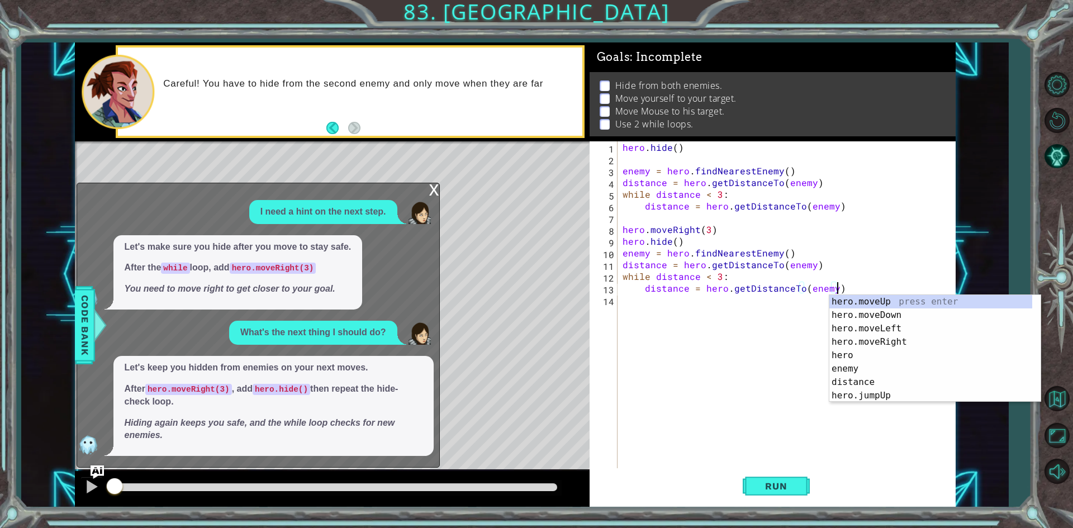
scroll to position [0, 0]
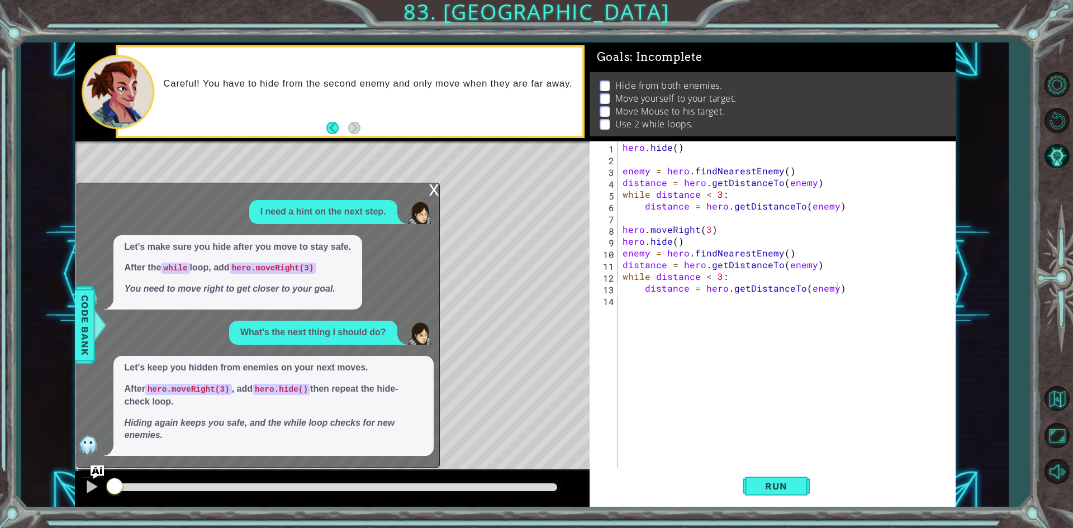
click at [438, 189] on div "x" at bounding box center [434, 188] width 10 height 11
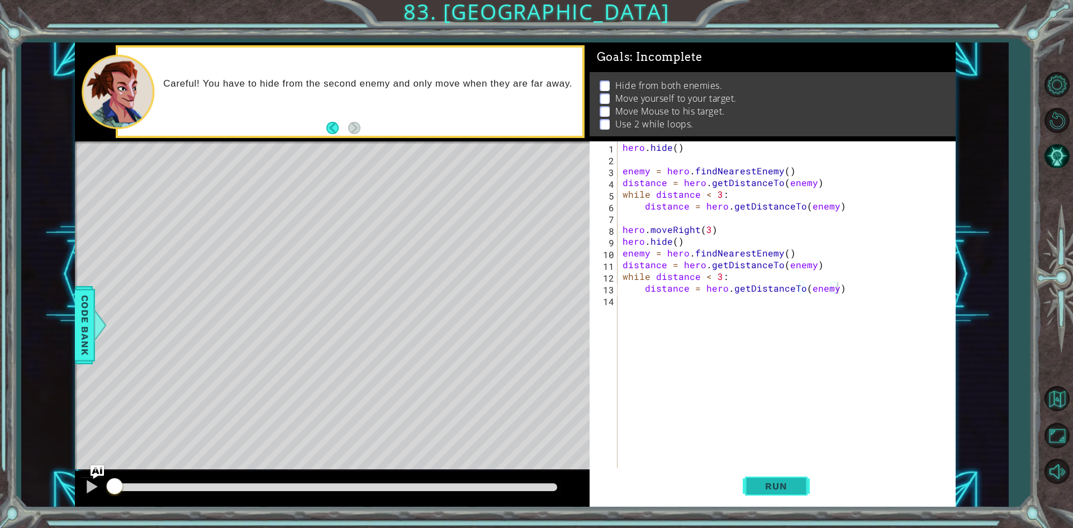
click at [781, 490] on span "Run" at bounding box center [776, 486] width 44 height 11
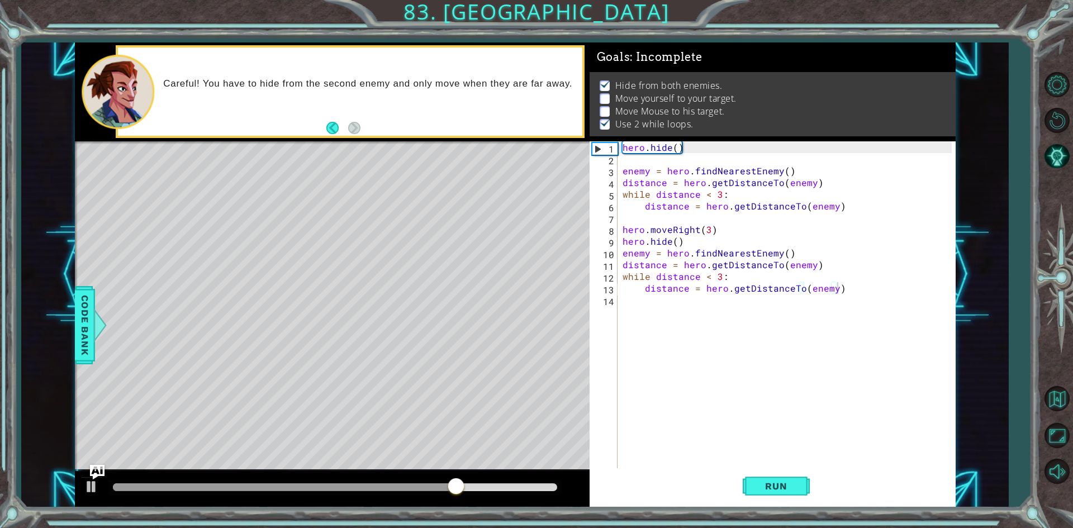
click at [94, 474] on img "Ask AI" at bounding box center [96, 472] width 15 height 15
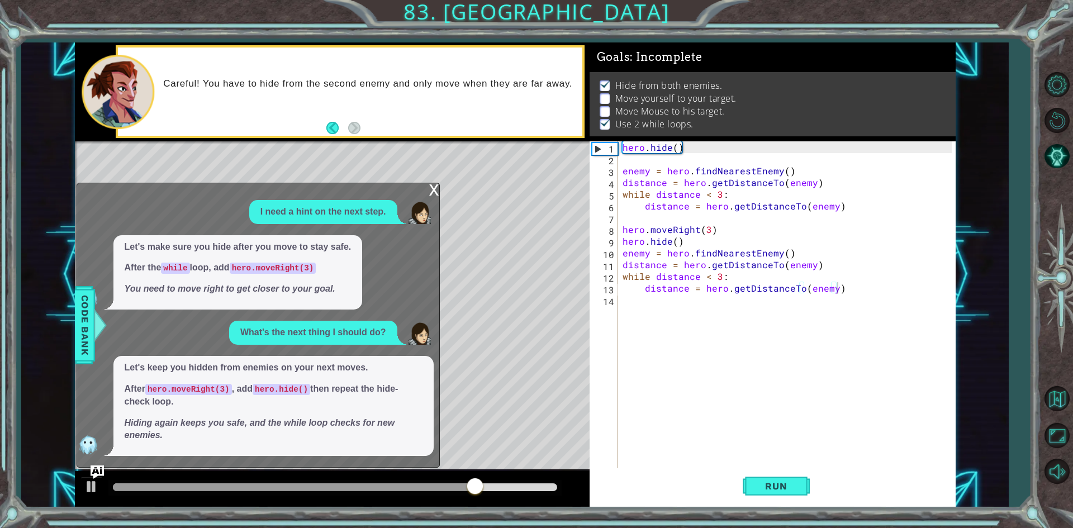
click at [433, 191] on div "x" at bounding box center [434, 188] width 10 height 11
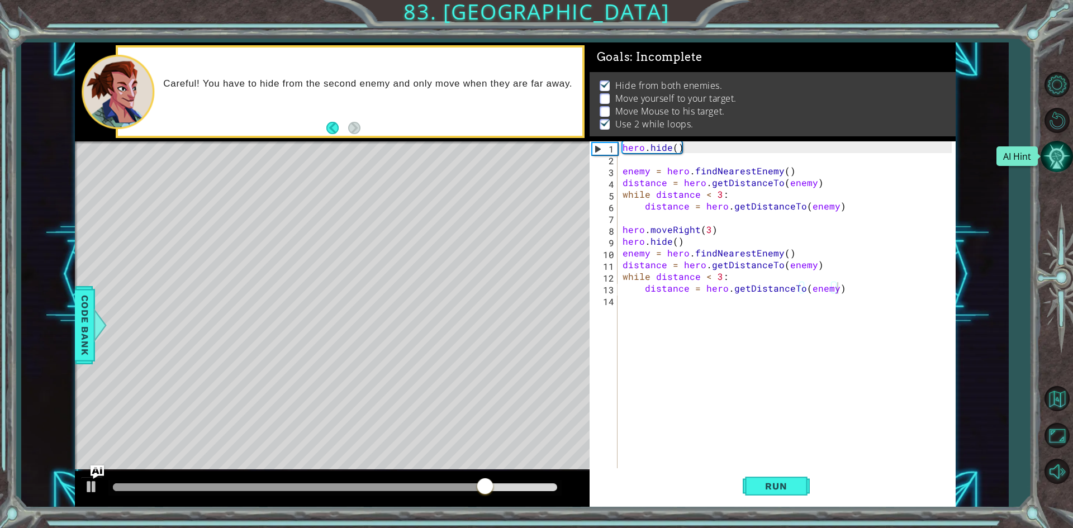
click at [1065, 145] on button "AI Hint" at bounding box center [1057, 156] width 32 height 32
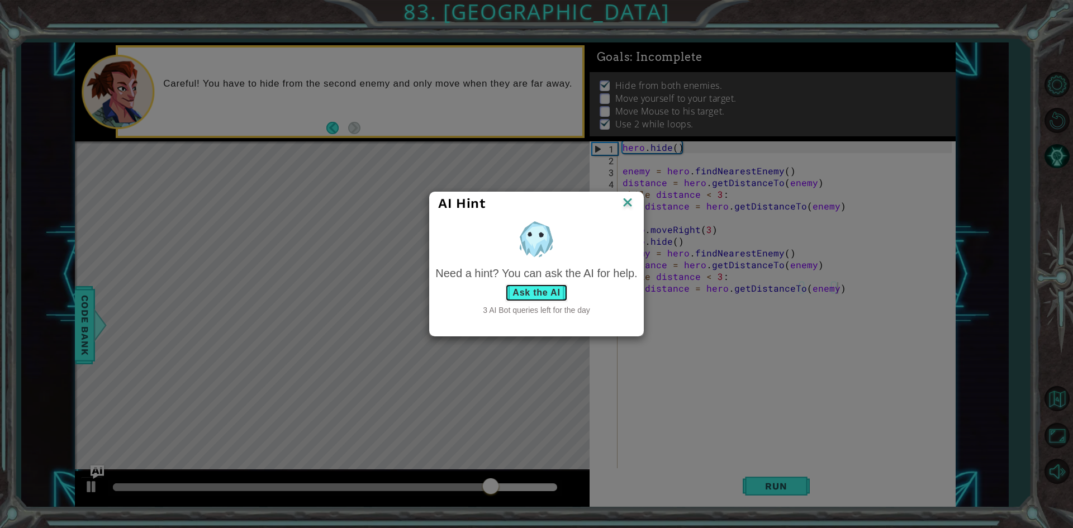
click at [538, 294] on button "Ask the AI" at bounding box center [536, 293] width 62 height 18
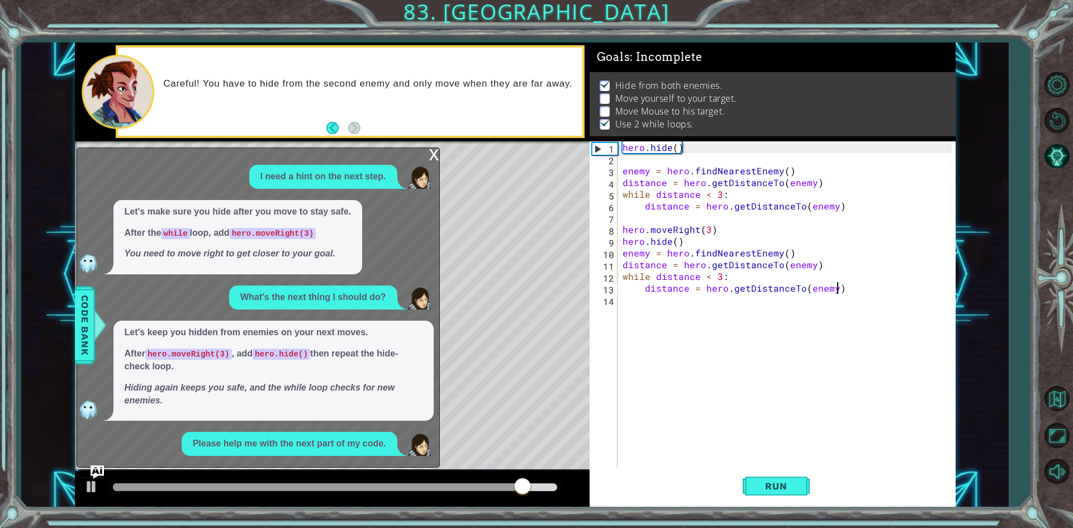
scroll to position [89, 0]
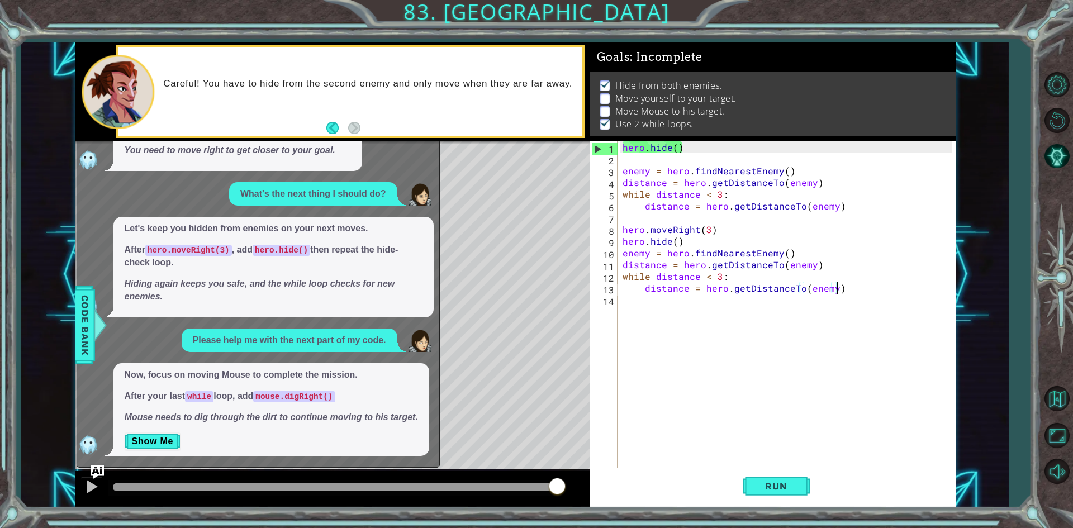
click at [164, 454] on div "Now, focus on moving Mouse to complete the mission. After your last while loop,…" at bounding box center [271, 409] width 316 height 93
click at [165, 451] on button "Show Me" at bounding box center [153, 442] width 56 height 18
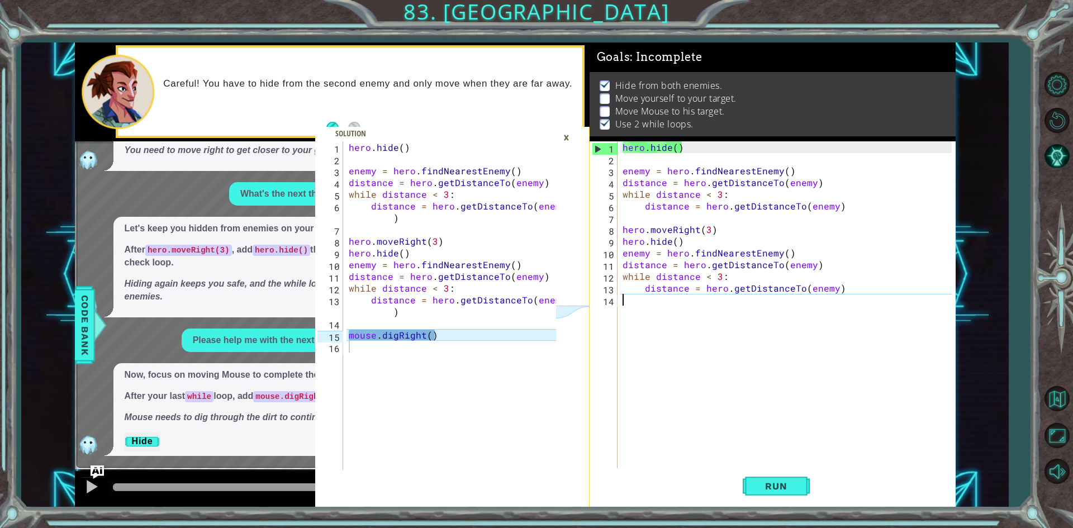
click at [625, 296] on div "hero . hide ( ) enemy = hero . findNearestEnemy ( ) distance = hero . getDistan…" at bounding box center [789, 317] width 337 height 352
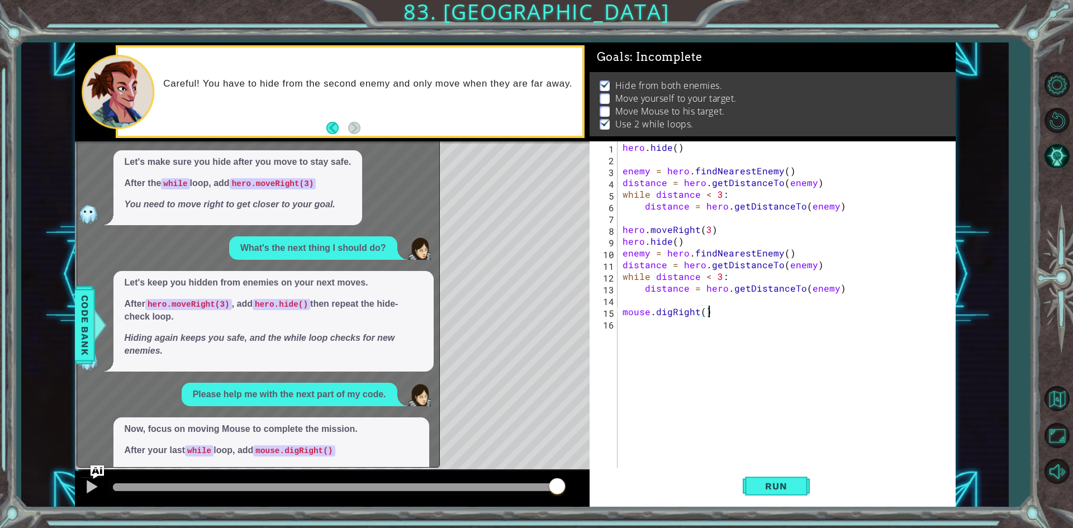
scroll to position [15, 0]
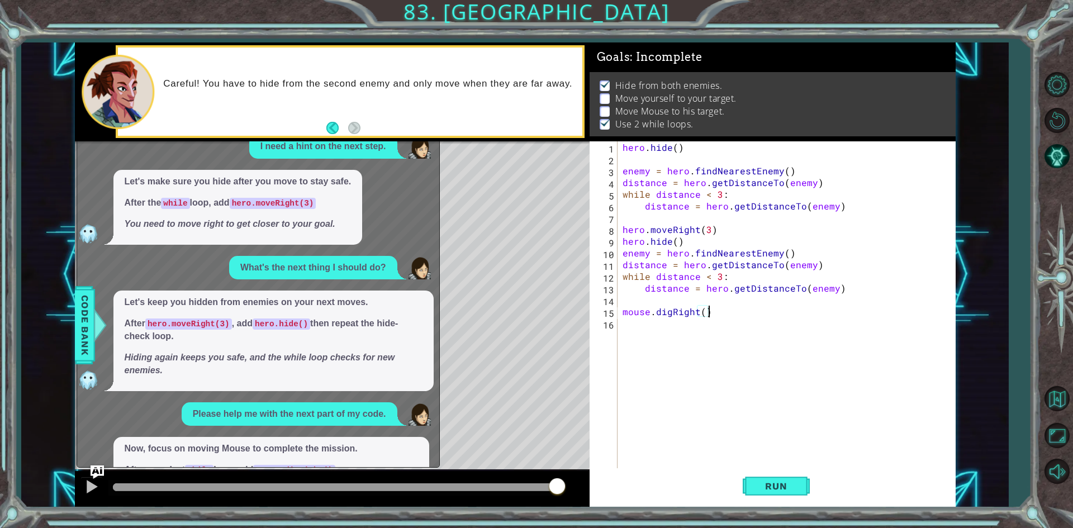
type textarea "mouse.digRight()"
drag, startPoint x: 461, startPoint y: 274, endPoint x: 468, endPoint y: 280, distance: 9.1
click at [465, 280] on div "Level Map" at bounding box center [333, 305] width 517 height 329
click at [768, 479] on button "Run" at bounding box center [776, 487] width 67 height 36
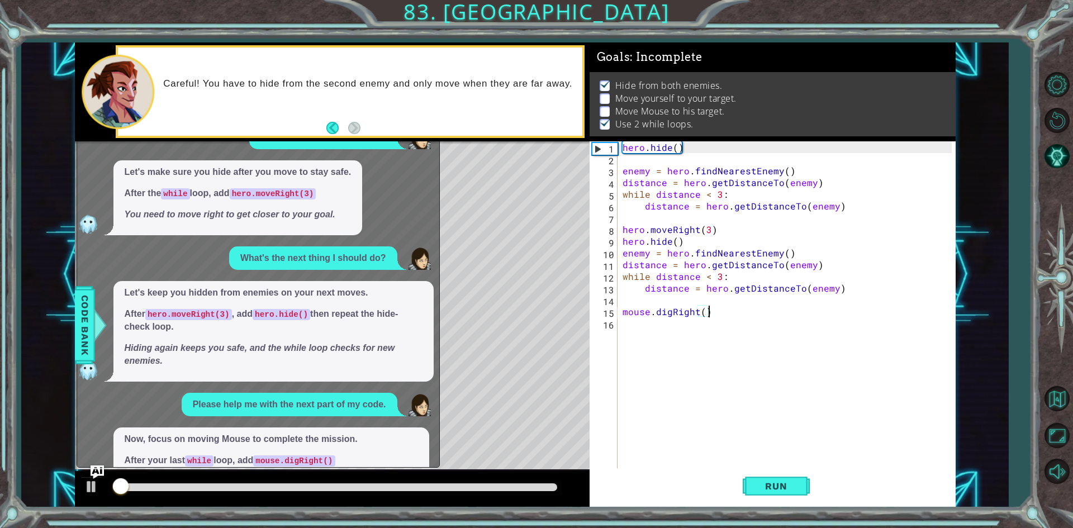
scroll to position [0, 0]
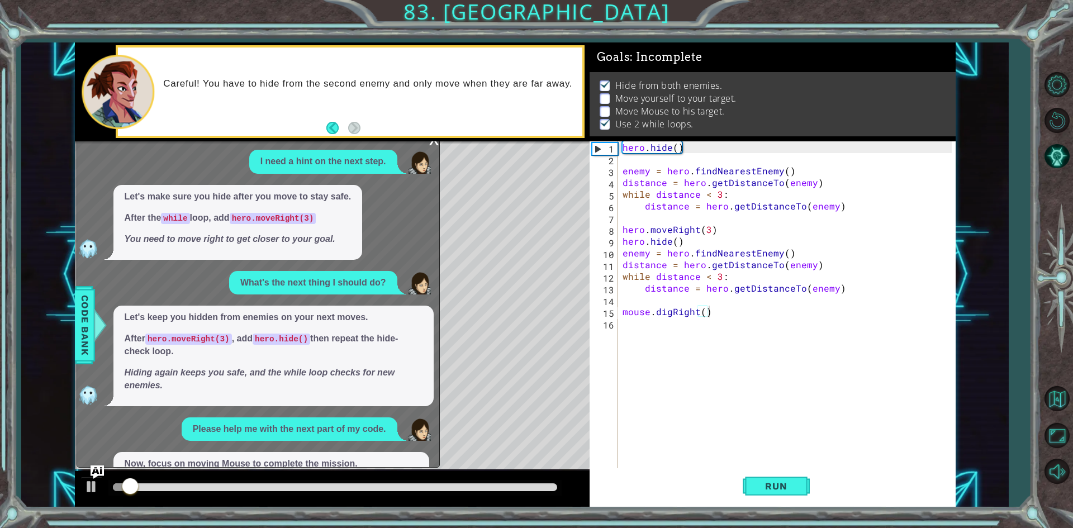
click at [433, 141] on div "Careful! You have to hide from the second enemy and only move when they are far…" at bounding box center [332, 91] width 515 height 99
click at [432, 143] on div "x" at bounding box center [434, 138] width 10 height 11
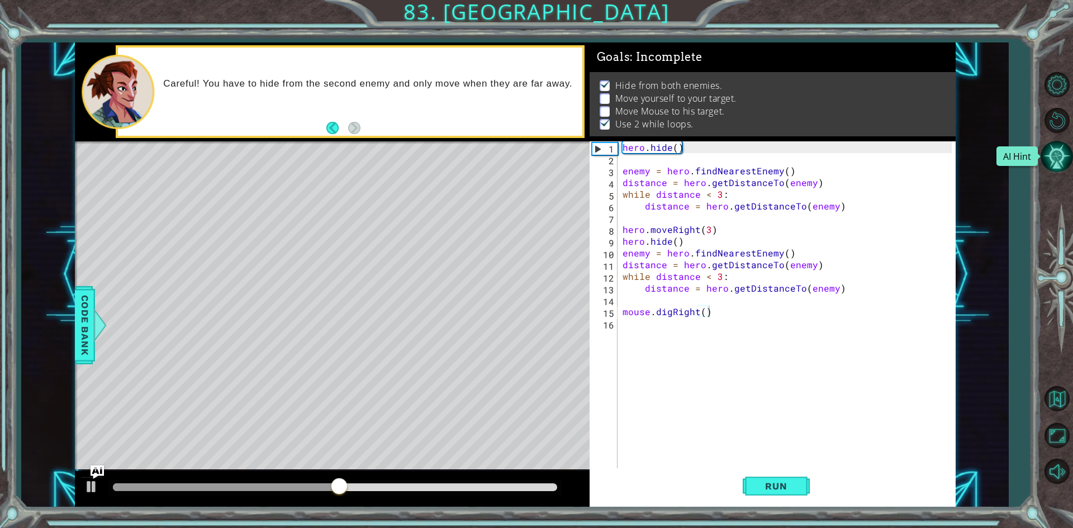
click at [1065, 148] on button "AI Hint" at bounding box center [1057, 156] width 32 height 32
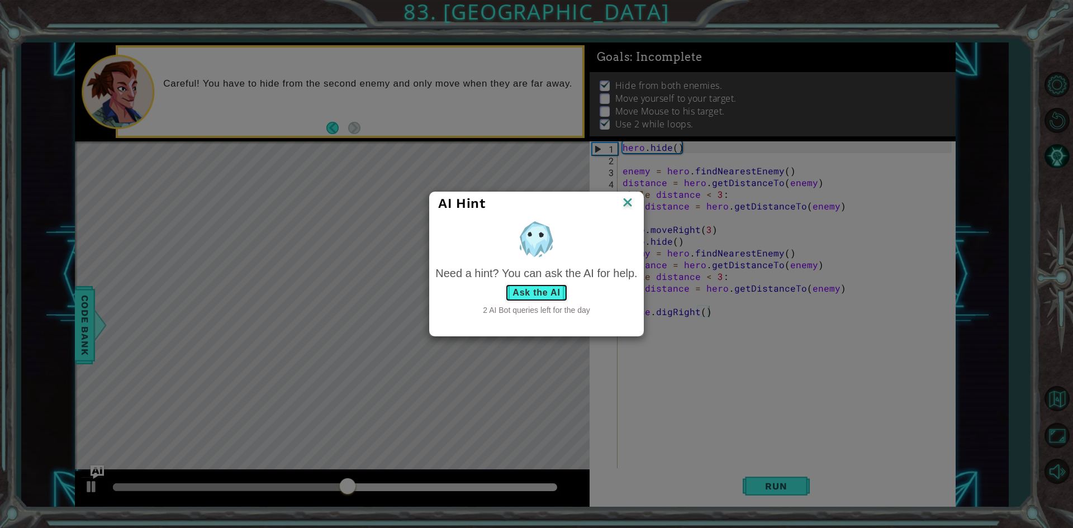
click at [548, 295] on button "Ask the AI" at bounding box center [536, 293] width 62 height 18
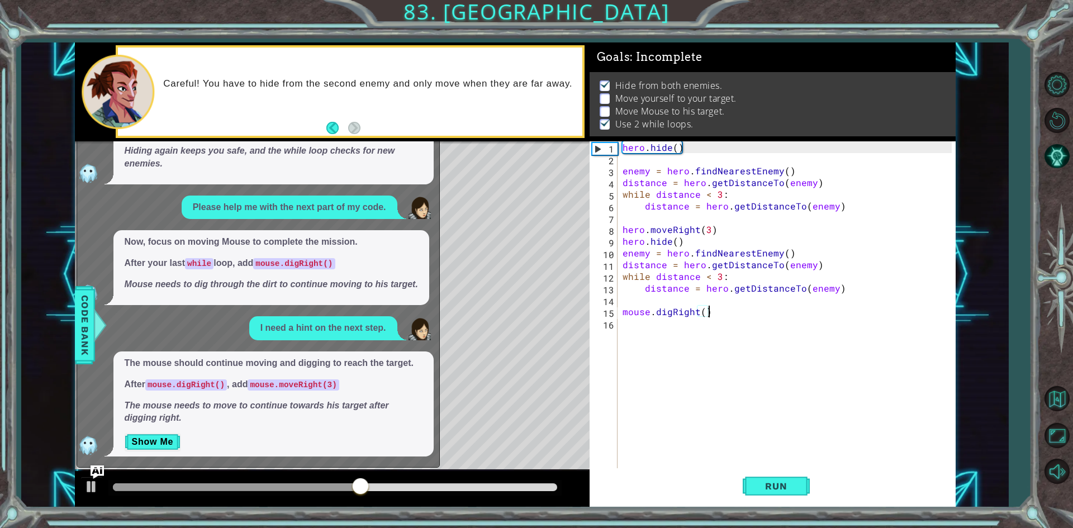
scroll to position [223, 0]
click at [170, 442] on button "Show Me" at bounding box center [153, 442] width 56 height 18
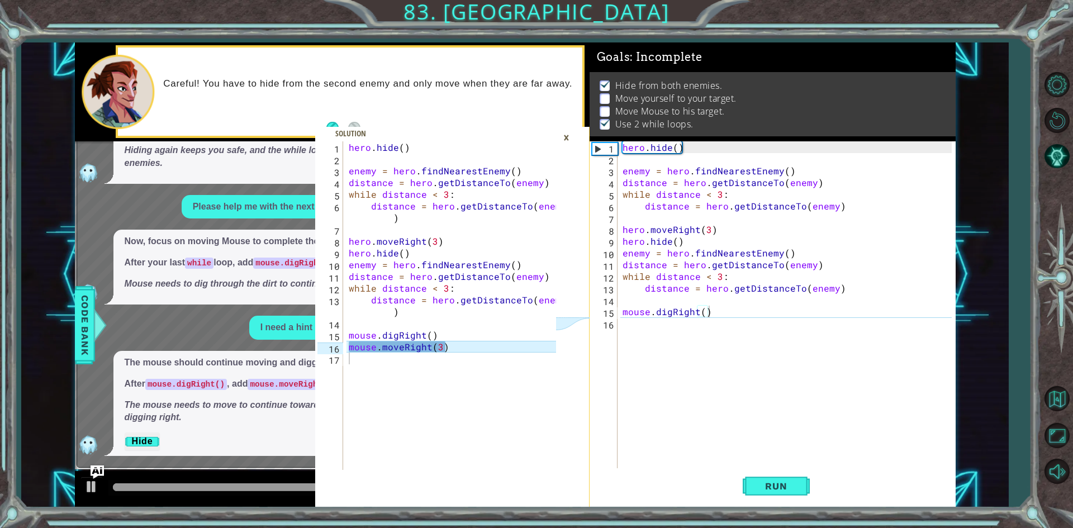
scroll to position [0, 0]
click at [644, 337] on div "hero . hide ( ) enemy = hero . findNearestEnemy ( ) distance = hero . getDistan…" at bounding box center [789, 317] width 337 height 352
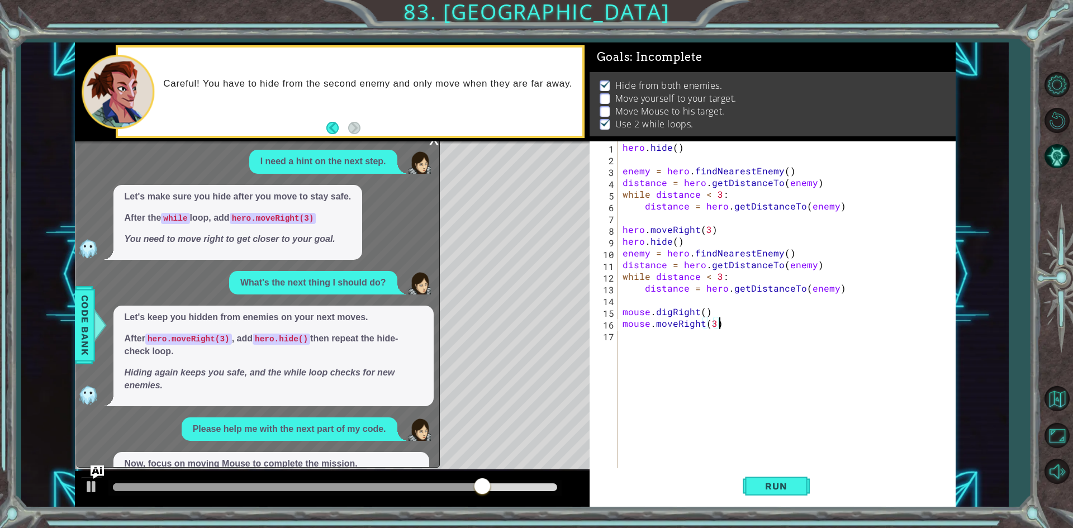
type textarea "mouse.moveRight(3)"
click at [431, 143] on div "x" at bounding box center [434, 138] width 10 height 11
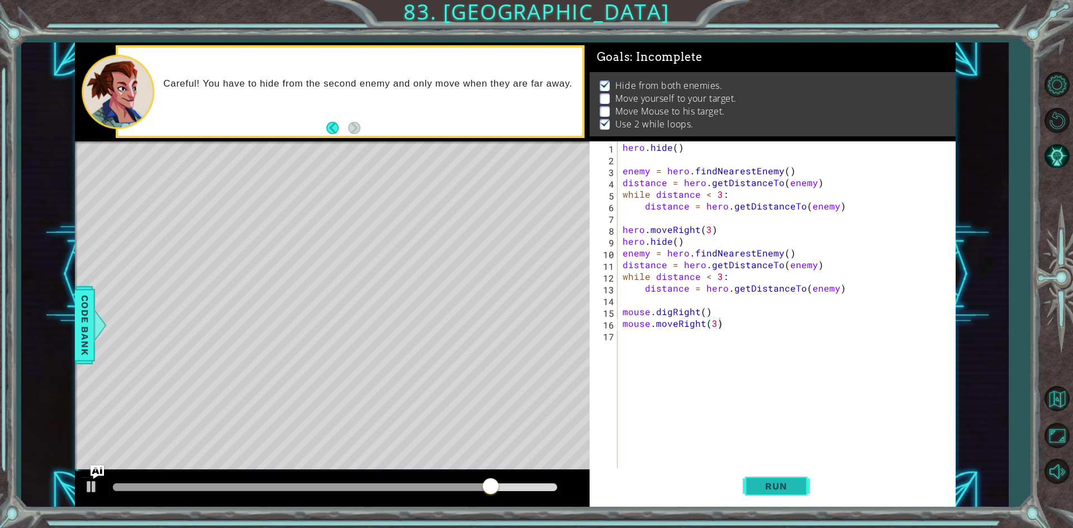
click at [768, 485] on span "Run" at bounding box center [776, 486] width 44 height 11
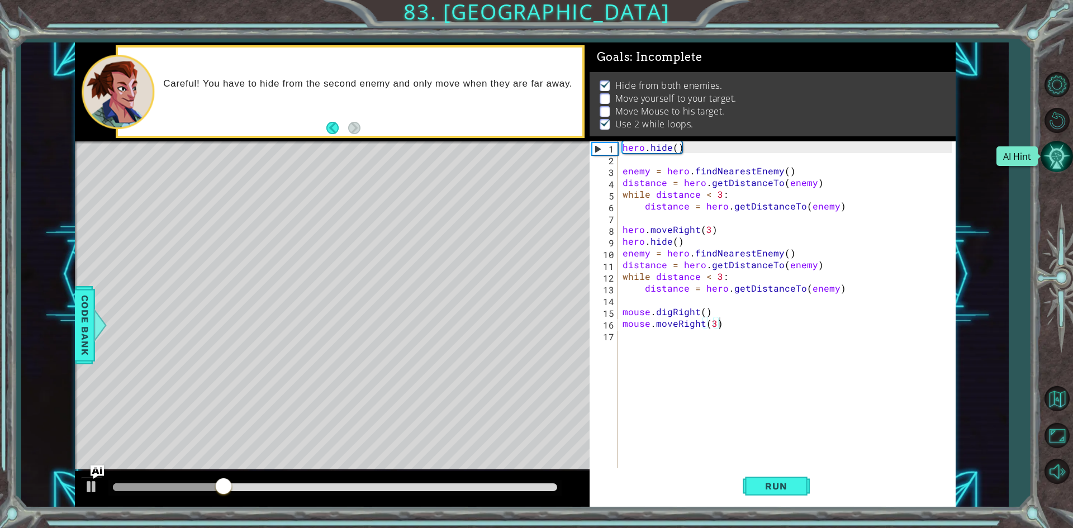
click at [1065, 171] on button "AI Hint" at bounding box center [1057, 156] width 32 height 32
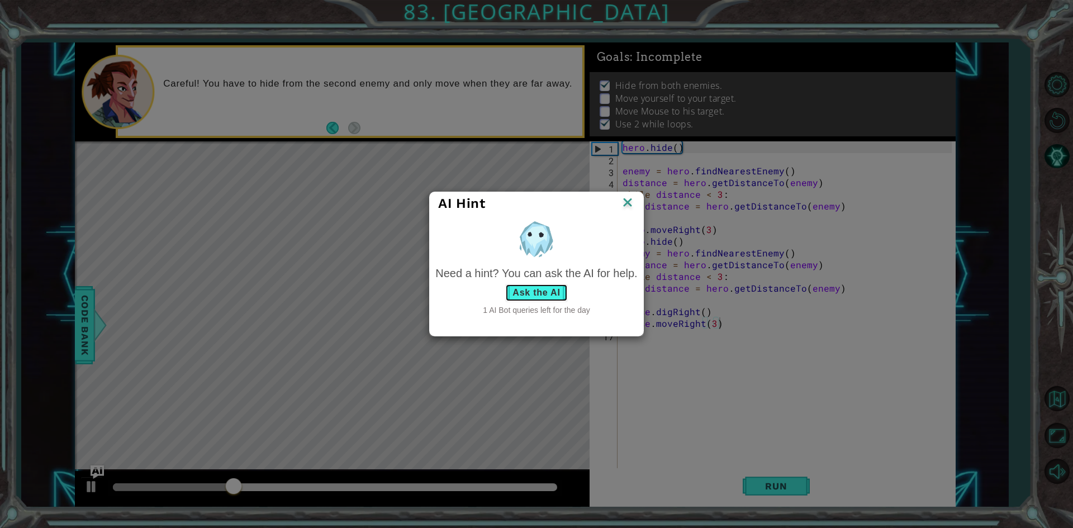
click at [533, 291] on button "Ask the AI" at bounding box center [536, 293] width 62 height 18
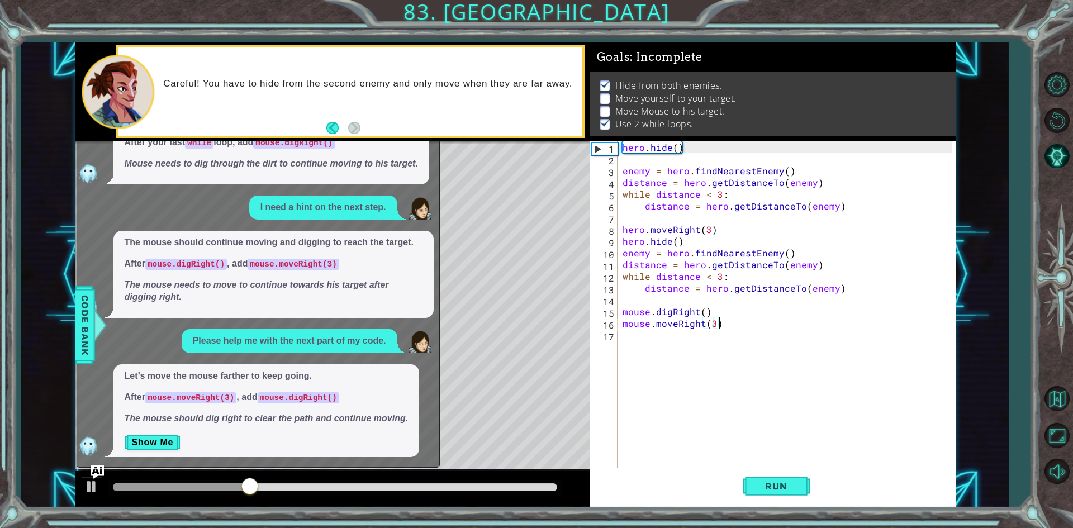
scroll to position [343, 0]
click at [173, 448] on button "Show Me" at bounding box center [153, 442] width 56 height 18
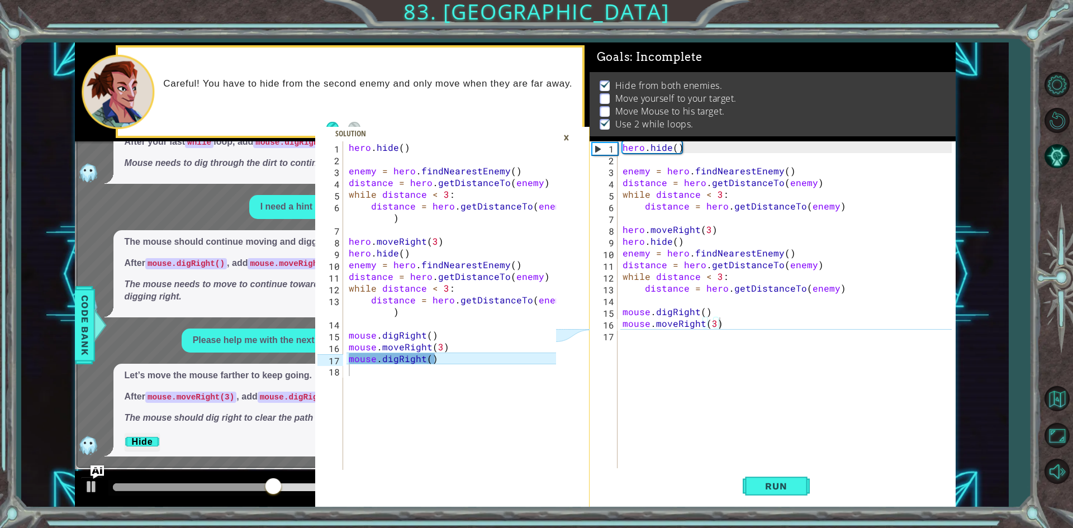
scroll to position [0, 0]
click at [655, 333] on div "hero . hide ( ) enemy = hero . findNearestEnemy ( ) distance = hero . getDistan…" at bounding box center [789, 317] width 337 height 352
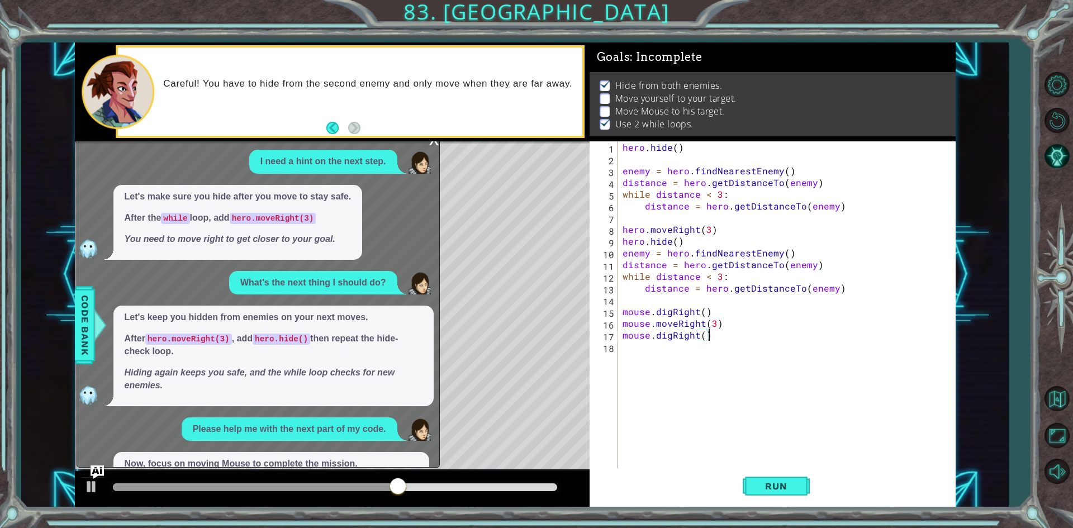
type textarea "mouse.digRight()"
click at [433, 142] on div "x" at bounding box center [434, 138] width 10 height 11
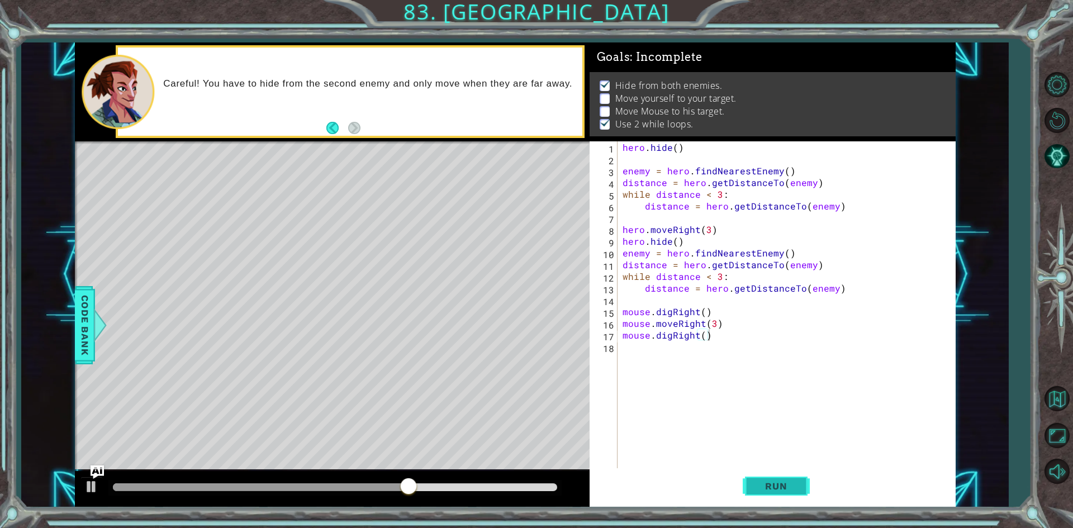
click at [785, 477] on button "Run" at bounding box center [776, 487] width 67 height 36
drag, startPoint x: 182, startPoint y: 481, endPoint x: 361, endPoint y: 489, distance: 179.1
click at [361, 489] on div at bounding box center [362, 487] width 20 height 20
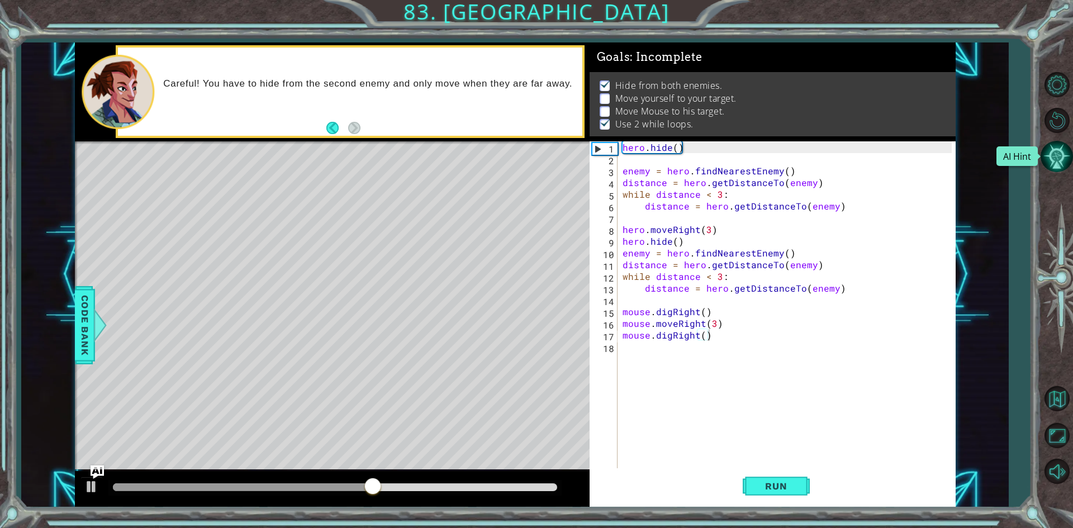
click at [1065, 164] on button "AI Hint" at bounding box center [1057, 156] width 32 height 32
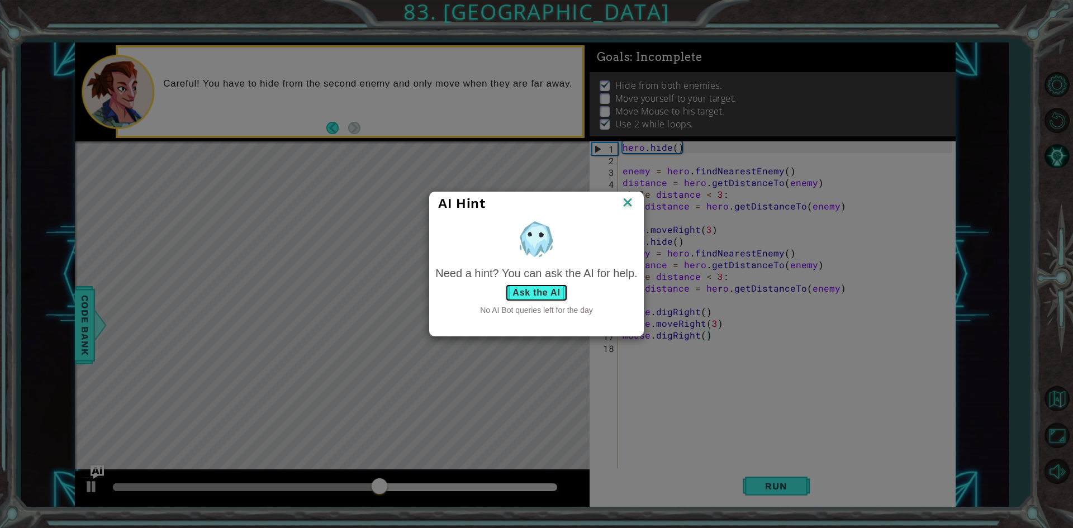
click at [549, 297] on button "Ask the AI" at bounding box center [536, 293] width 62 height 18
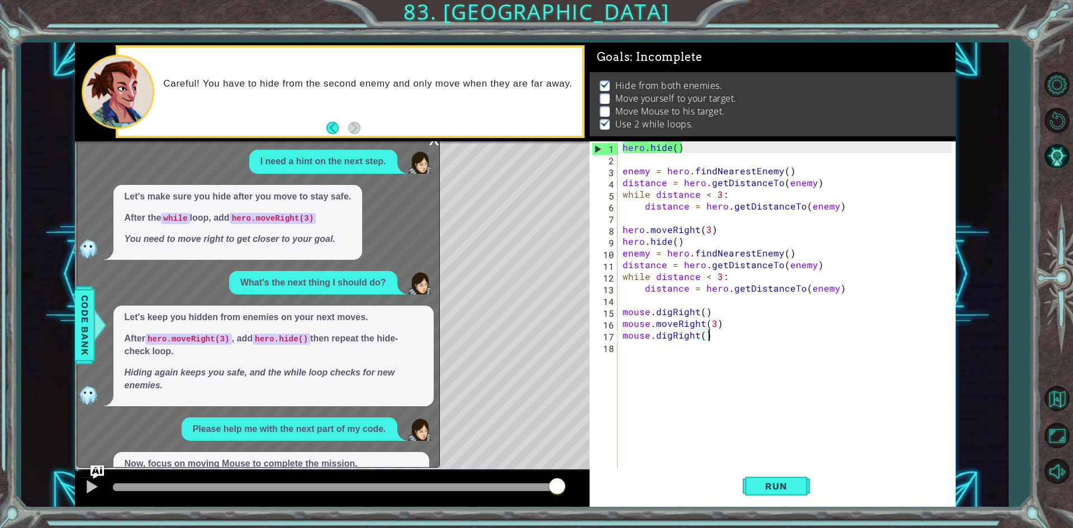
click at [433, 141] on div "while distance < 3: distance = hero.getDistanceTo(enemy) 1 2 3 4 5 6 7 8 9 10 1…" at bounding box center [515, 274] width 881 height 465
click at [433, 142] on div "x" at bounding box center [434, 138] width 10 height 11
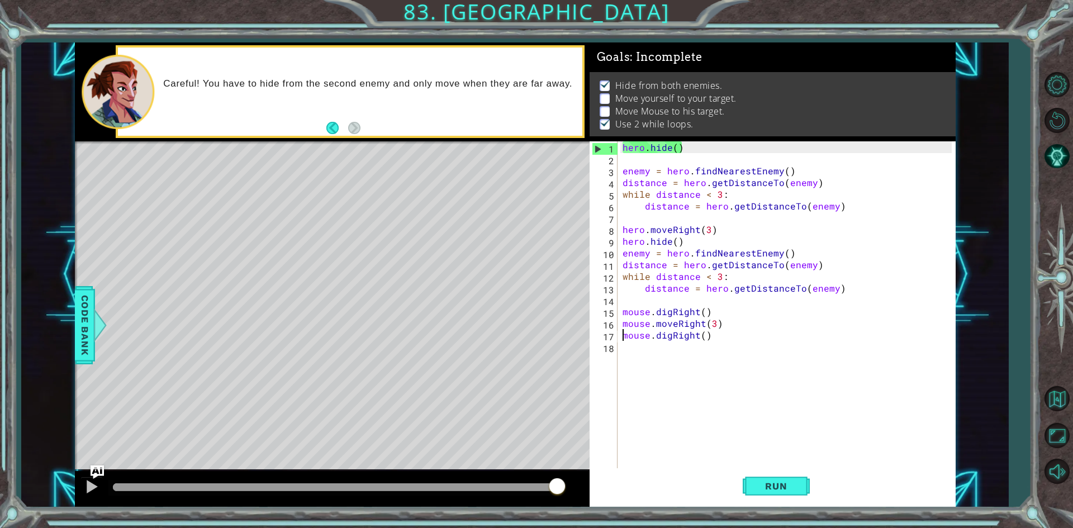
click at [623, 337] on div "hero . hide ( ) enemy = hero . findNearestEnemy ( ) distance = hero . getDistan…" at bounding box center [789, 317] width 337 height 352
click at [630, 343] on div "hero . hide ( ) enemy = hero . findNearestEnemy ( ) distance = hero . getDistan…" at bounding box center [789, 317] width 337 height 352
click at [781, 484] on span "Run" at bounding box center [776, 486] width 44 height 11
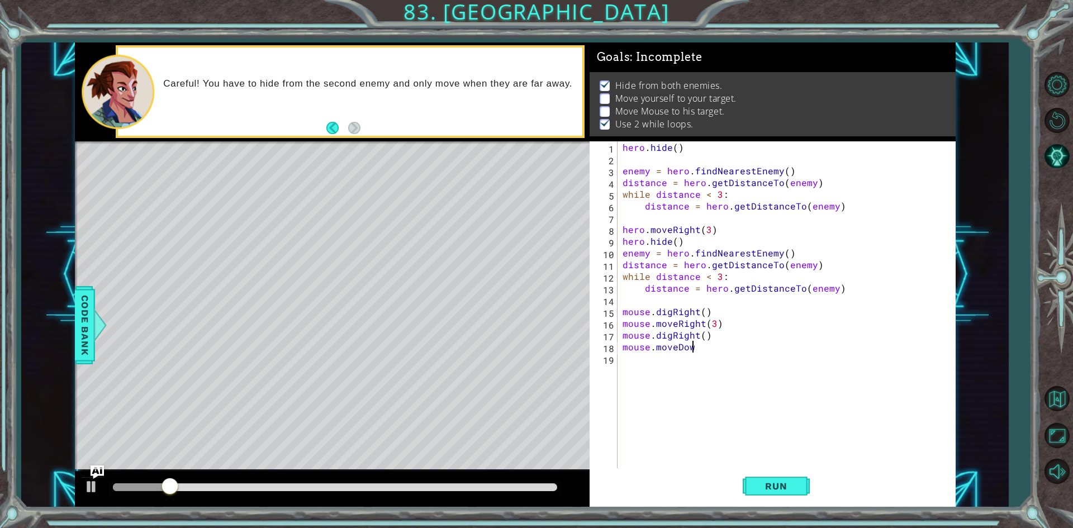
scroll to position [0, 4]
drag, startPoint x: 190, startPoint y: 480, endPoint x: 343, endPoint y: 513, distance: 157.1
click at [343, 513] on div "while distance < 3: distance = hero.getDistanceTo(enemy) 1 2 3 4 5 6 7 8 9 10 1…" at bounding box center [536, 264] width 1073 height 528
click at [783, 503] on button "Run" at bounding box center [776, 487] width 67 height 36
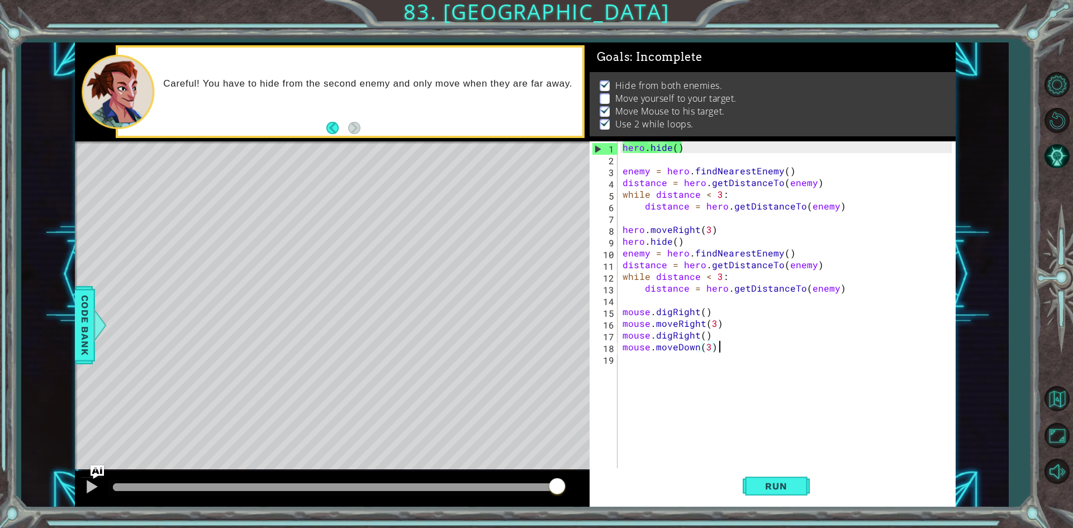
type textarea "mouse.moveDown(3)"
click at [668, 369] on div "hero . hide ( ) enemy = hero . findNearestEnemy ( ) distance = hero . getDistan…" at bounding box center [789, 317] width 337 height 352
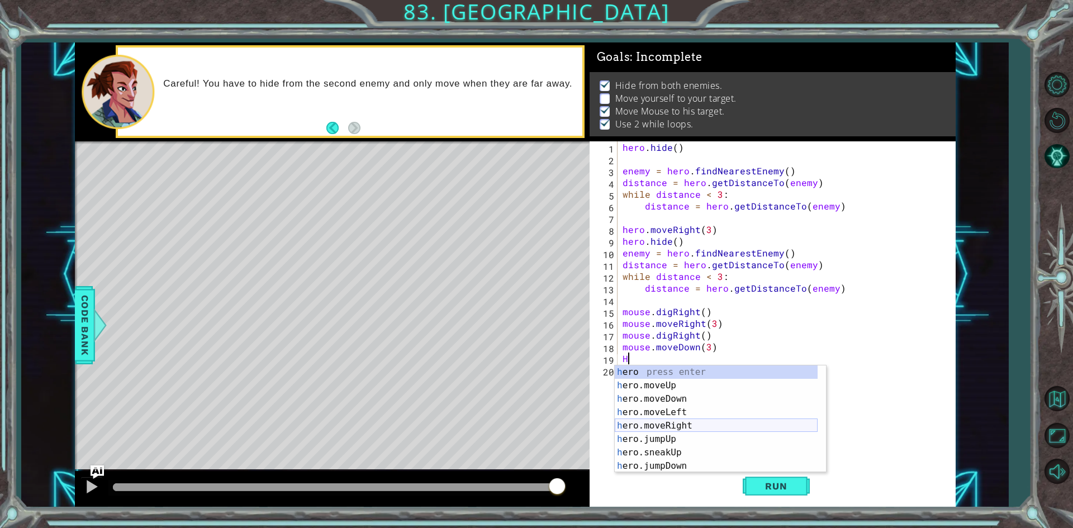
click at [661, 427] on div "h ero press enter h ero.moveUp press enter h ero.moveDown press enter h ero.mov…" at bounding box center [716, 433] width 203 height 134
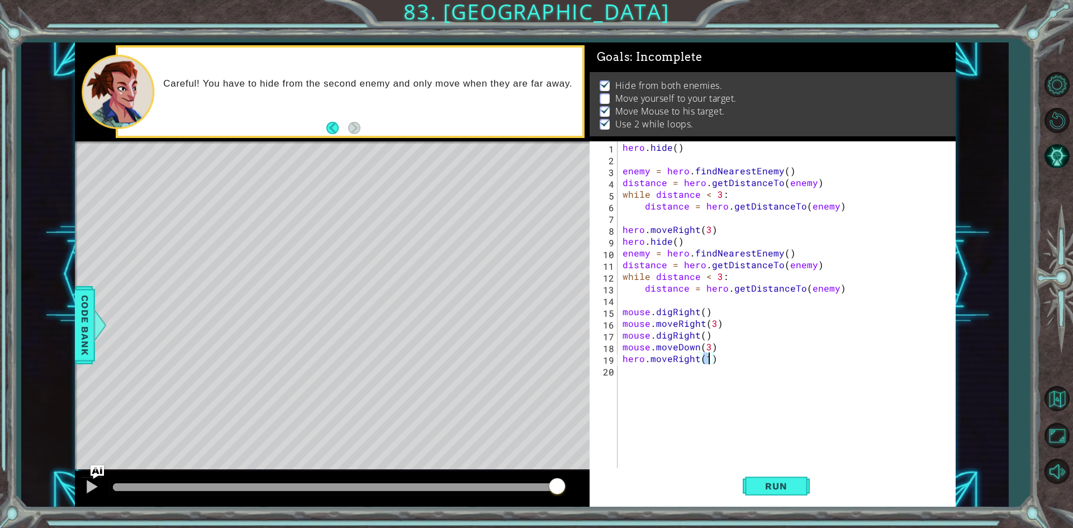
scroll to position [0, 5]
type textarea "hero.moveRight(3)"
click at [792, 472] on button "Run" at bounding box center [776, 487] width 67 height 36
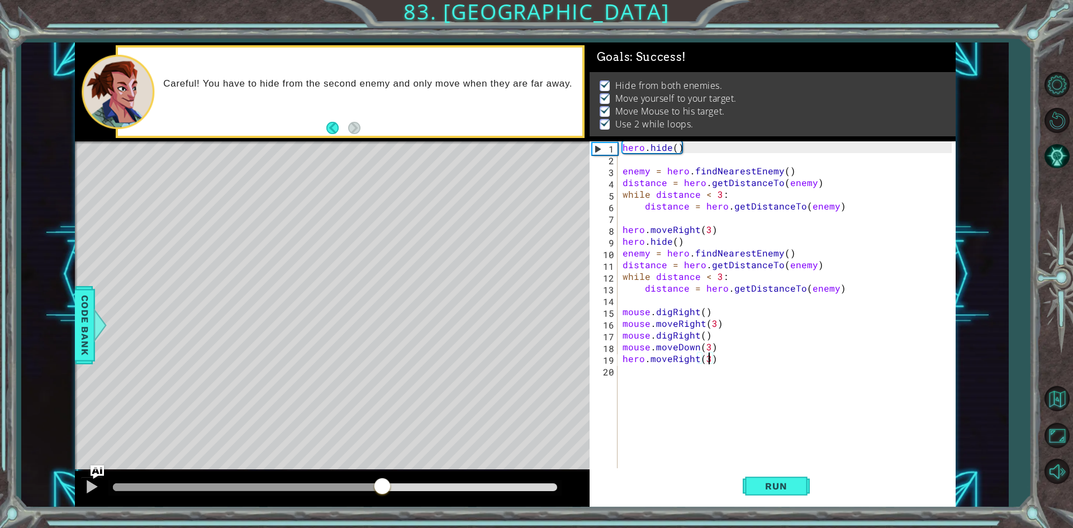
drag, startPoint x: 145, startPoint y: 486, endPoint x: 510, endPoint y: 508, distance: 365.7
click at [496, 508] on div "while distance < 3: distance = hero.getDistanceTo(enemy) 1 2 3 4 5 6 7 8 9 10 1…" at bounding box center [536, 264] width 1073 height 528
drag, startPoint x: 522, startPoint y: 477, endPoint x: 557, endPoint y: 481, distance: 35.4
click at [557, 481] on div at bounding box center [557, 487] width 20 height 20
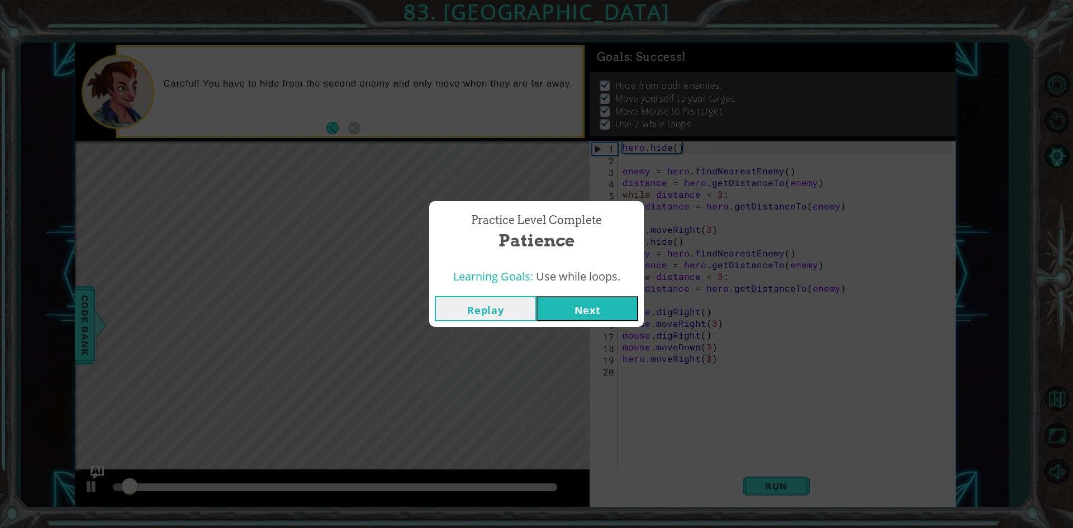
click at [598, 307] on button "Next" at bounding box center [588, 308] width 102 height 25
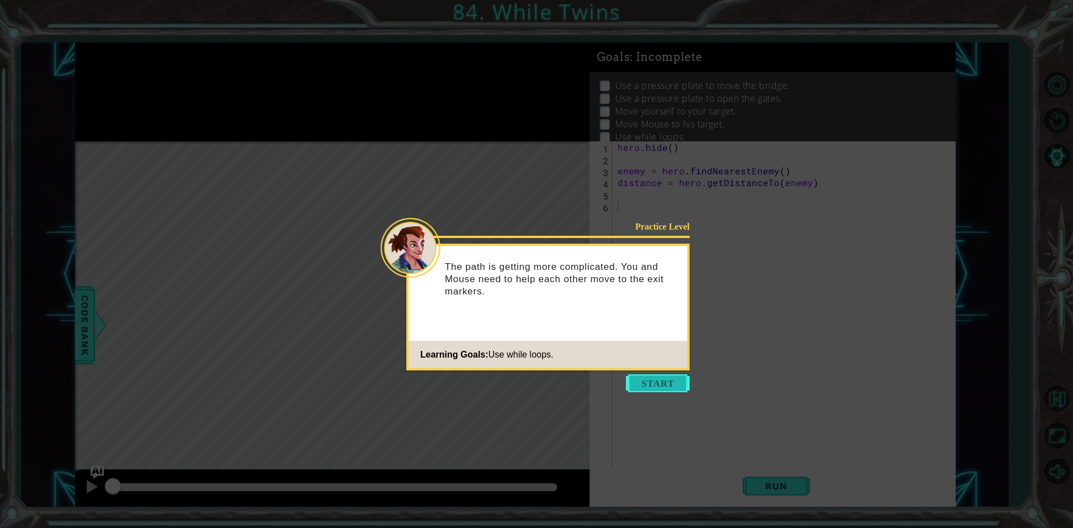
click at [649, 382] on button "Start" at bounding box center [658, 384] width 64 height 18
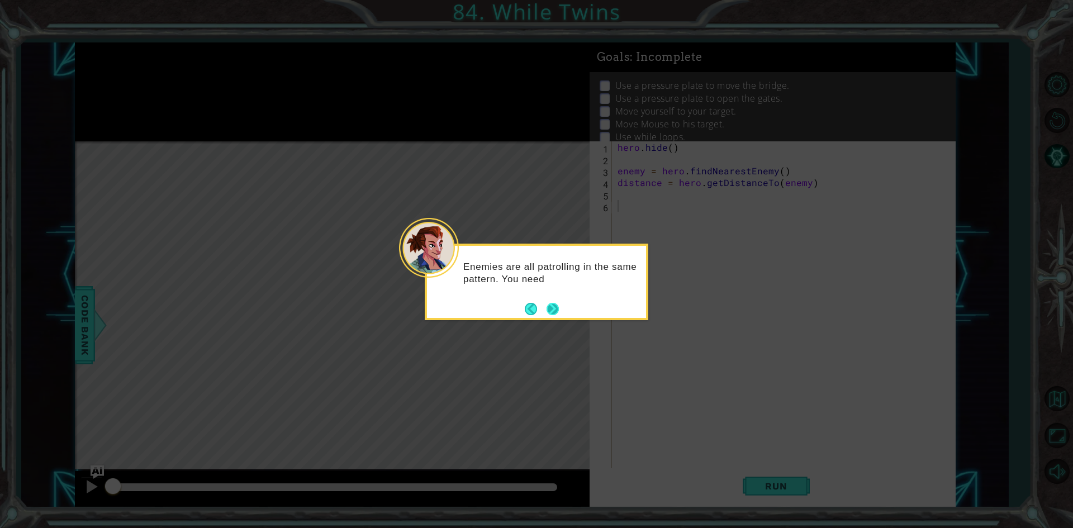
drag, startPoint x: 559, startPoint y: 306, endPoint x: 554, endPoint y: 315, distance: 10.5
click at [556, 320] on div "Enemies are all patrolling in the same pattern. You need" at bounding box center [537, 282] width 224 height 77
click at [552, 310] on button "Next" at bounding box center [553, 309] width 12 height 12
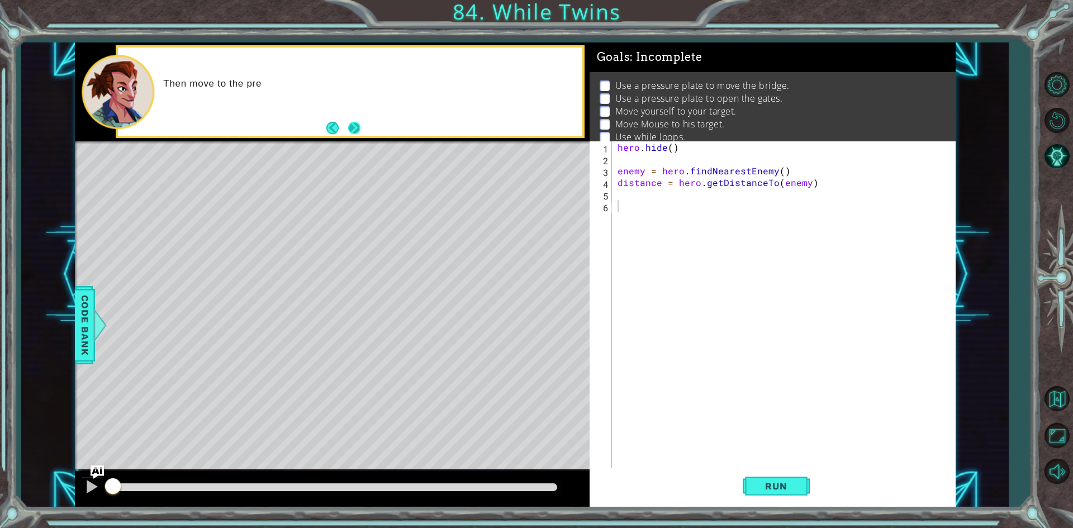
click at [357, 134] on button "Next" at bounding box center [354, 128] width 12 height 12
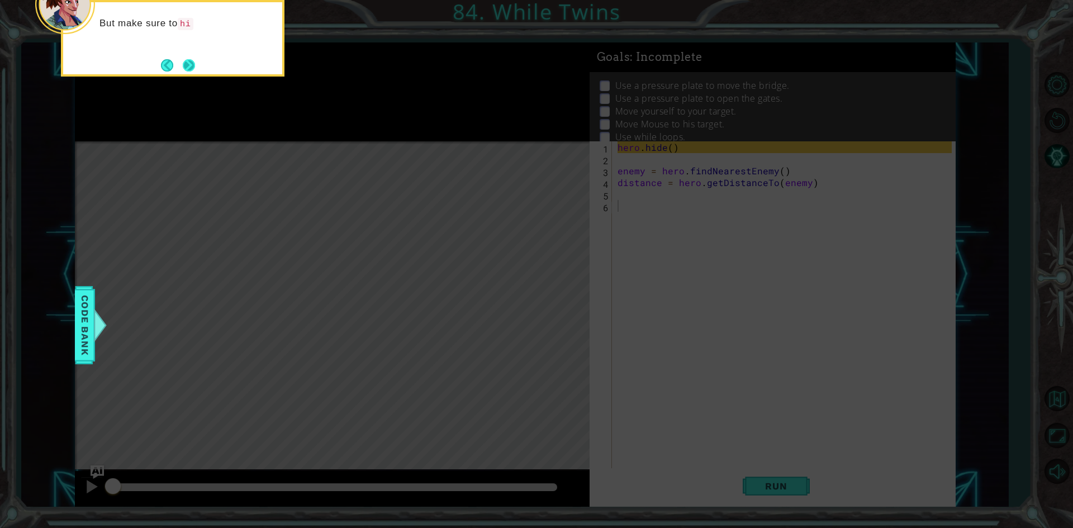
click at [184, 65] on button "Next" at bounding box center [189, 65] width 12 height 12
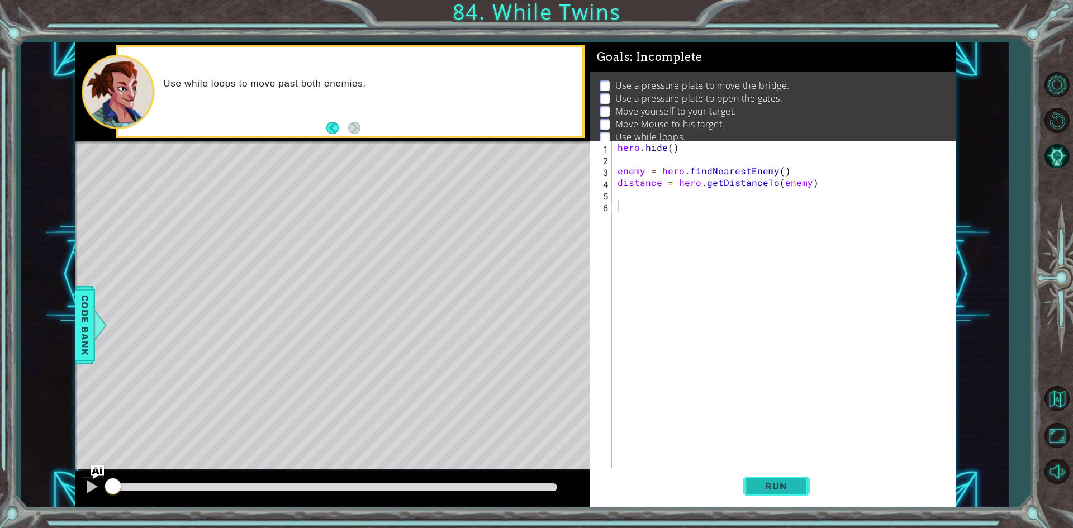
click at [792, 498] on button "Run" at bounding box center [776, 487] width 67 height 36
